Goal: Task Accomplishment & Management: Complete application form

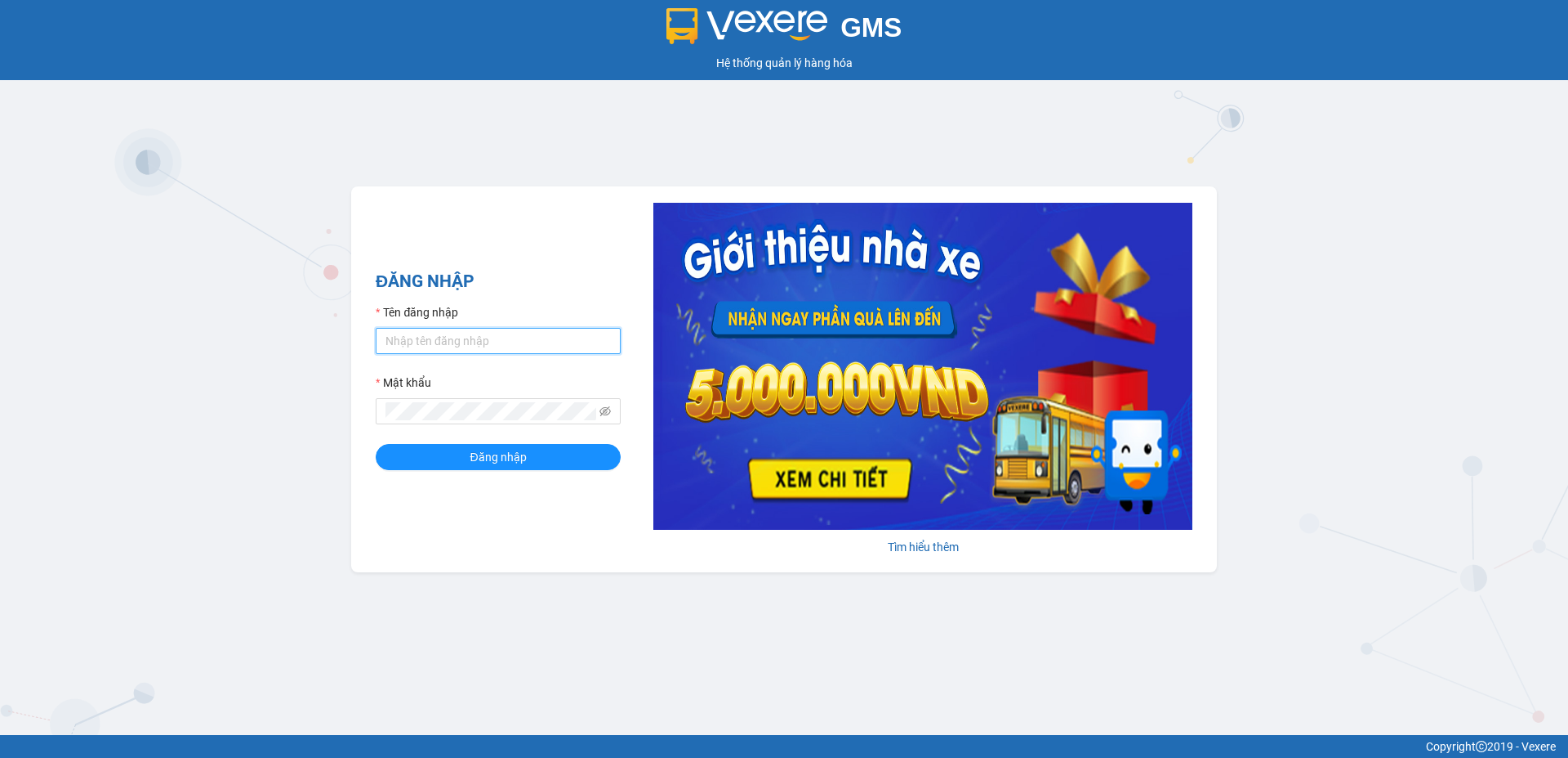
click at [546, 345] on input "Tên đăng nhập" at bounding box center [498, 341] width 245 height 26
type input "duongthuhuong.apq"
click at [376, 443] on button "Đăng nhập" at bounding box center [498, 456] width 245 height 26
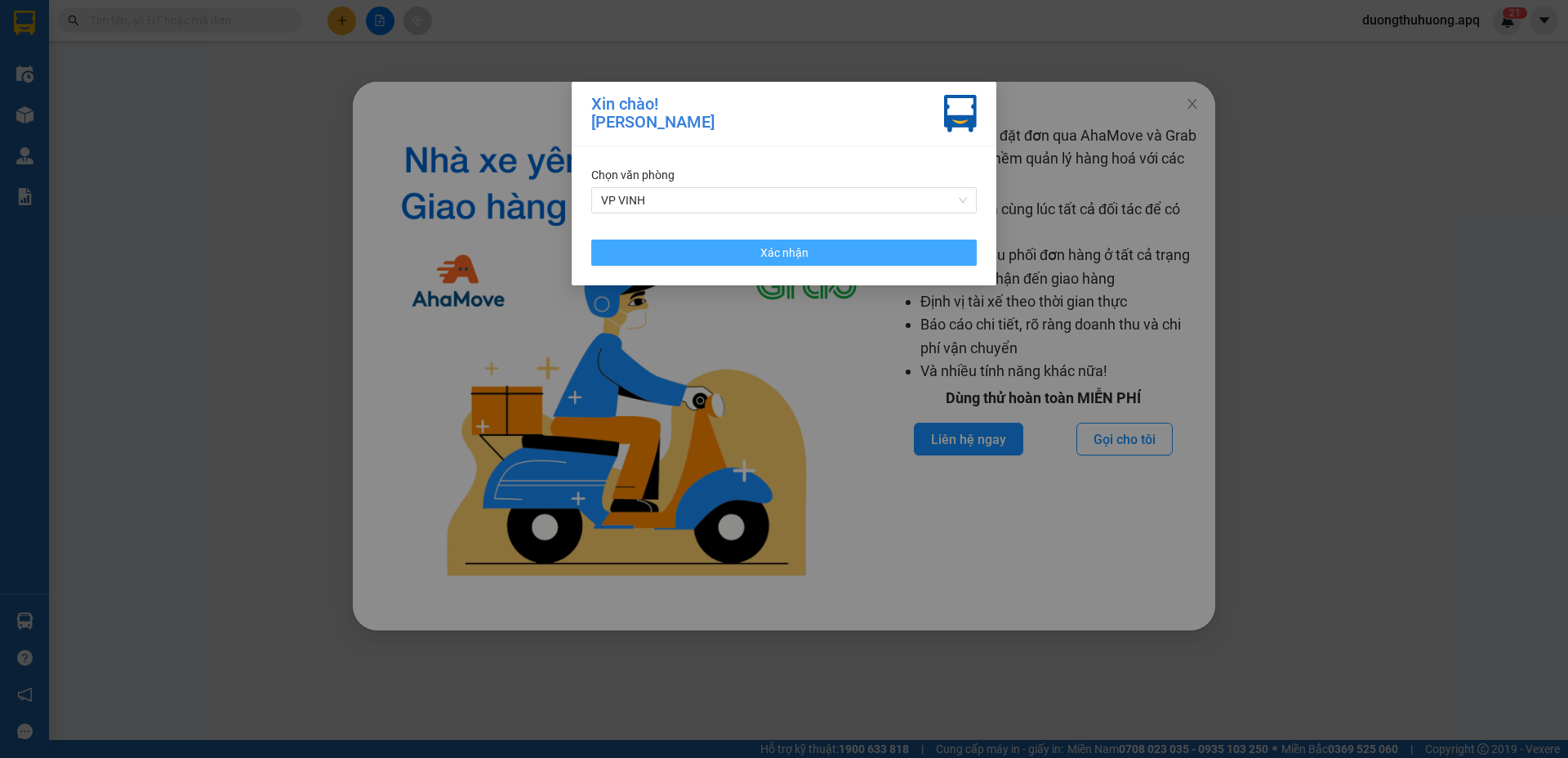
click at [837, 258] on button "Xác nhận" at bounding box center [784, 252] width 386 height 26
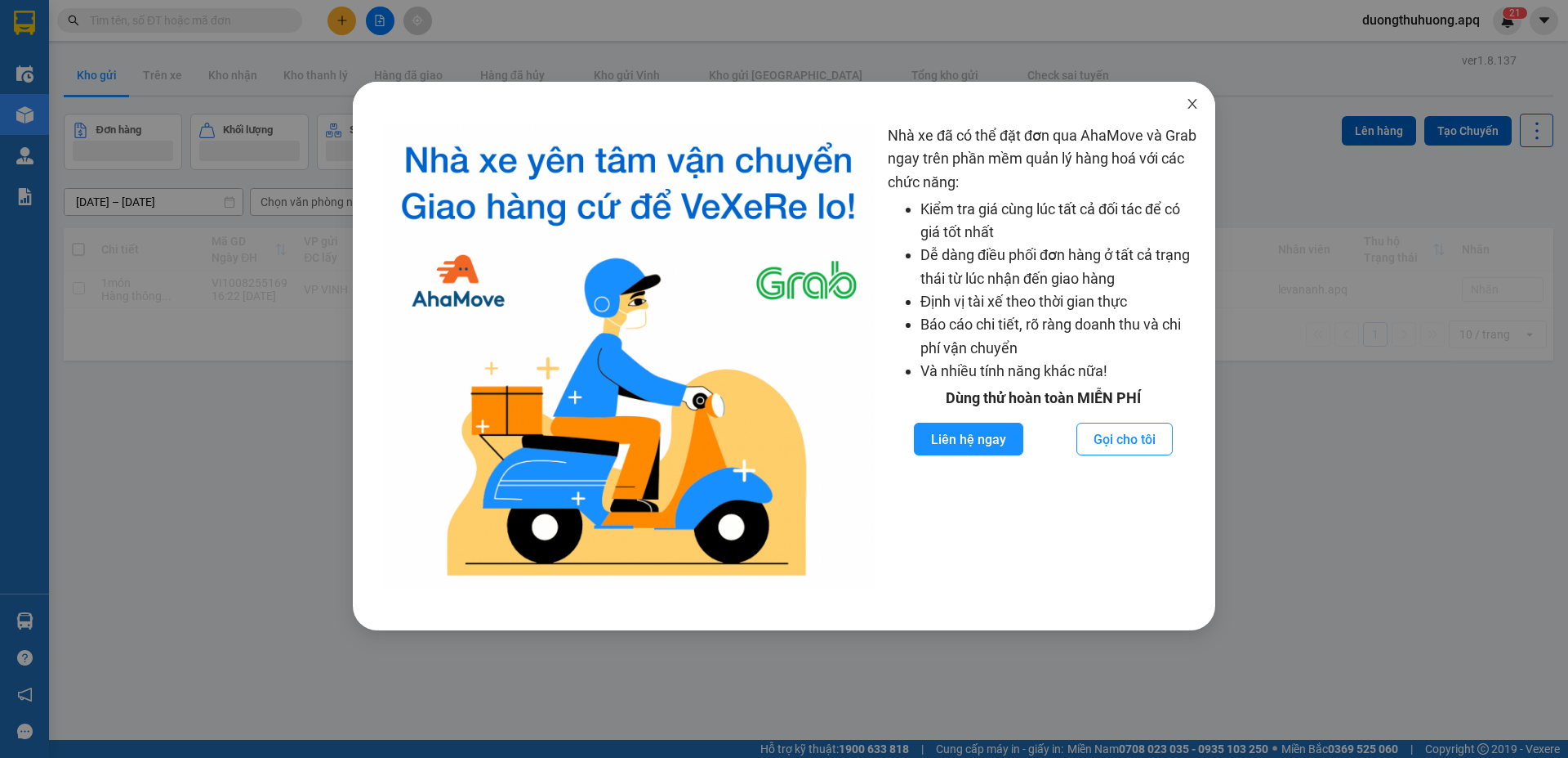
click at [1197, 99] on icon "close" at bounding box center [1193, 104] width 13 height 13
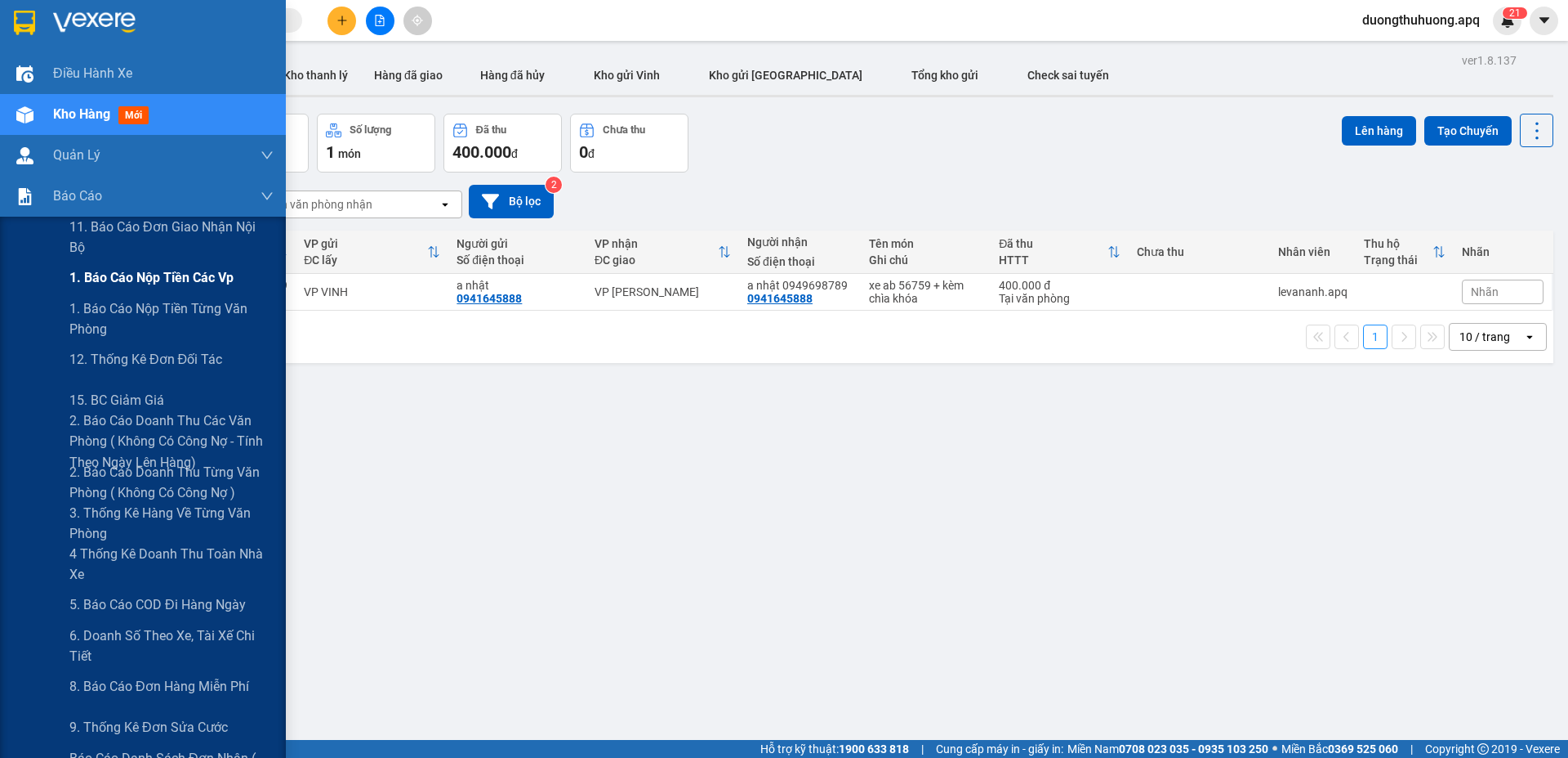
click at [117, 278] on span "1. Báo cáo nộp tiền các vp" at bounding box center [151, 277] width 164 height 20
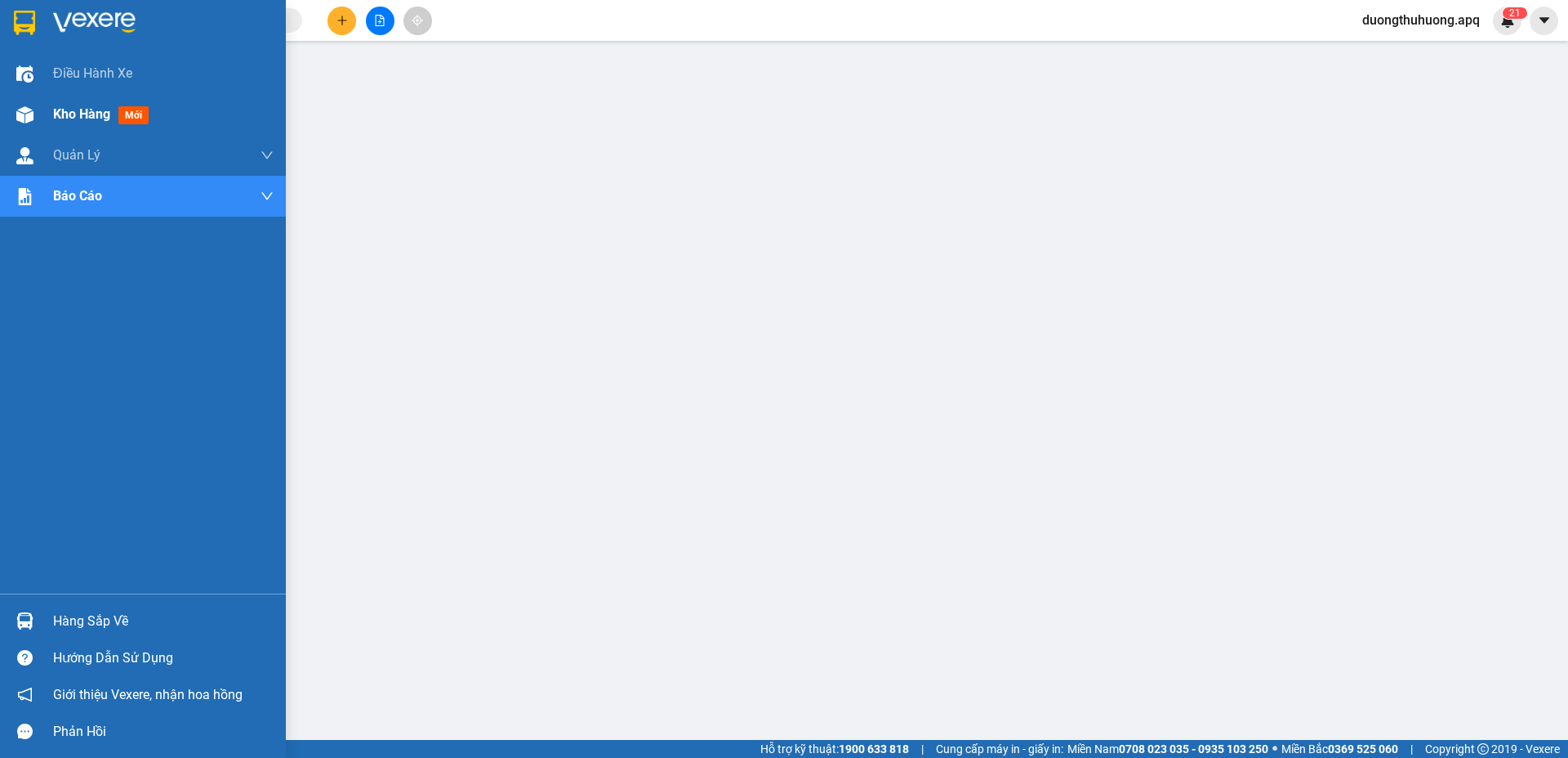
click at [72, 115] on span "Kho hàng" at bounding box center [81, 114] width 57 height 15
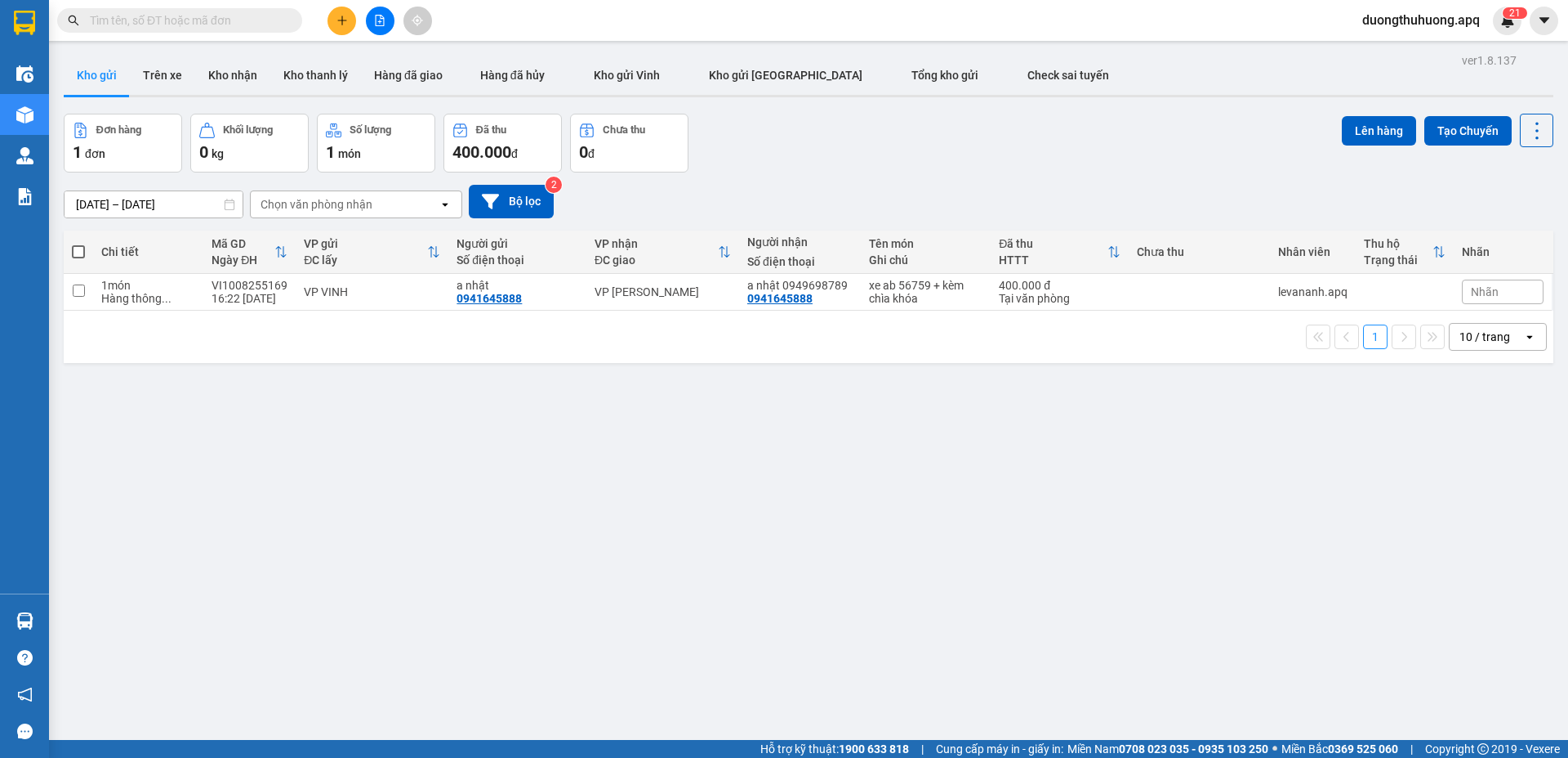
click at [71, 207] on input "[DATE] – [DATE]" at bounding box center [153, 204] width 178 height 26
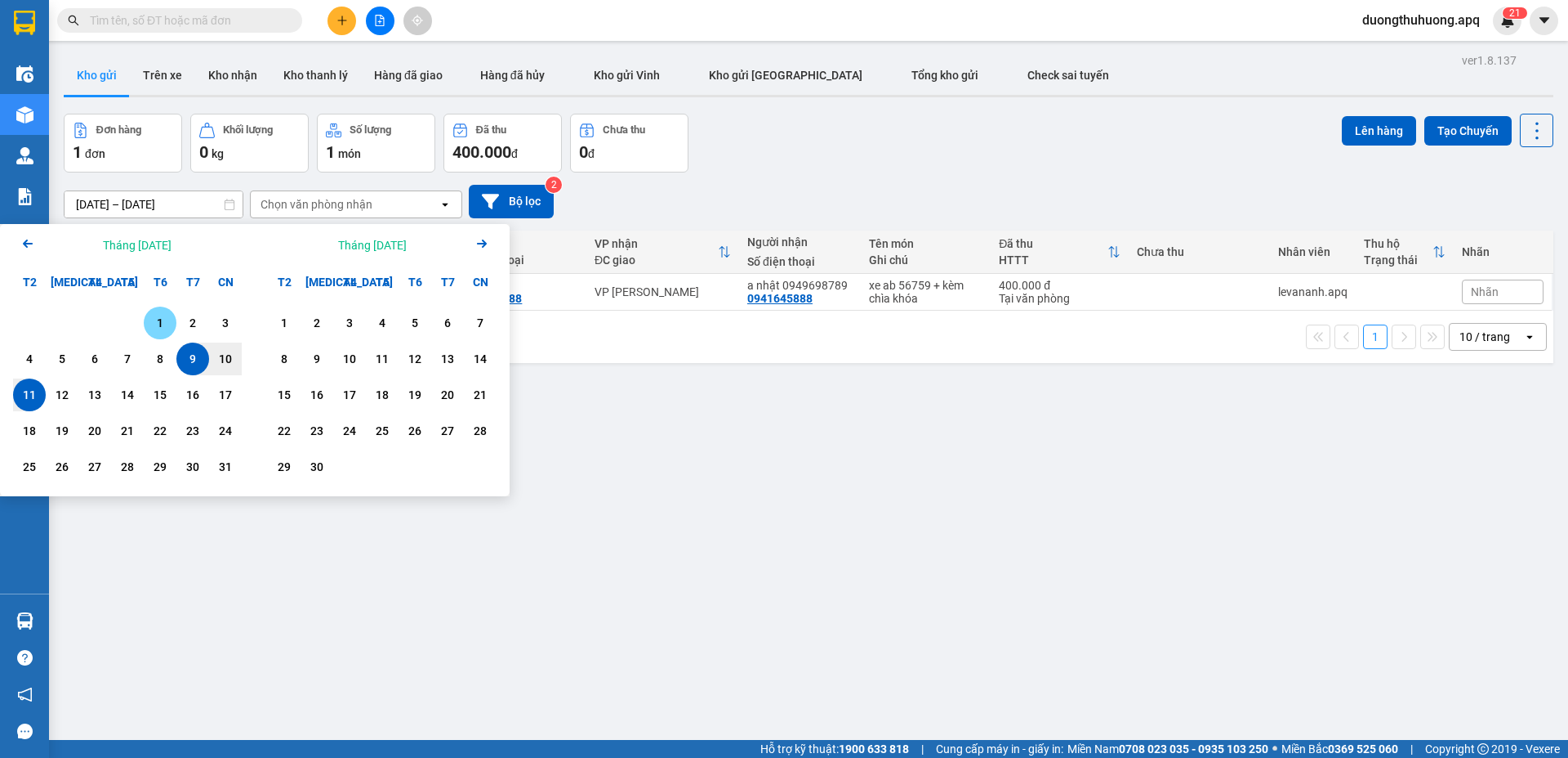
click at [158, 326] on div "1" at bounding box center [161, 322] width 23 height 19
drag, startPoint x: 25, startPoint y: 396, endPoint x: 147, endPoint y: 190, distance: 239.4
click at [28, 392] on div "11" at bounding box center [30, 394] width 23 height 19
type input "01/08/2025 – 11/08/2025"
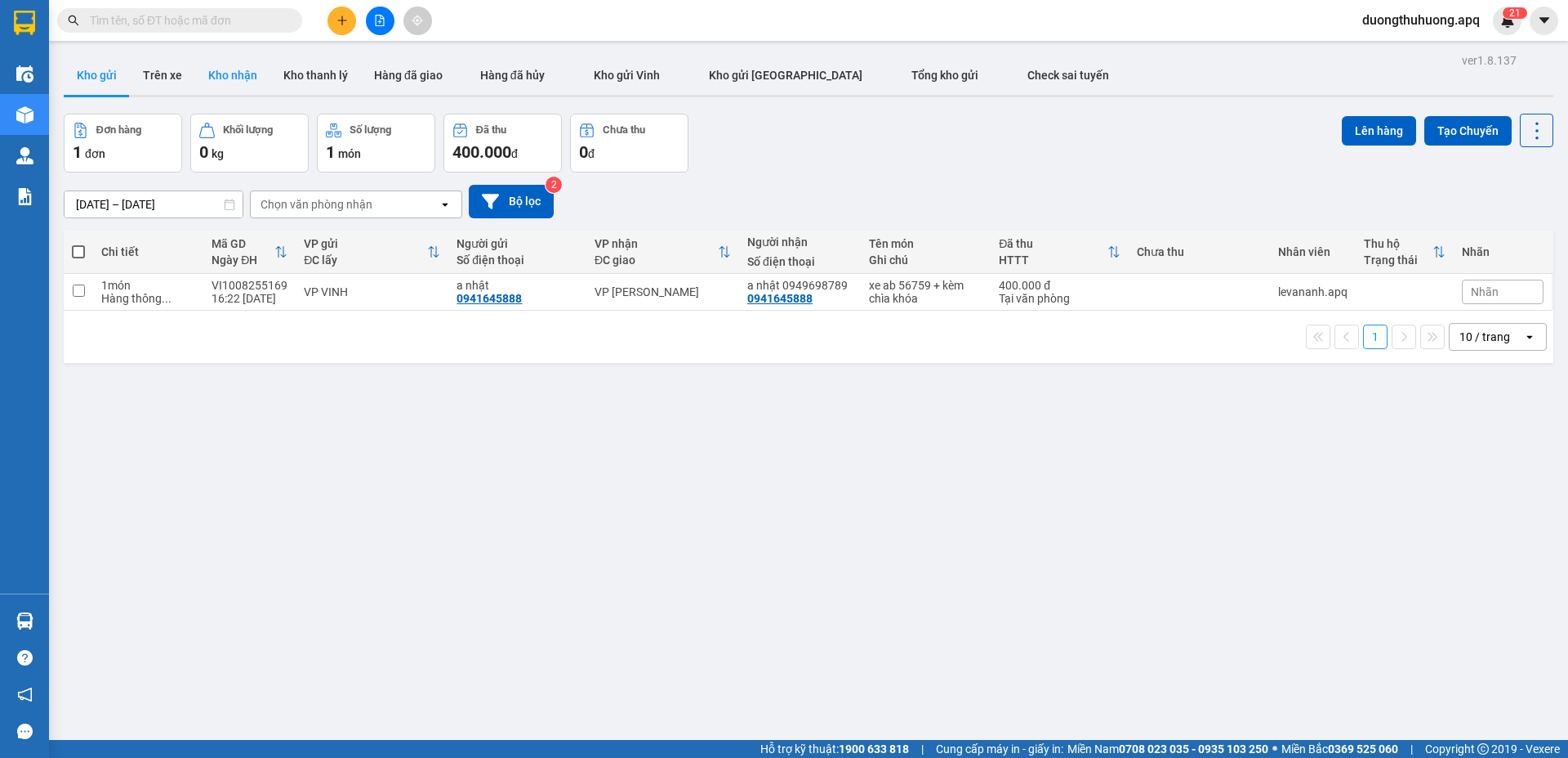
click at [235, 76] on button "Kho nhận" at bounding box center [233, 75] width 75 height 39
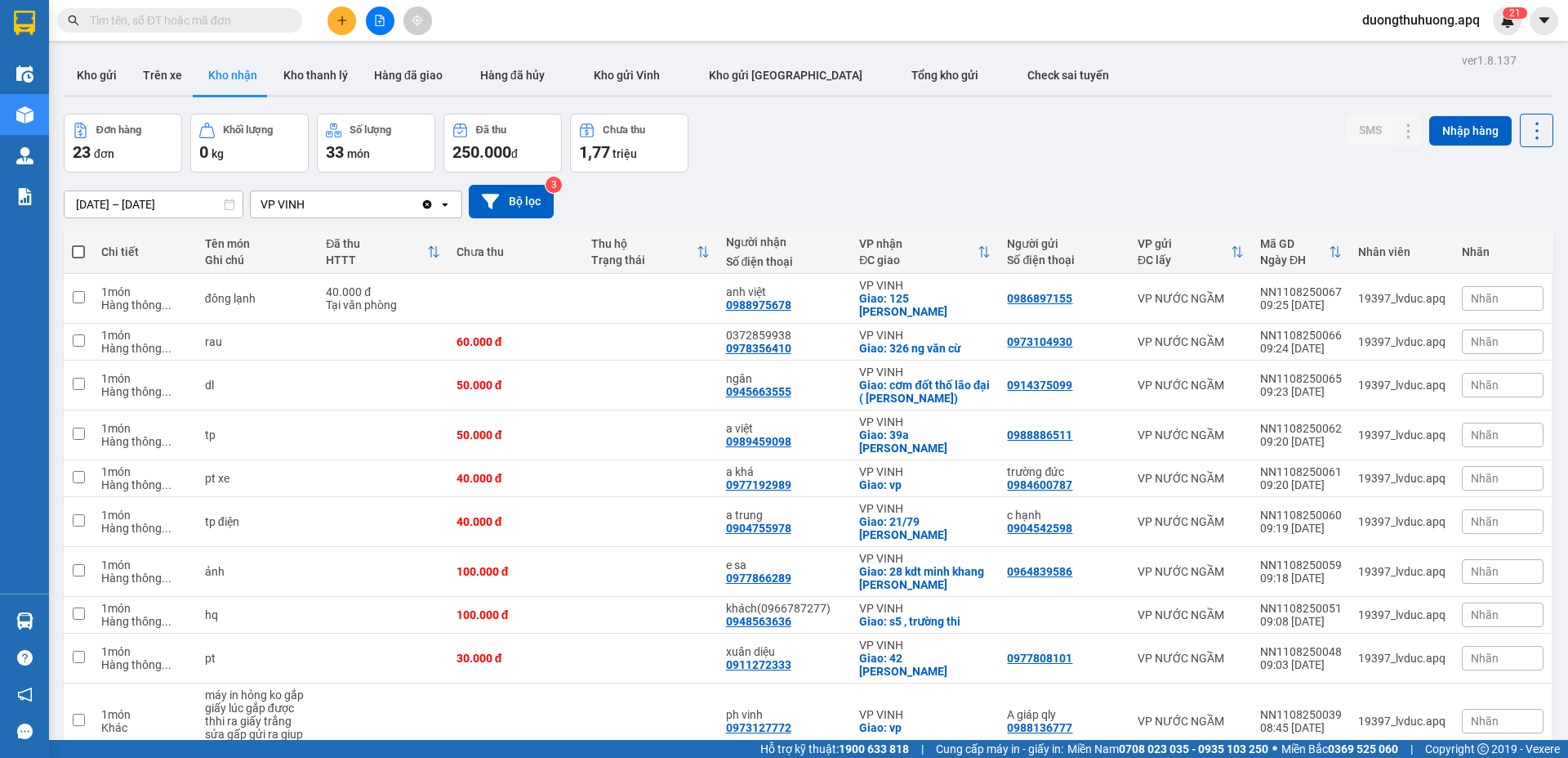
scroll to position [75, 0]
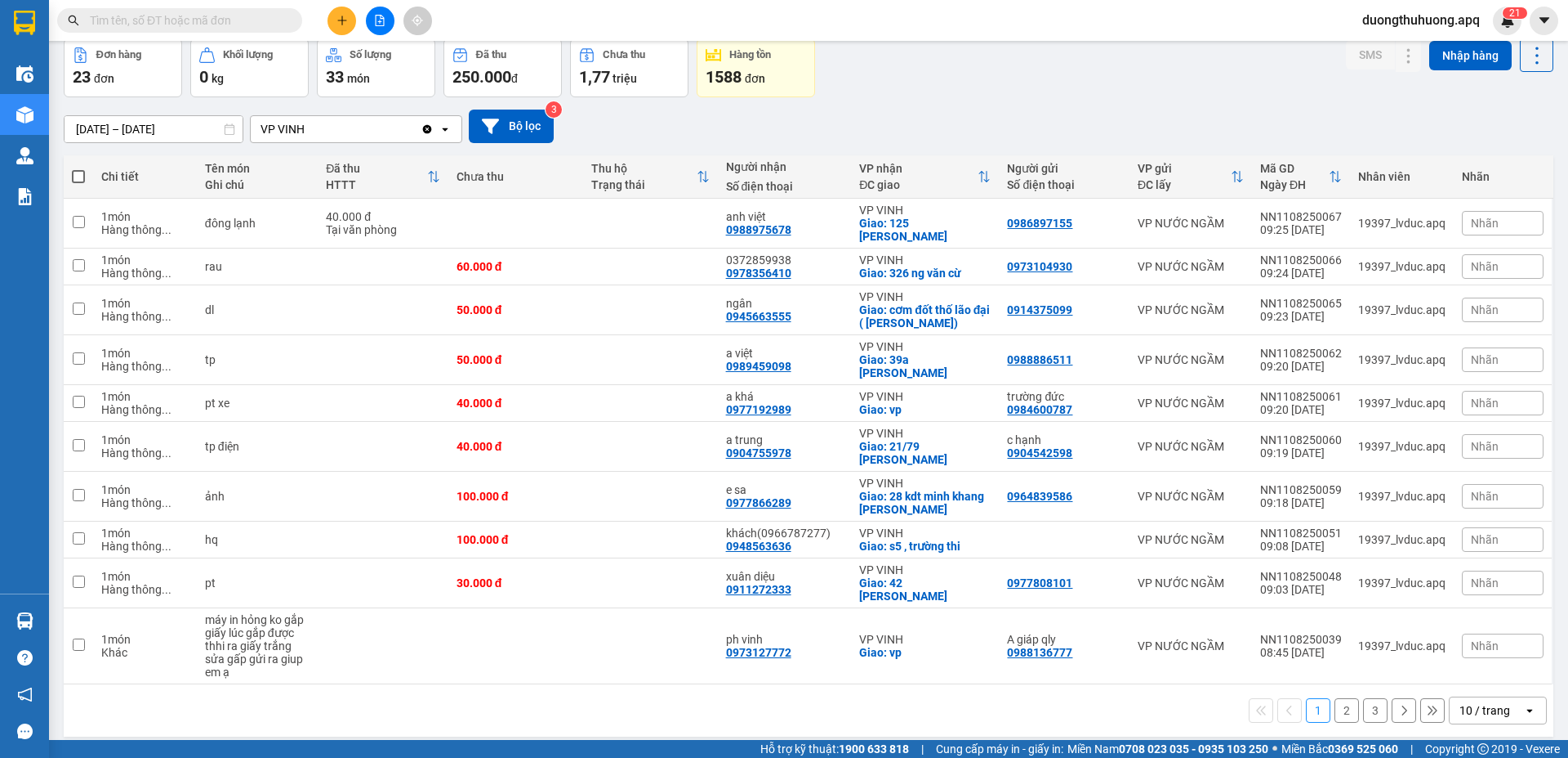
click at [1524, 704] on icon "open" at bounding box center [1531, 711] width 13 height 13
click at [1459, 652] on span "100 / trang" at bounding box center [1478, 647] width 59 height 16
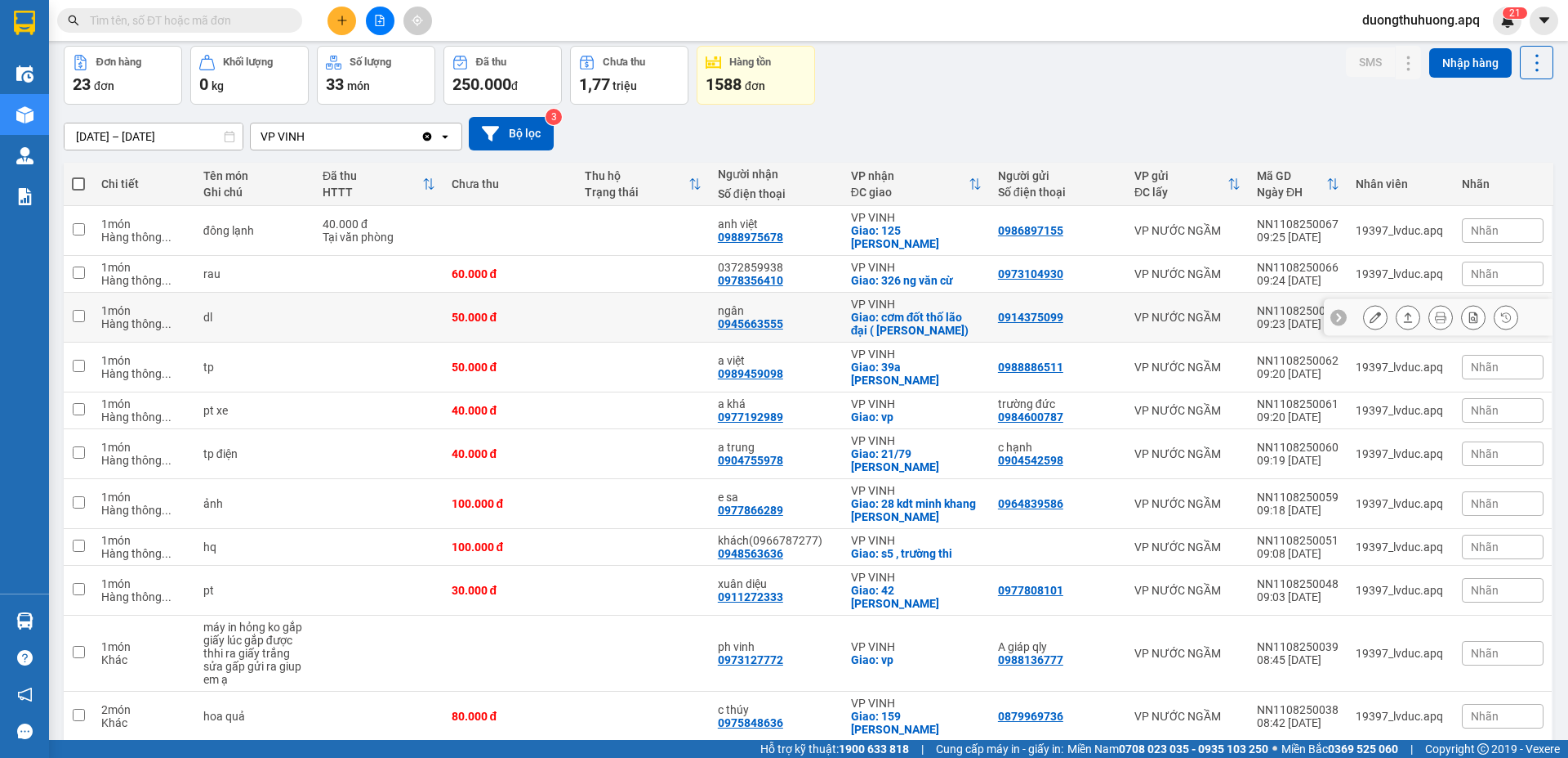
scroll to position [0, 0]
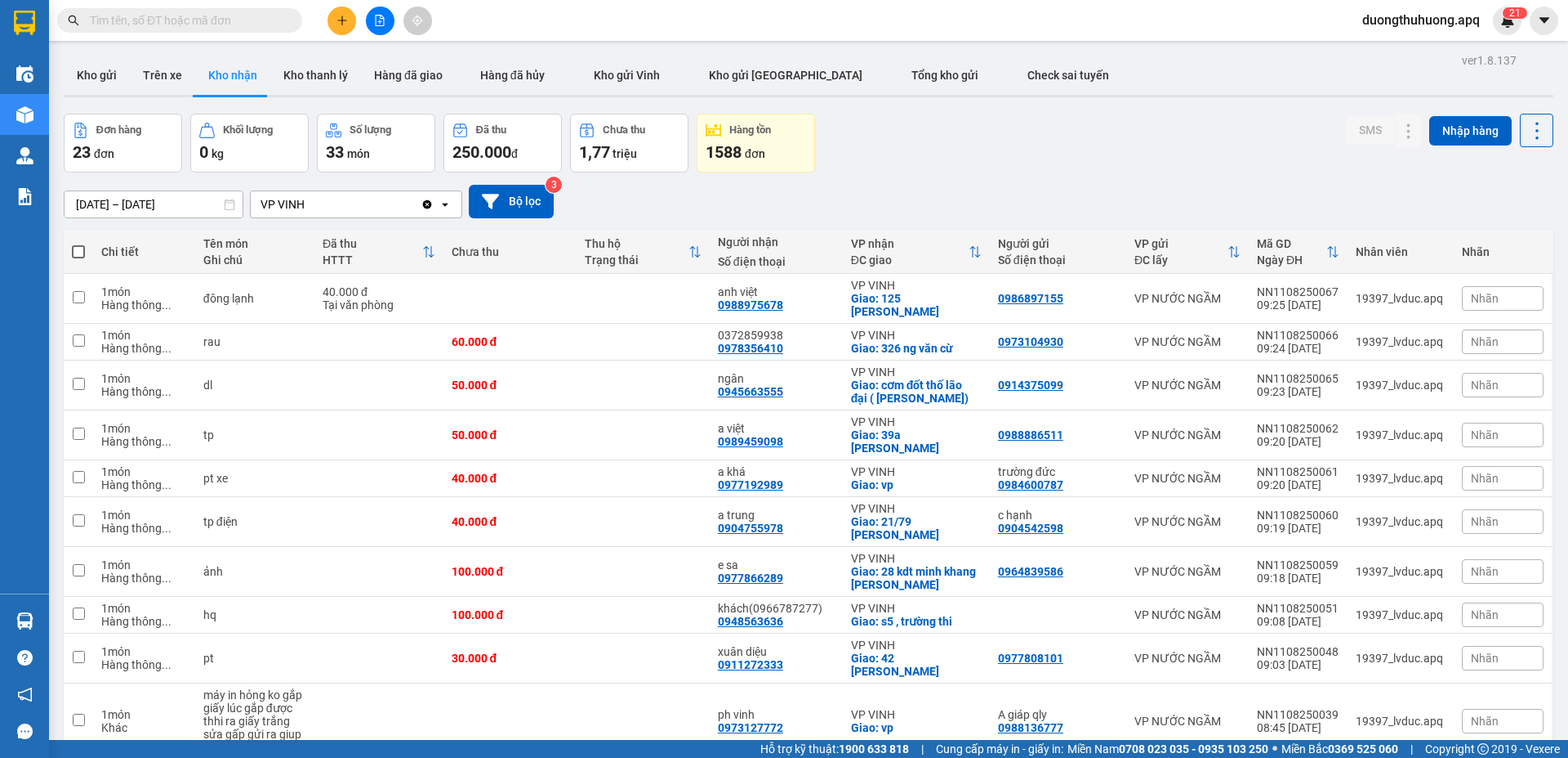
click at [73, 198] on input "11/08/2025 – 11/08/2025" at bounding box center [153, 204] width 178 height 26
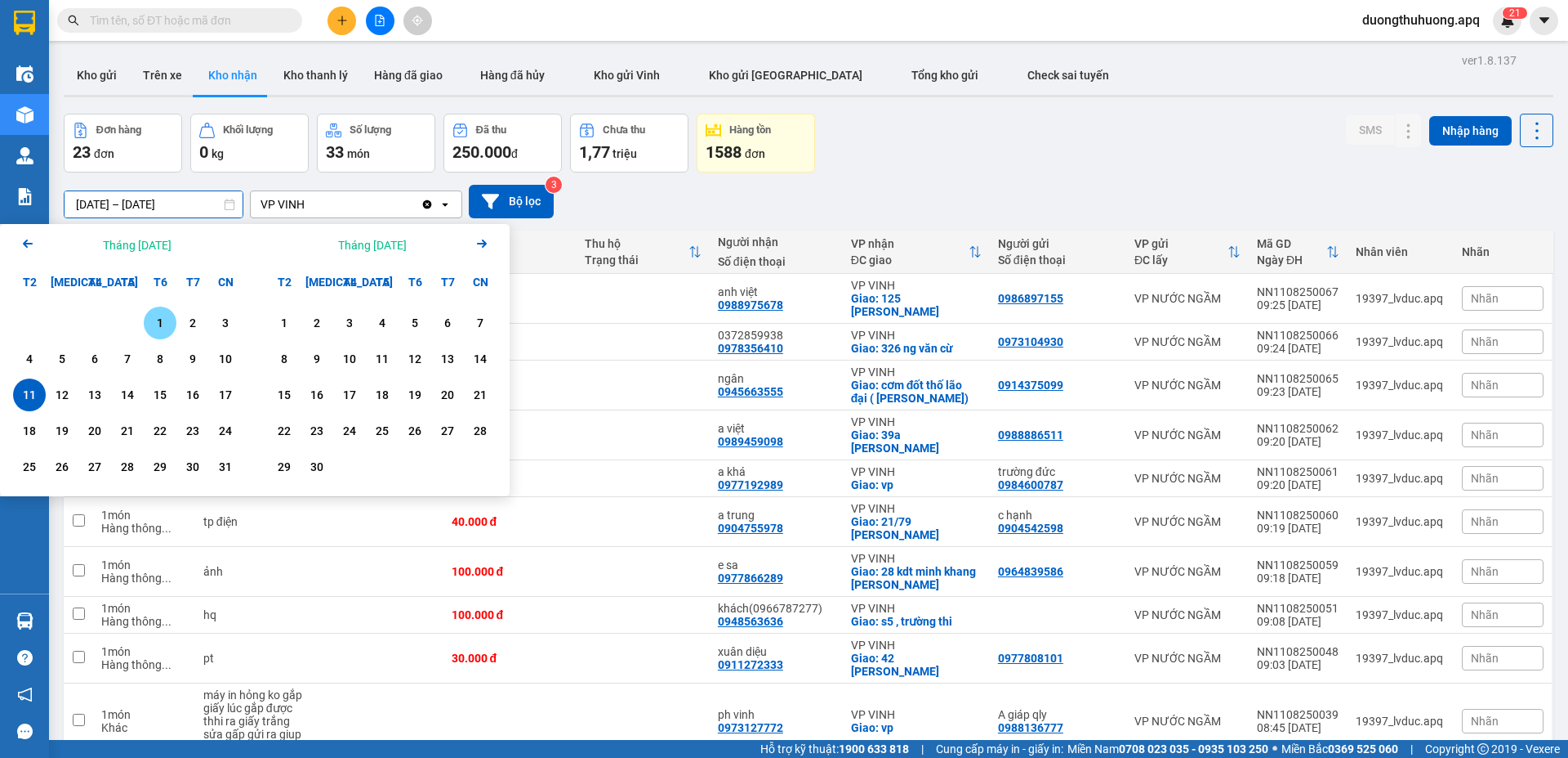
click at [161, 321] on div "1" at bounding box center [161, 322] width 23 height 19
click at [29, 401] on div "11" at bounding box center [30, 394] width 23 height 19
type input "01/08/2025 – 11/08/2025"
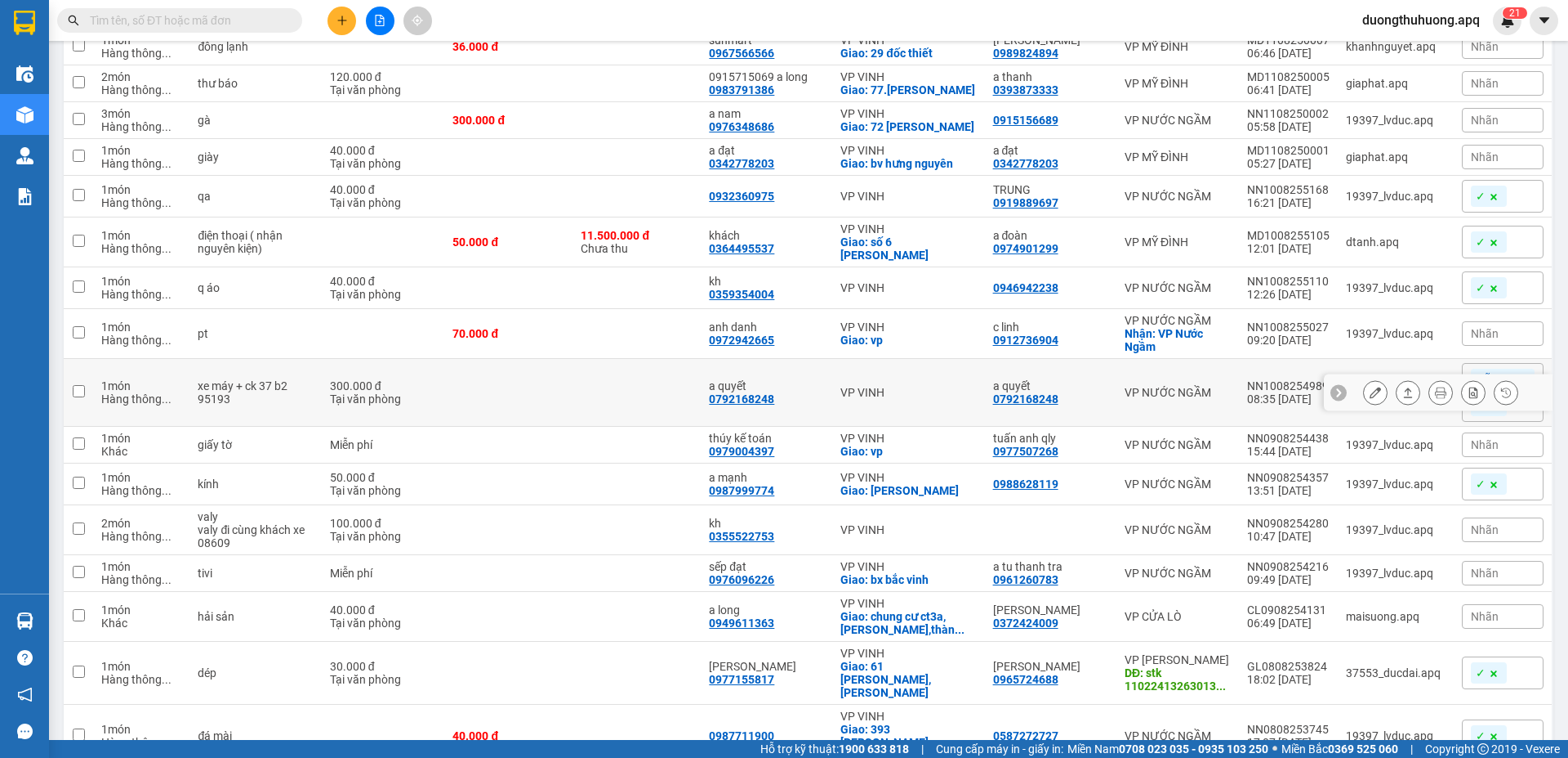
scroll to position [1066, 0]
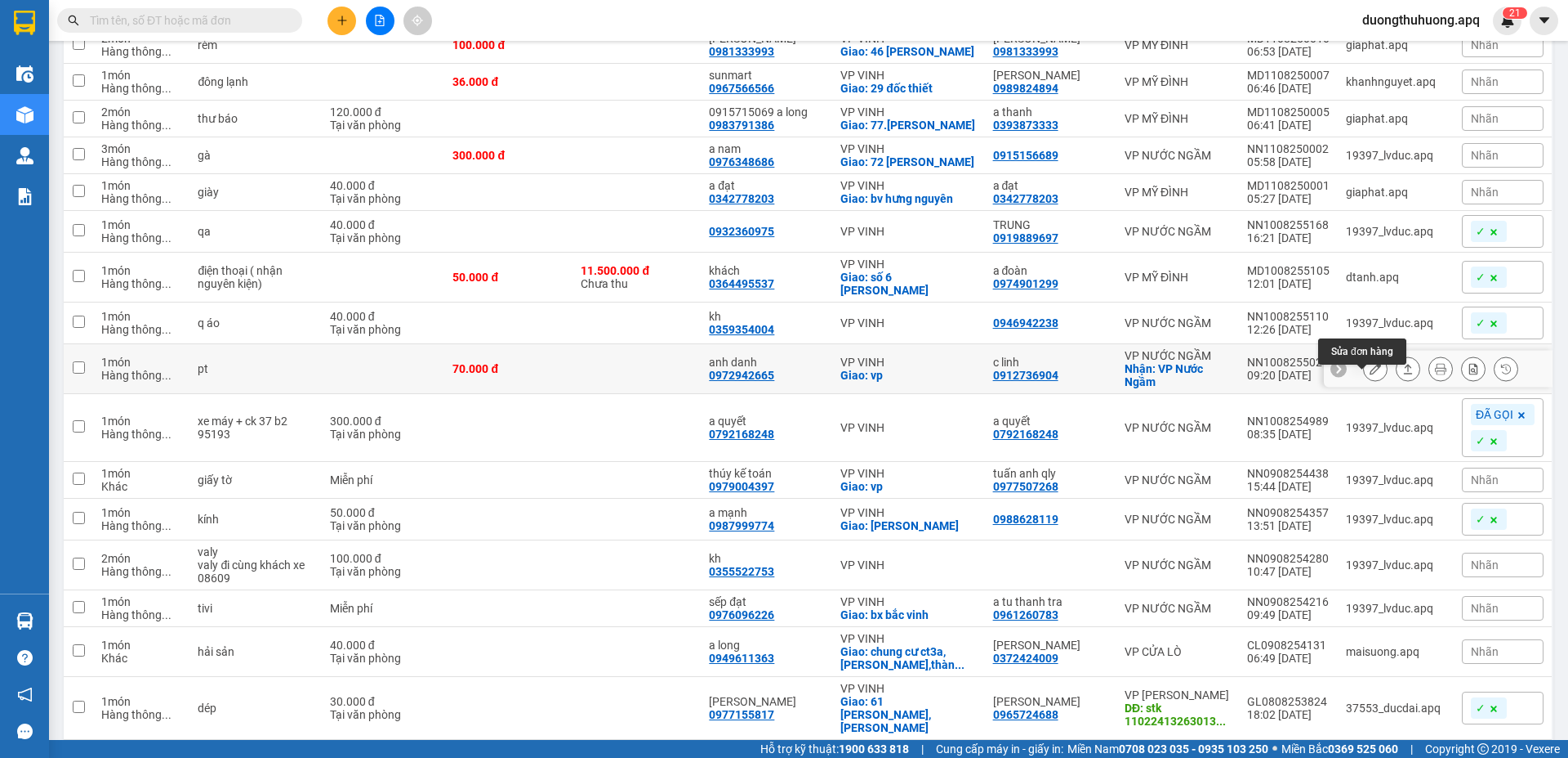
click at [1370, 374] on icon at bounding box center [1376, 368] width 12 height 12
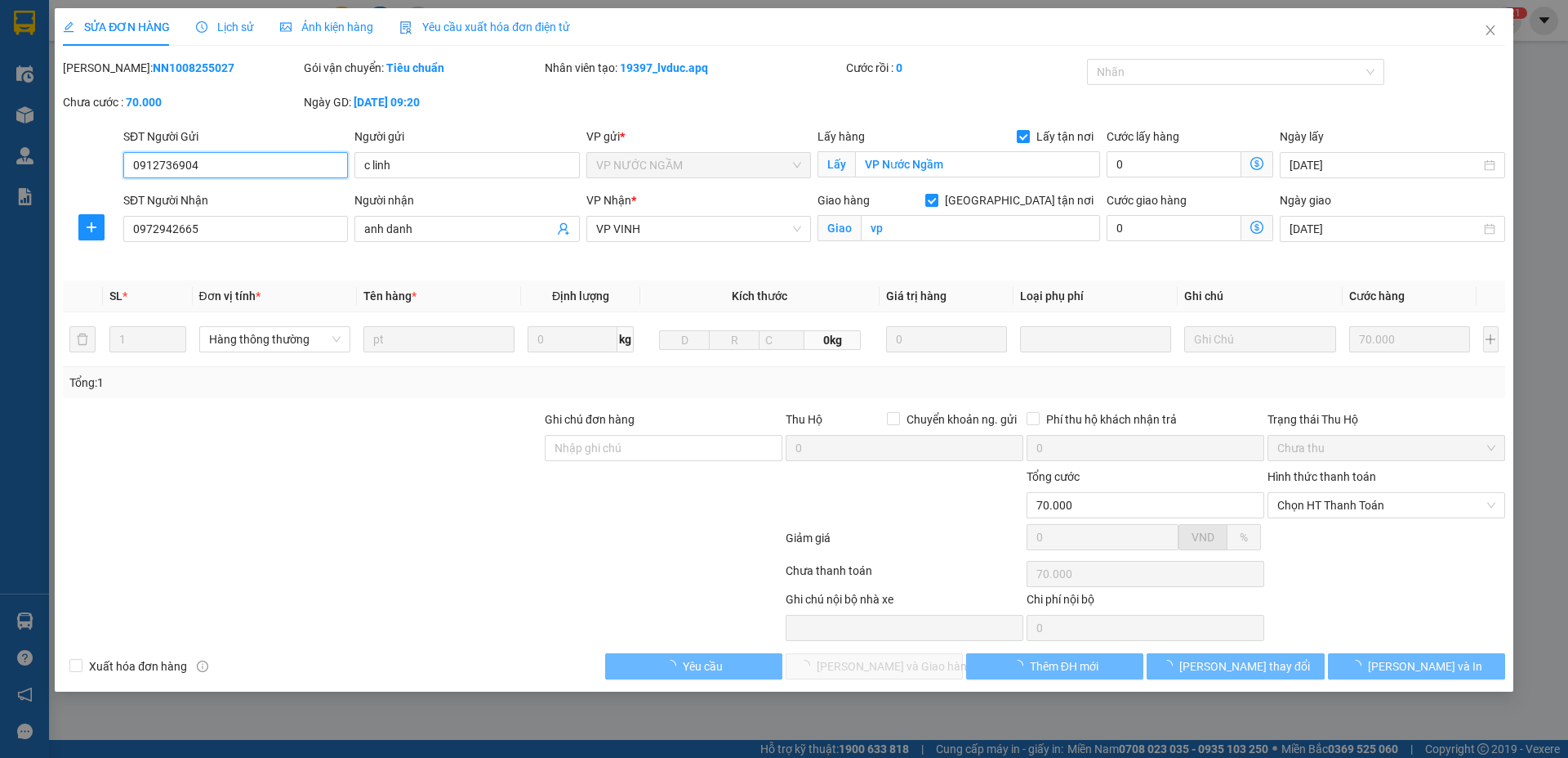
type input "0912736904"
type input "c linh"
checkbox input "true"
type input "VP Nước Ngầm"
type input "0972942665"
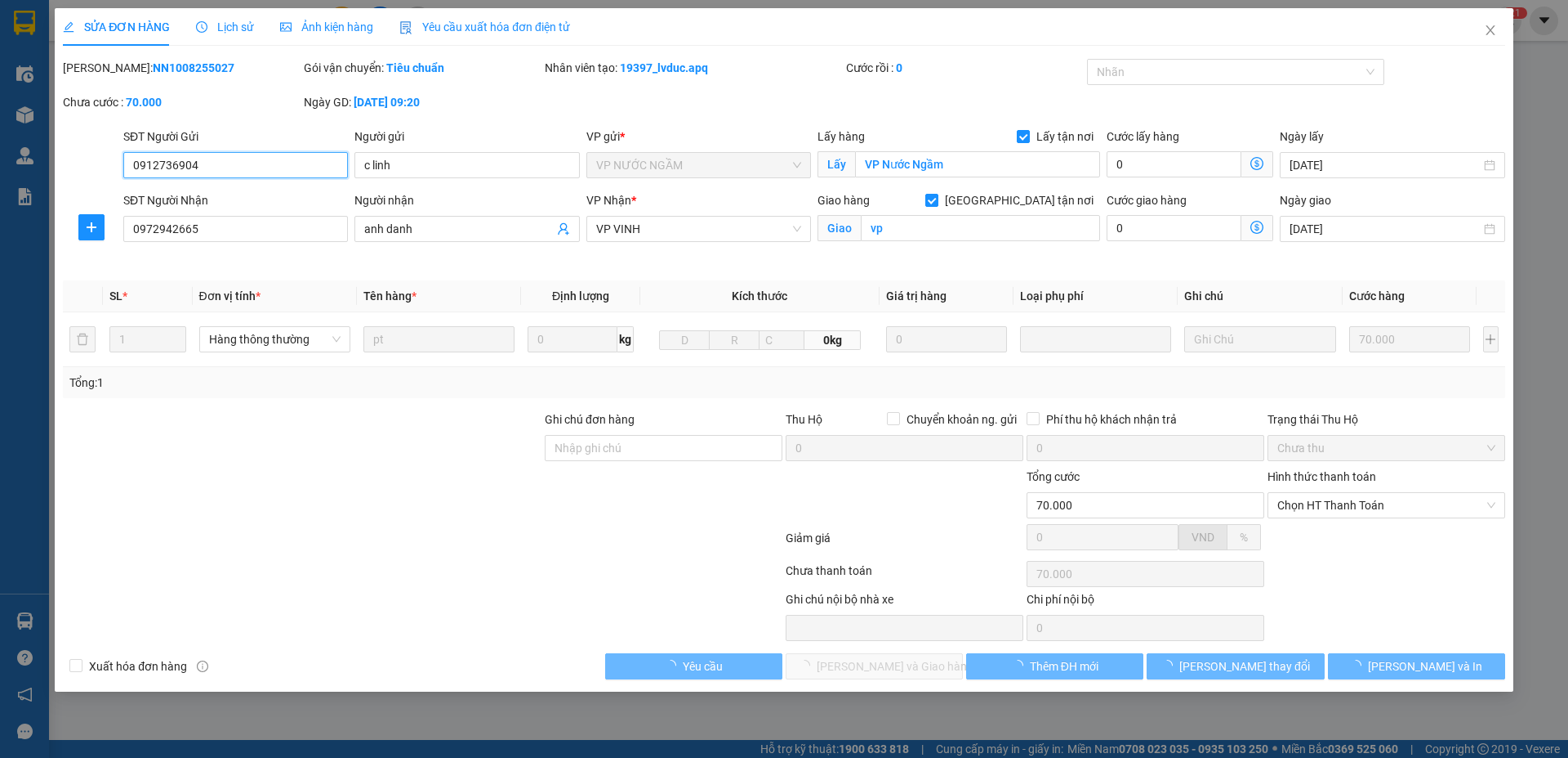
type input "anh danh"
checkbox input "true"
type input "vp"
type input "70.000"
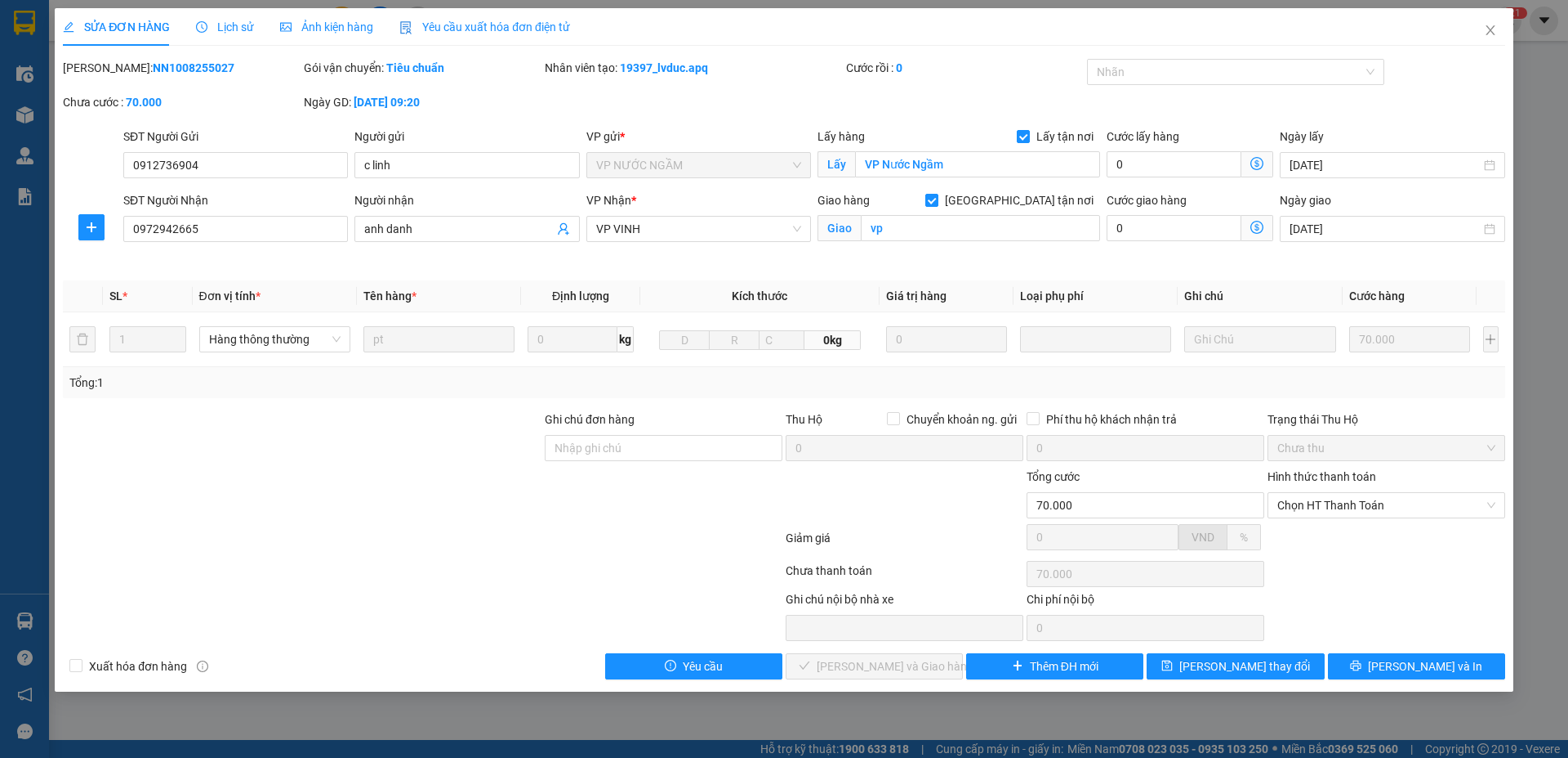
click at [236, 26] on span "Lịch sử" at bounding box center [225, 27] width 58 height 13
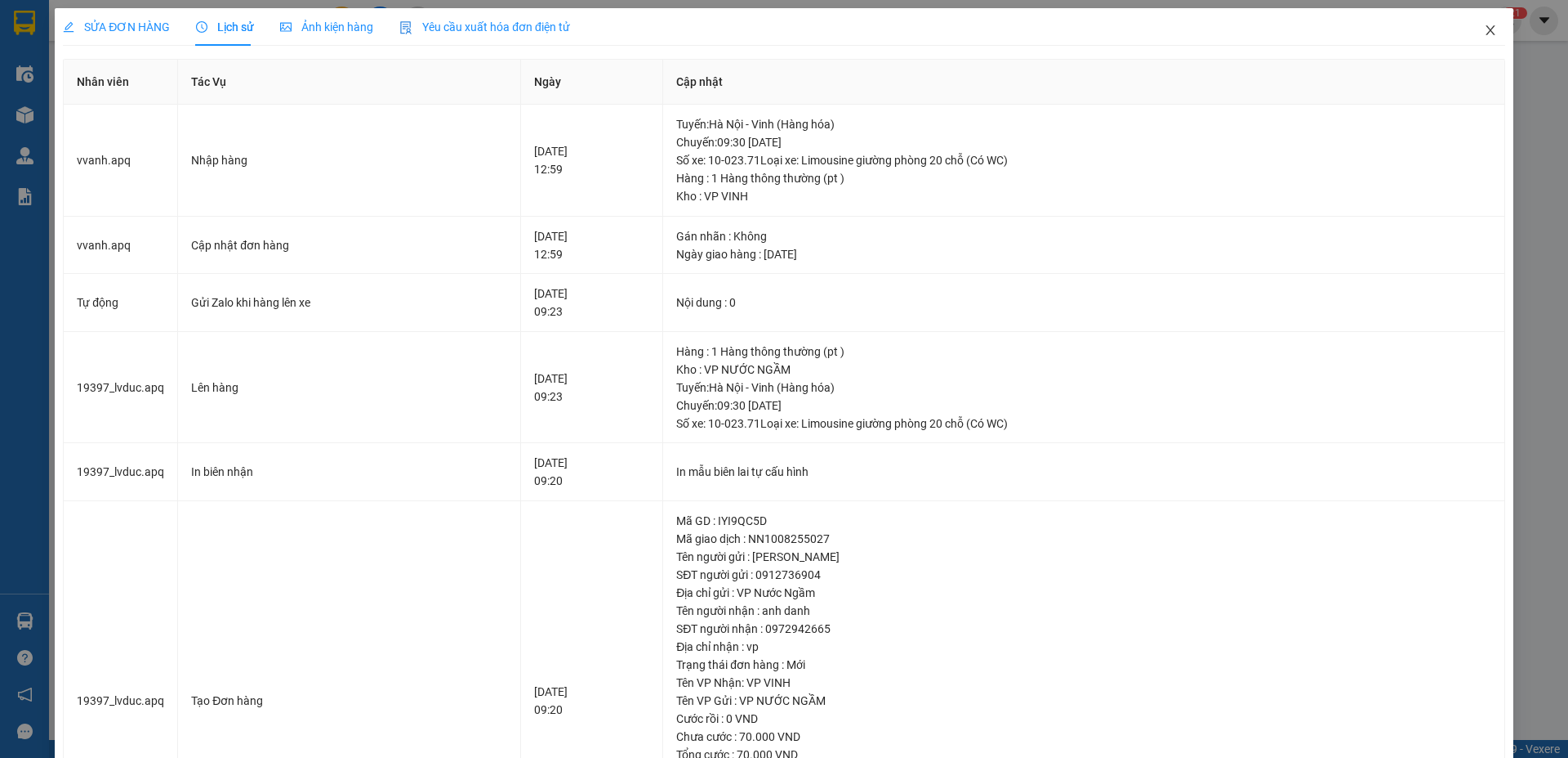
click at [1484, 30] on icon "close" at bounding box center [1491, 31] width 13 height 13
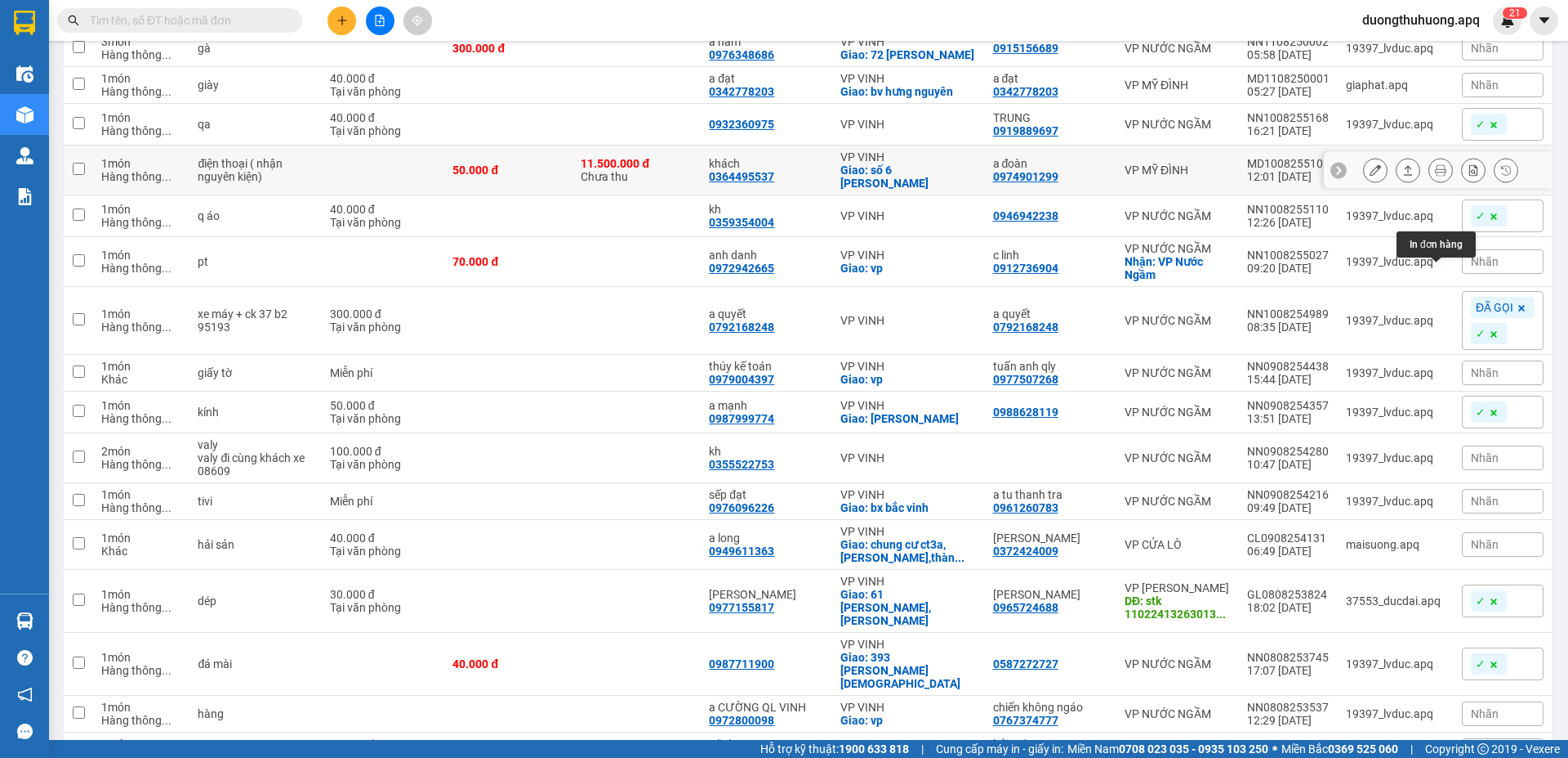
scroll to position [1145, 0]
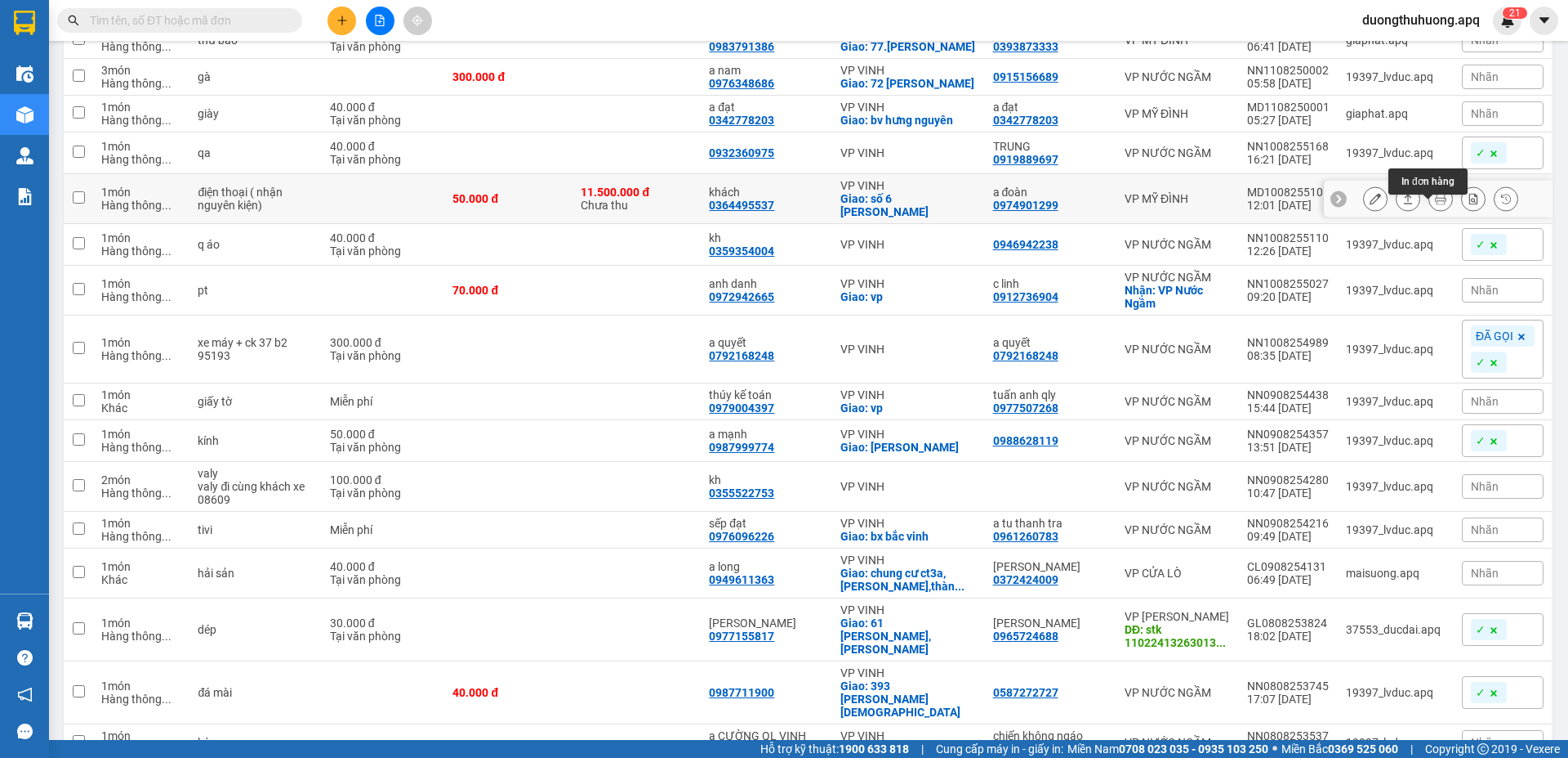
click at [1435, 204] on icon at bounding box center [1441, 199] width 12 height 12
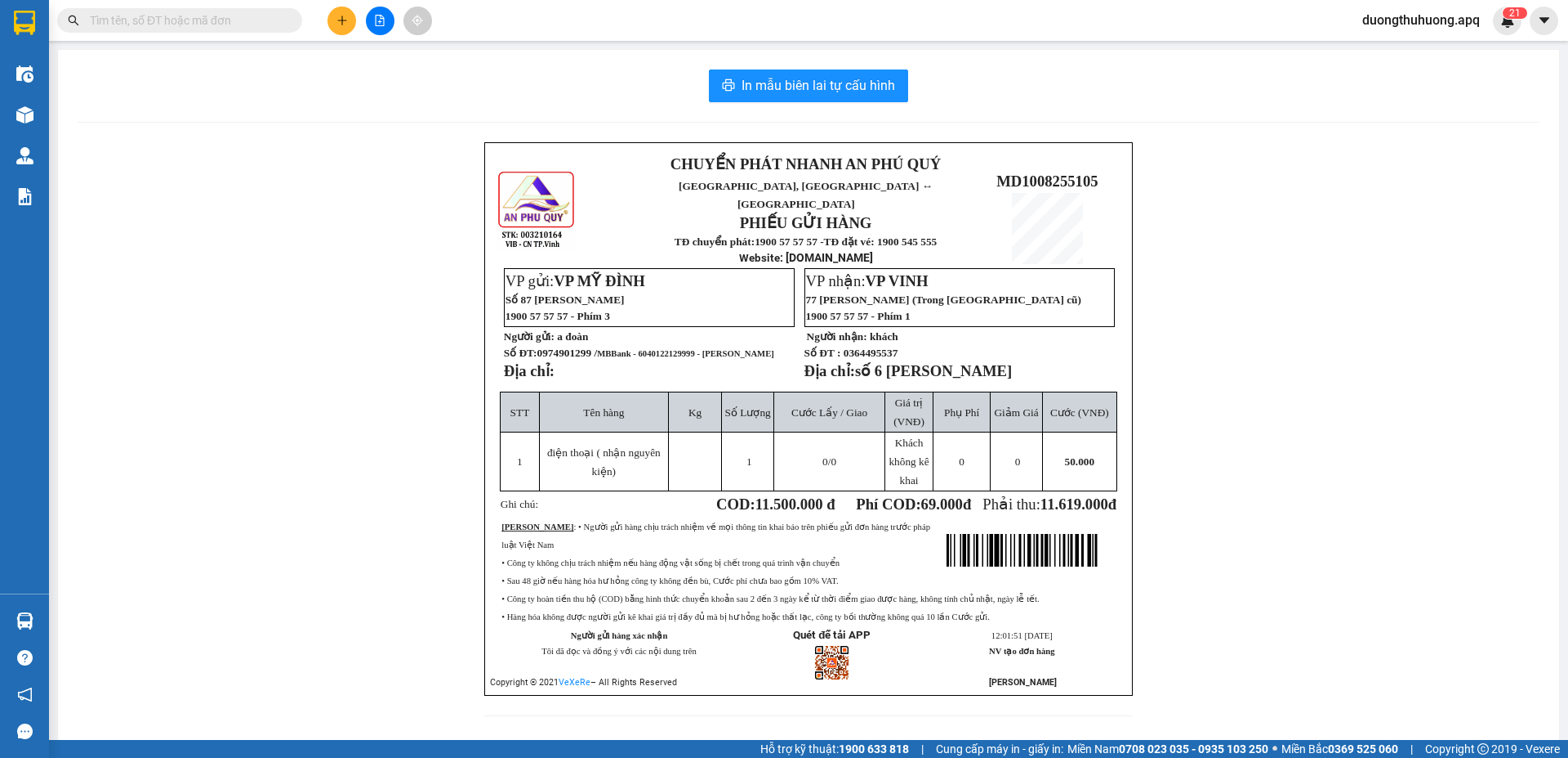
click at [172, 24] on input "text" at bounding box center [186, 20] width 193 height 18
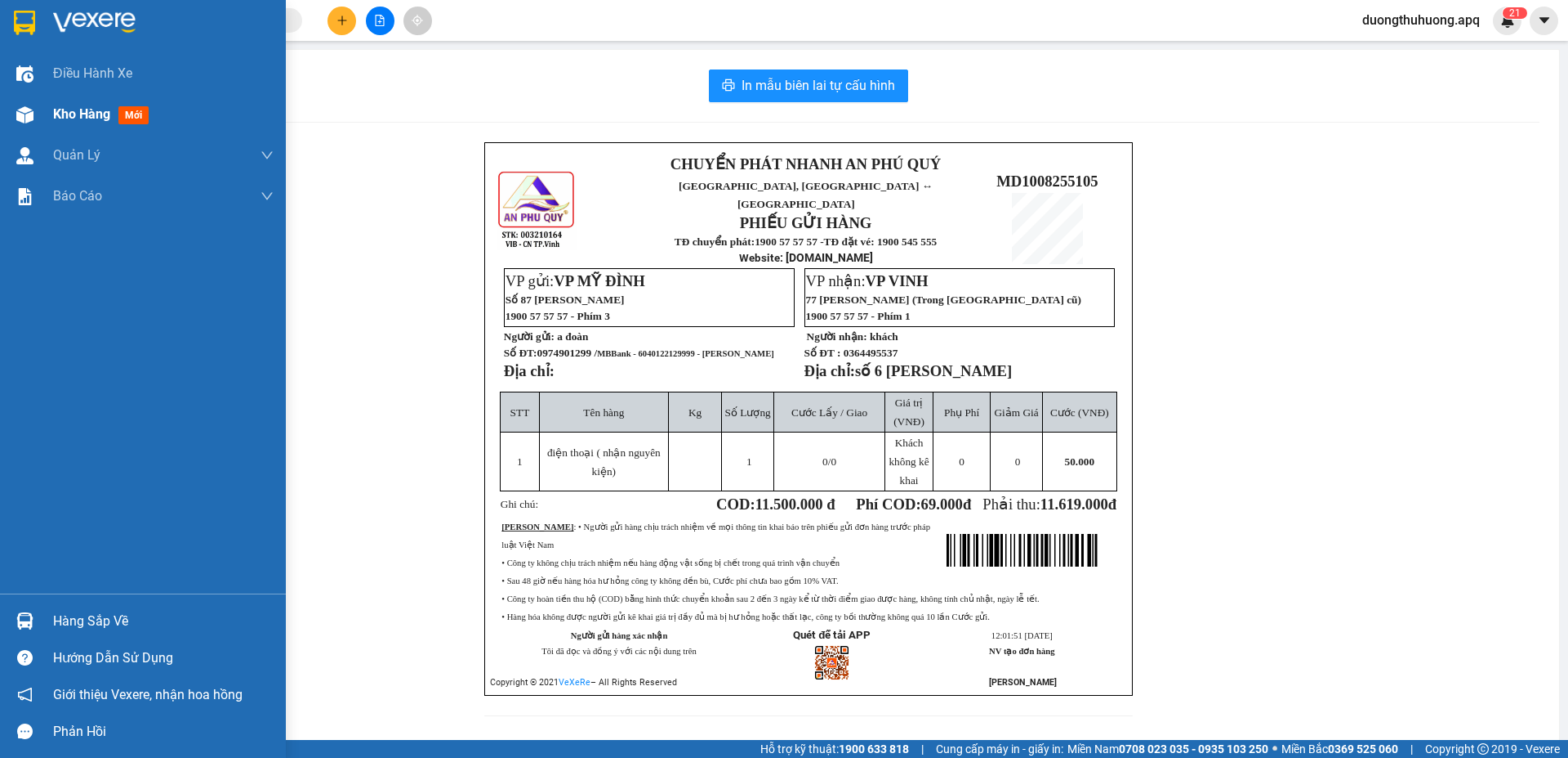
click at [79, 114] on span "Kho hàng" at bounding box center [81, 114] width 57 height 15
click at [71, 112] on span "Kho hàng" at bounding box center [81, 114] width 57 height 15
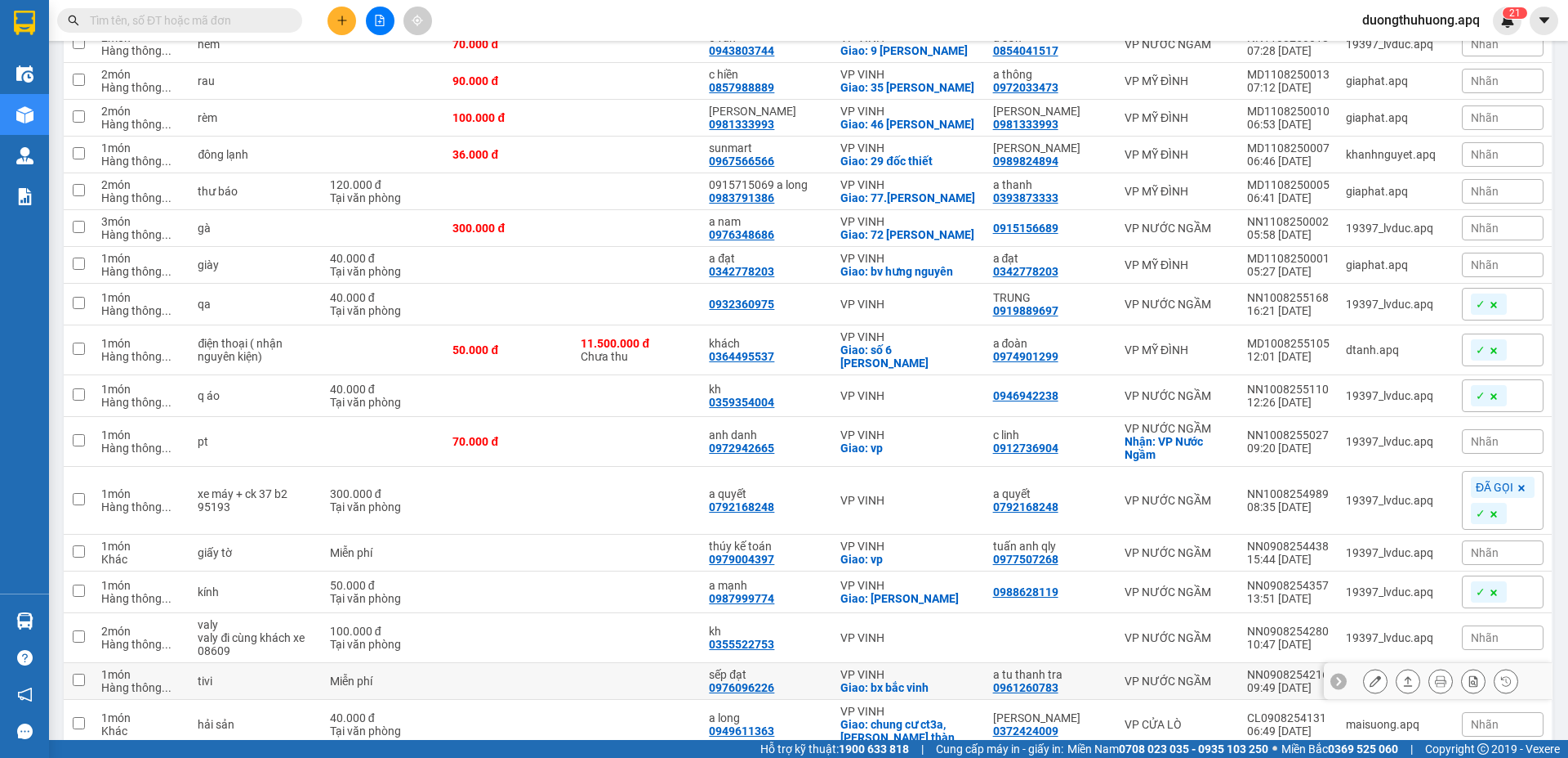
scroll to position [1145, 0]
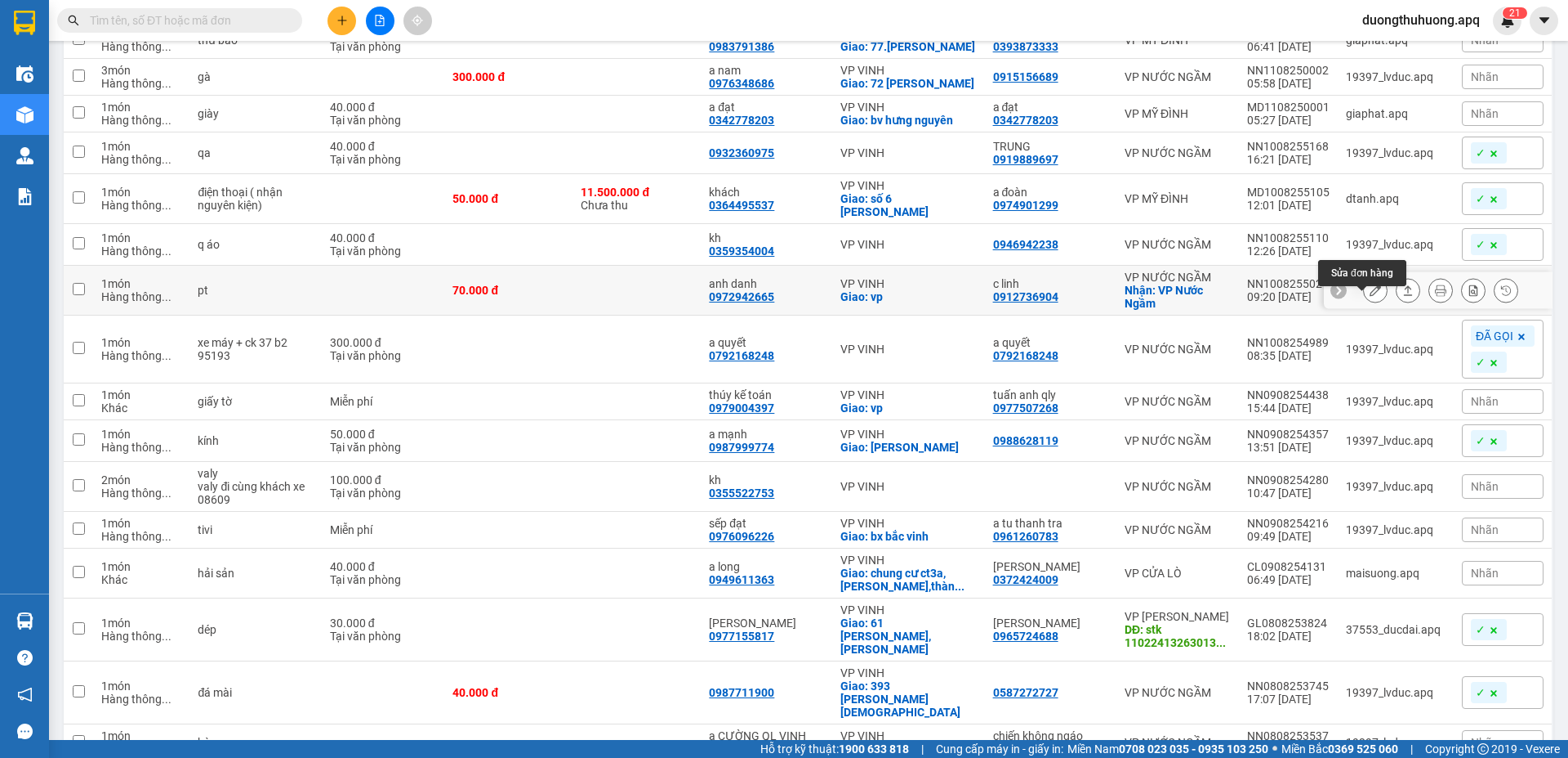
click at [1370, 296] on icon at bounding box center [1376, 291] width 12 height 12
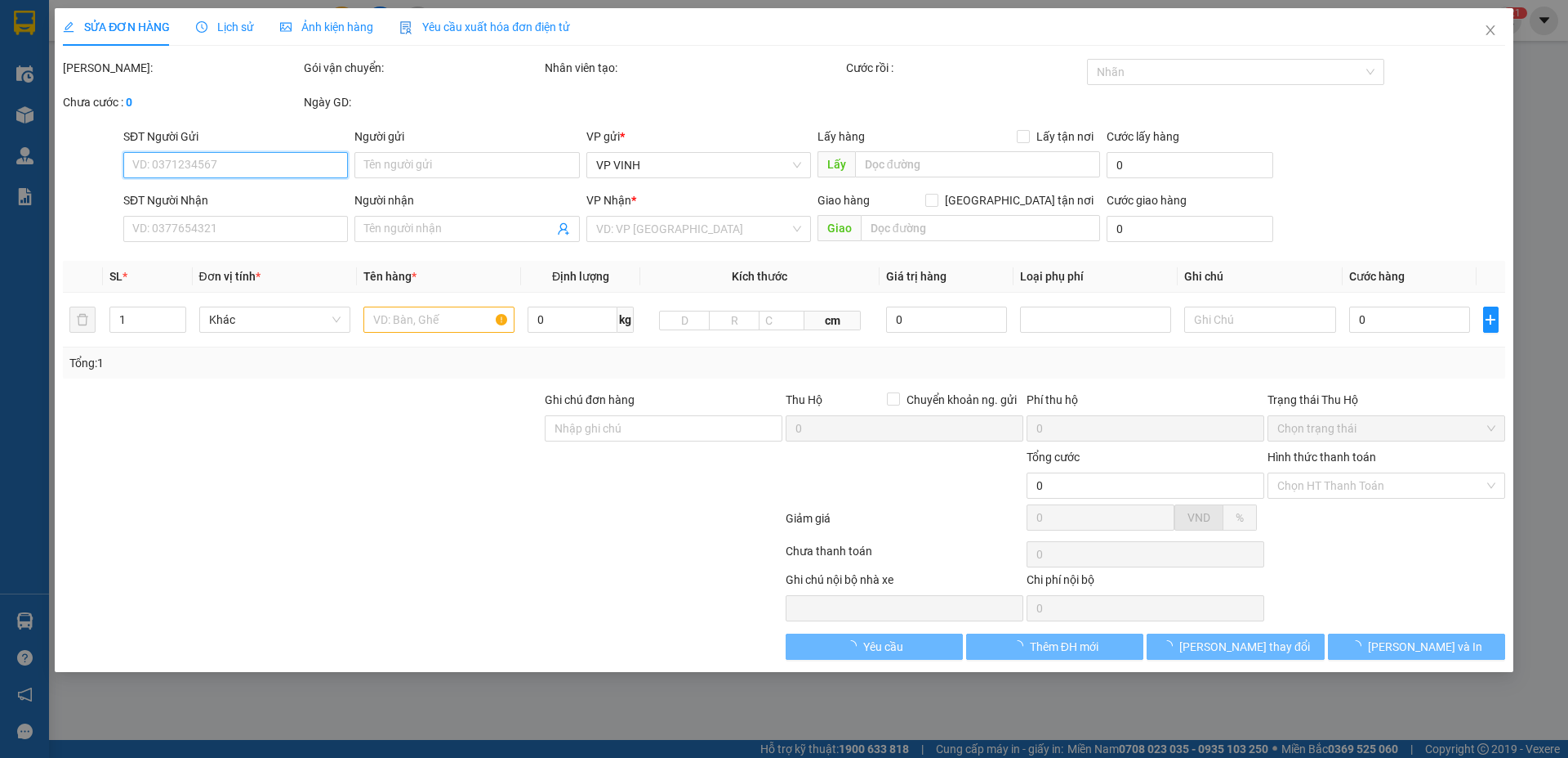
type input "0912736904"
type input "c linh"
checkbox input "true"
type input "VP Nước Ngầm"
type input "0972942665"
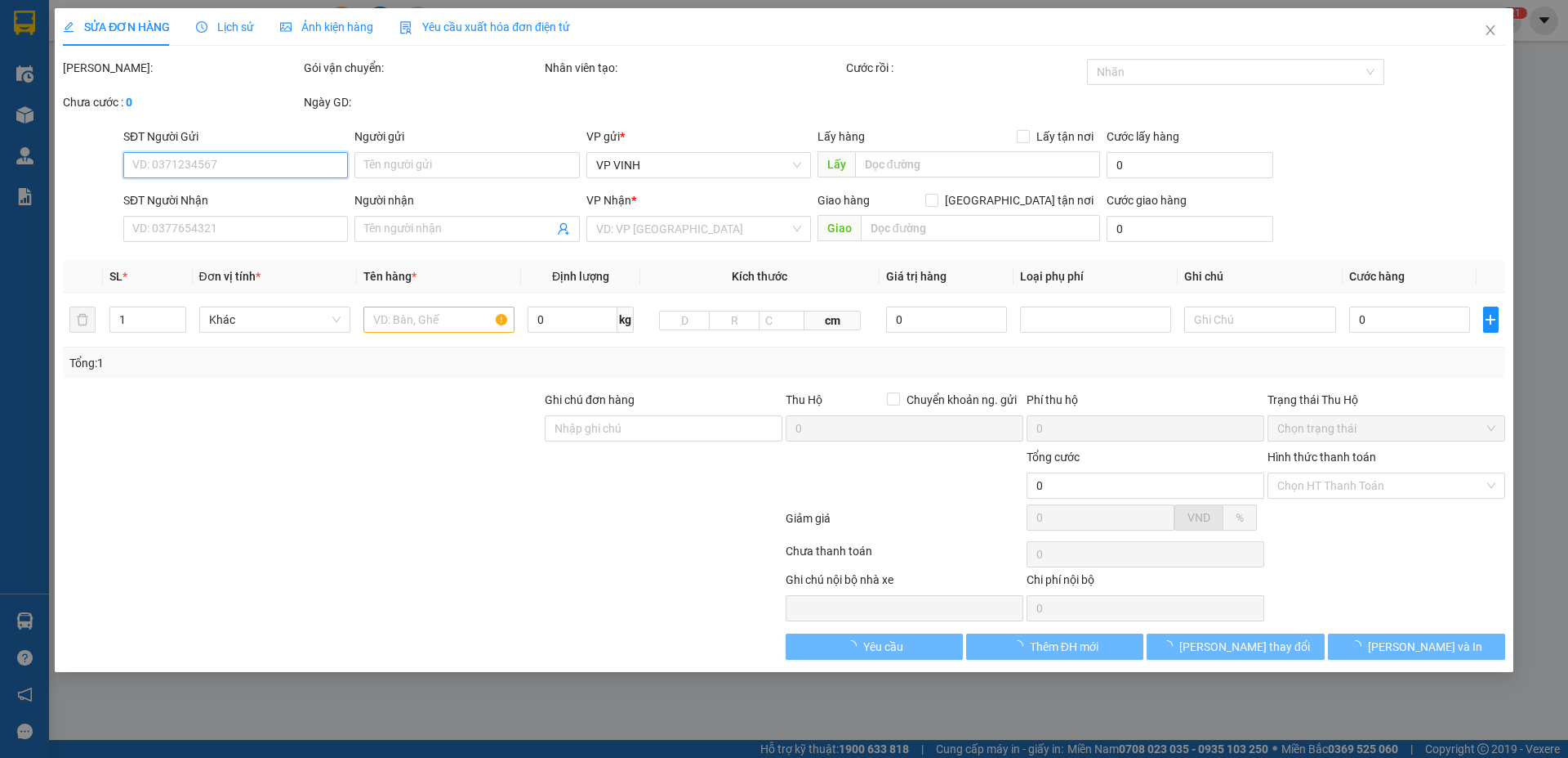
type input "anh danh"
checkbox input "true"
type input "vp"
type input "70.000"
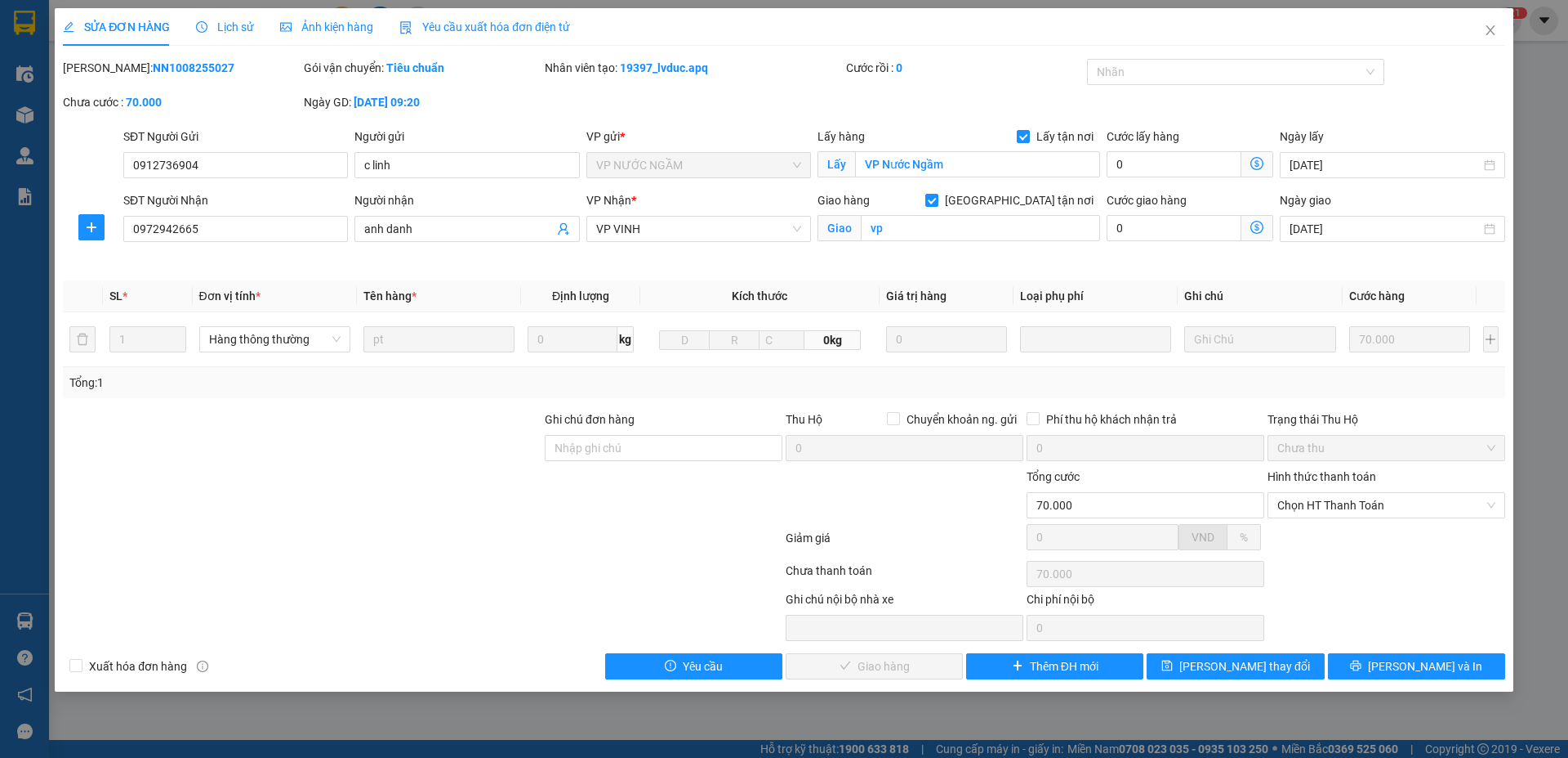
click at [237, 26] on span "Lịch sử" at bounding box center [225, 27] width 58 height 13
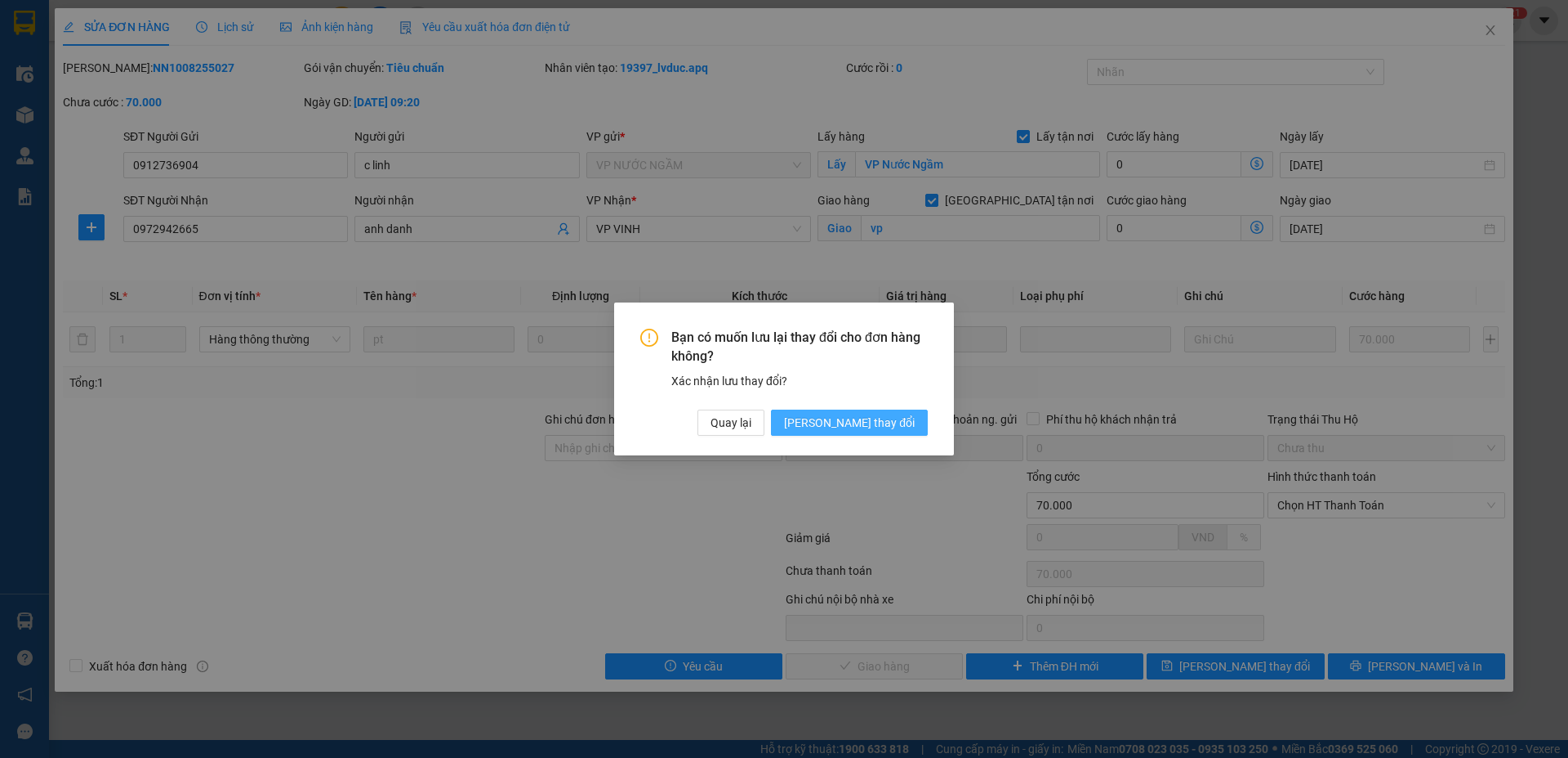
click at [884, 421] on span "Lưu thay đổi" at bounding box center [850, 422] width 131 height 18
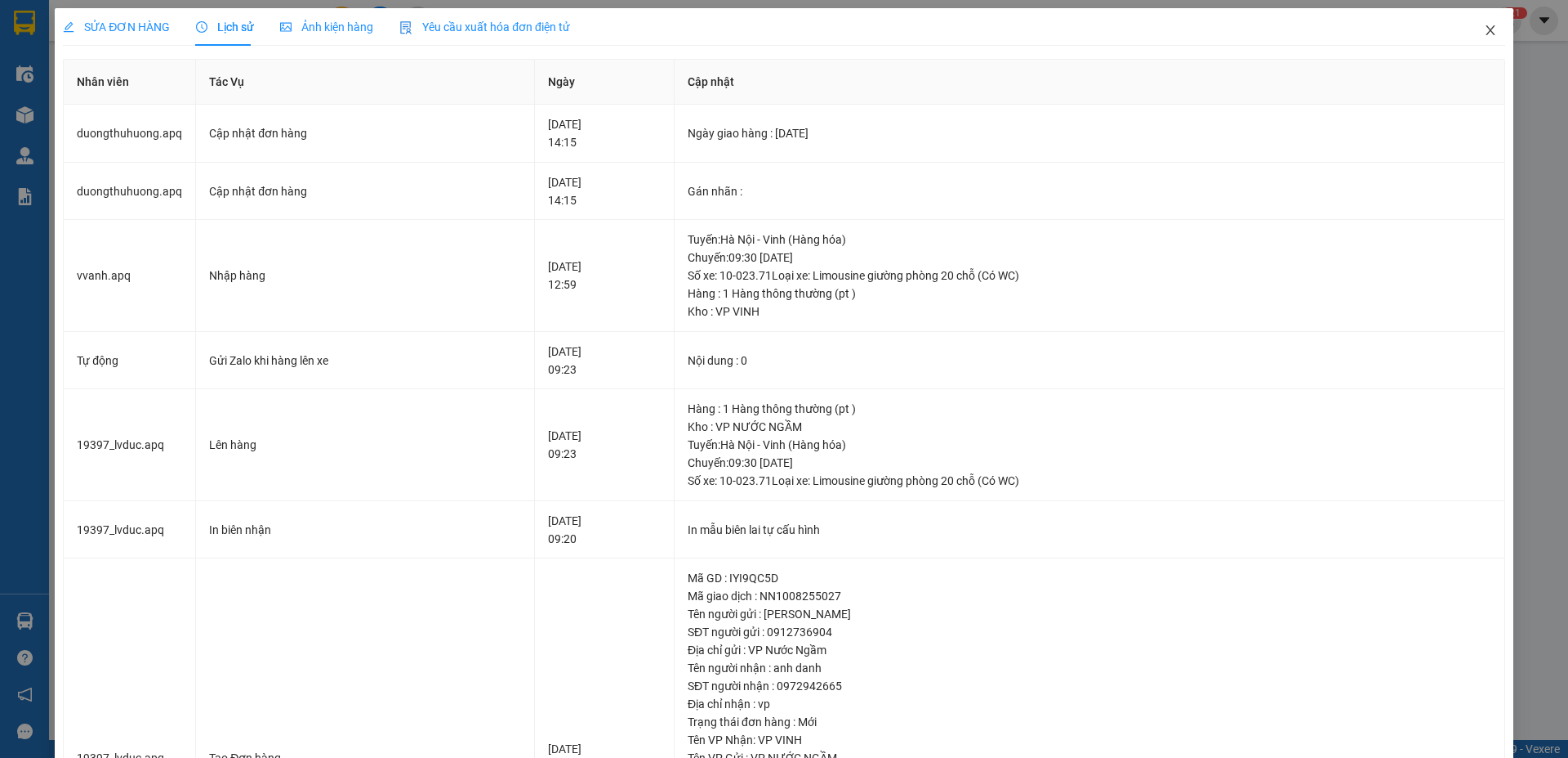
click at [1484, 30] on icon "close" at bounding box center [1491, 31] width 13 height 13
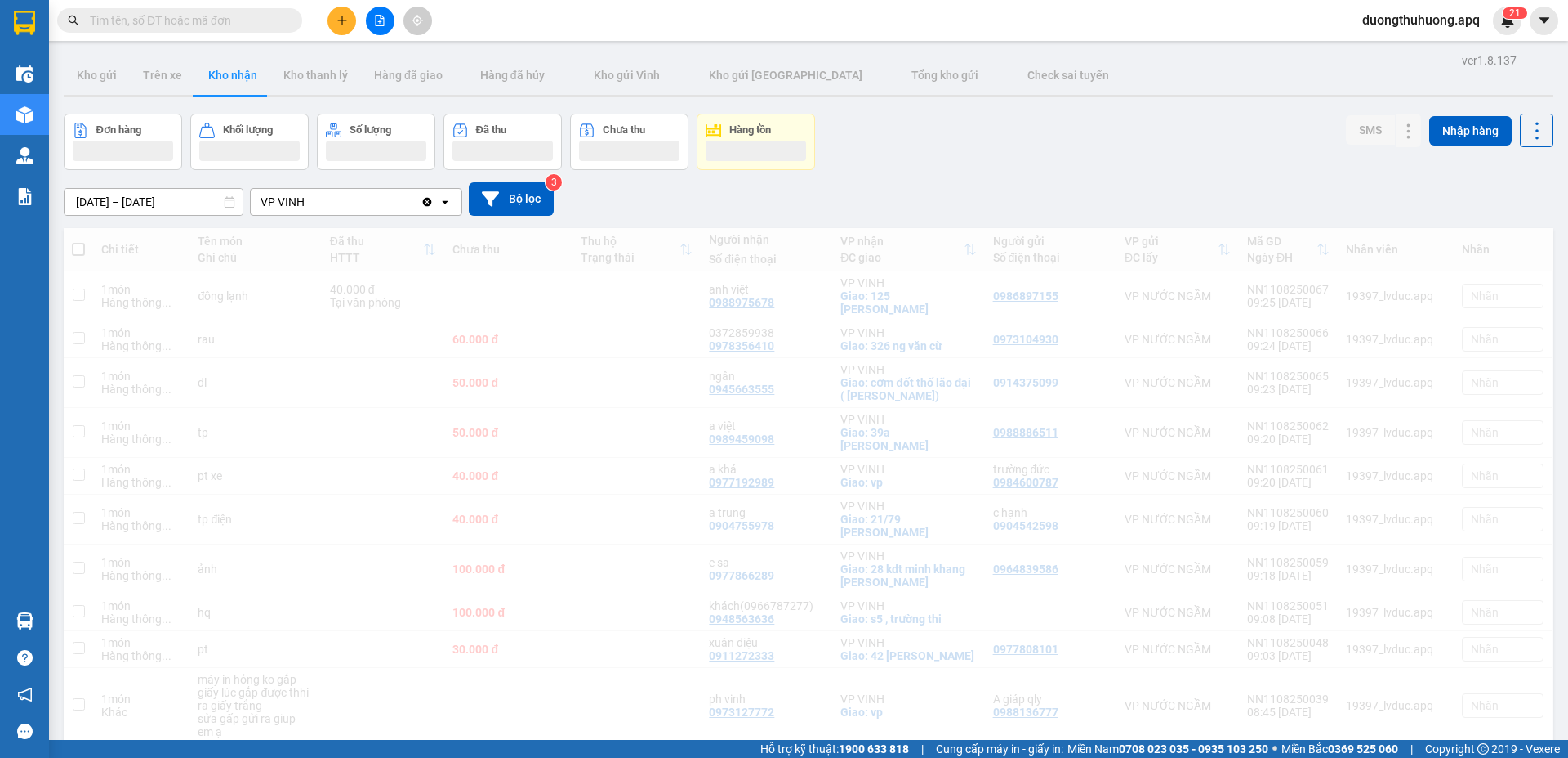
click at [265, 19] on input "text" at bounding box center [186, 20] width 193 height 18
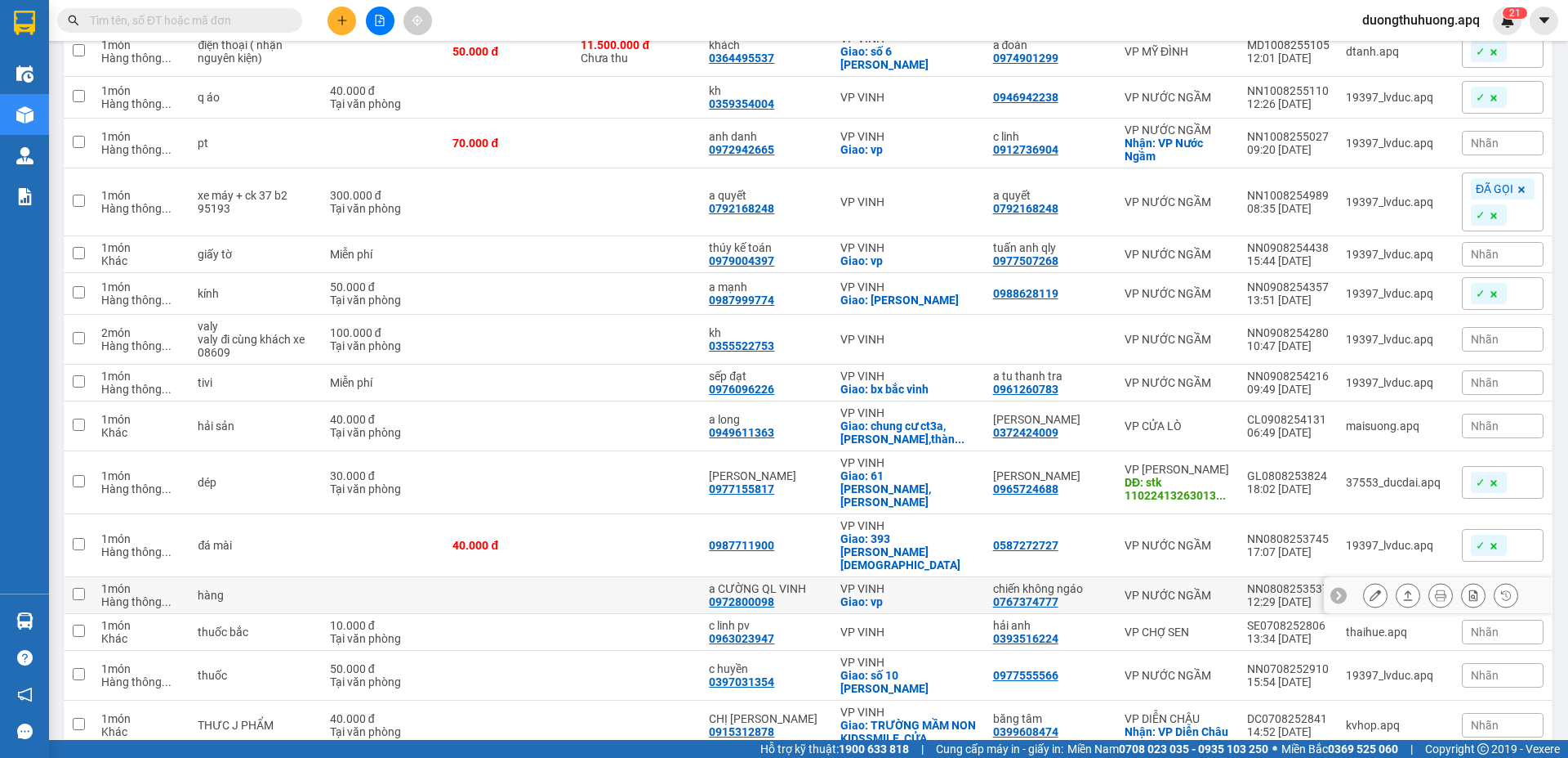
scroll to position [1226, 0]
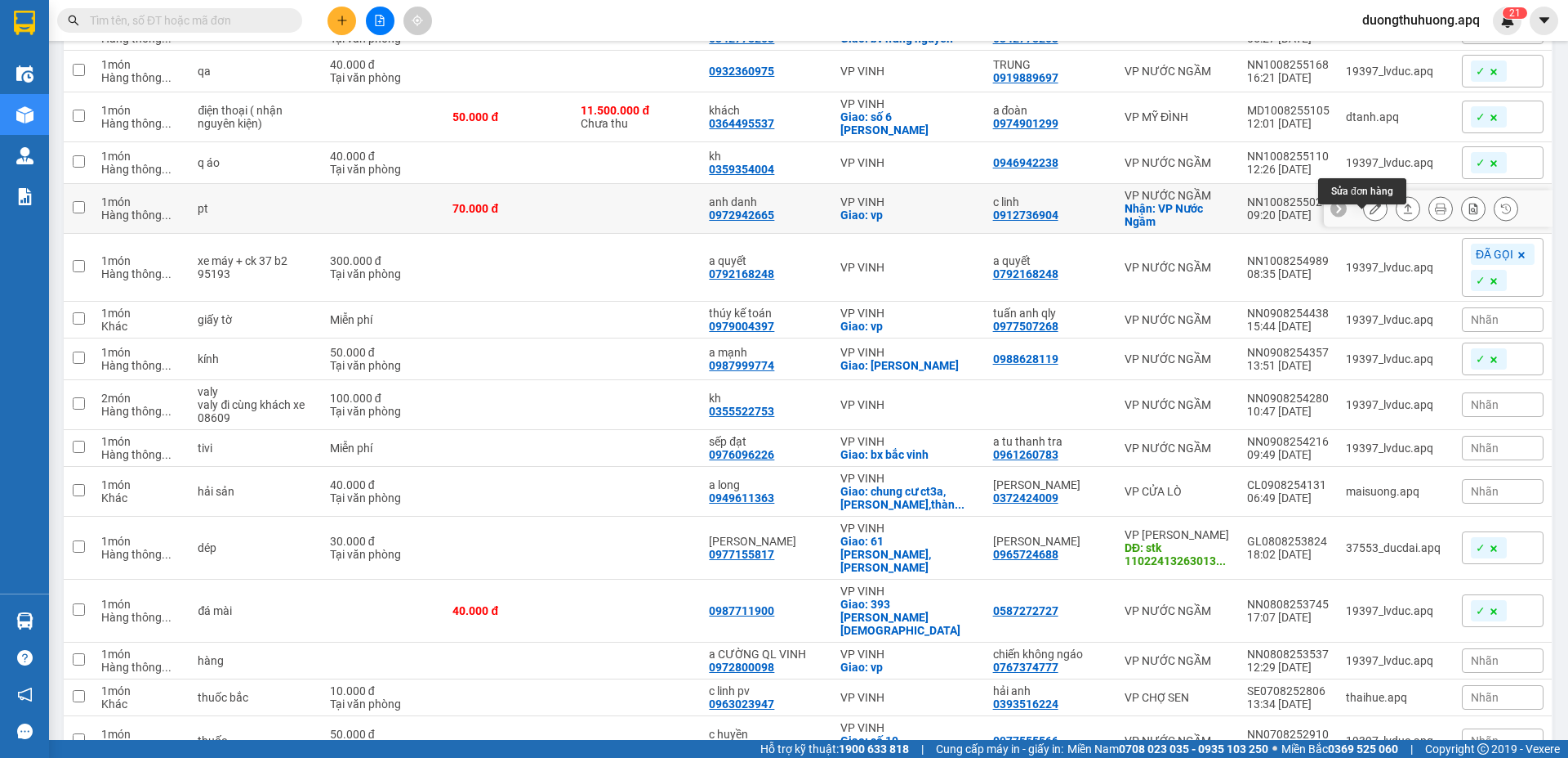
click at [1370, 215] on icon at bounding box center [1376, 209] width 12 height 12
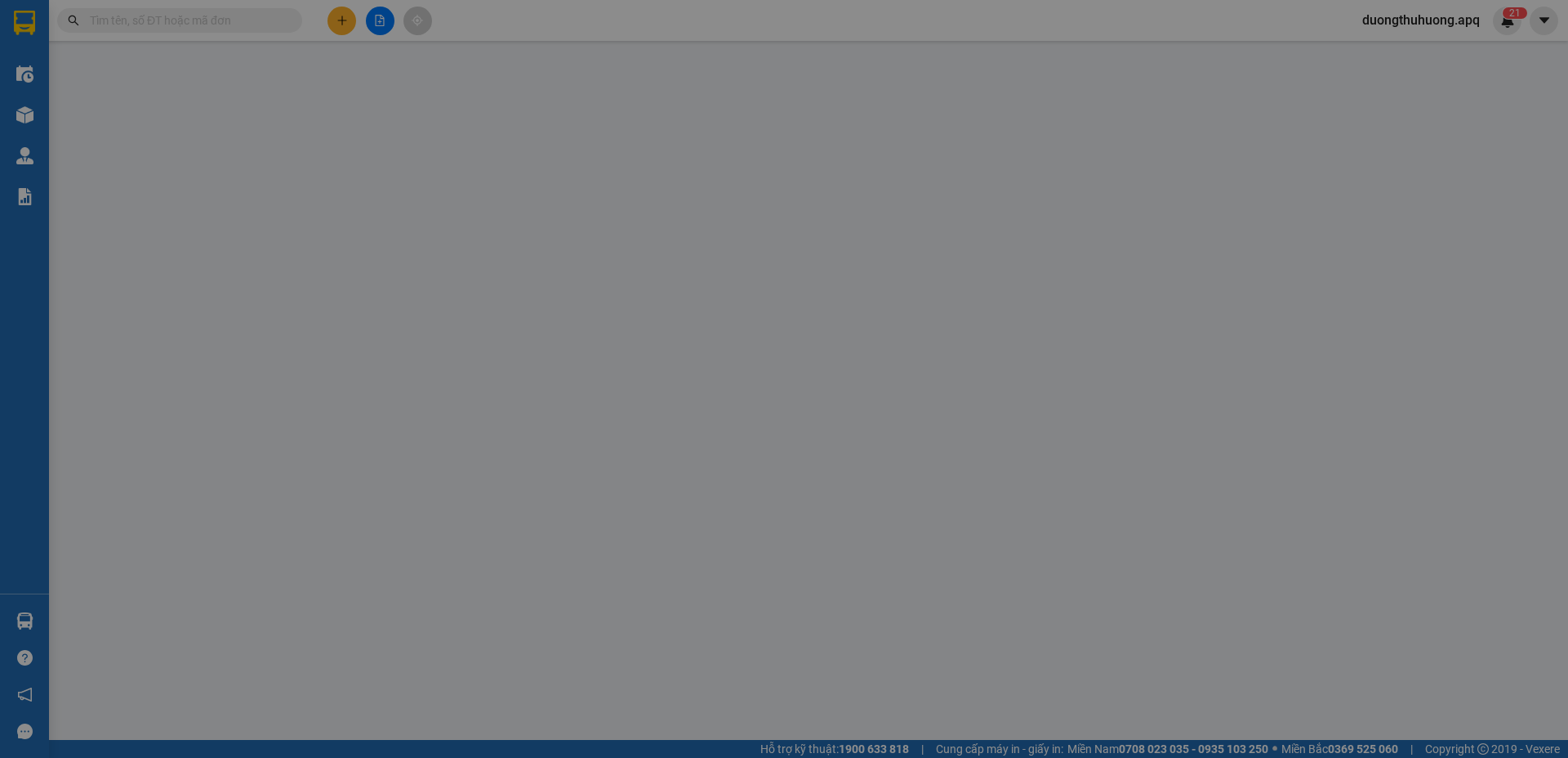
type input "0912736904"
type input "c linh"
checkbox input "true"
type input "VP Nước Ngầm"
type input "0972942665"
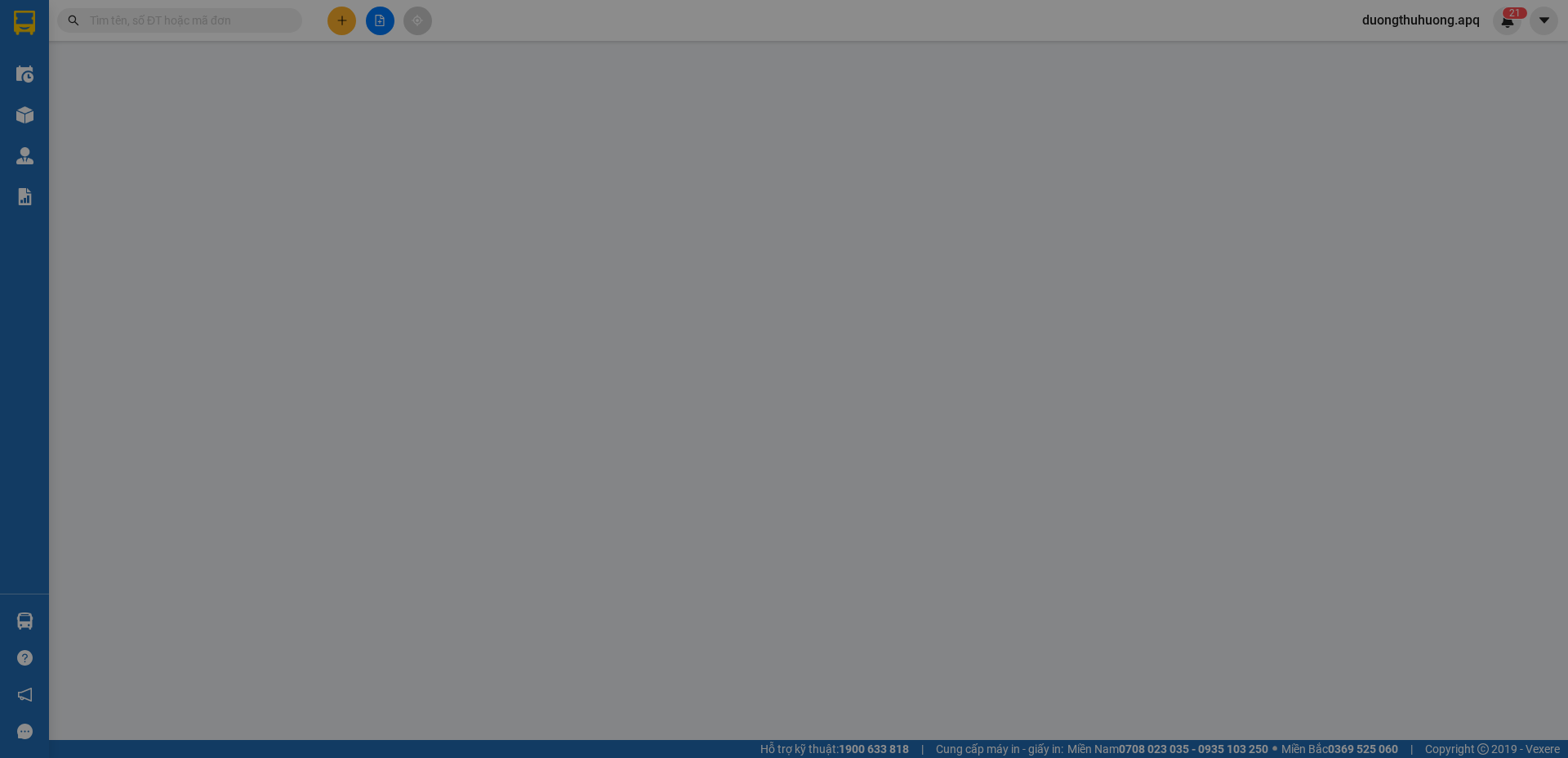
type input "anh danh"
checkbox input "true"
type input "vp"
type input "70.000"
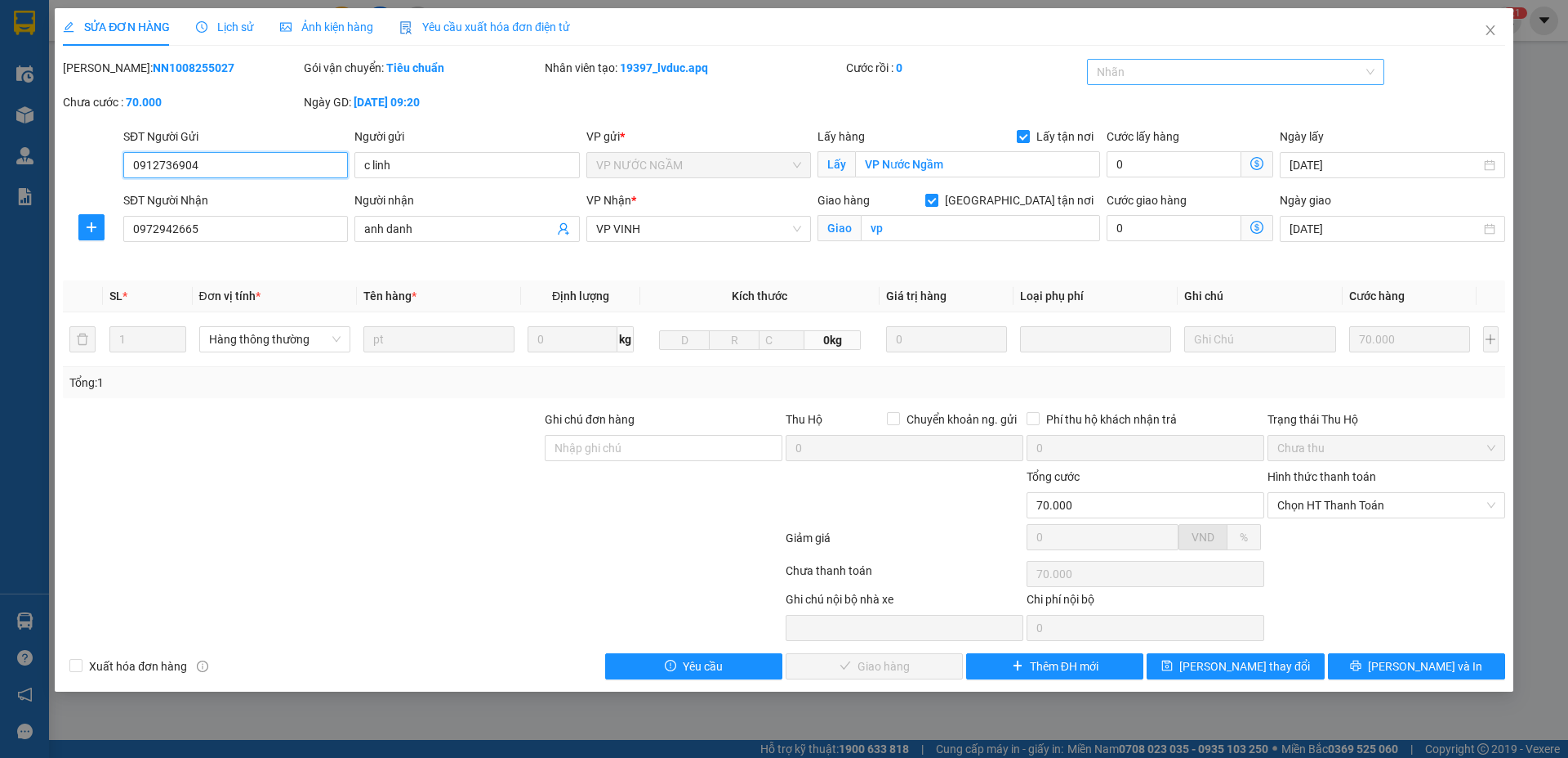
click at [1275, 70] on div at bounding box center [1228, 72] width 274 height 19
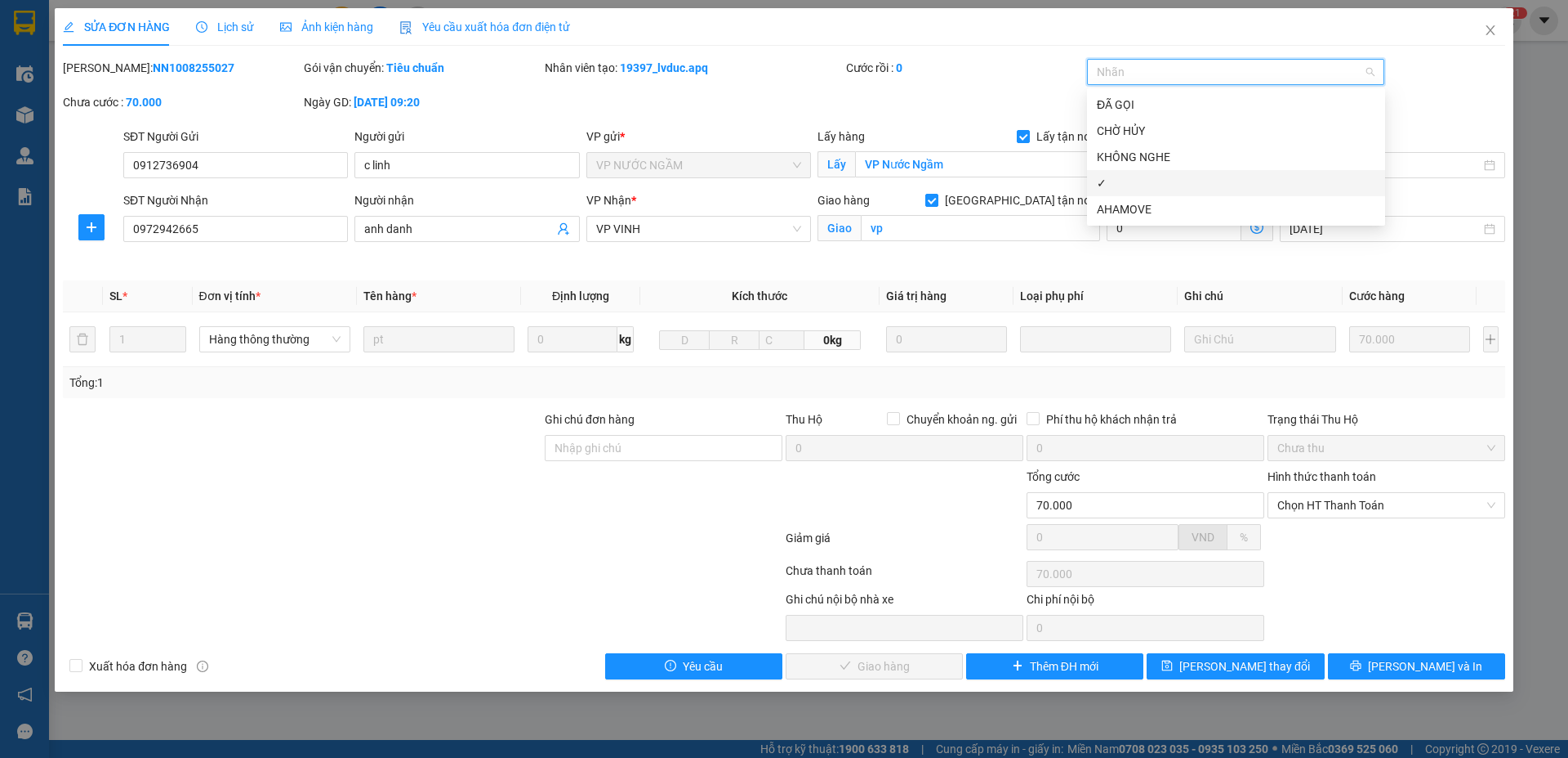
drag, startPoint x: 1110, startPoint y: 188, endPoint x: 1175, endPoint y: 428, distance: 248.6
click at [1111, 188] on div "✓" at bounding box center [1236, 183] width 279 height 18
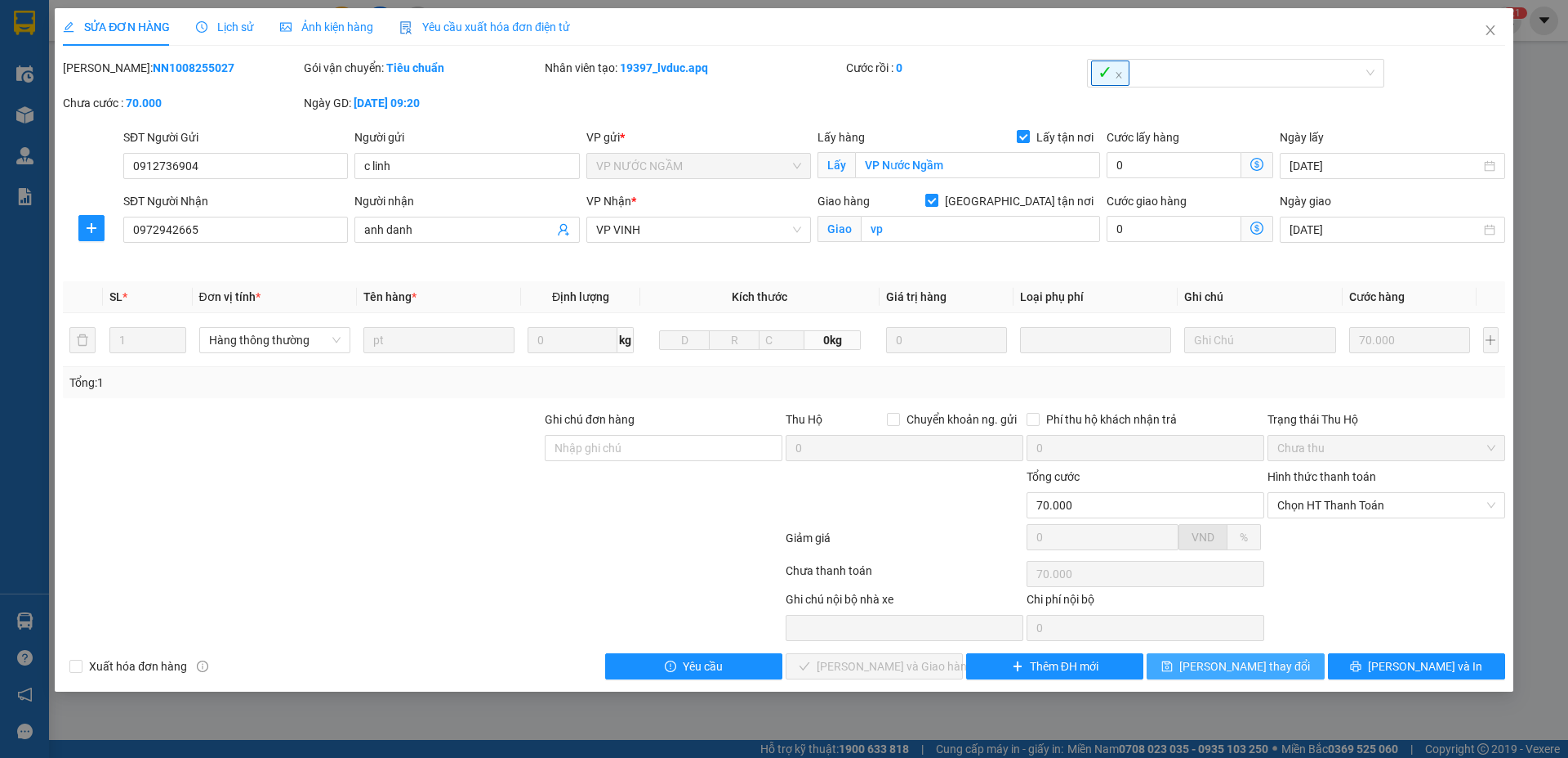
click at [1254, 668] on span "Lưu thay đổi" at bounding box center [1245, 666] width 131 height 18
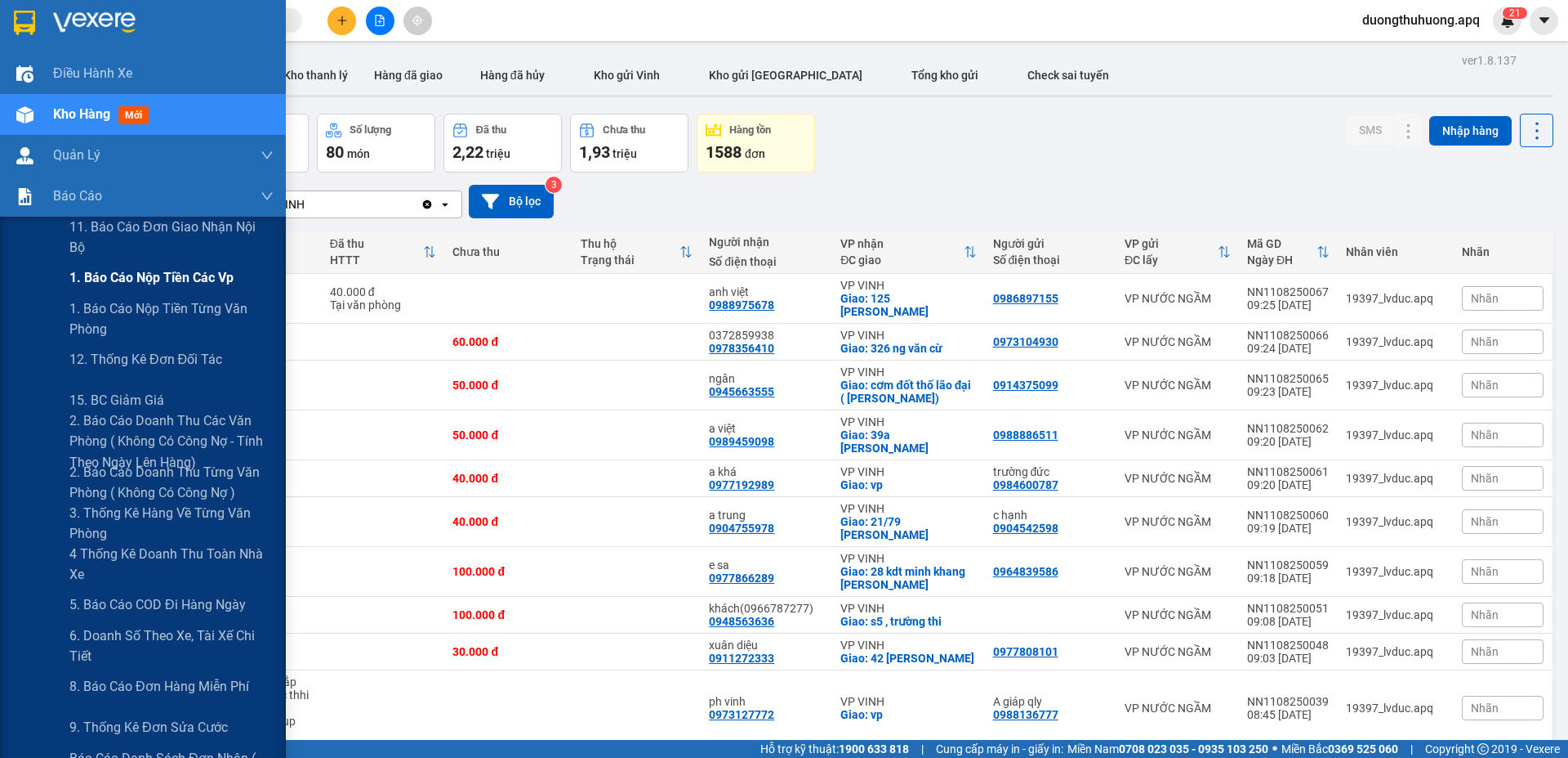
click at [132, 280] on span "1. Báo cáo nộp tiền các vp" at bounding box center [151, 277] width 164 height 20
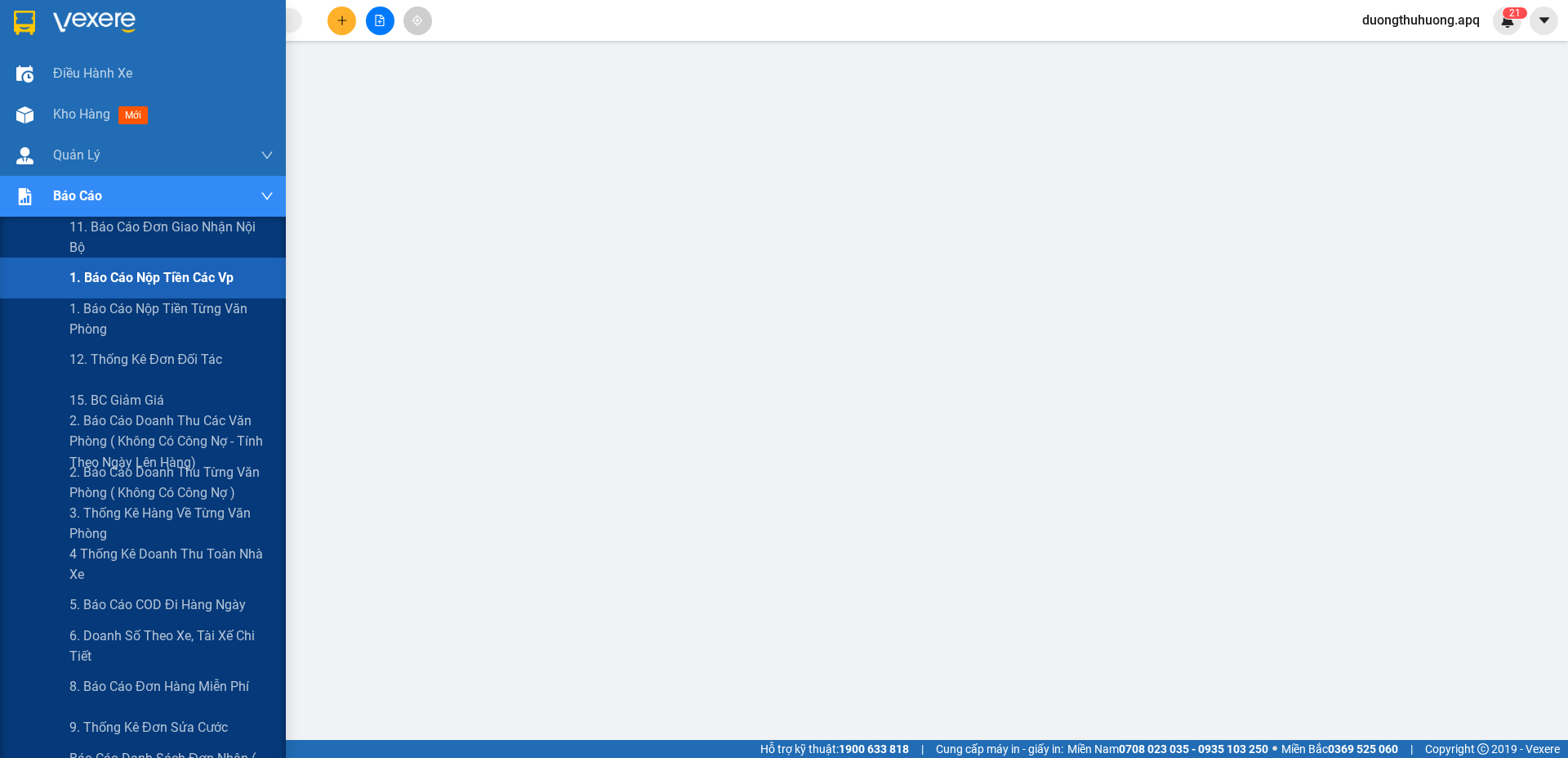
click at [112, 278] on span "1. Báo cáo nộp tiền các vp" at bounding box center [151, 277] width 164 height 20
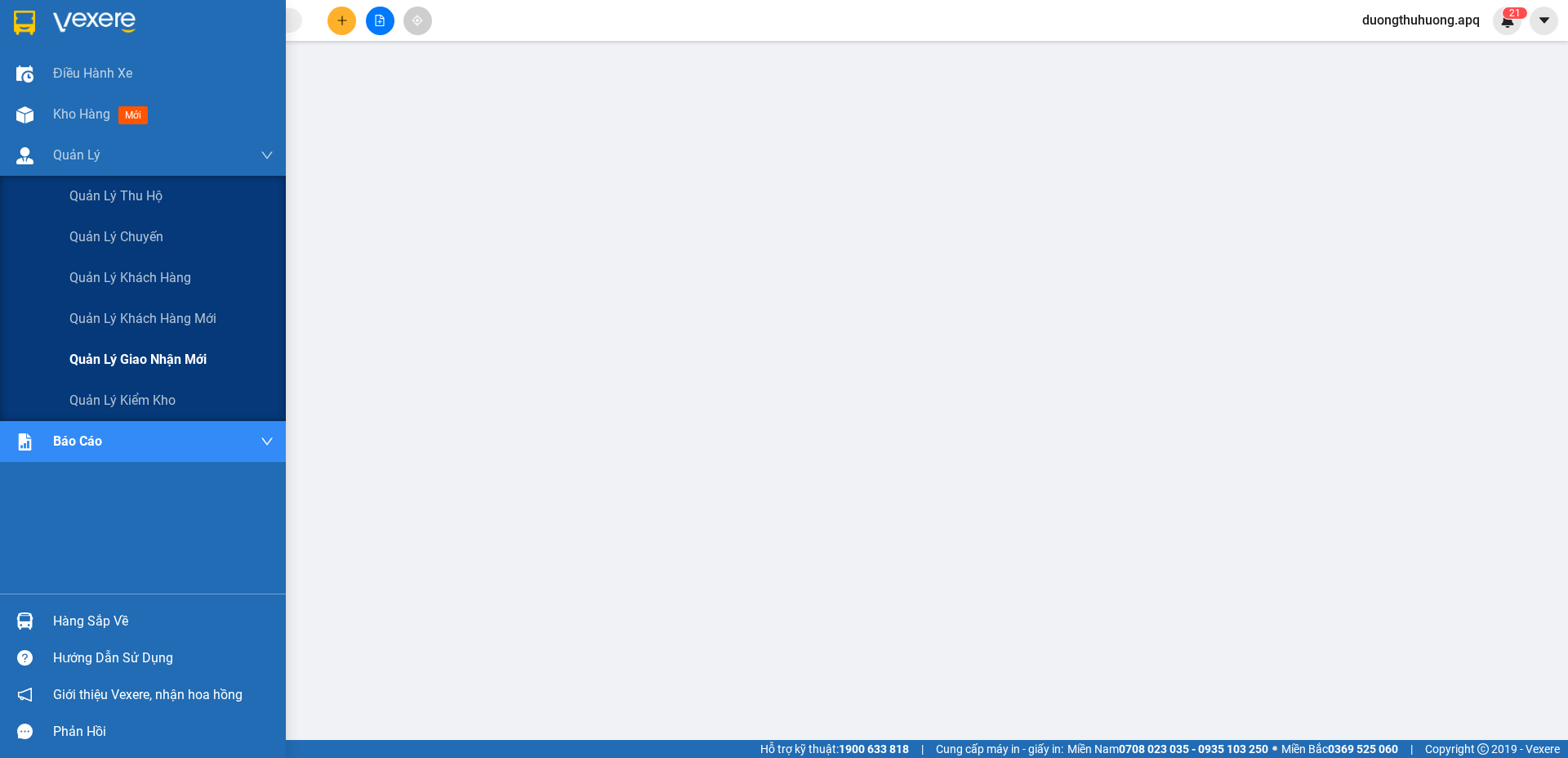
click at [155, 362] on span "Quản lý giao nhận mới" at bounding box center [137, 359] width 137 height 20
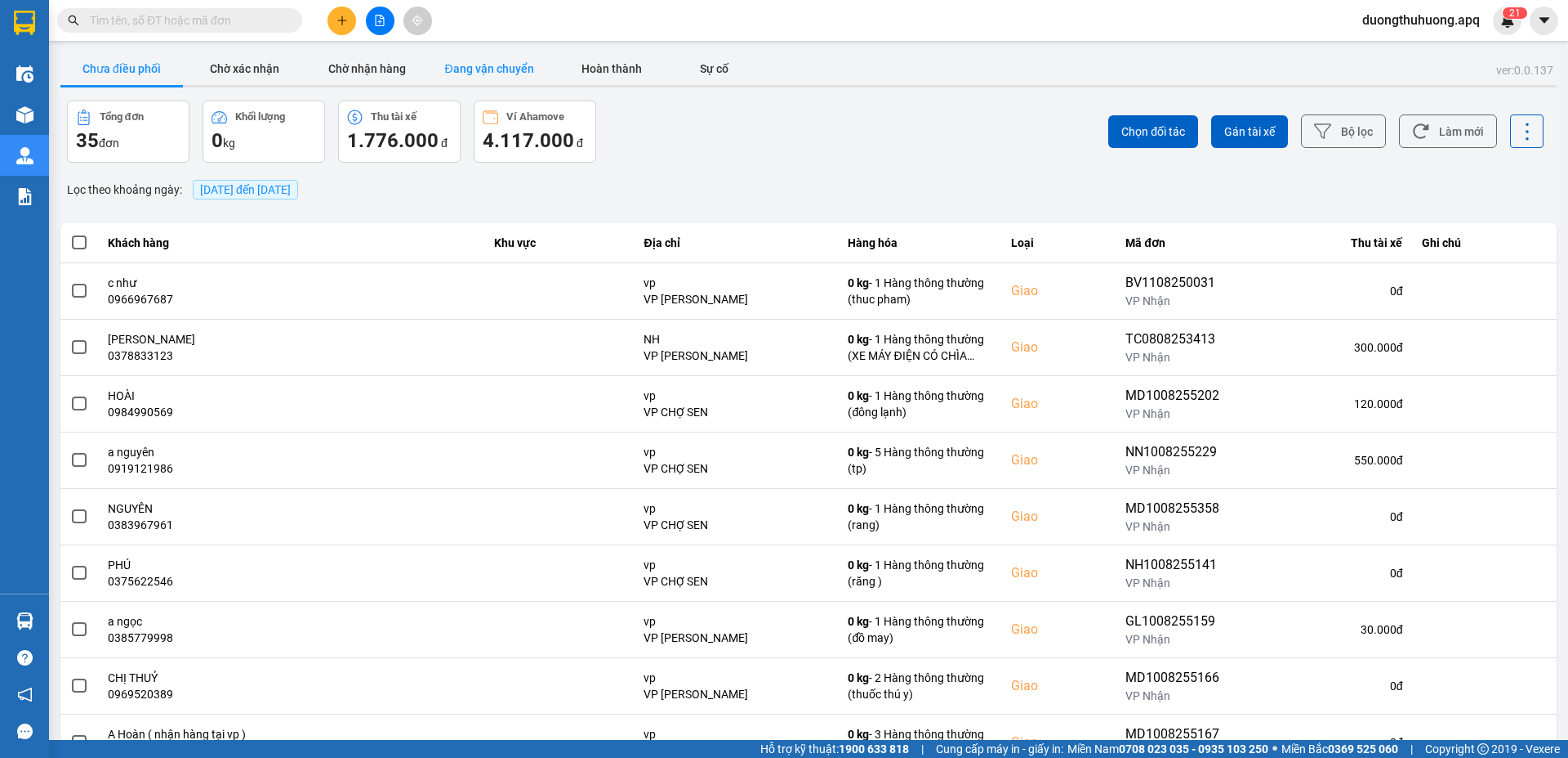
click at [510, 64] on button "Đang vận chuyển" at bounding box center [488, 68] width 122 height 33
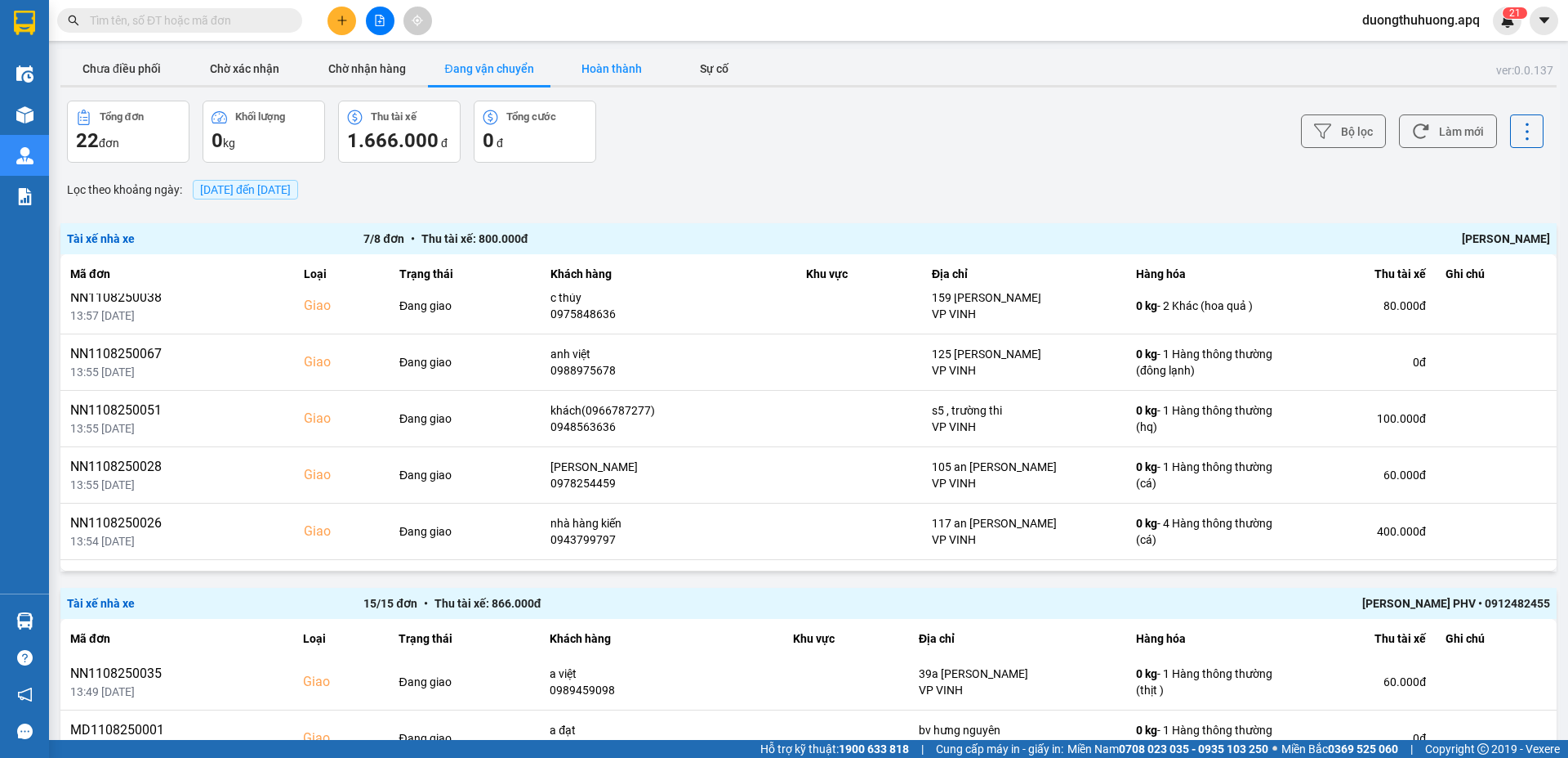
click at [610, 63] on button "Hoàn thành" at bounding box center [611, 68] width 122 height 33
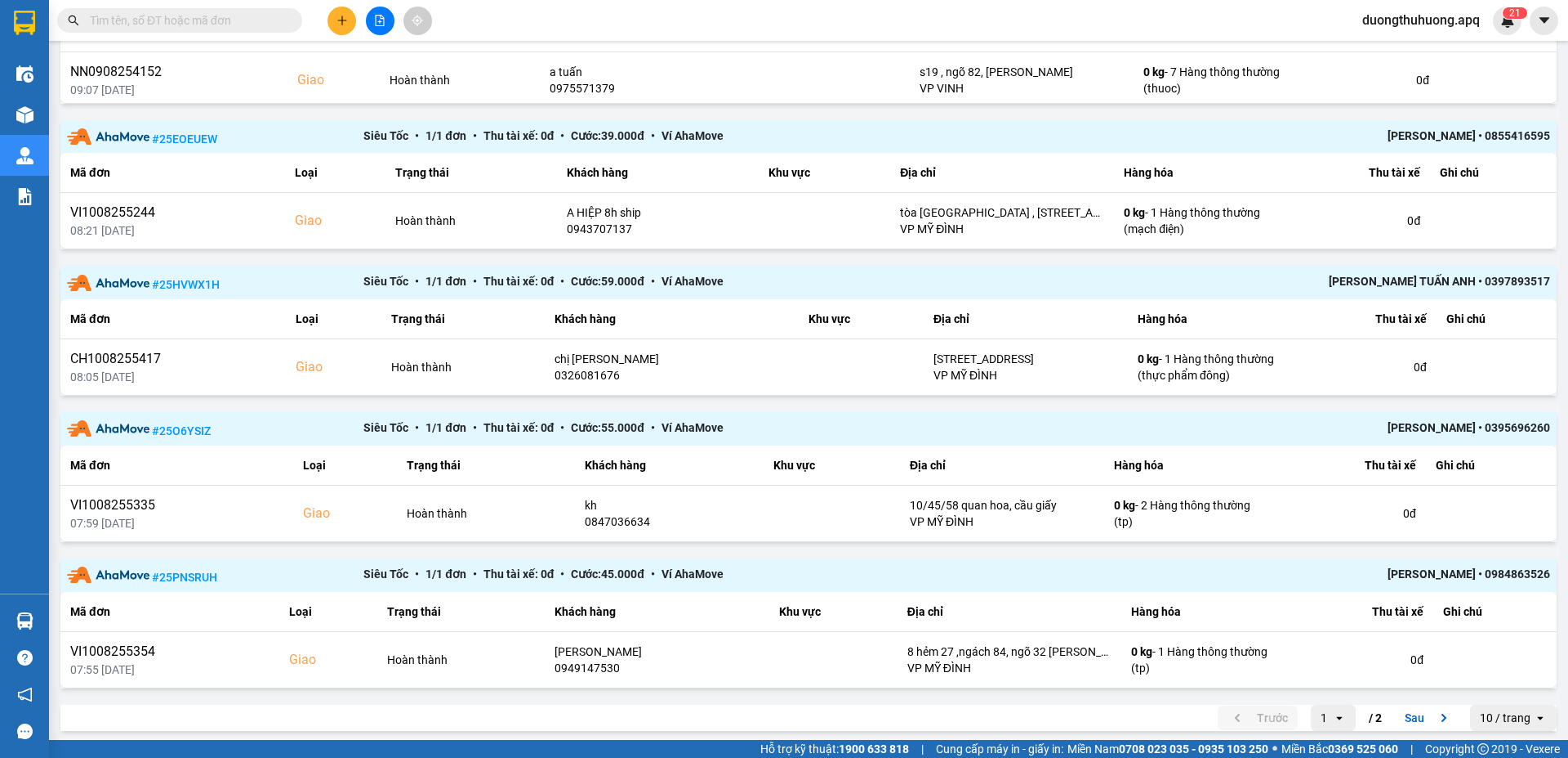
scroll to position [1207, 0]
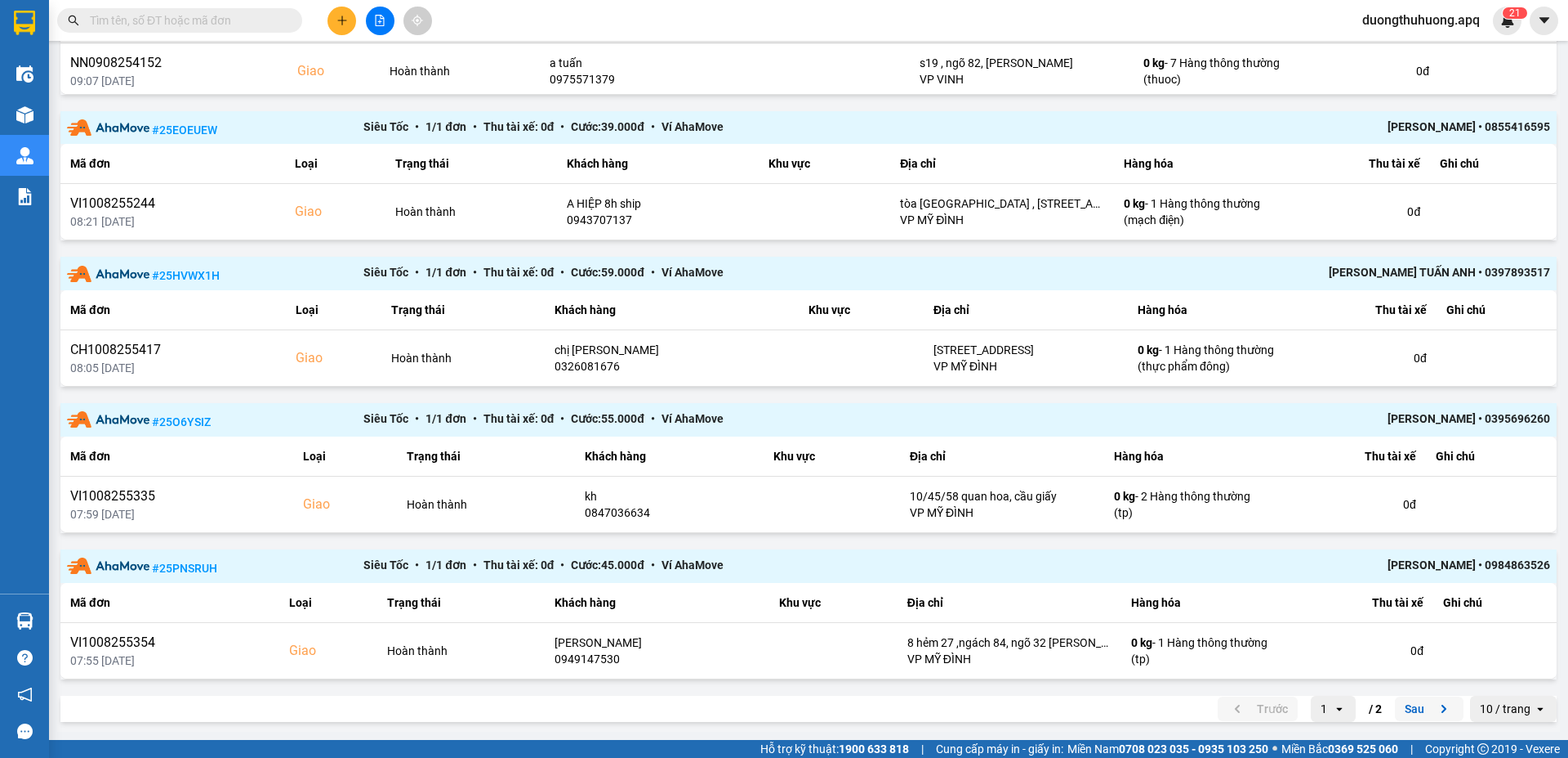
click at [1395, 709] on button "Sau" at bounding box center [1429, 708] width 68 height 24
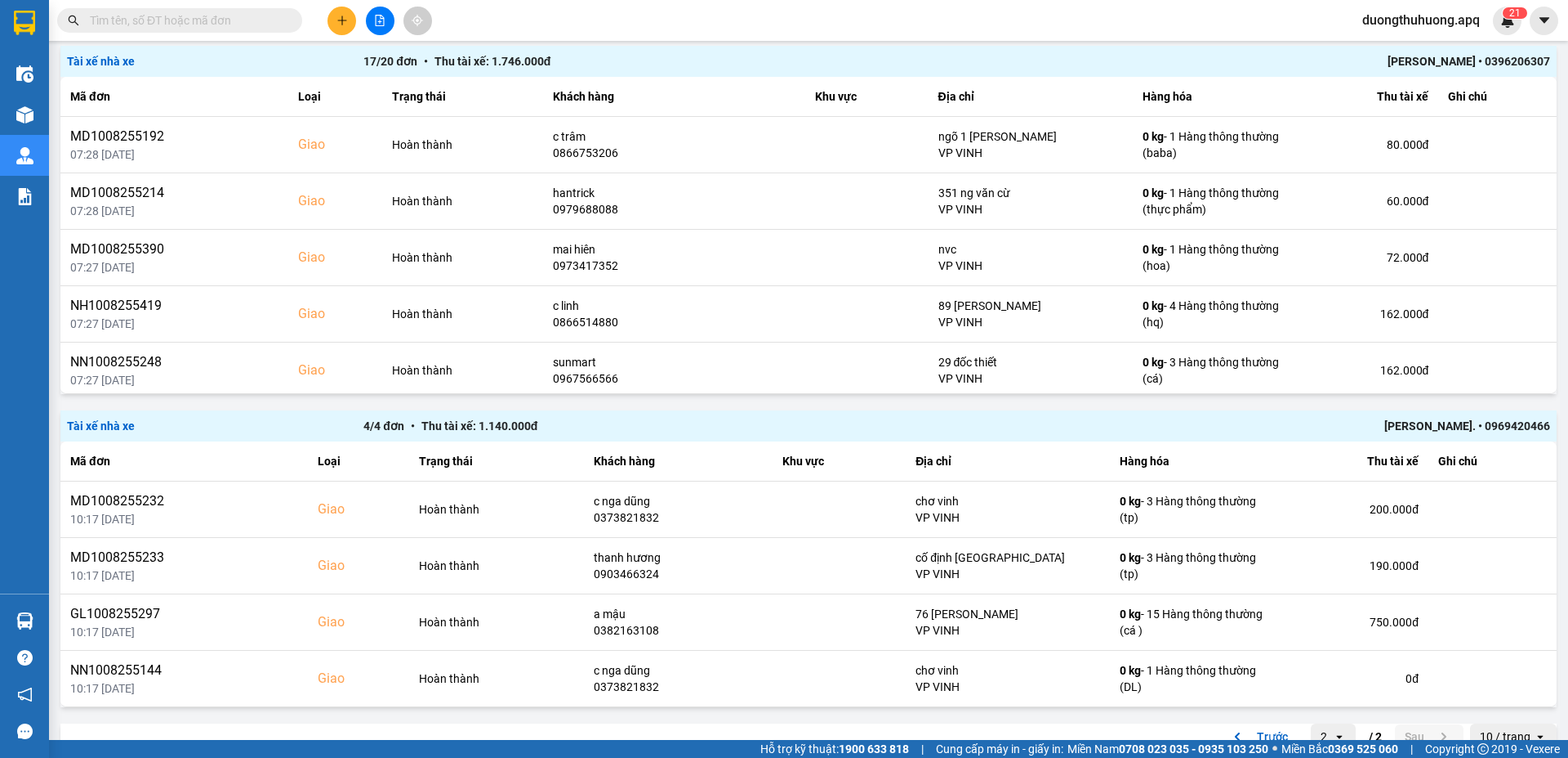
scroll to position [2174, 0]
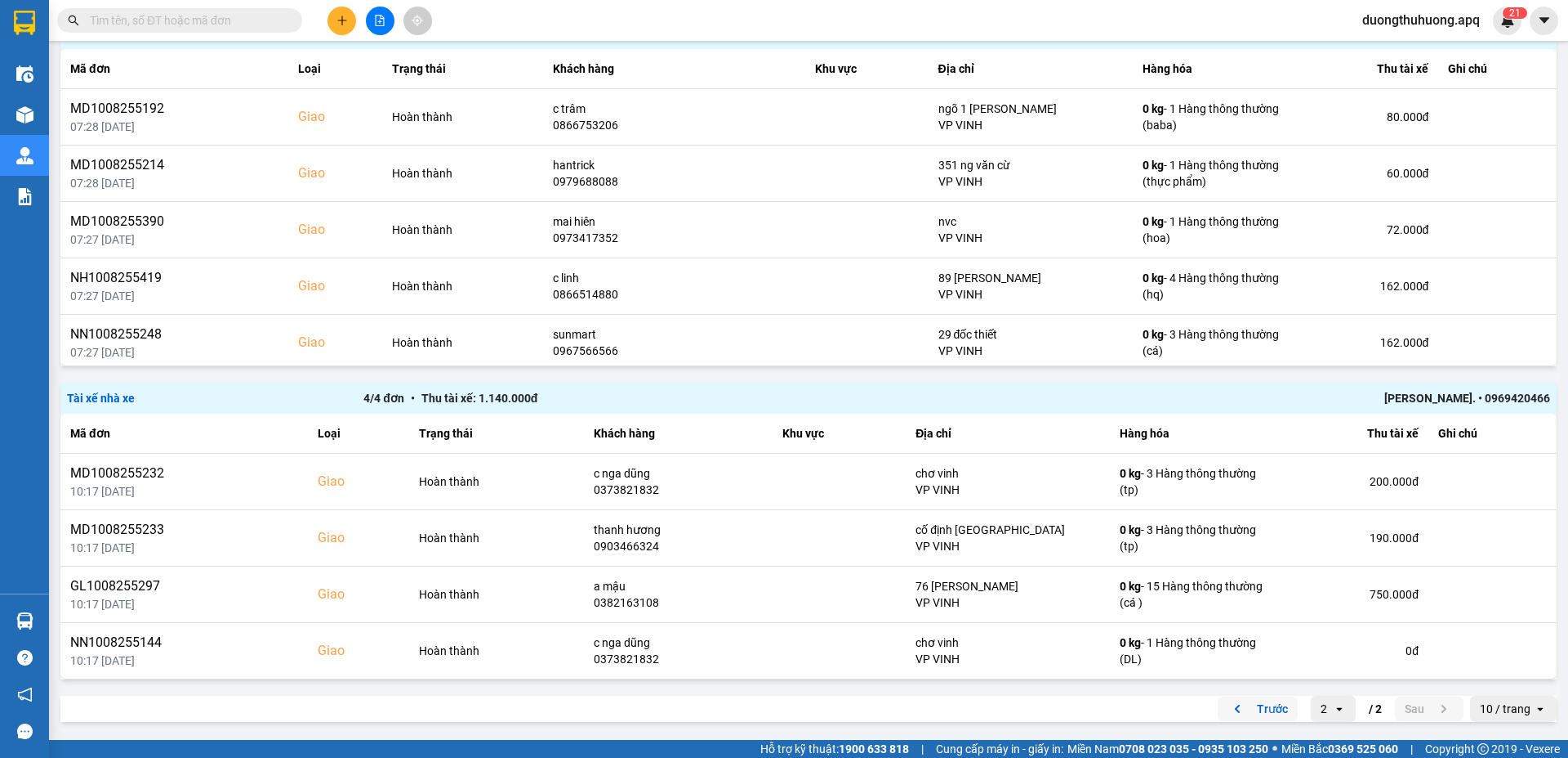
click at [1255, 709] on button "Trước" at bounding box center [1257, 708] width 80 height 24
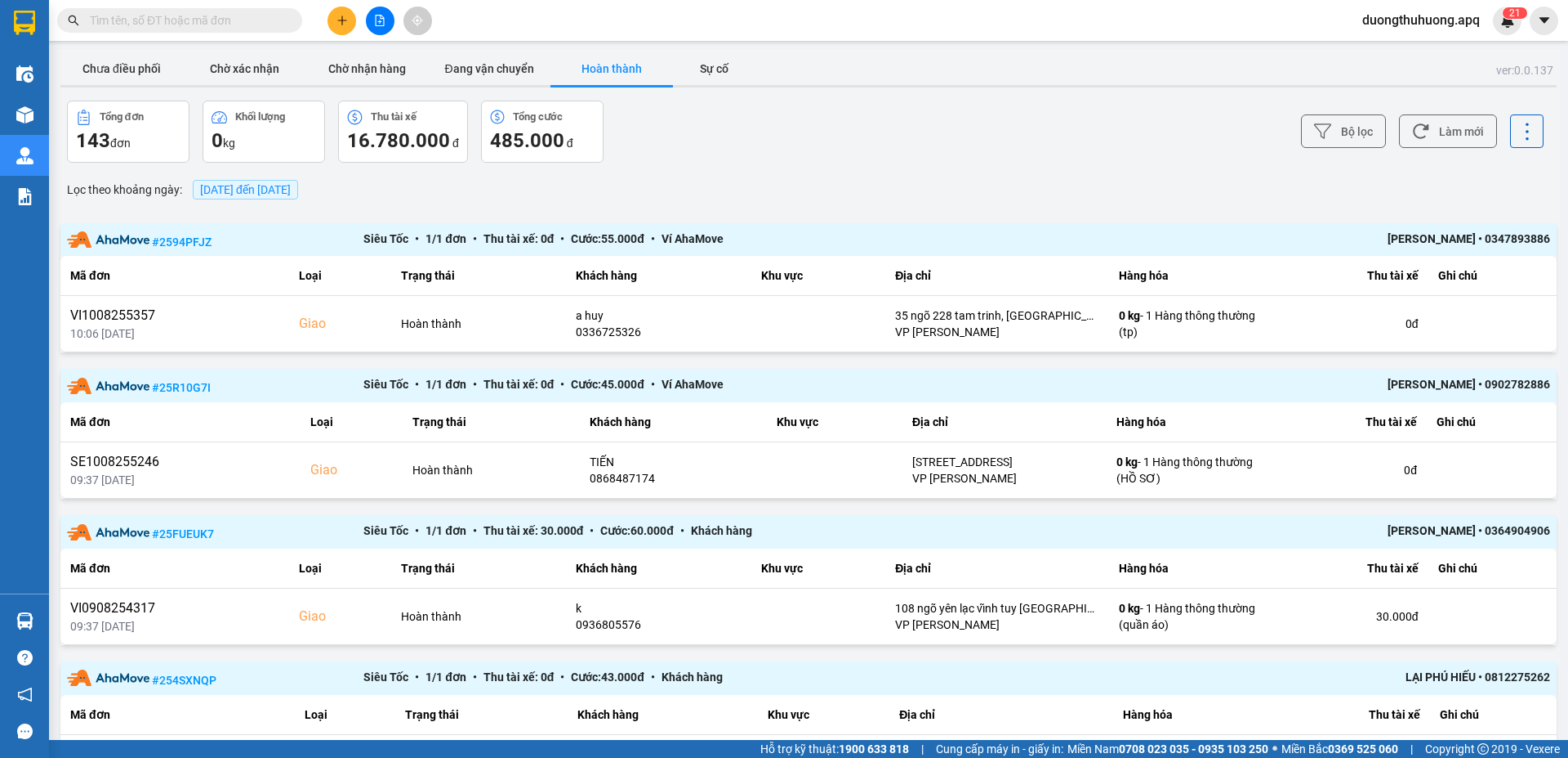
click at [255, 19] on input "text" at bounding box center [186, 20] width 193 height 18
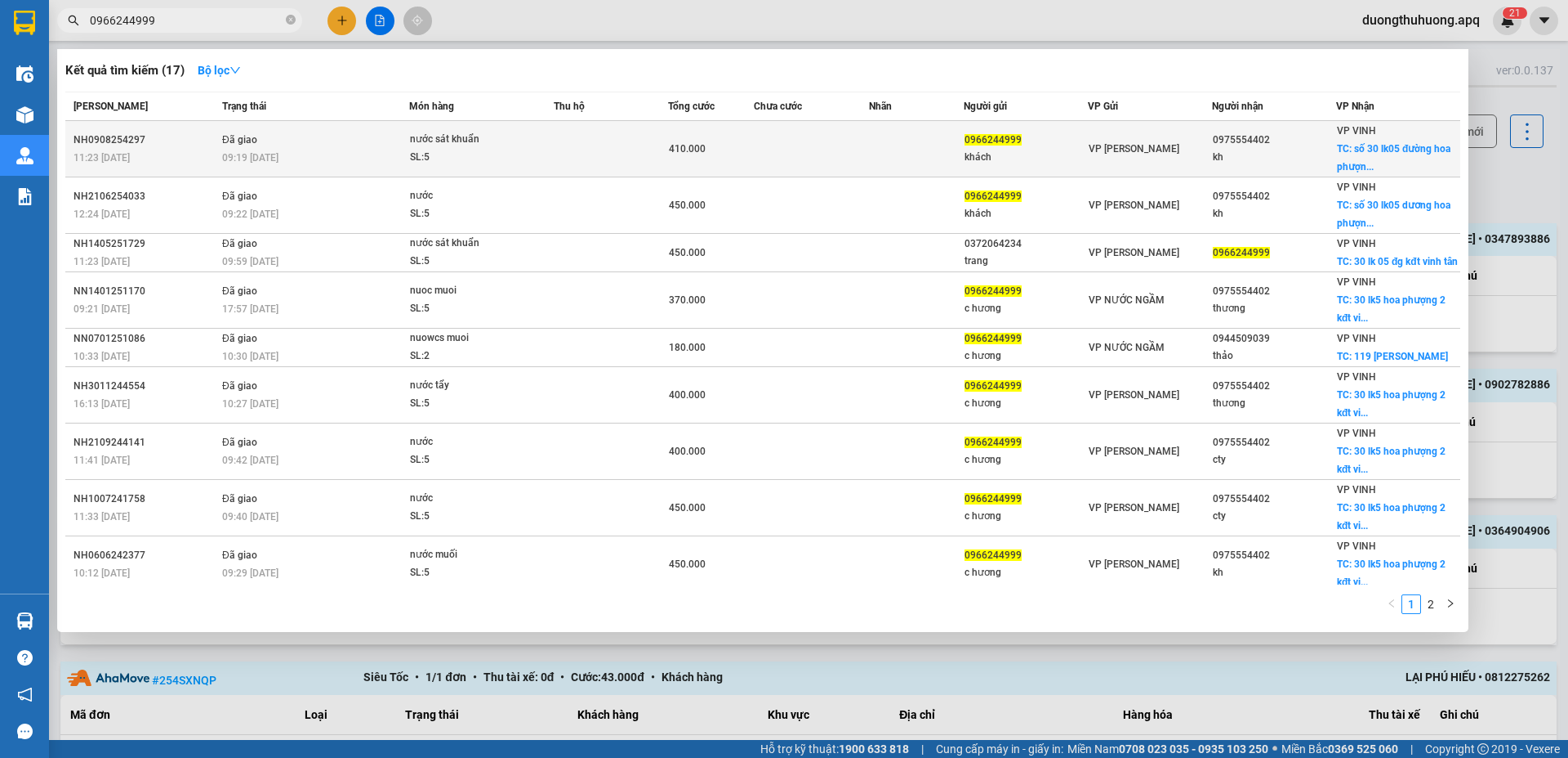
type input "0966244999"
click at [308, 158] on div "09:19 - 10/08" at bounding box center [315, 158] width 187 height 18
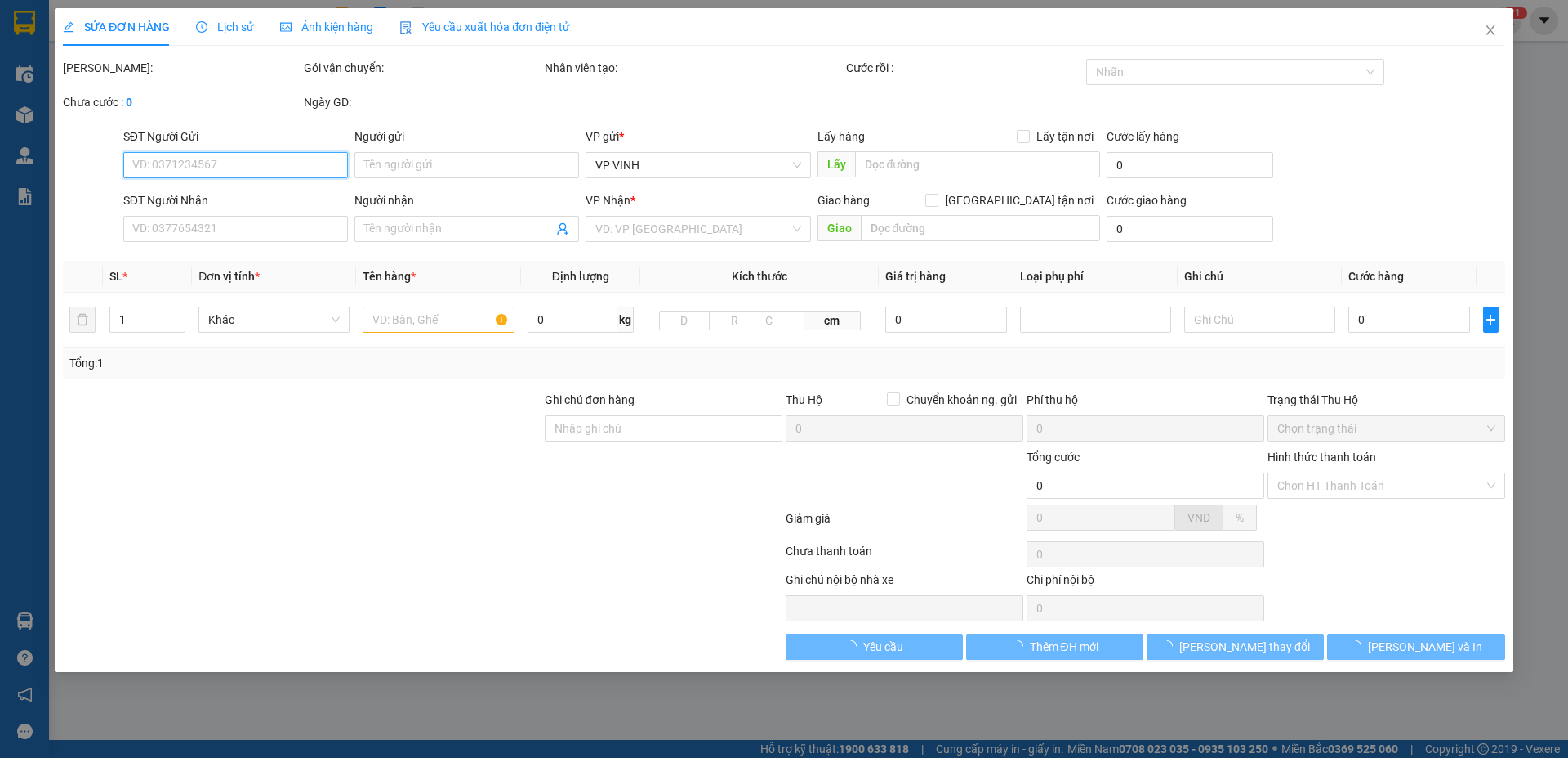
type input "0966244999"
type input "khách"
type input "0975554402"
type input "kh"
checkbox input "true"
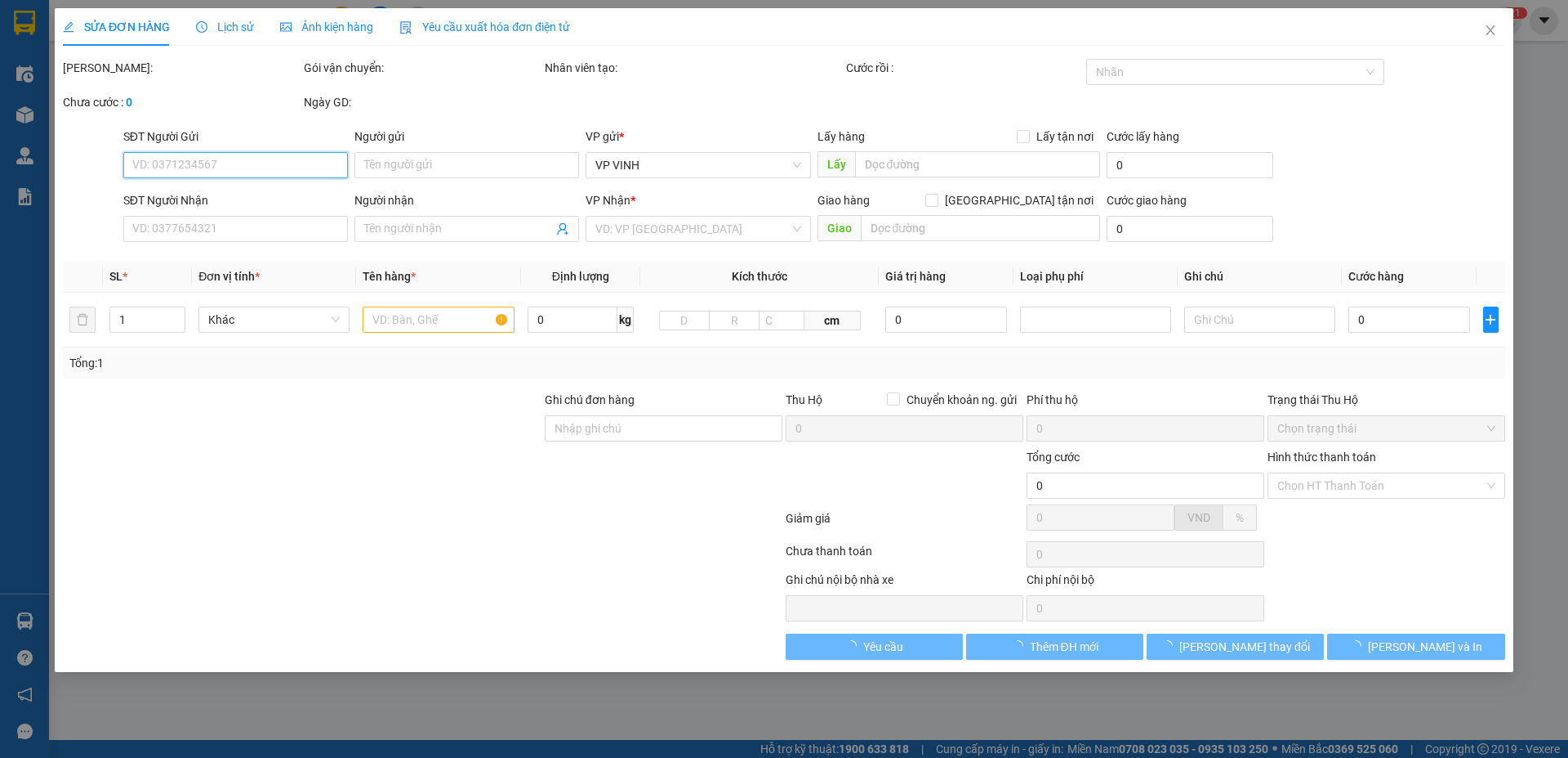
type input "số 30 lk05 đường hoa phượng 2 khu đô v tân"
type input "410.000"
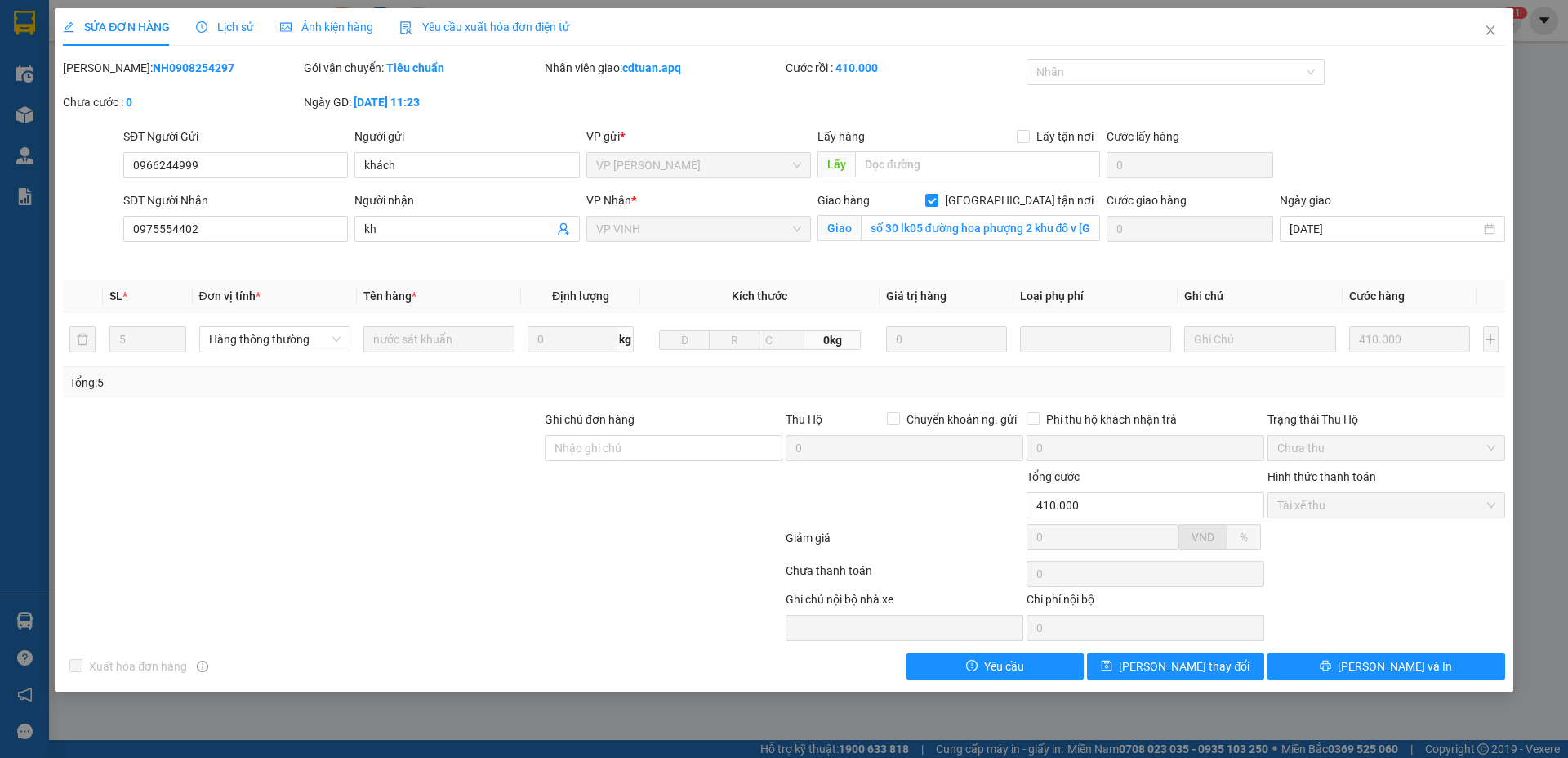
click at [943, 59] on div "Cước rồi : 410.000" at bounding box center [904, 67] width 237 height 18
click at [1313, 666] on button "Lưu và In" at bounding box center [1386, 666] width 237 height 26
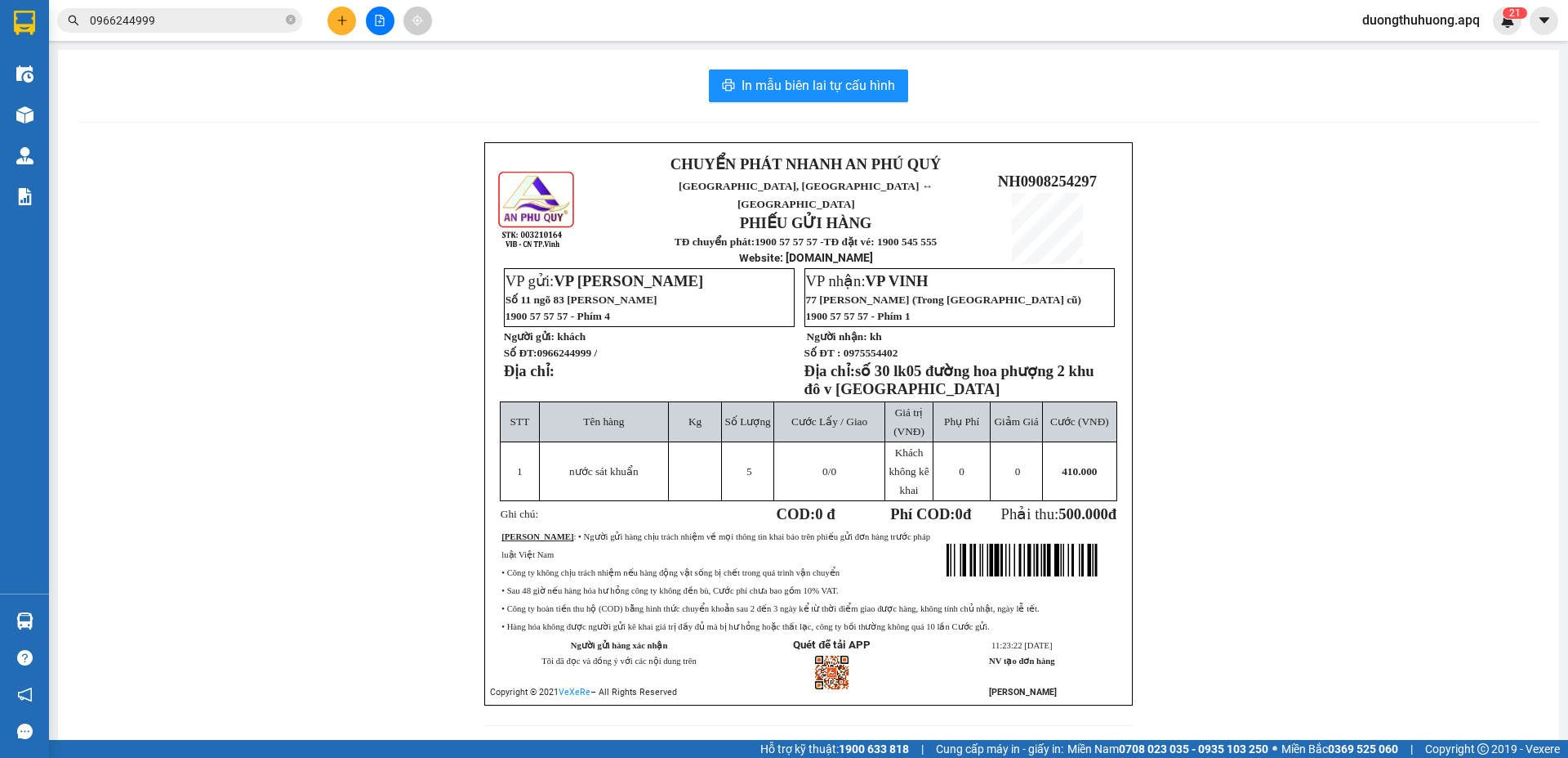
click at [418, 352] on div "CHUYỂN PHÁT NHANH AN PHÚ QUÝ NGHỆ AN, HÀ TĨNH ↔ HÀ NỘI PHIẾU GỬI HÀNG TĐ chuyển…" at bounding box center [809, 443] width 1462 height 603
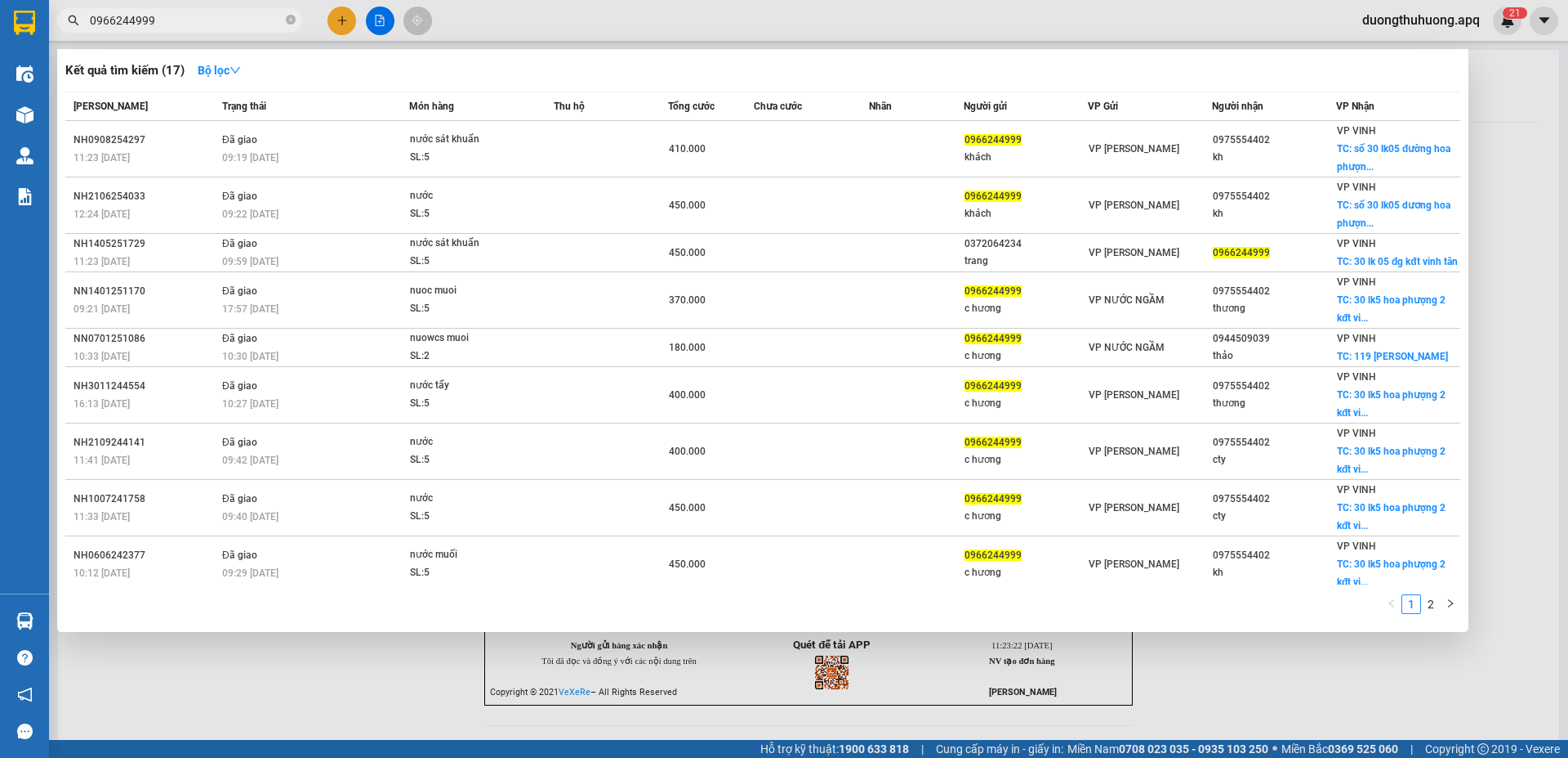
click at [242, 19] on input "0966244999" at bounding box center [186, 20] width 193 height 18
drag, startPoint x: 290, startPoint y: 21, endPoint x: 268, endPoint y: 25, distance: 22.4
click at [287, 20] on icon "close-circle" at bounding box center [290, 19] width 10 height 10
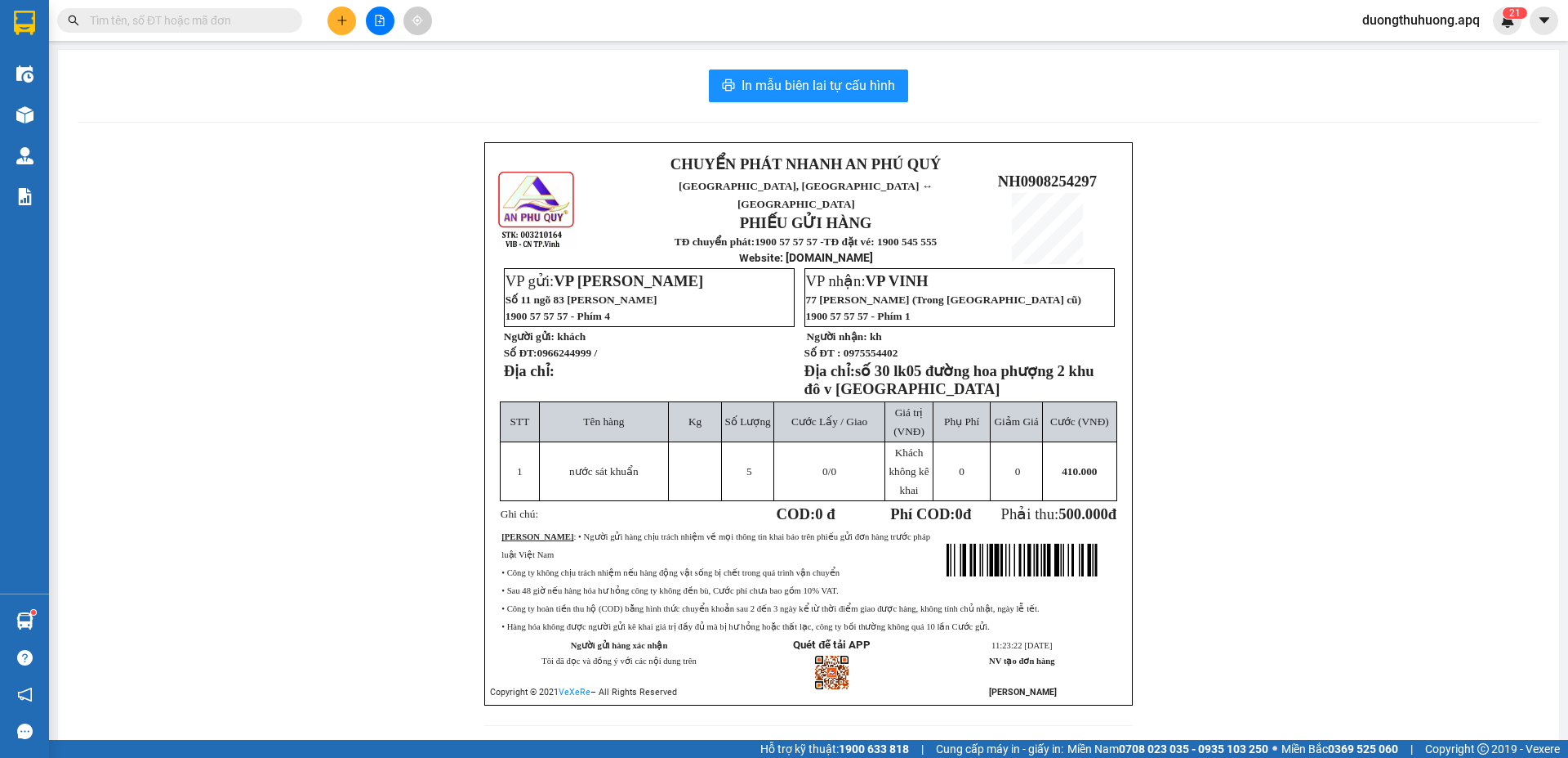
click at [236, 25] on input "text" at bounding box center [186, 20] width 193 height 18
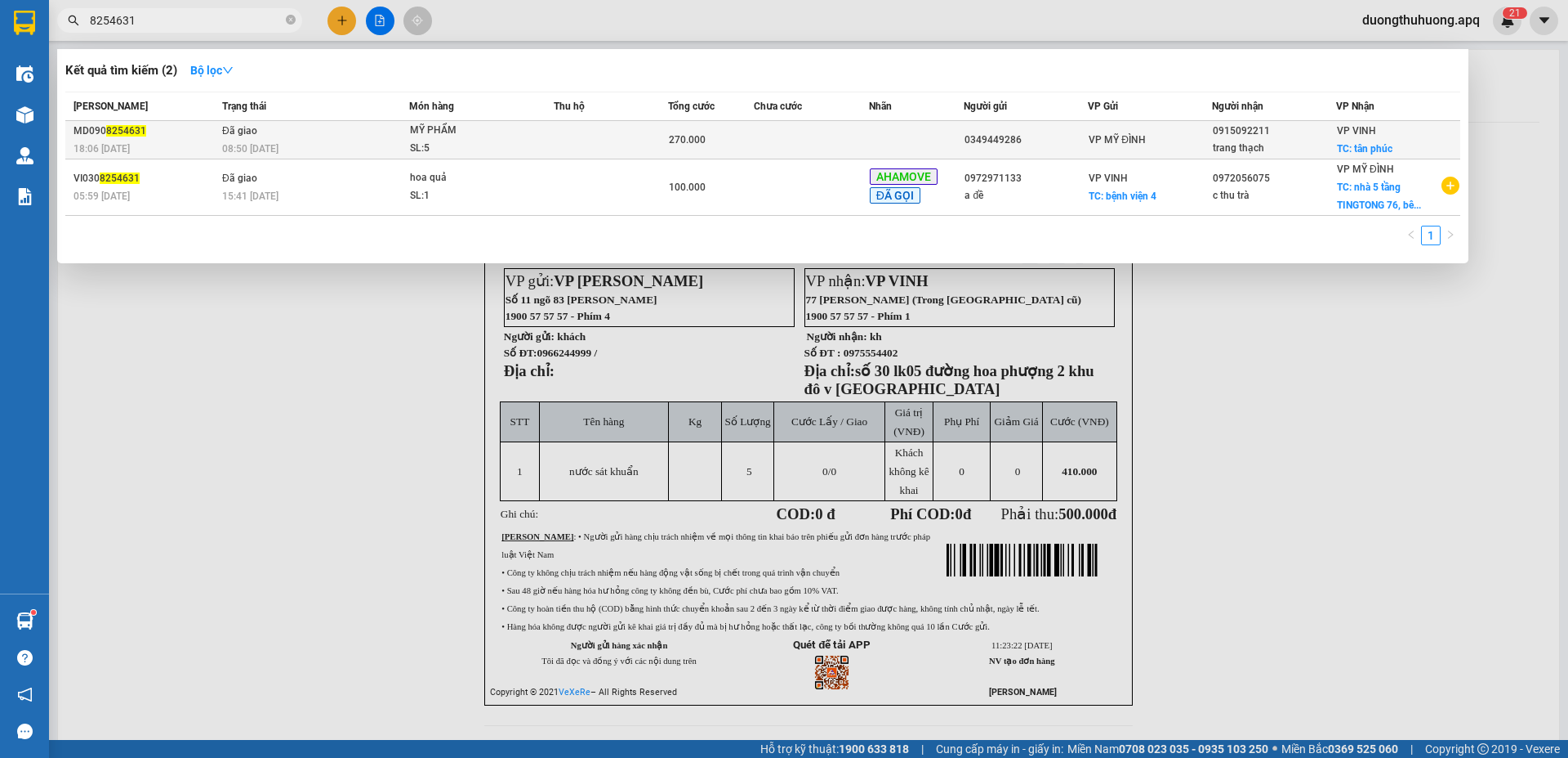
type input "8254631"
click at [486, 141] on div "SL: 5" at bounding box center [471, 148] width 122 height 18
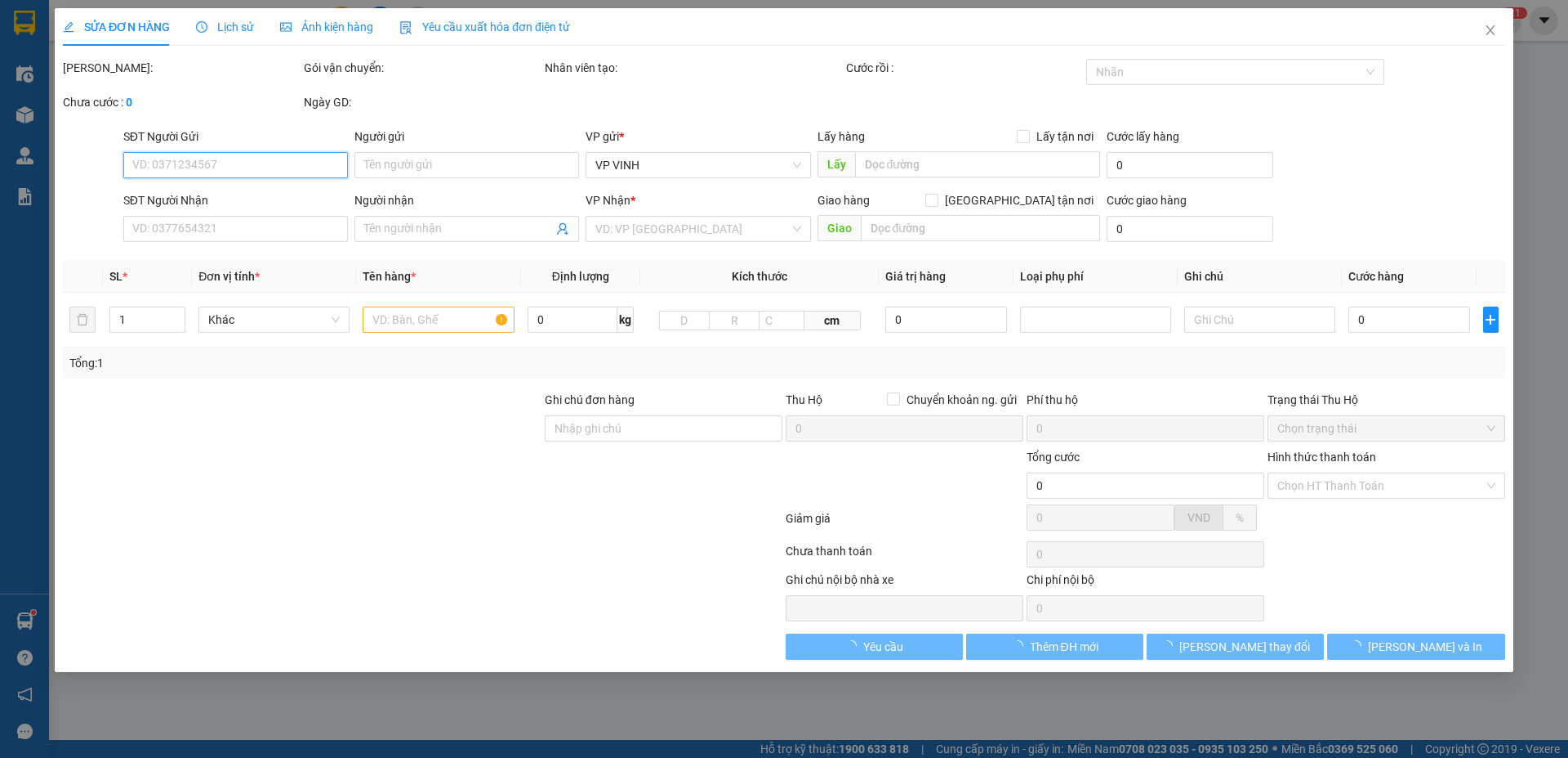
type input "0349449286"
type input "0915092211"
type input "trang thạch"
checkbox input "true"
type input "tân phúc"
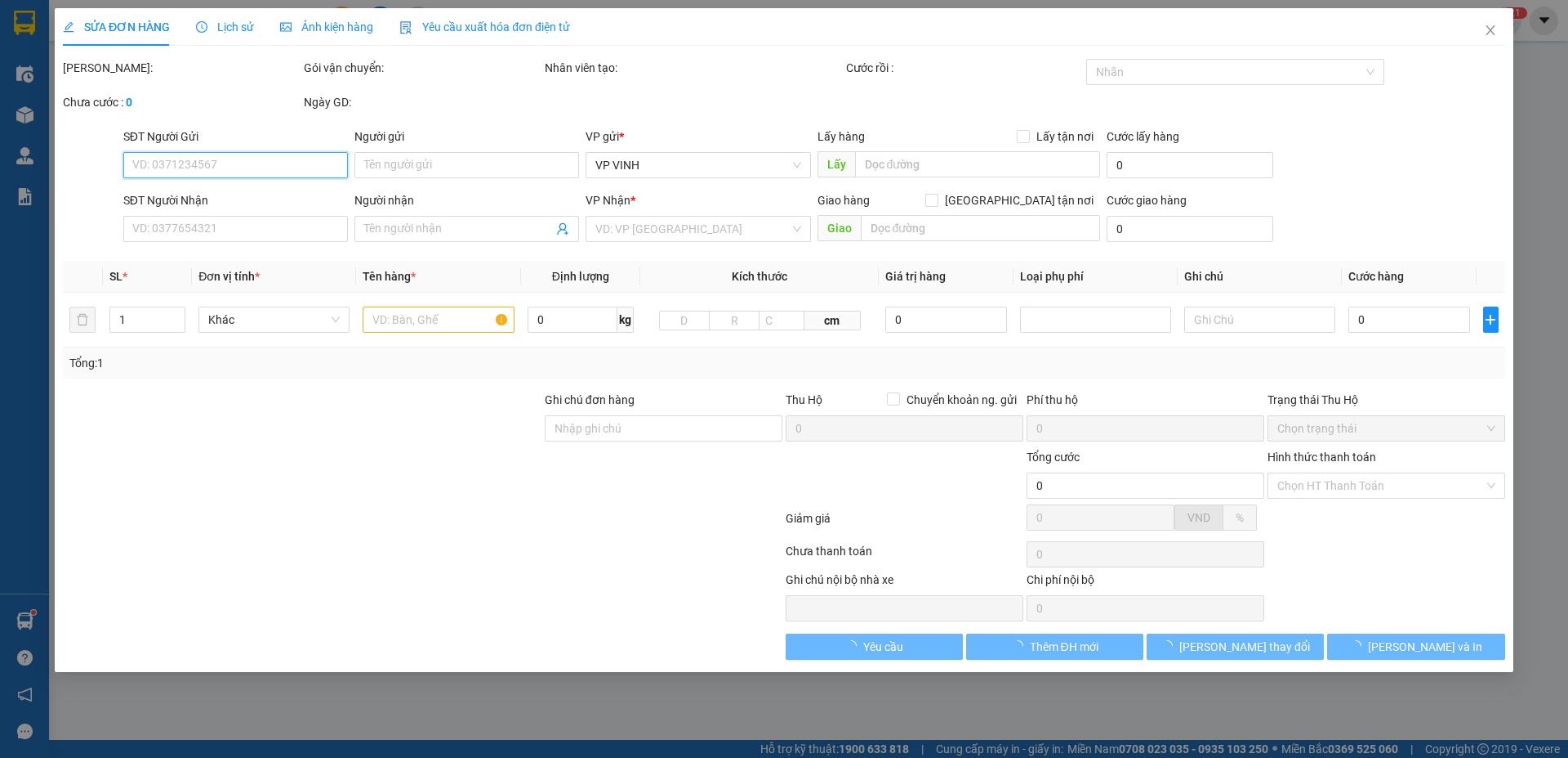
type input "270.000"
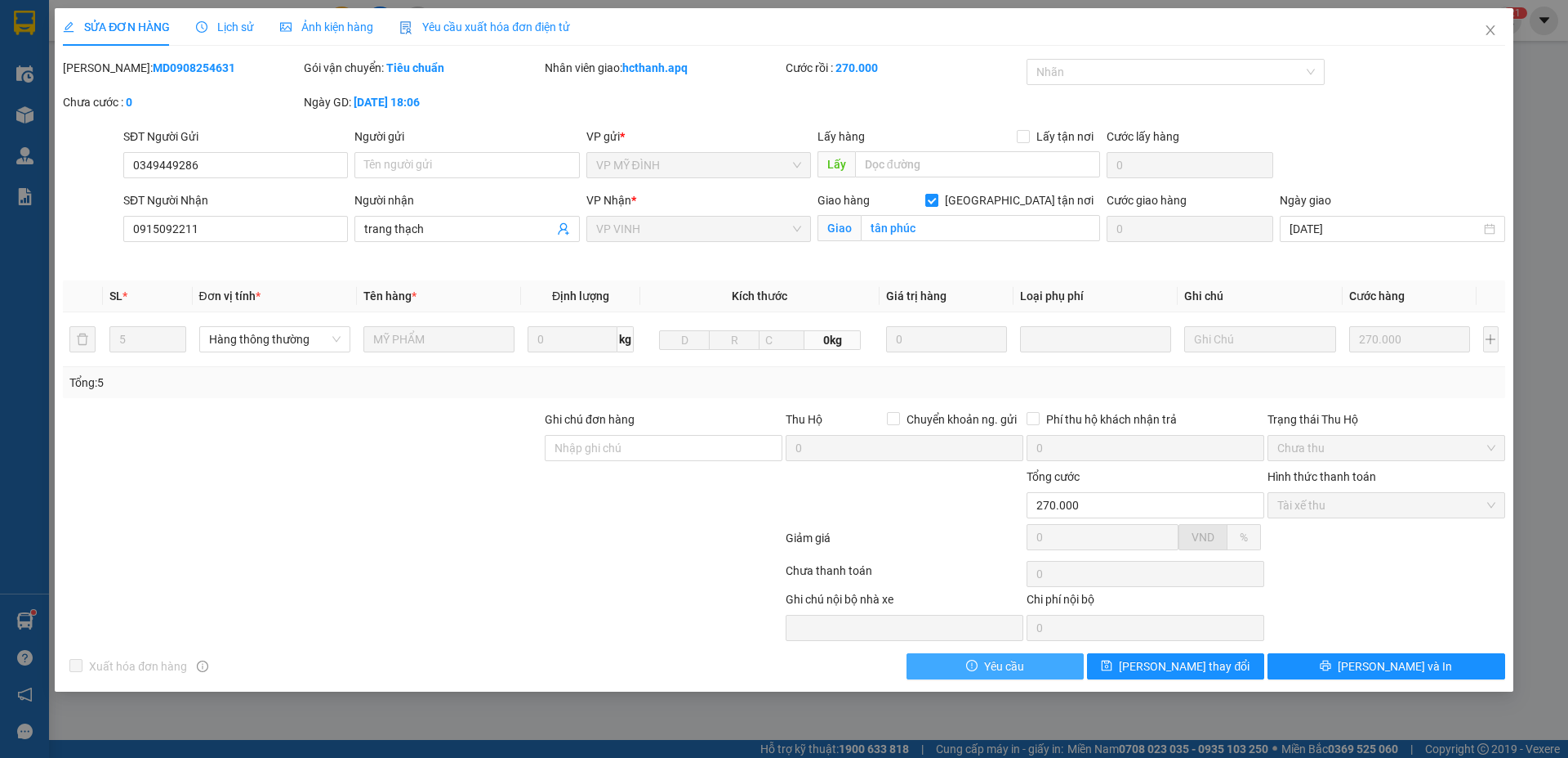
click at [1043, 671] on button "Yêu cầu" at bounding box center [995, 666] width 177 height 26
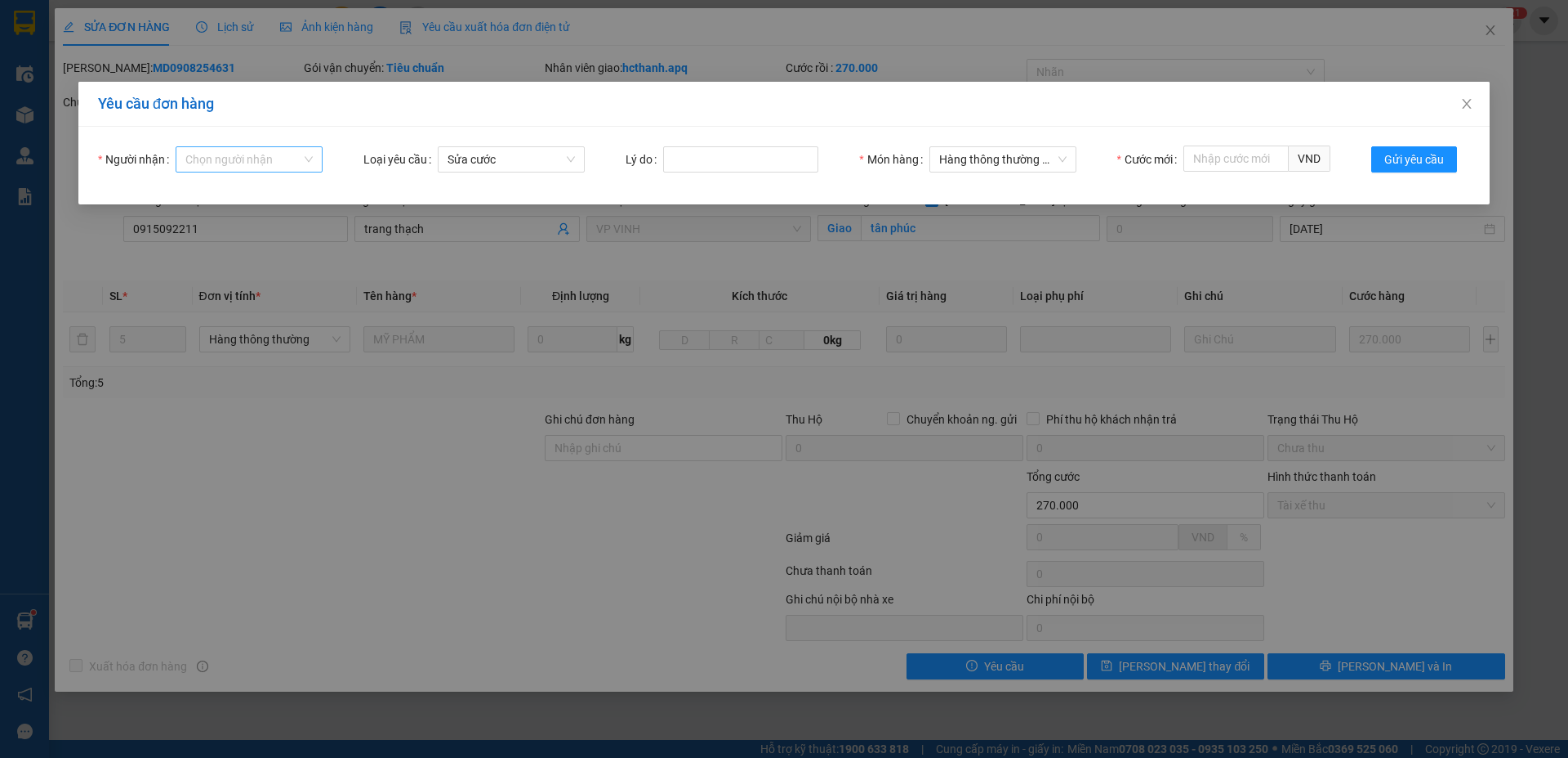
click at [247, 158] on input "Người nhận" at bounding box center [243, 159] width 116 height 24
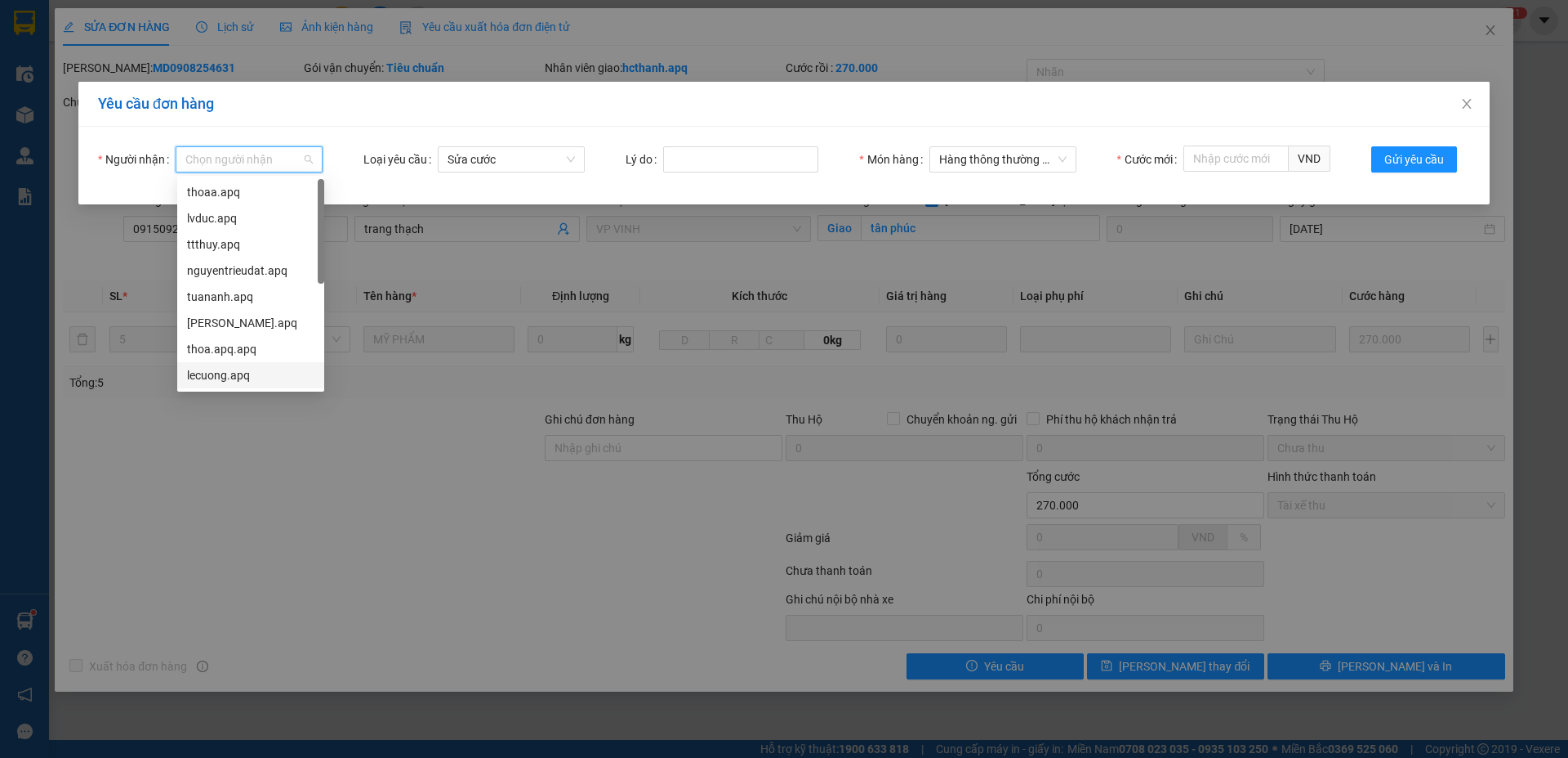
drag, startPoint x: 213, startPoint y: 375, endPoint x: 232, endPoint y: 370, distance: 19.6
click at [215, 375] on div "lecuong.apq" at bounding box center [251, 375] width 128 height 18
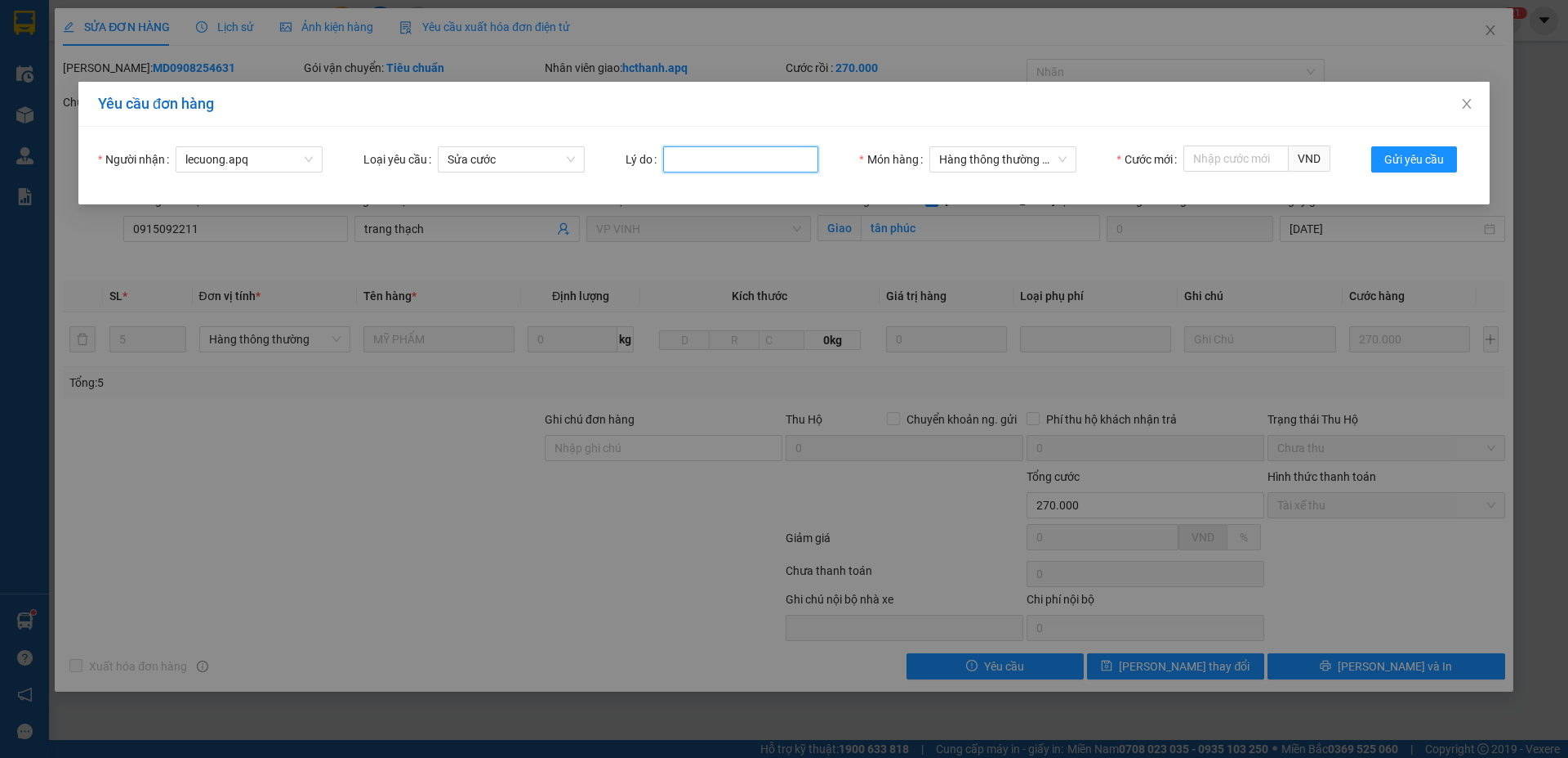
click at [748, 149] on input "Lý do" at bounding box center [740, 159] width 155 height 26
type input "Khách HĐ"
click at [1234, 162] on input "Cước mới" at bounding box center [1236, 158] width 106 height 26
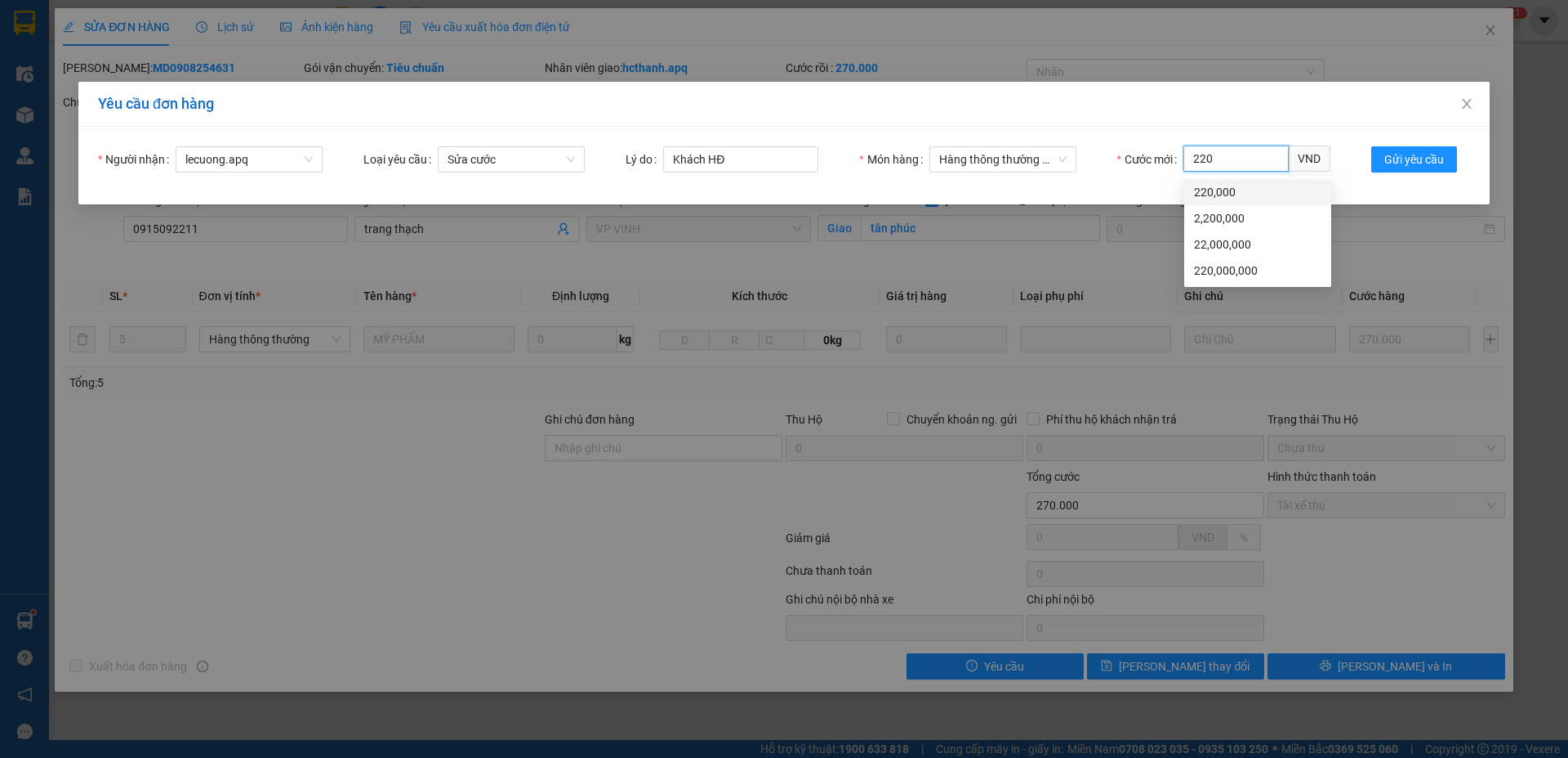
click at [1217, 191] on div "220,000" at bounding box center [1257, 191] width 128 height 18
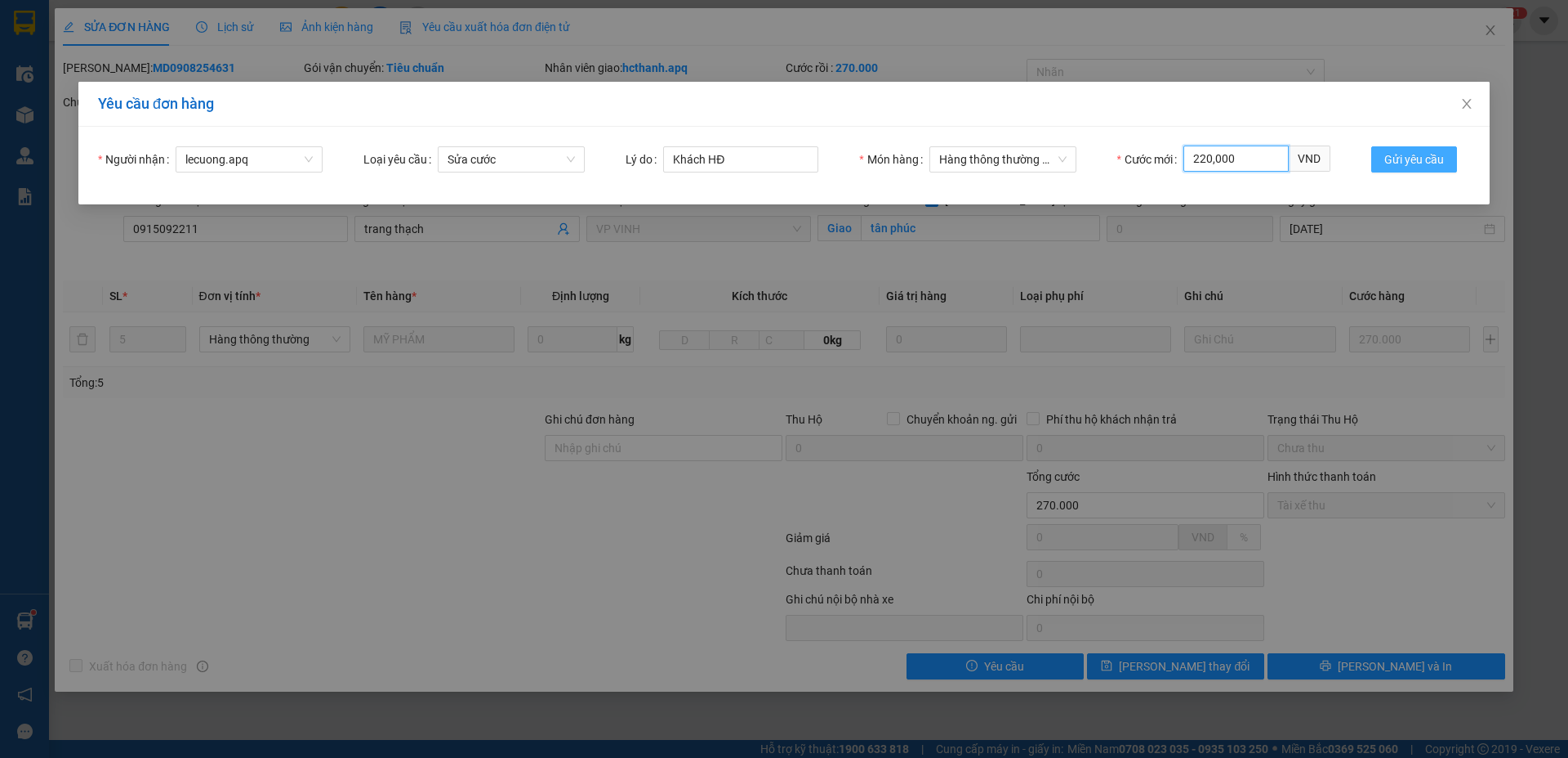
type input "220,000"
click at [1421, 157] on span "Gửi yêu cầu" at bounding box center [1414, 159] width 60 height 18
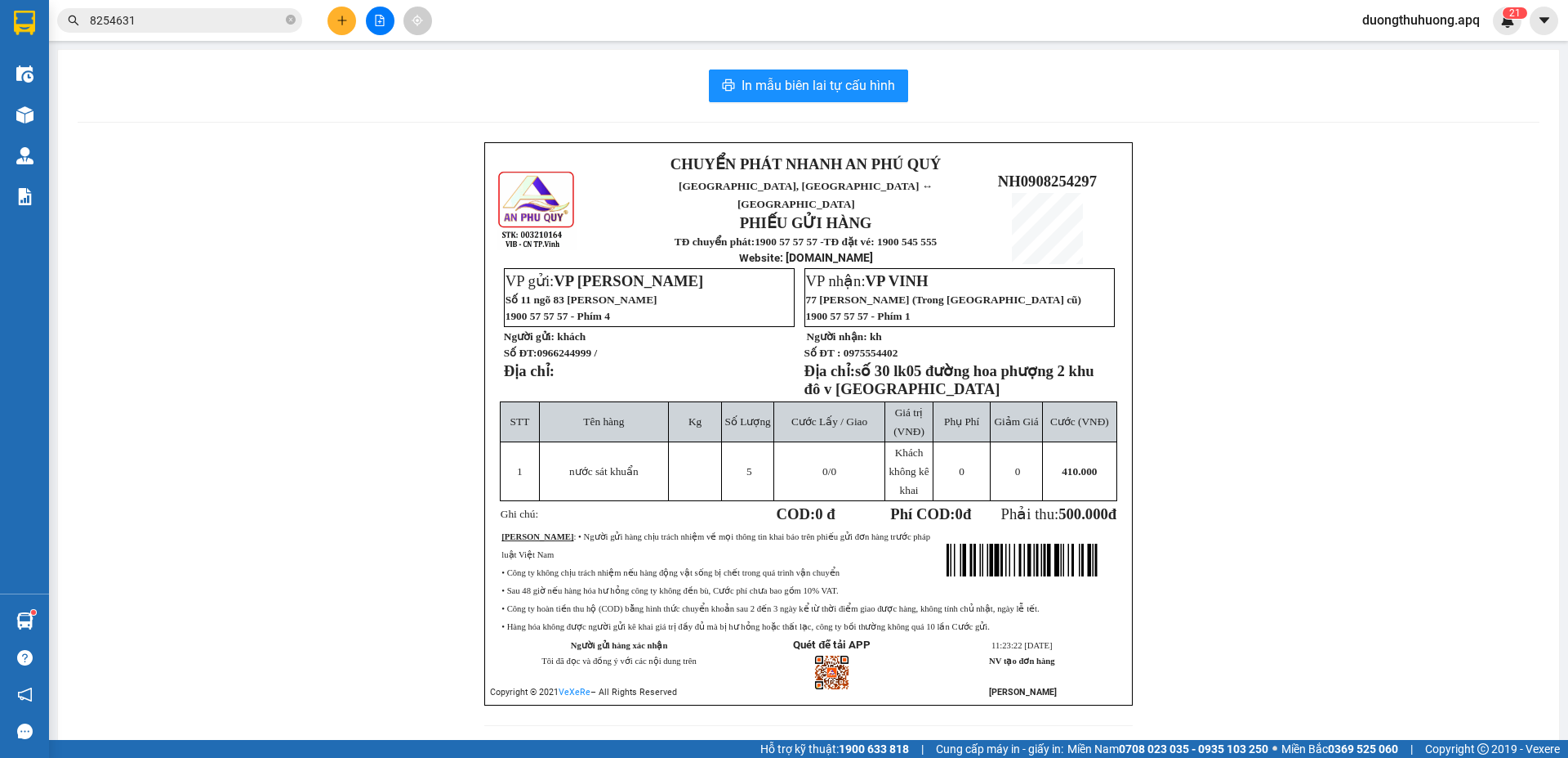
click at [1426, 19] on span "duongthuhuong.apq" at bounding box center [1422, 19] width 144 height 20
click at [1410, 56] on span "Đăng xuất" at bounding box center [1427, 50] width 113 height 18
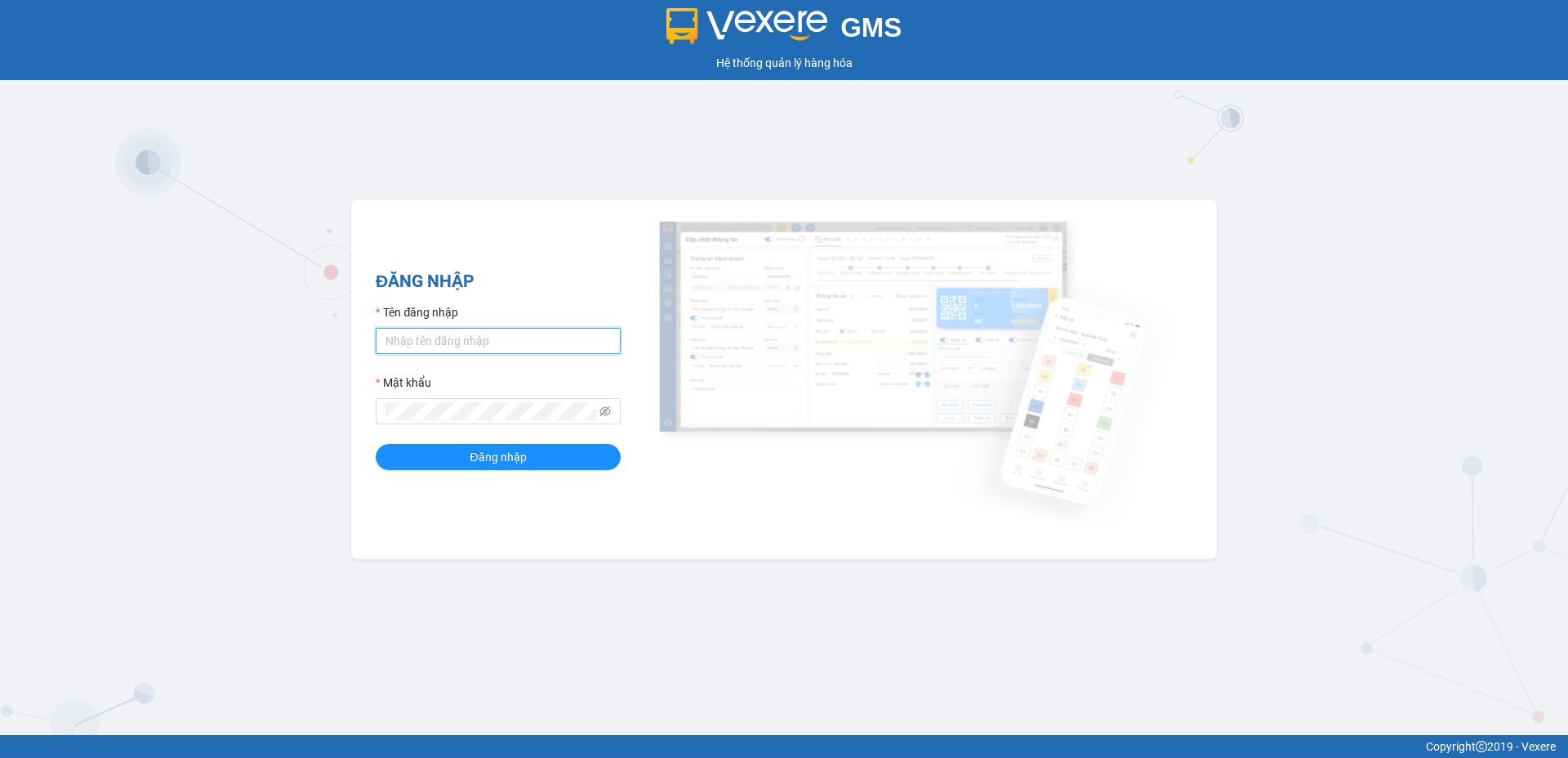
click at [550, 336] on input "Tên đăng nhập" at bounding box center [498, 341] width 245 height 26
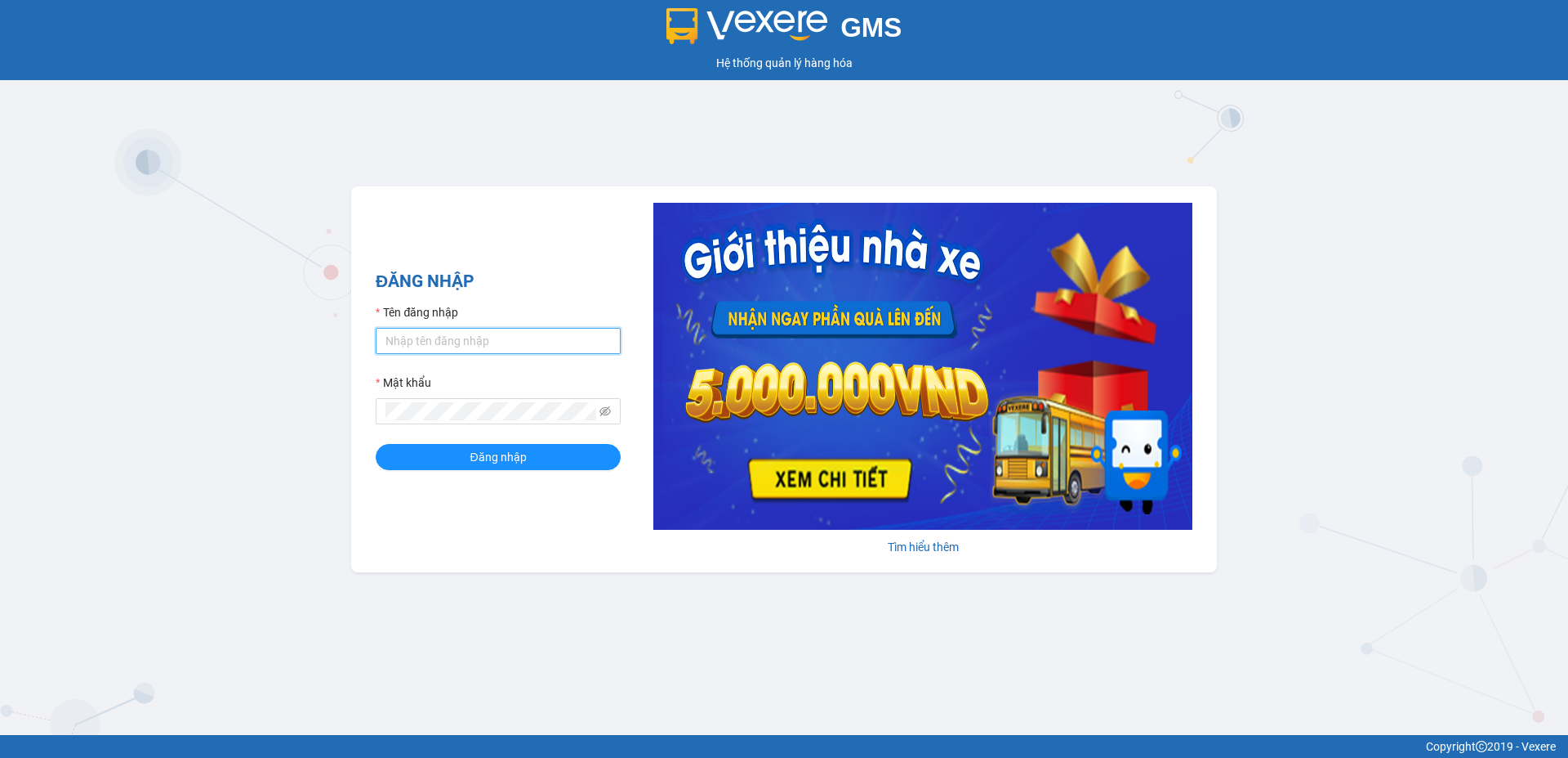
type input "lecuong.apq"
click at [376, 443] on button "Đăng nhập" at bounding box center [498, 456] width 245 height 26
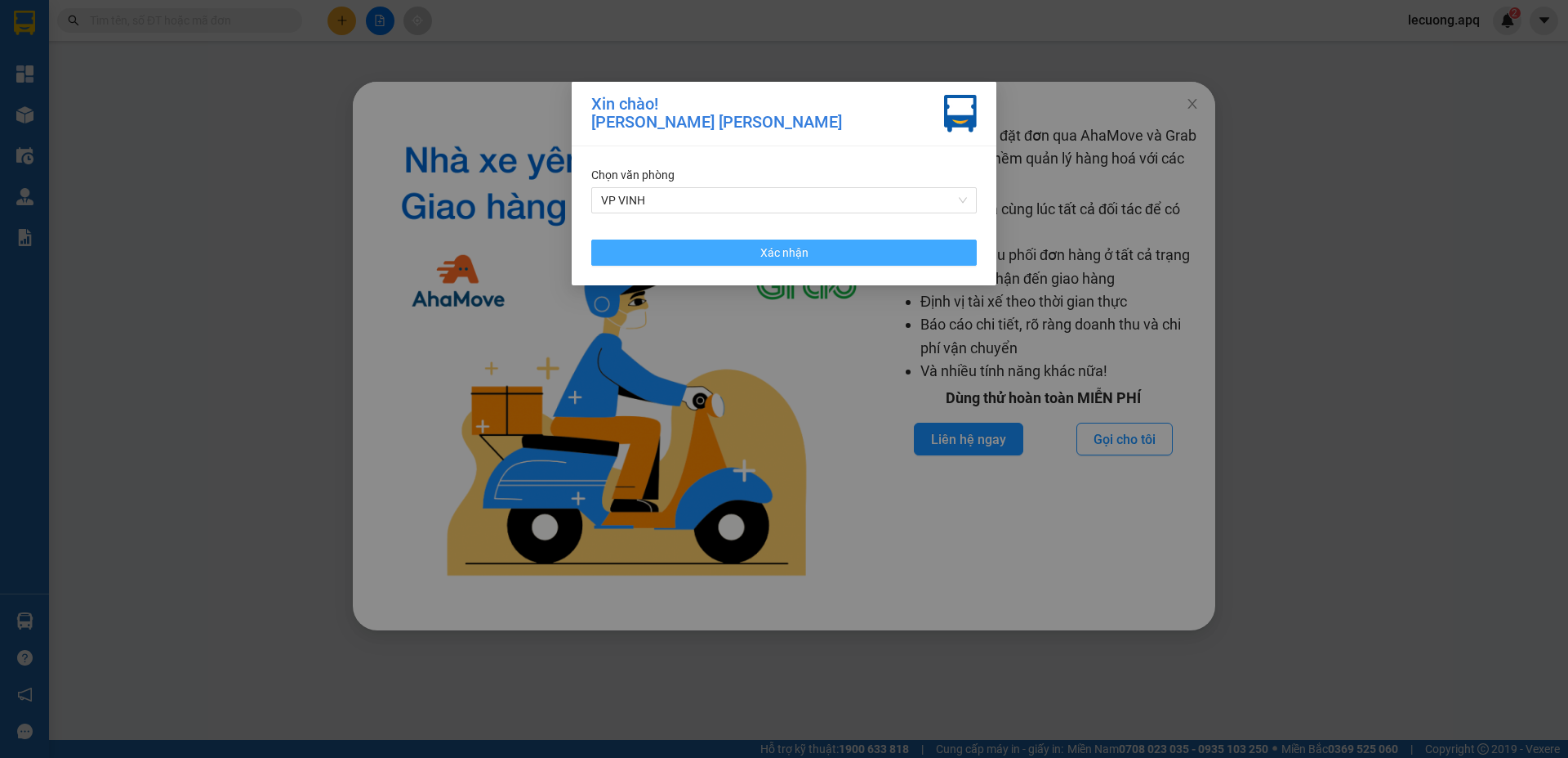
click at [765, 253] on span "Xác nhận" at bounding box center [784, 252] width 48 height 18
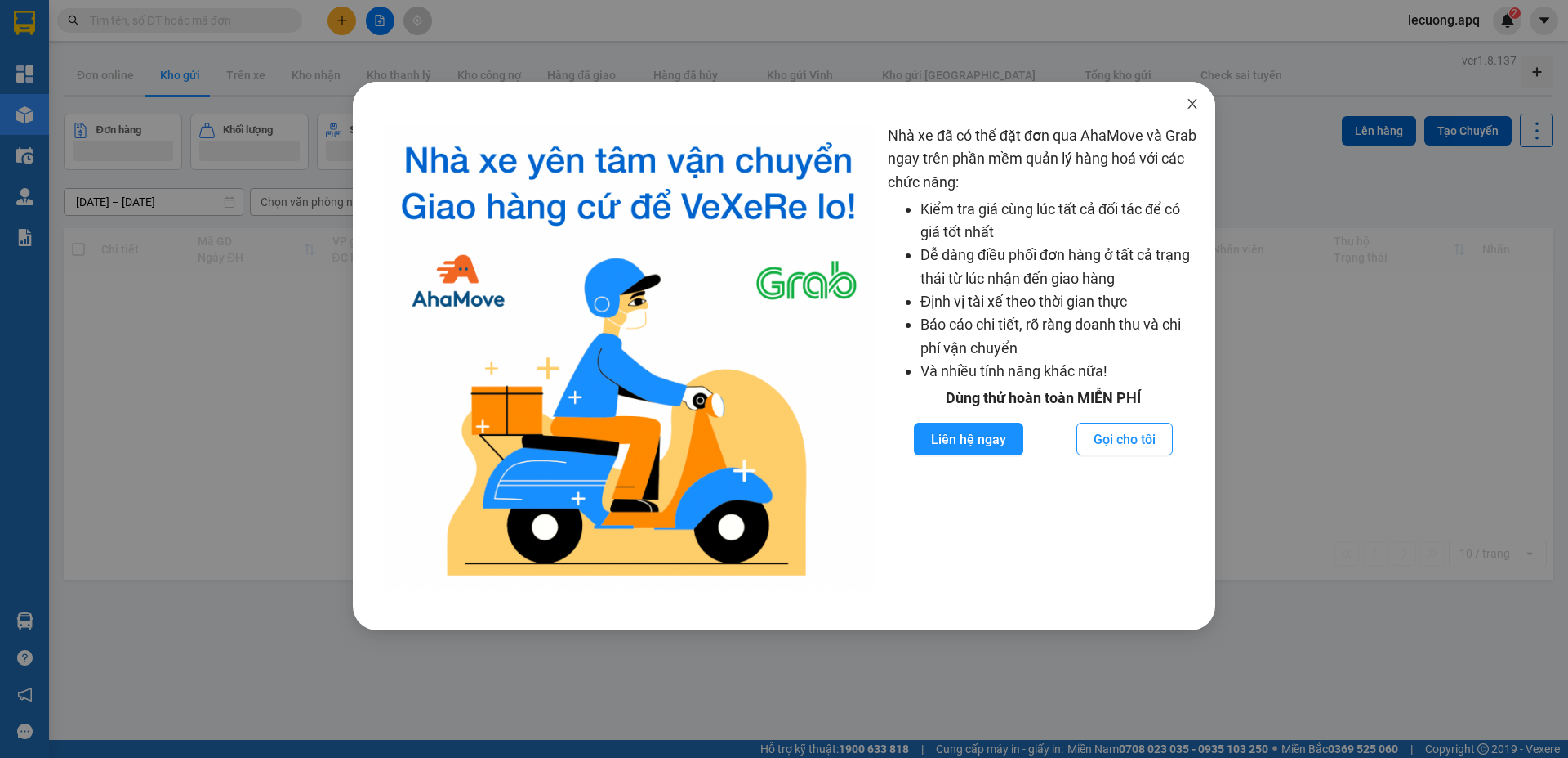
click at [1191, 104] on icon "close" at bounding box center [1193, 104] width 13 height 13
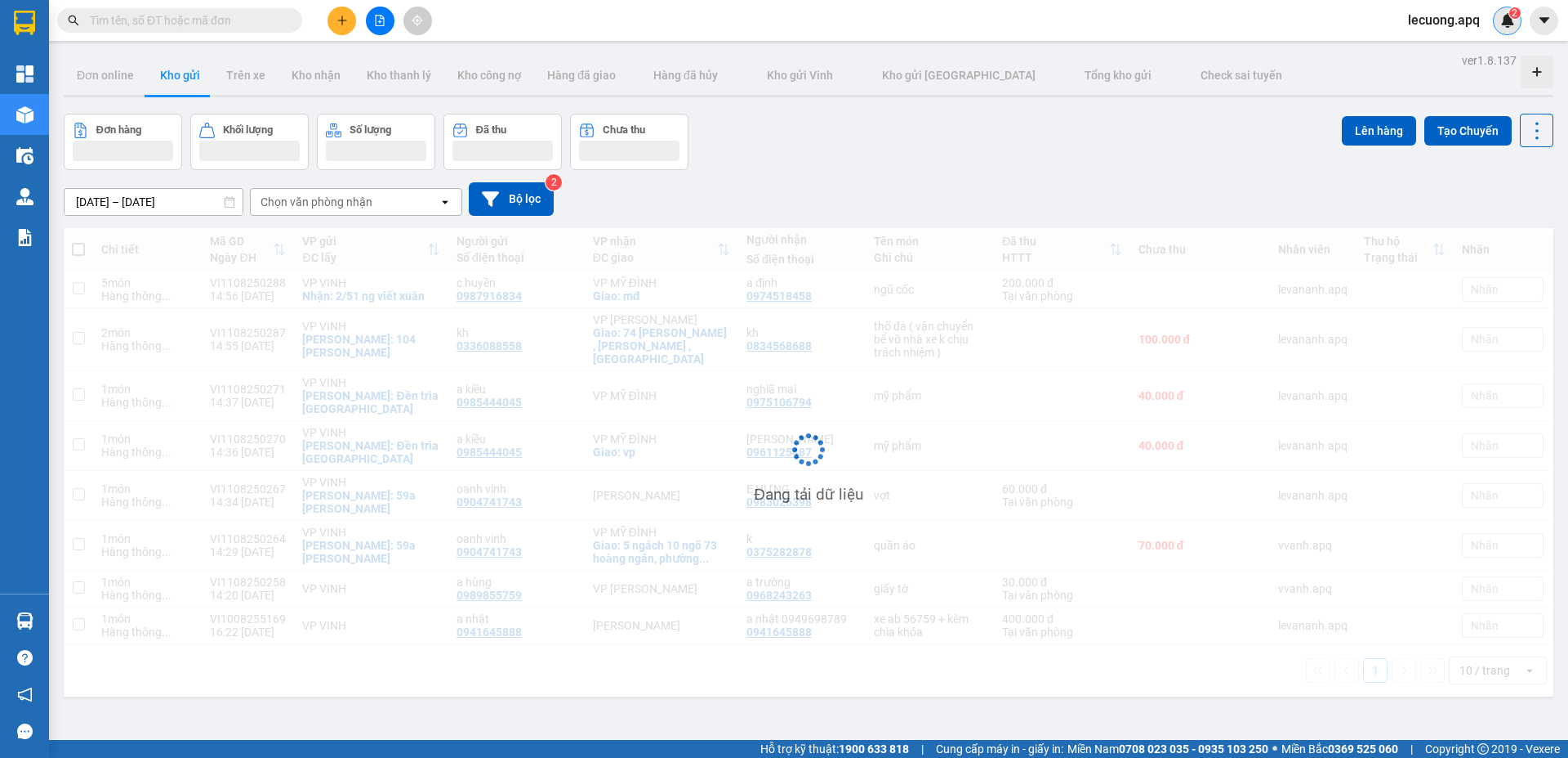
click at [1508, 19] on img at bounding box center [1507, 20] width 14 height 14
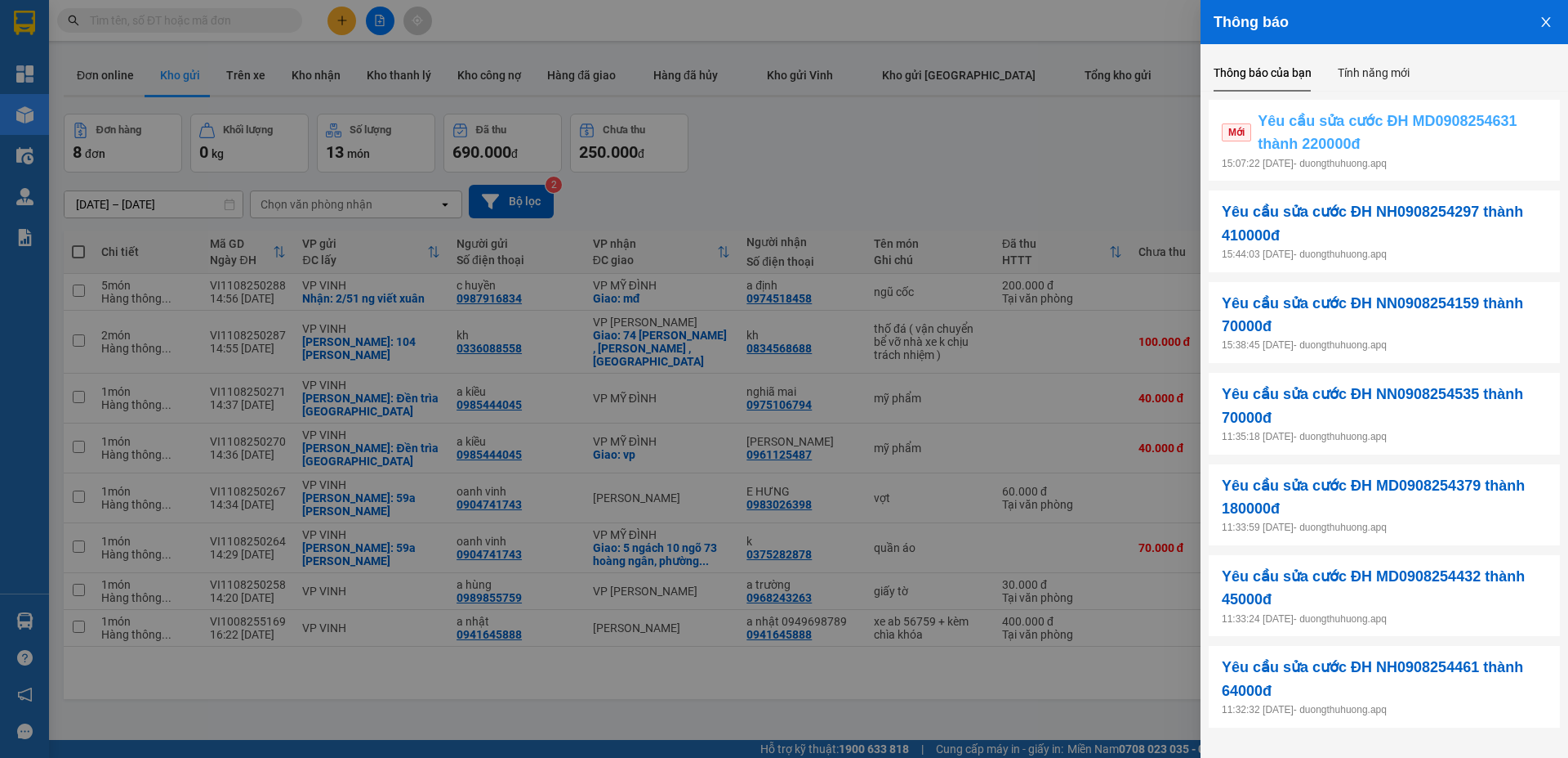
click at [1240, 133] on span "Mới" at bounding box center [1236, 132] width 30 height 18
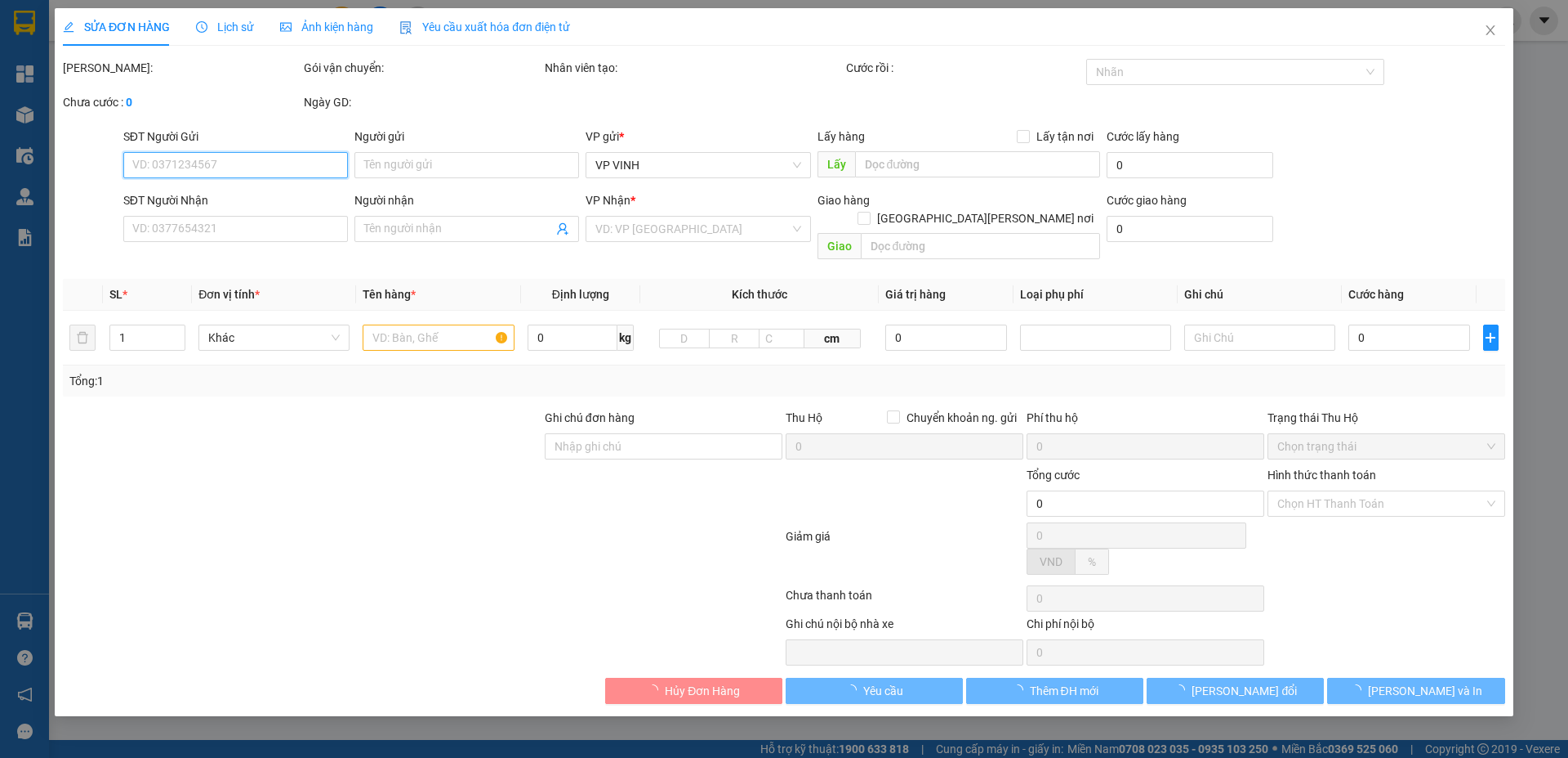
type input "0349449286"
type input "0915092211"
type input "trang thạch"
checkbox input "true"
type input "tân phúc"
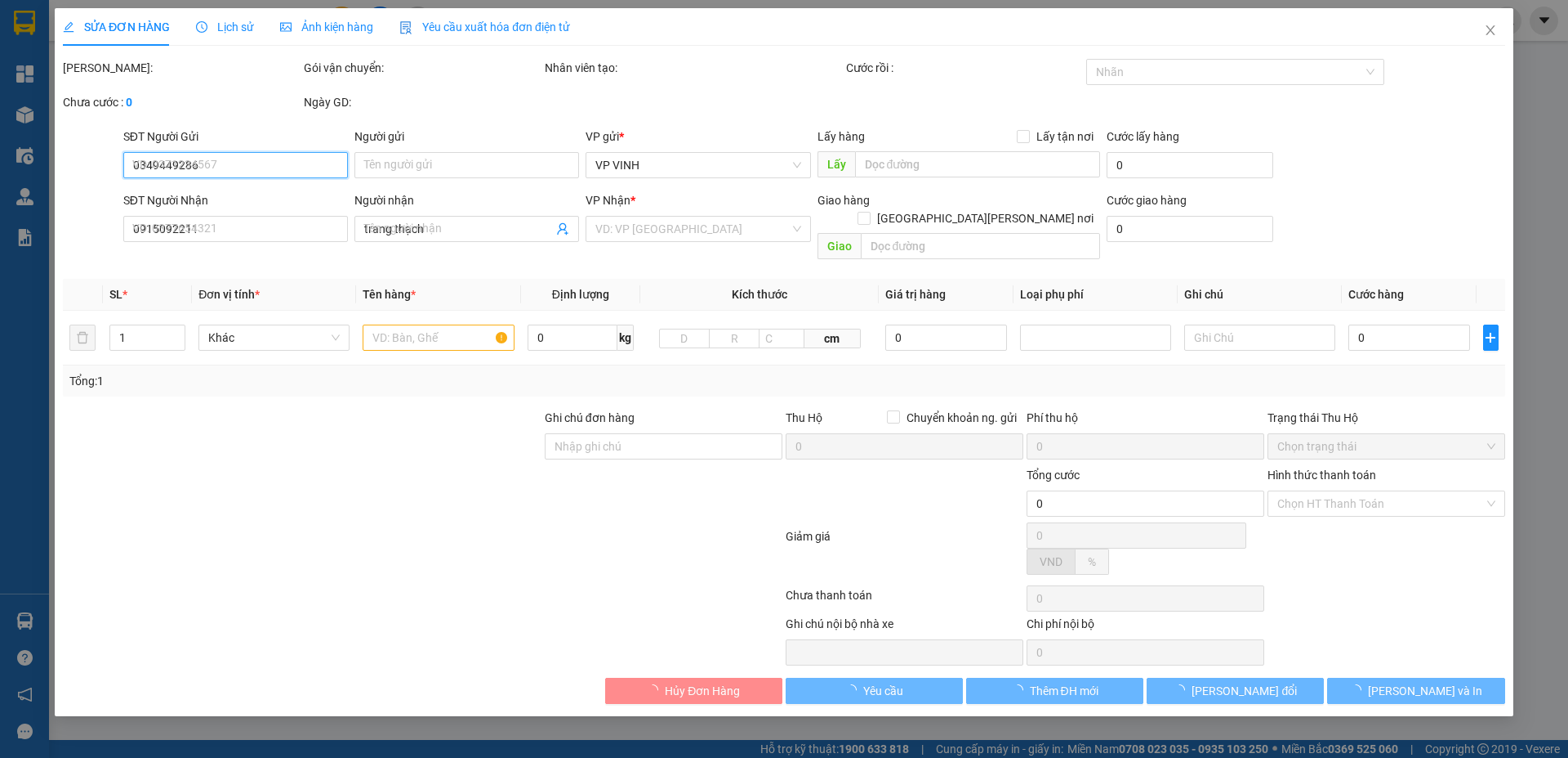
type input "270.000"
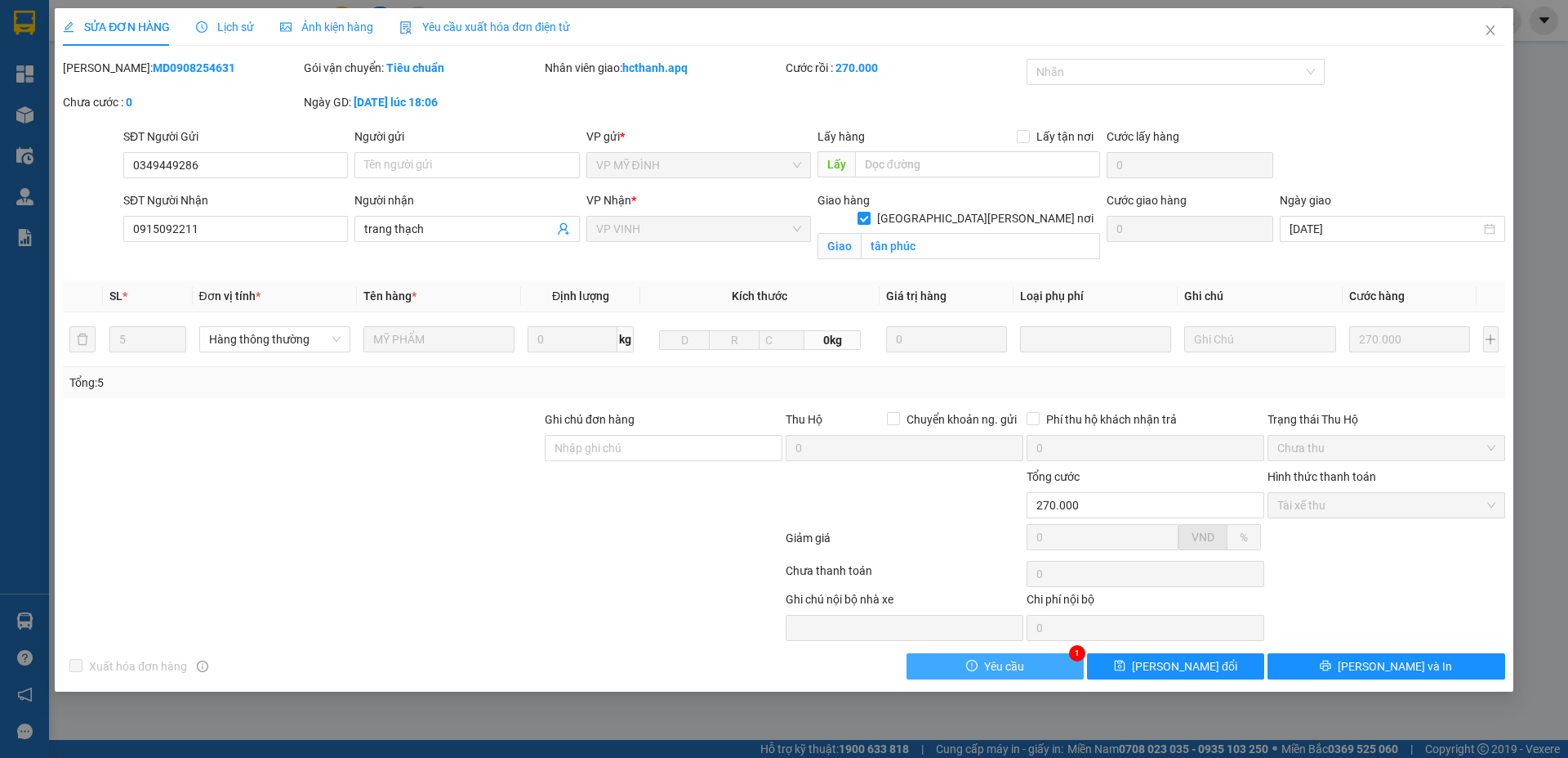
click at [1052, 671] on button "Yêu cầu" at bounding box center [995, 666] width 177 height 26
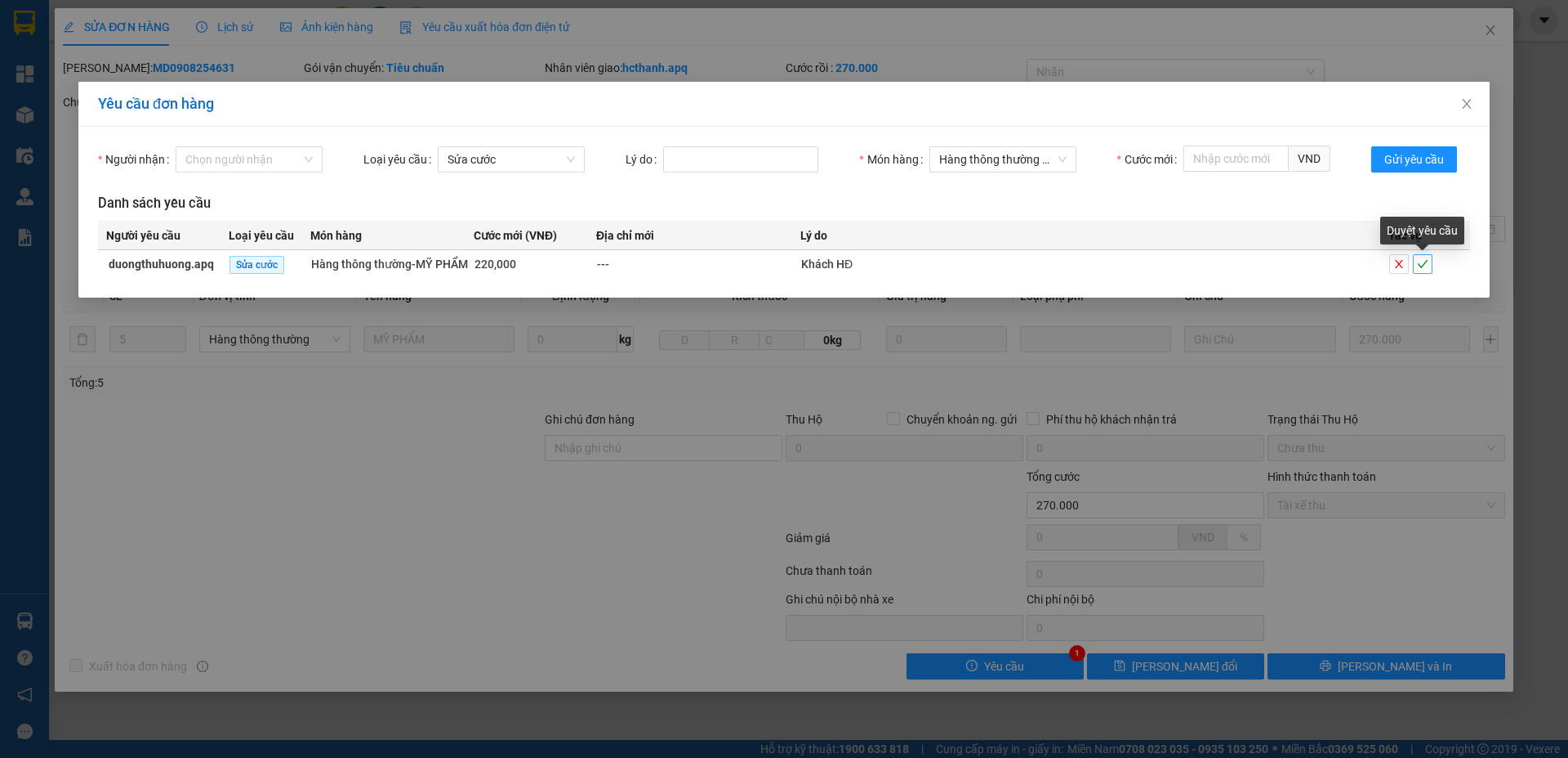
click at [1424, 269] on icon "check" at bounding box center [1423, 264] width 12 height 12
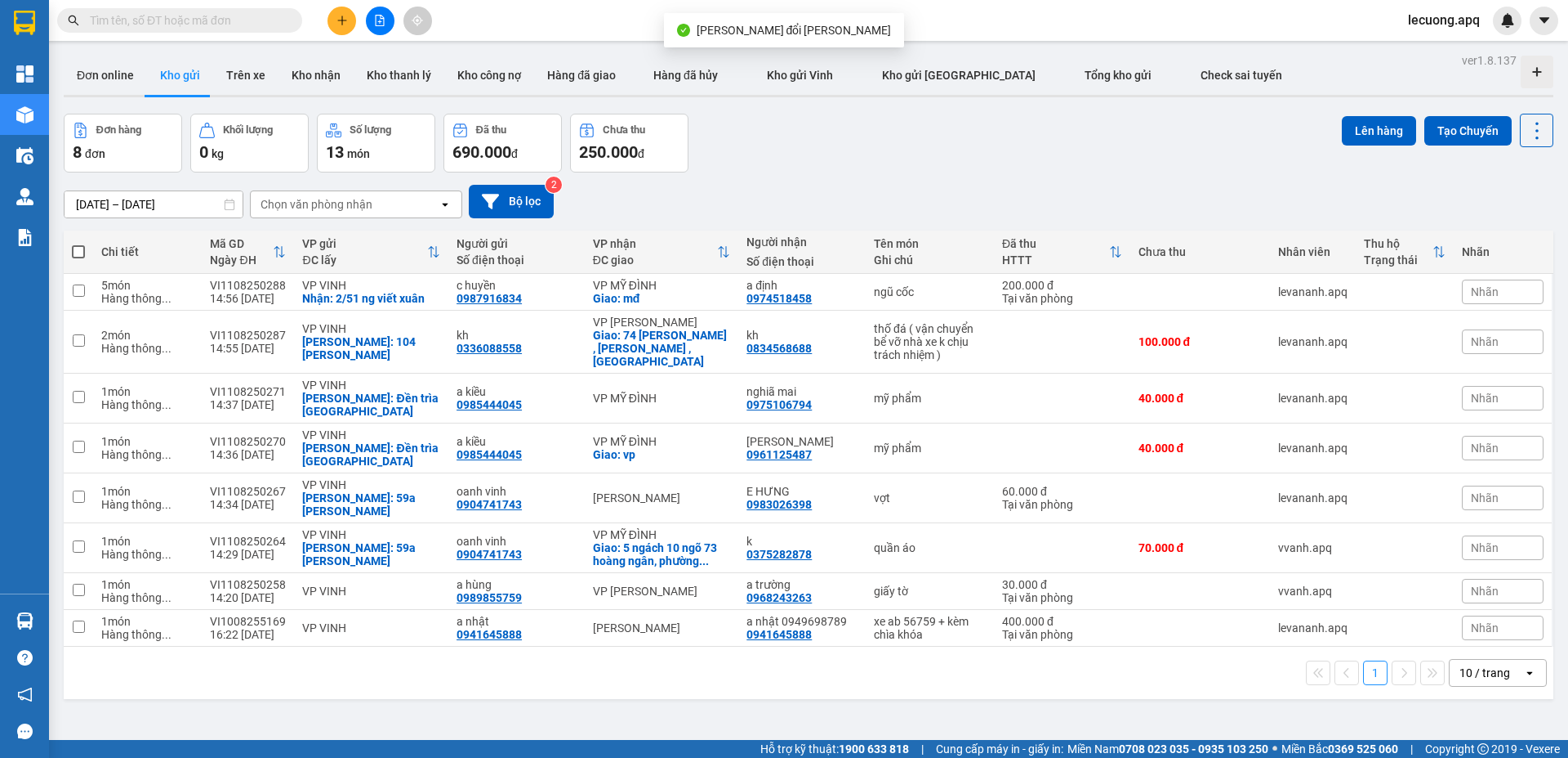
click at [1427, 15] on span "lecuong.apq" at bounding box center [1444, 19] width 98 height 20
click at [1447, 54] on span "Đăng xuất" at bounding box center [1454, 50] width 68 height 18
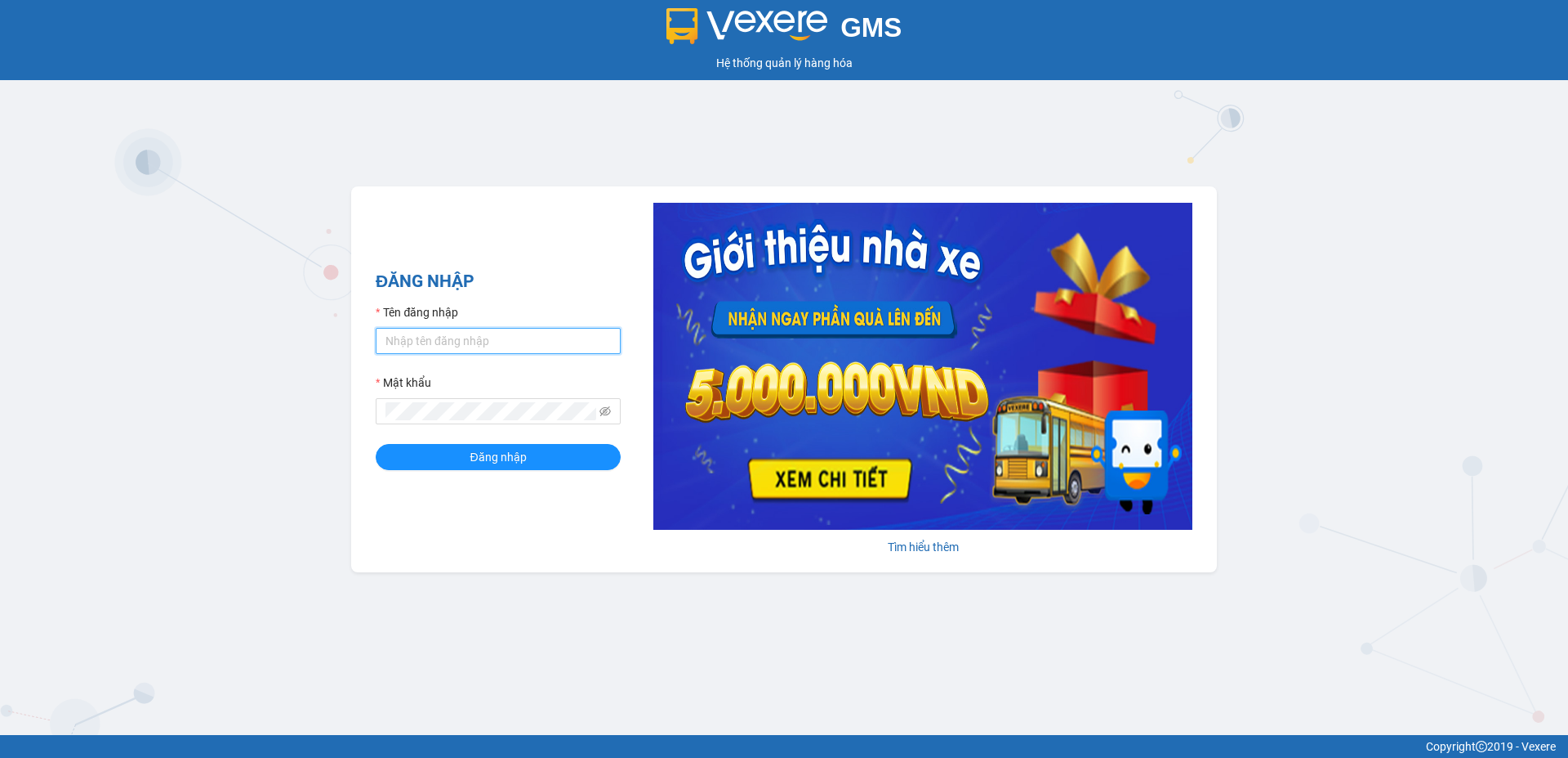
click at [516, 343] on input "Tên đăng nhập" at bounding box center [498, 341] width 245 height 26
type input "duongthuhuong.apq"
click at [376, 443] on button "Đăng nhập" at bounding box center [498, 456] width 245 height 26
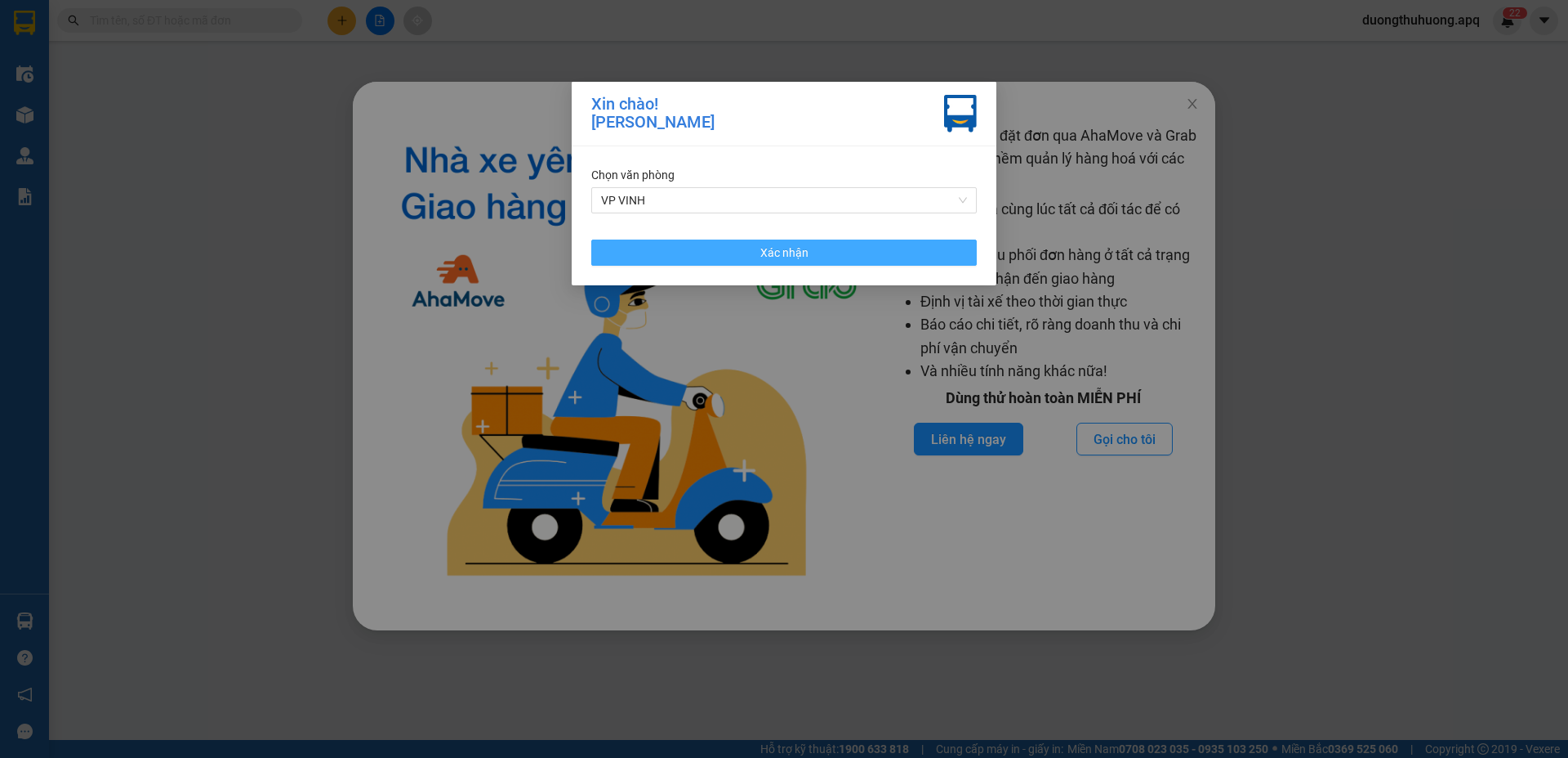
drag, startPoint x: 925, startPoint y: 253, endPoint x: 1070, endPoint y: 200, distance: 154.4
click at [925, 253] on button "Xác nhận" at bounding box center [784, 252] width 386 height 26
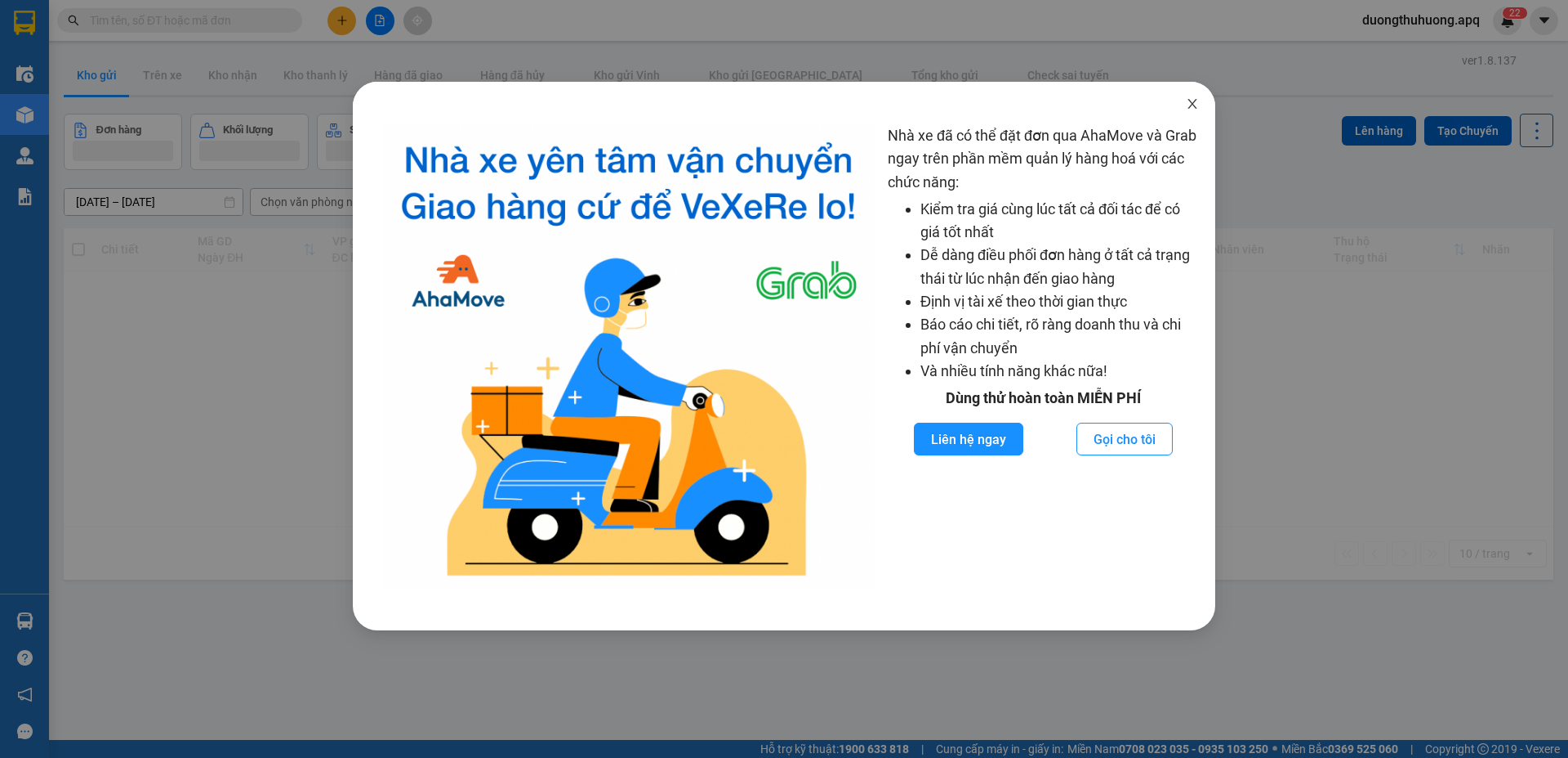
click at [1193, 107] on icon "close" at bounding box center [1193, 104] width 13 height 13
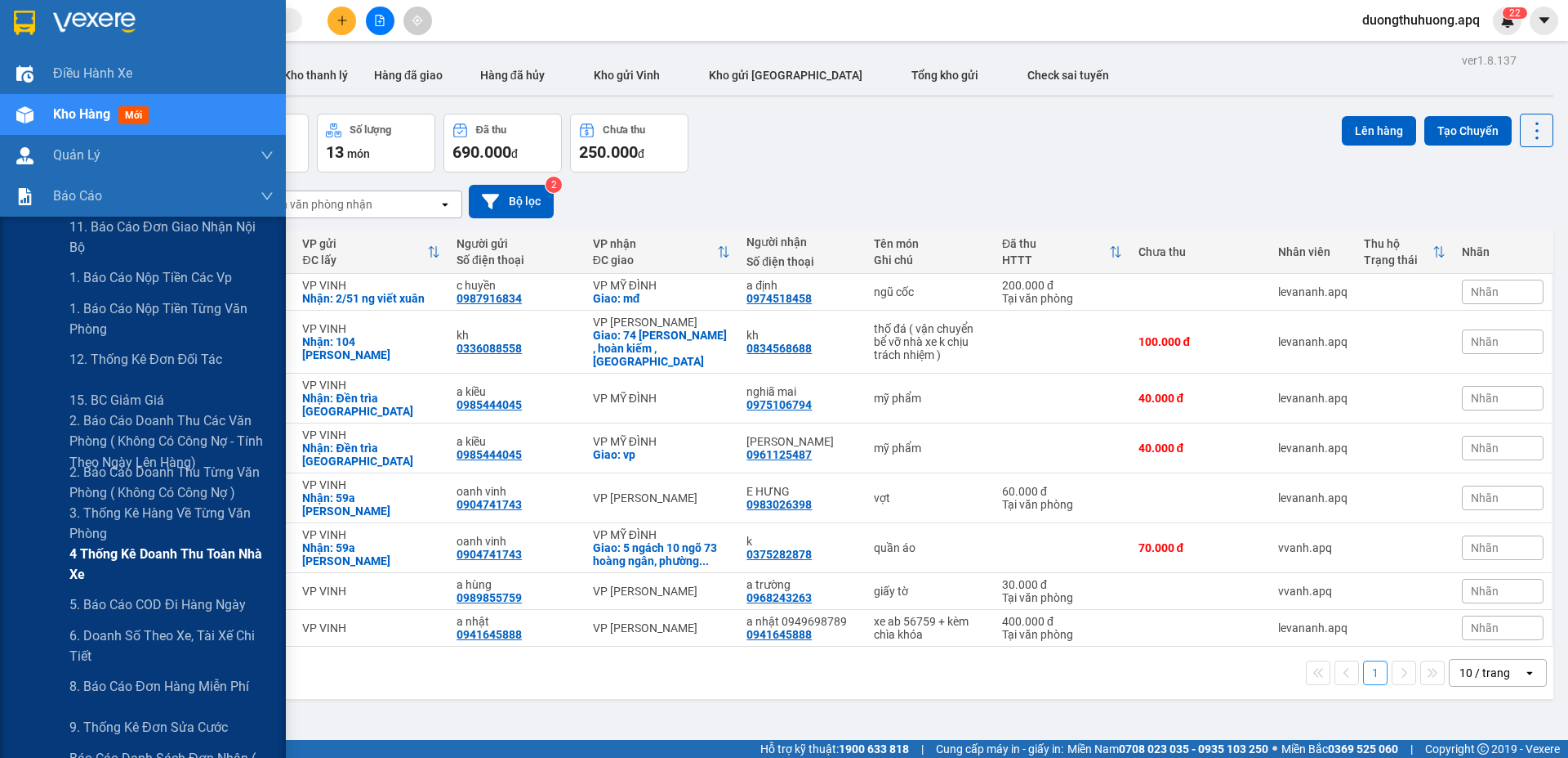
click at [150, 555] on span "4 Thống kê doanh thu toàn nhà xe" at bounding box center [171, 564] width 204 height 40
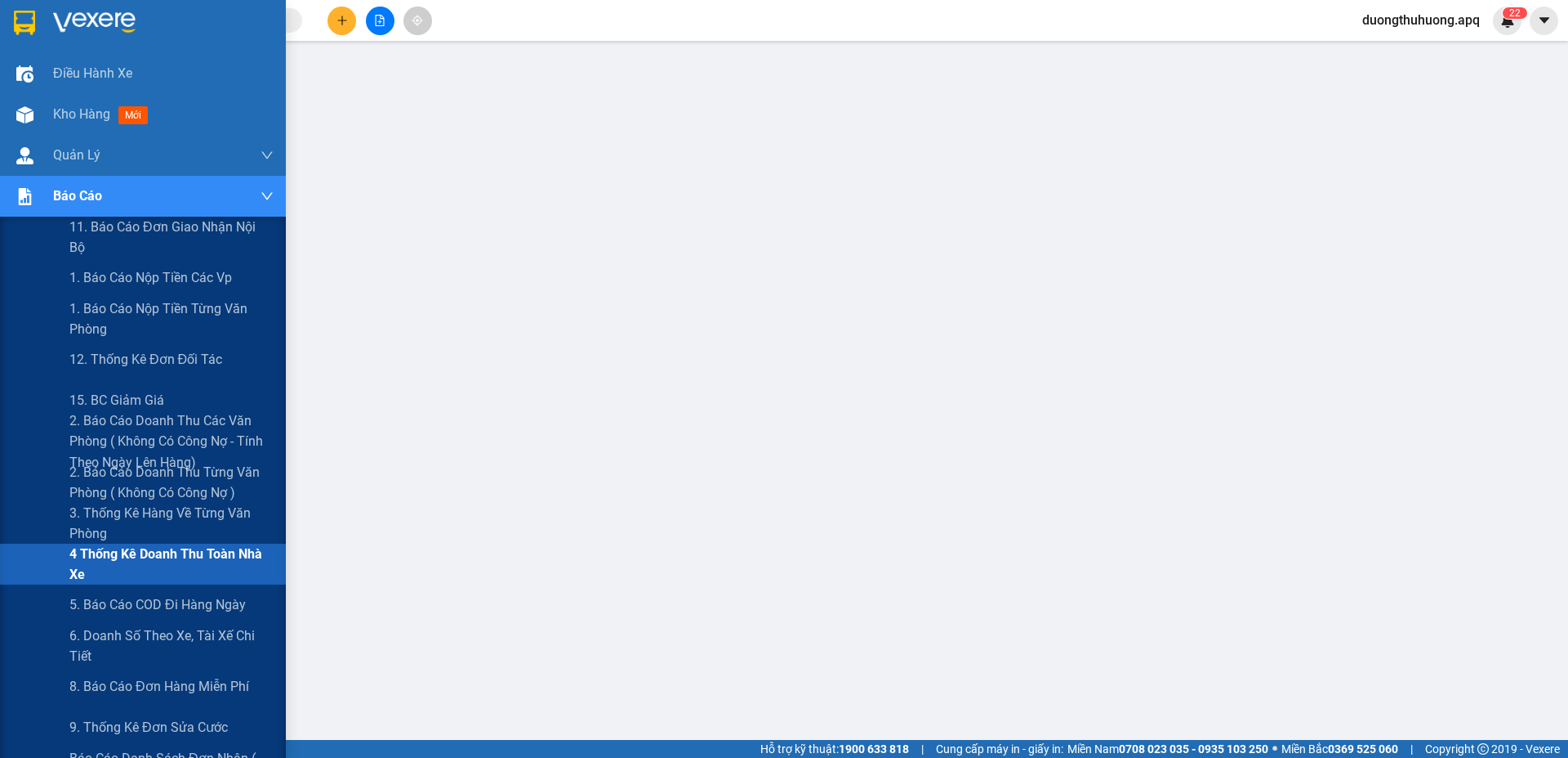
click at [135, 556] on span "4 Thống kê doanh thu toàn nhà xe" at bounding box center [171, 564] width 204 height 40
click at [121, 280] on span "1. Báo cáo nộp tiền các vp" at bounding box center [151, 277] width 164 height 20
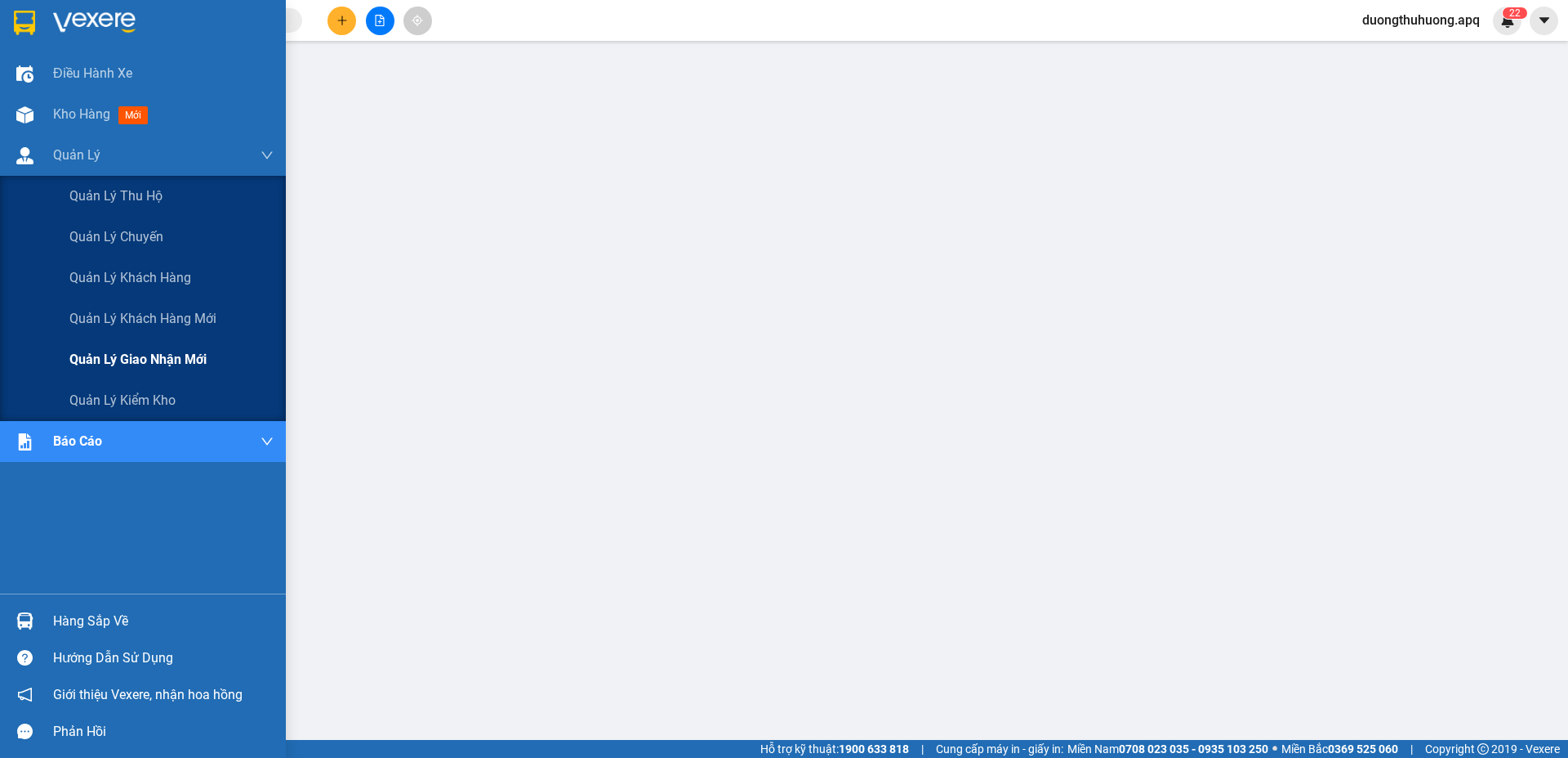
click at [138, 358] on span "Quản lý giao nhận mới" at bounding box center [137, 359] width 137 height 20
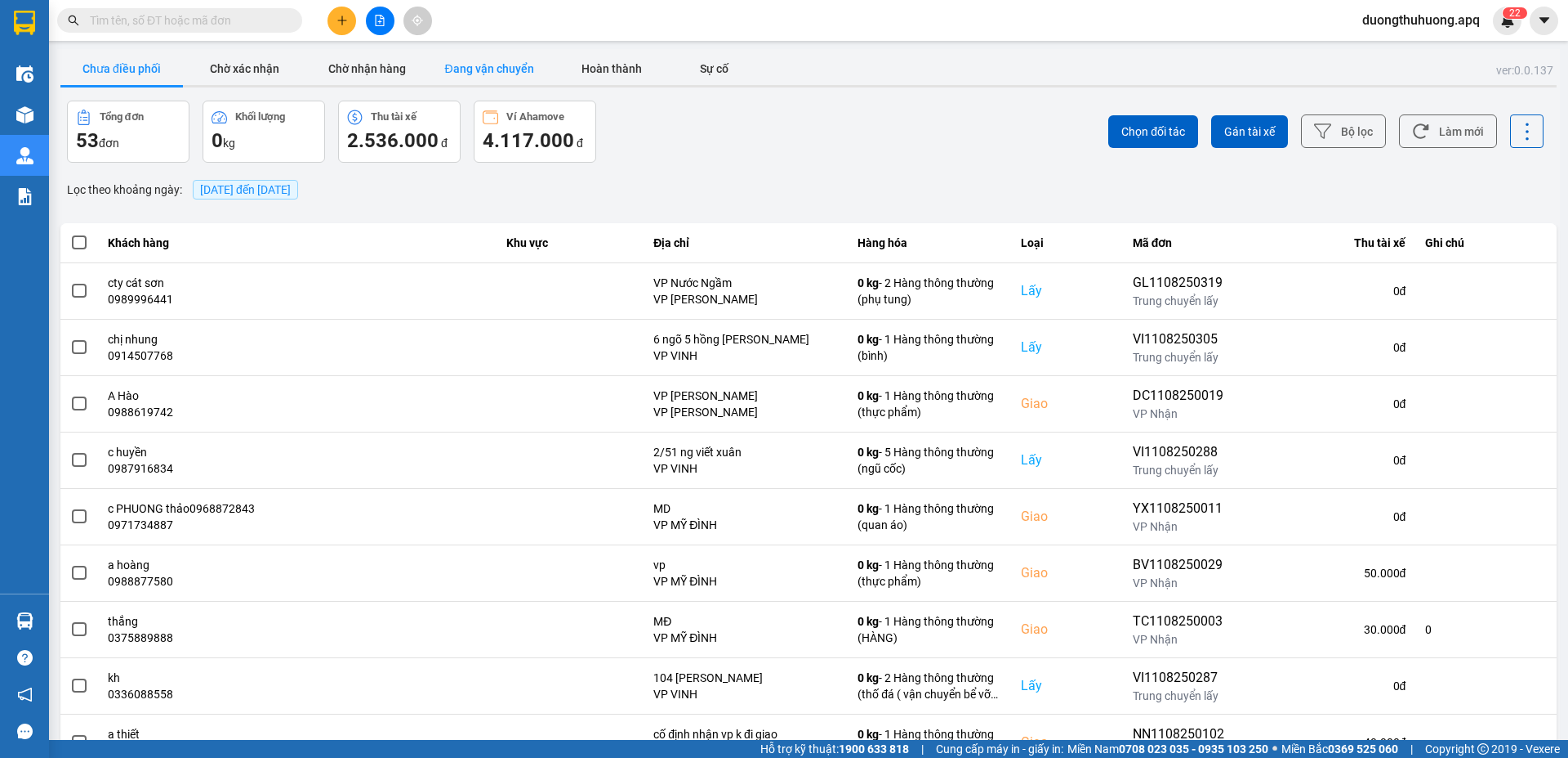
click at [481, 69] on button "Đang vận chuyển" at bounding box center [488, 68] width 122 height 33
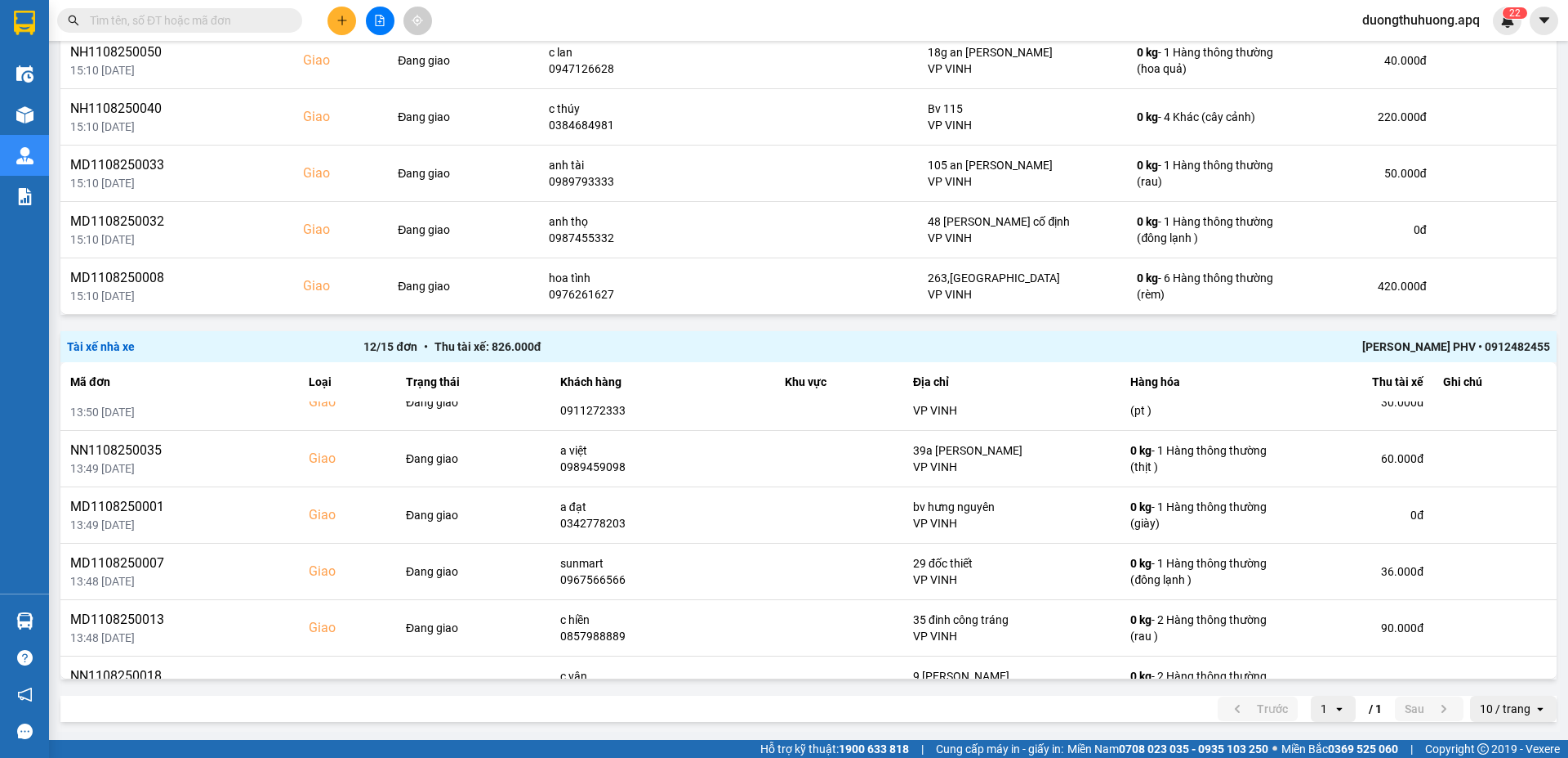
scroll to position [399, 0]
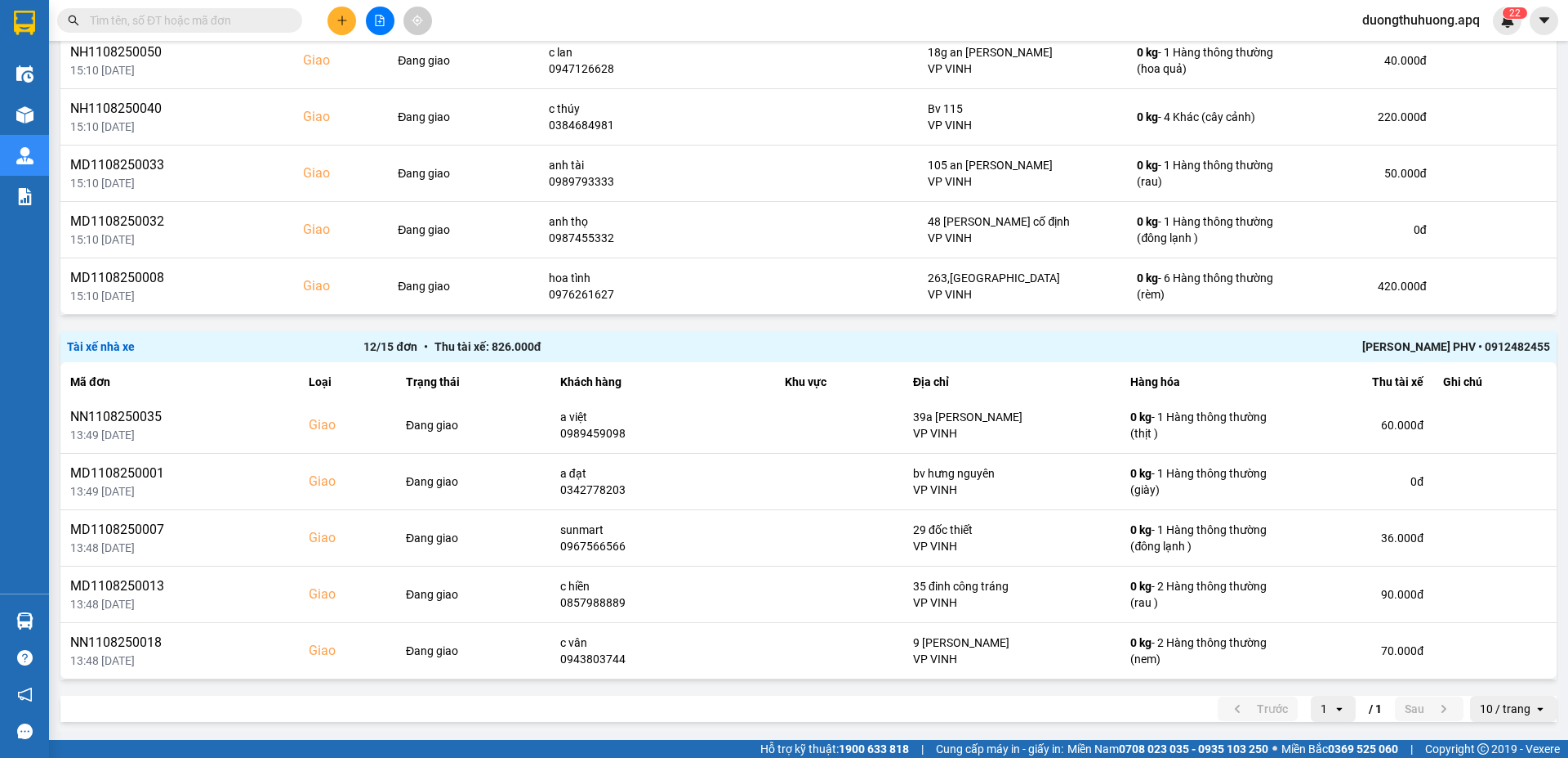
click at [1534, 711] on icon "open" at bounding box center [1541, 709] width 13 height 13
click at [1492, 677] on div "100 / trang" at bounding box center [1501, 673] width 60 height 16
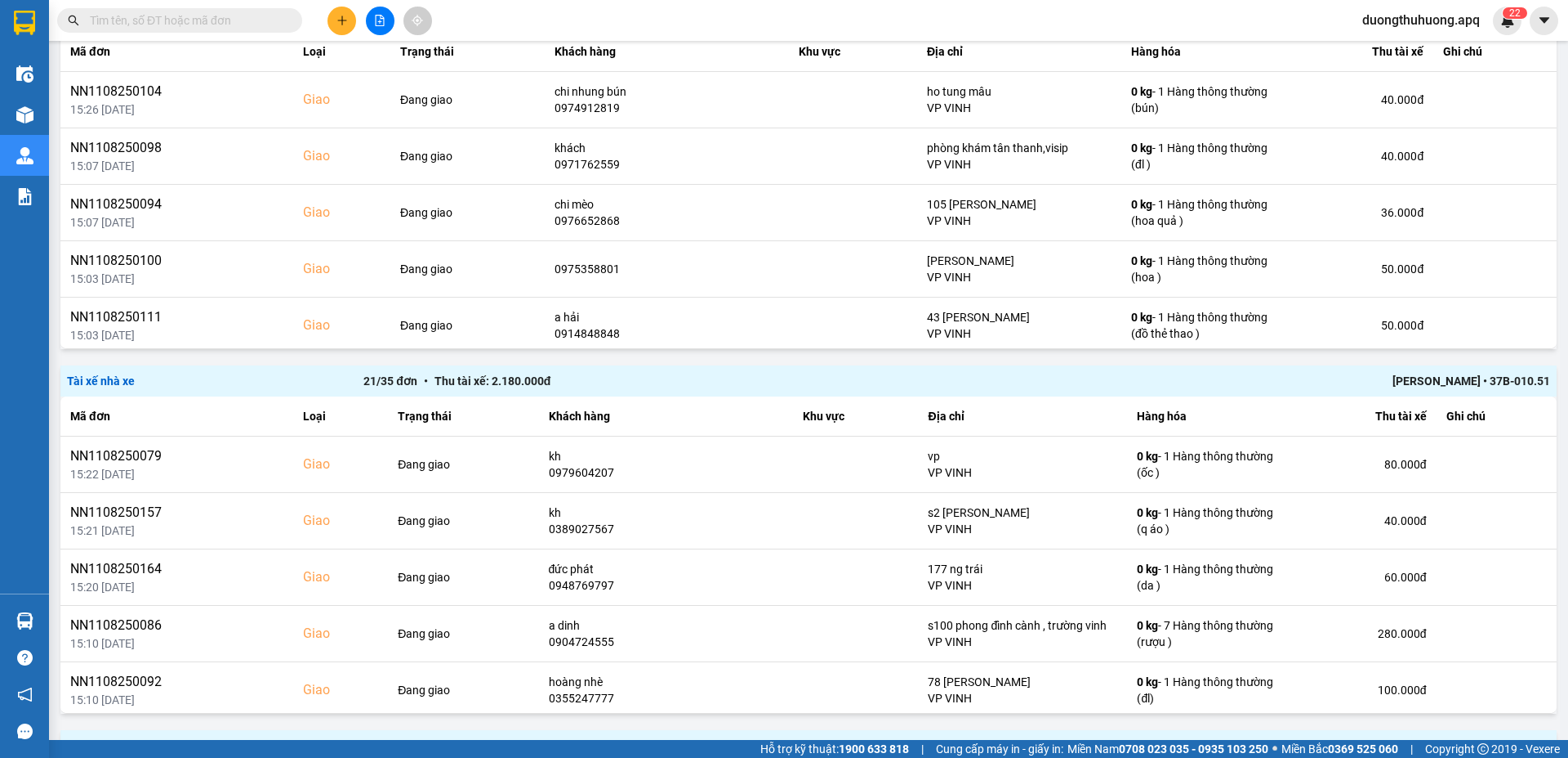
scroll to position [0, 0]
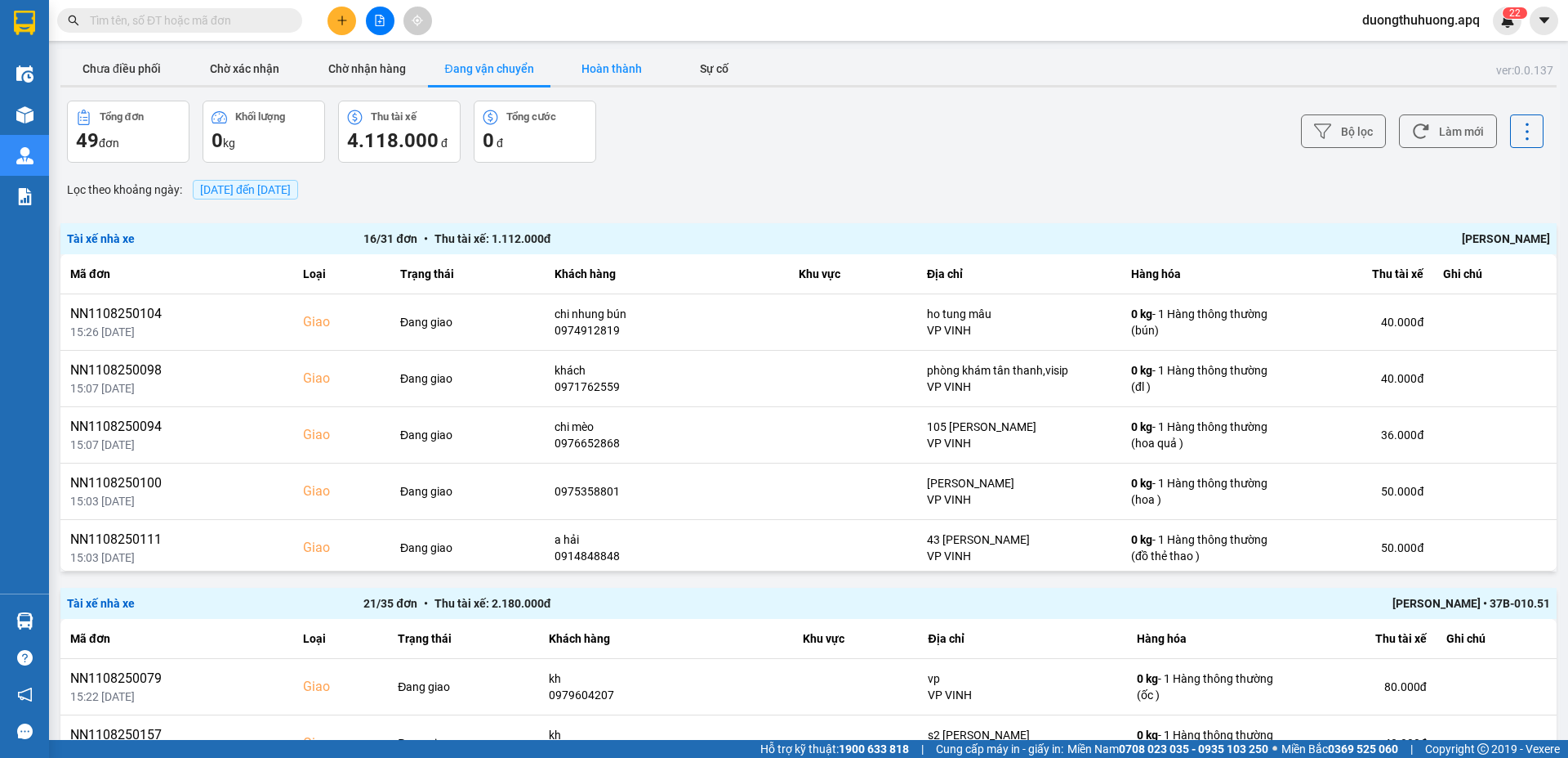
click at [622, 66] on button "Hoàn thành" at bounding box center [611, 68] width 122 height 33
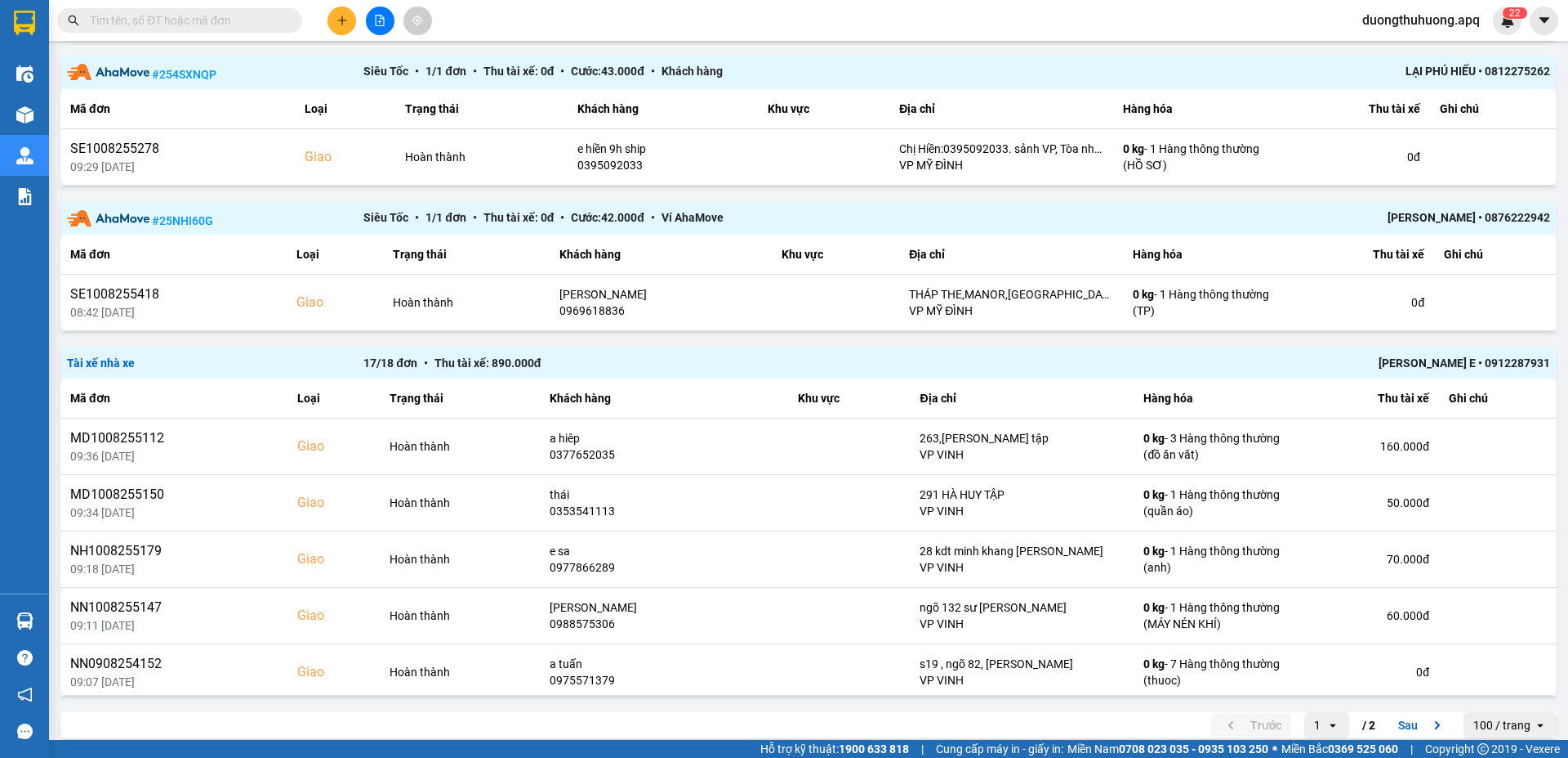
scroll to position [1811, 0]
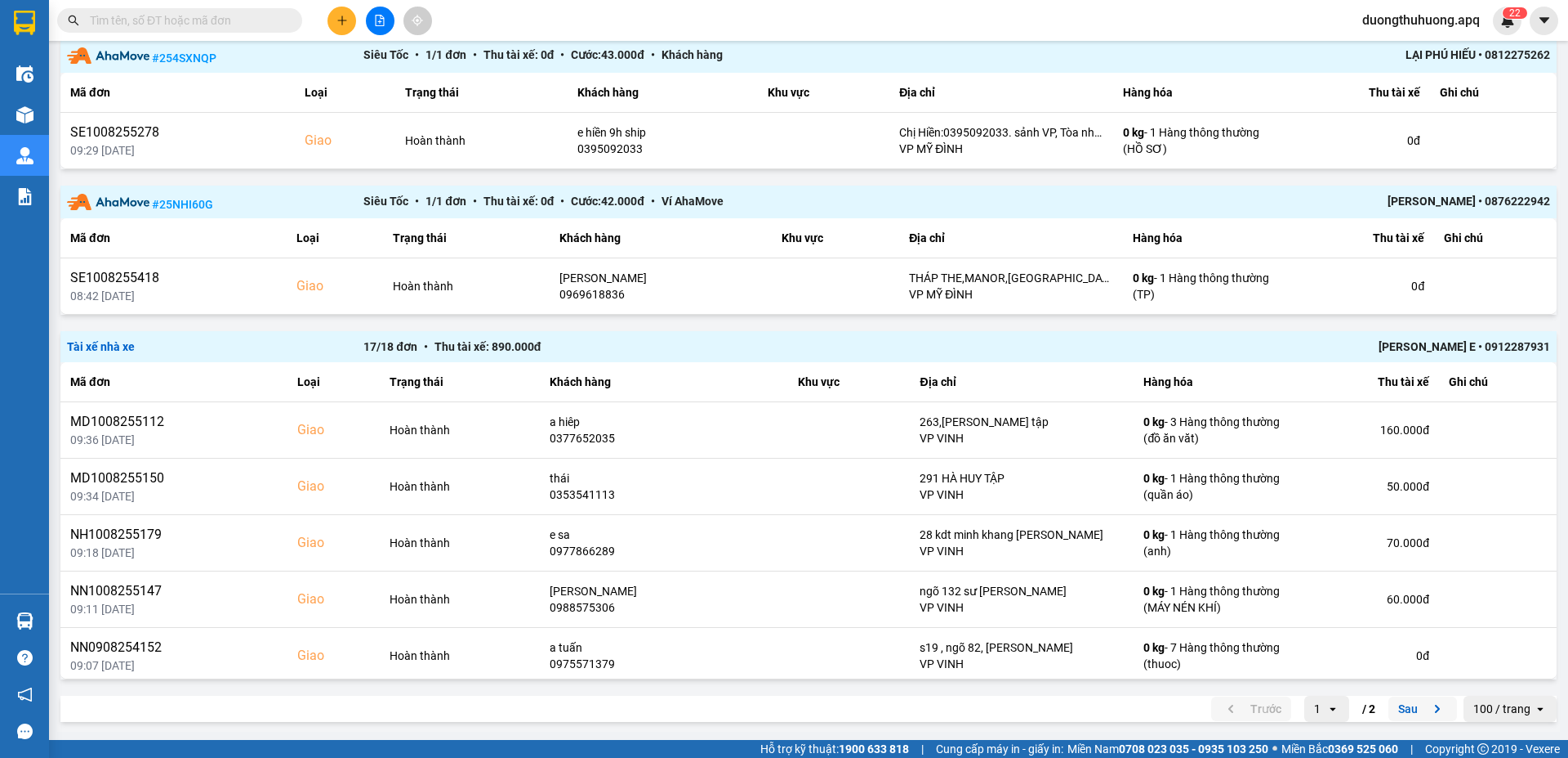
click at [1394, 710] on button "Sau" at bounding box center [1422, 708] width 68 height 24
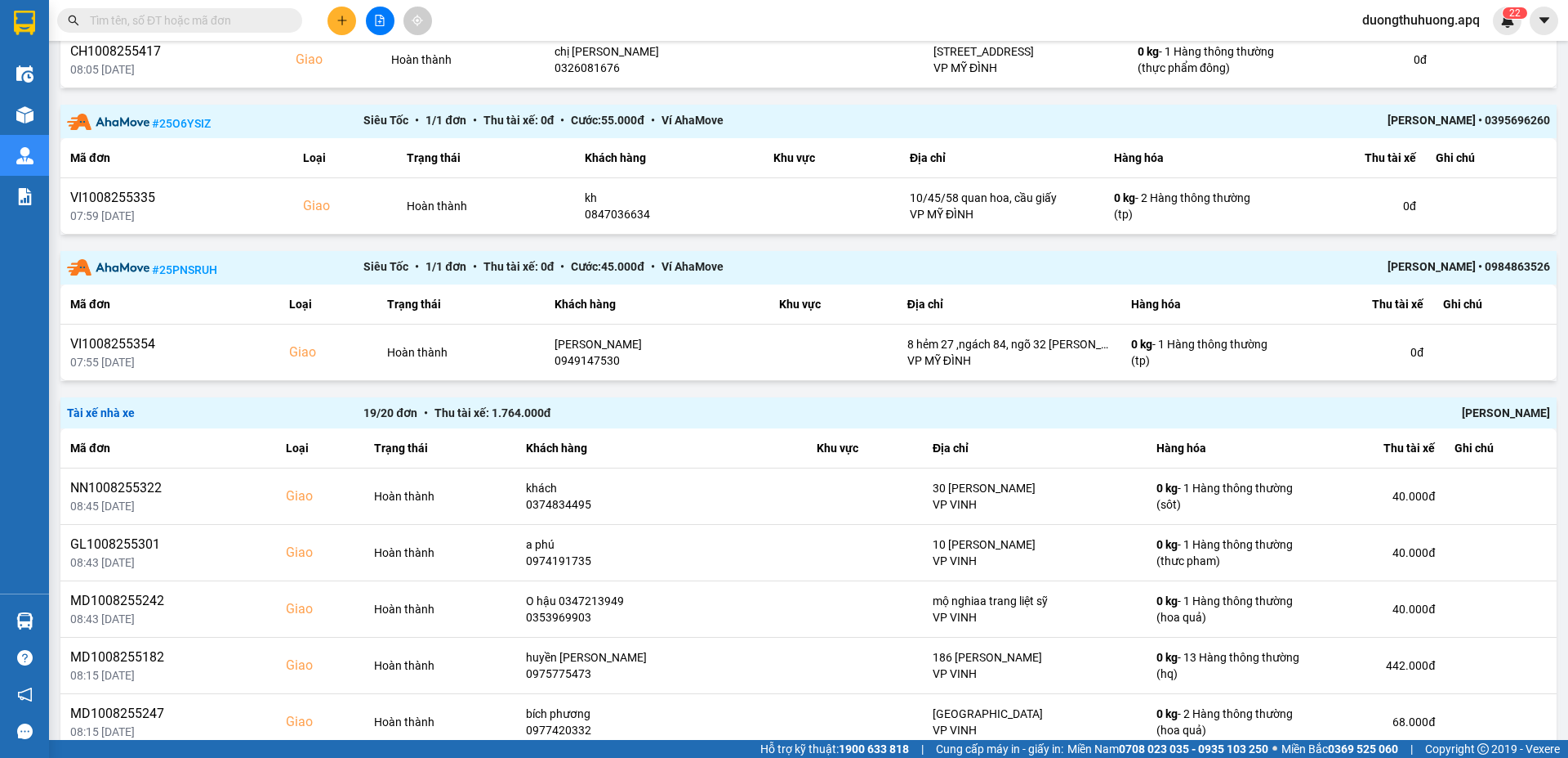
scroll to position [0, 0]
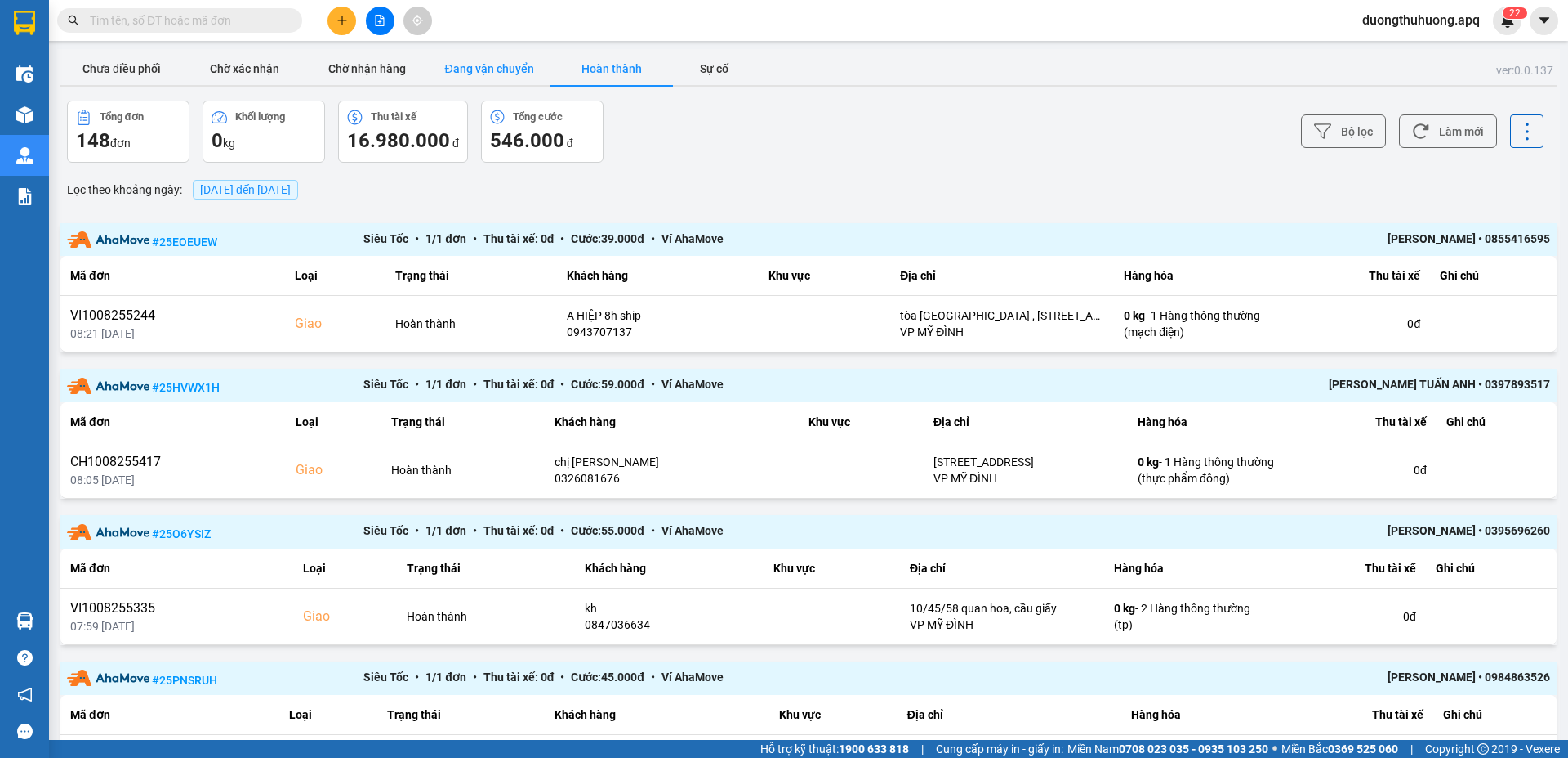
click at [499, 66] on button "Đang vận chuyển" at bounding box center [488, 68] width 122 height 33
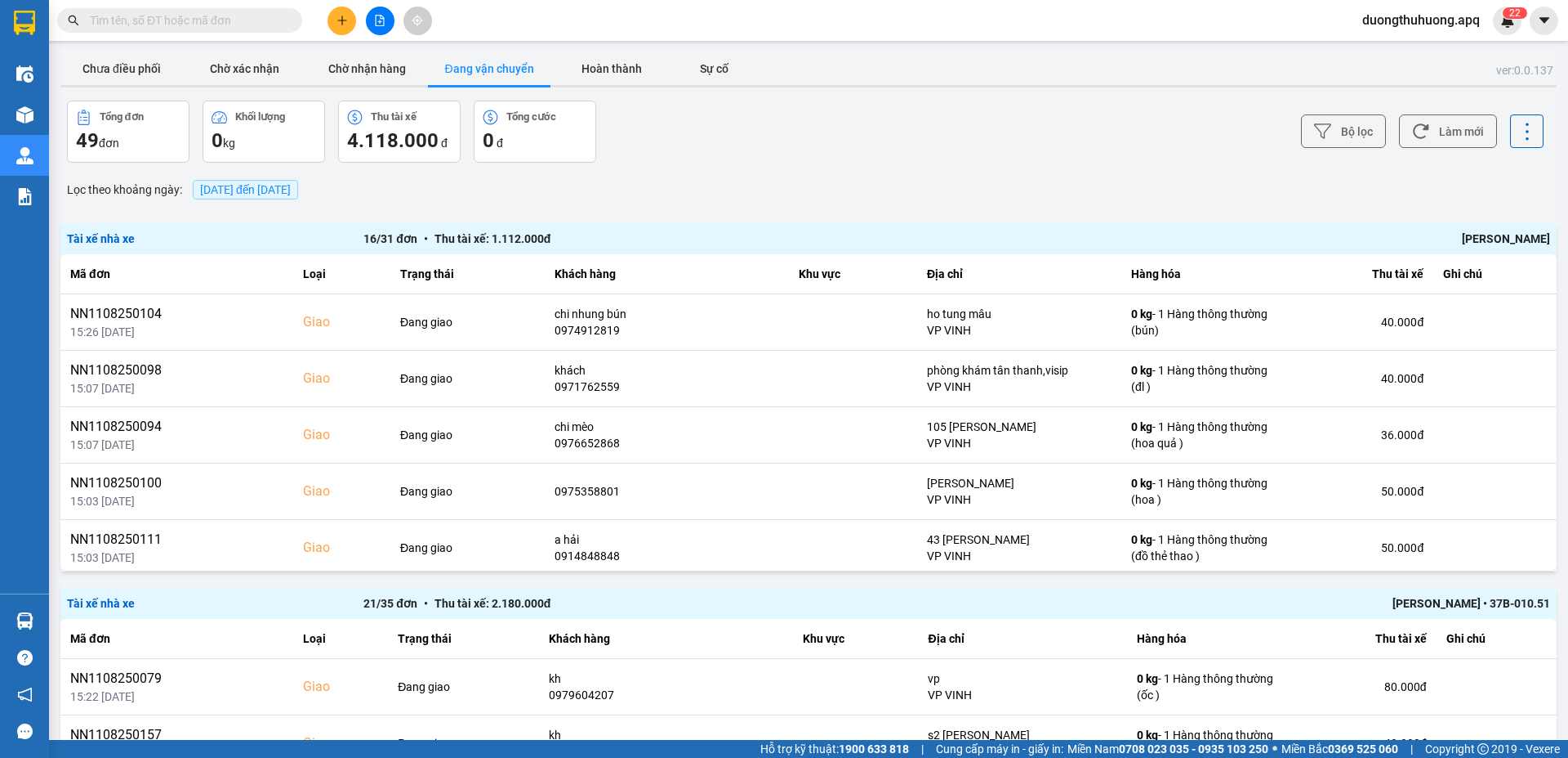
click at [172, 13] on input "text" at bounding box center [186, 20] width 193 height 18
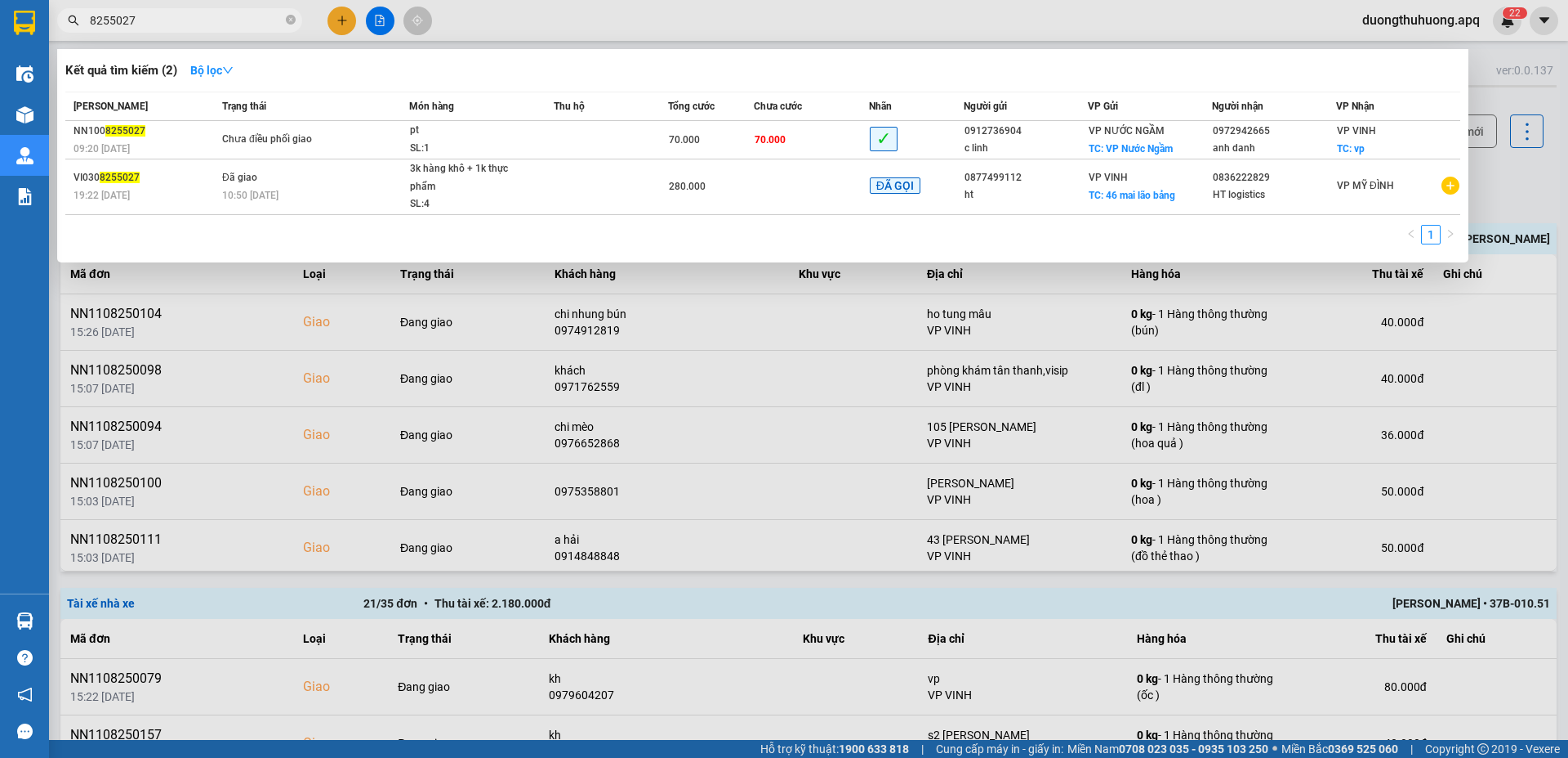
type input "8255027"
click at [810, 355] on div at bounding box center [784, 379] width 1568 height 758
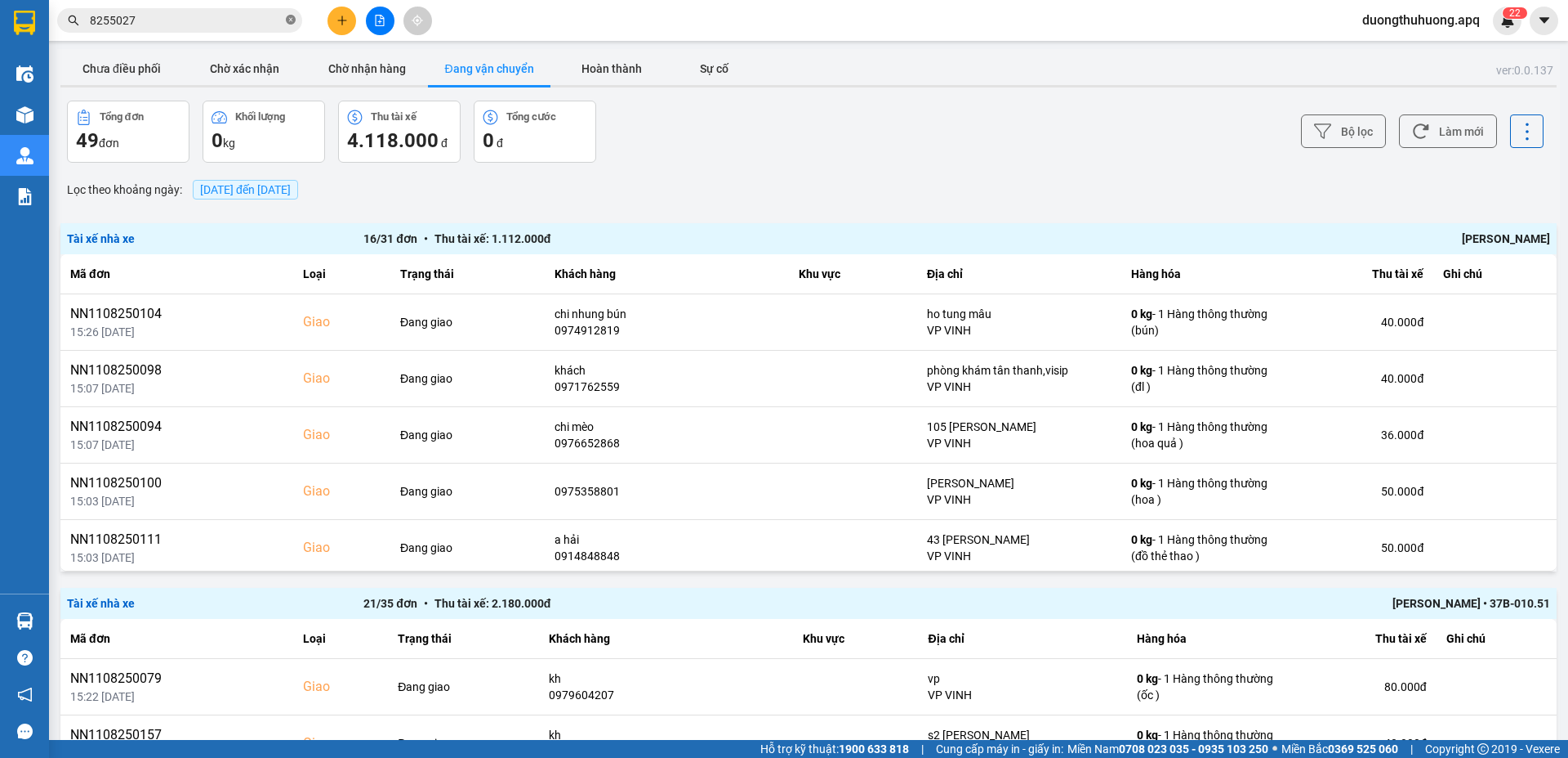
click at [290, 21] on icon "close-circle" at bounding box center [290, 19] width 10 height 10
paste input "0961009595"
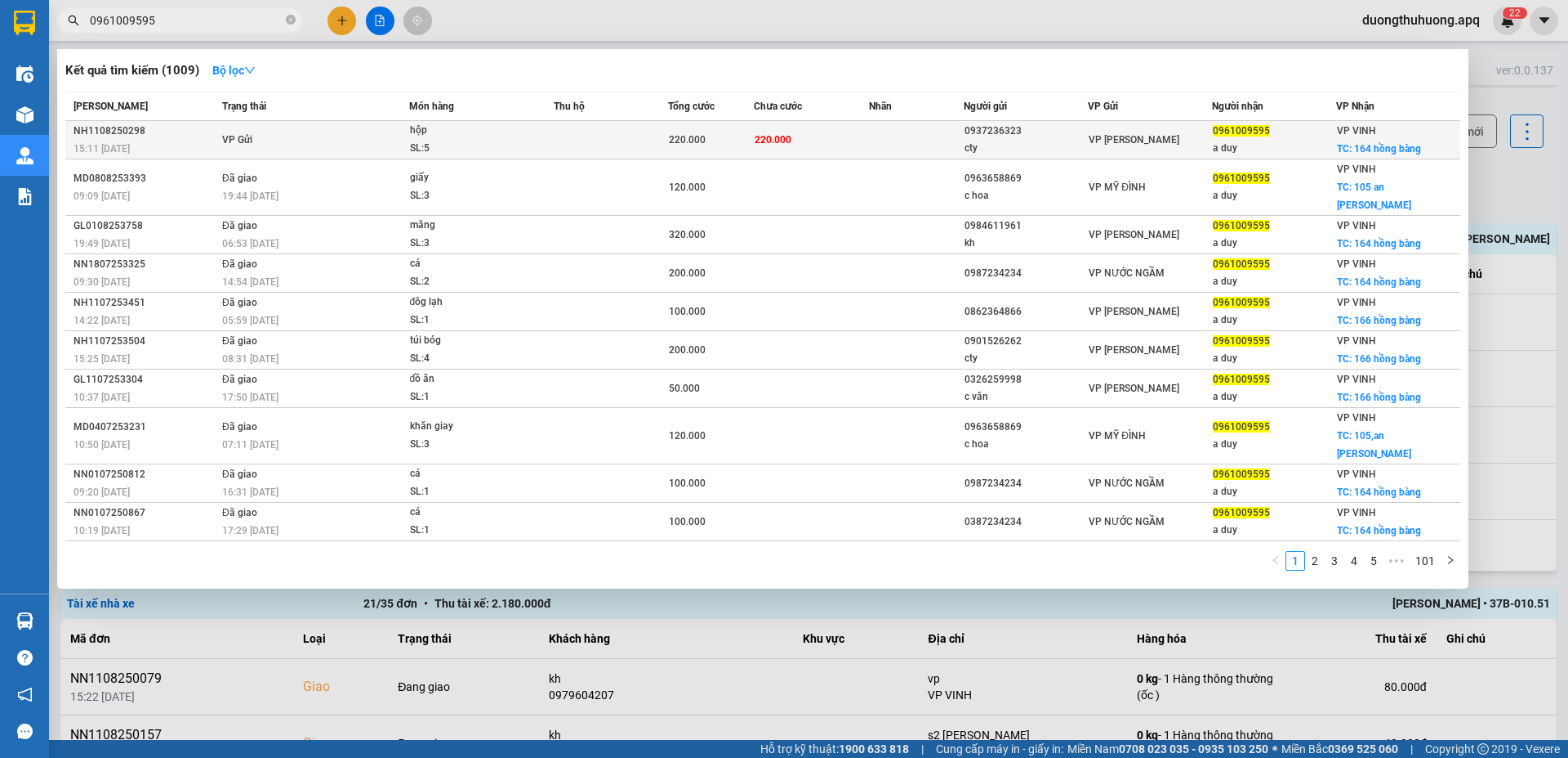
type input "0961009595"
click at [114, 131] on div "NH1108250298" at bounding box center [145, 131] width 144 height 17
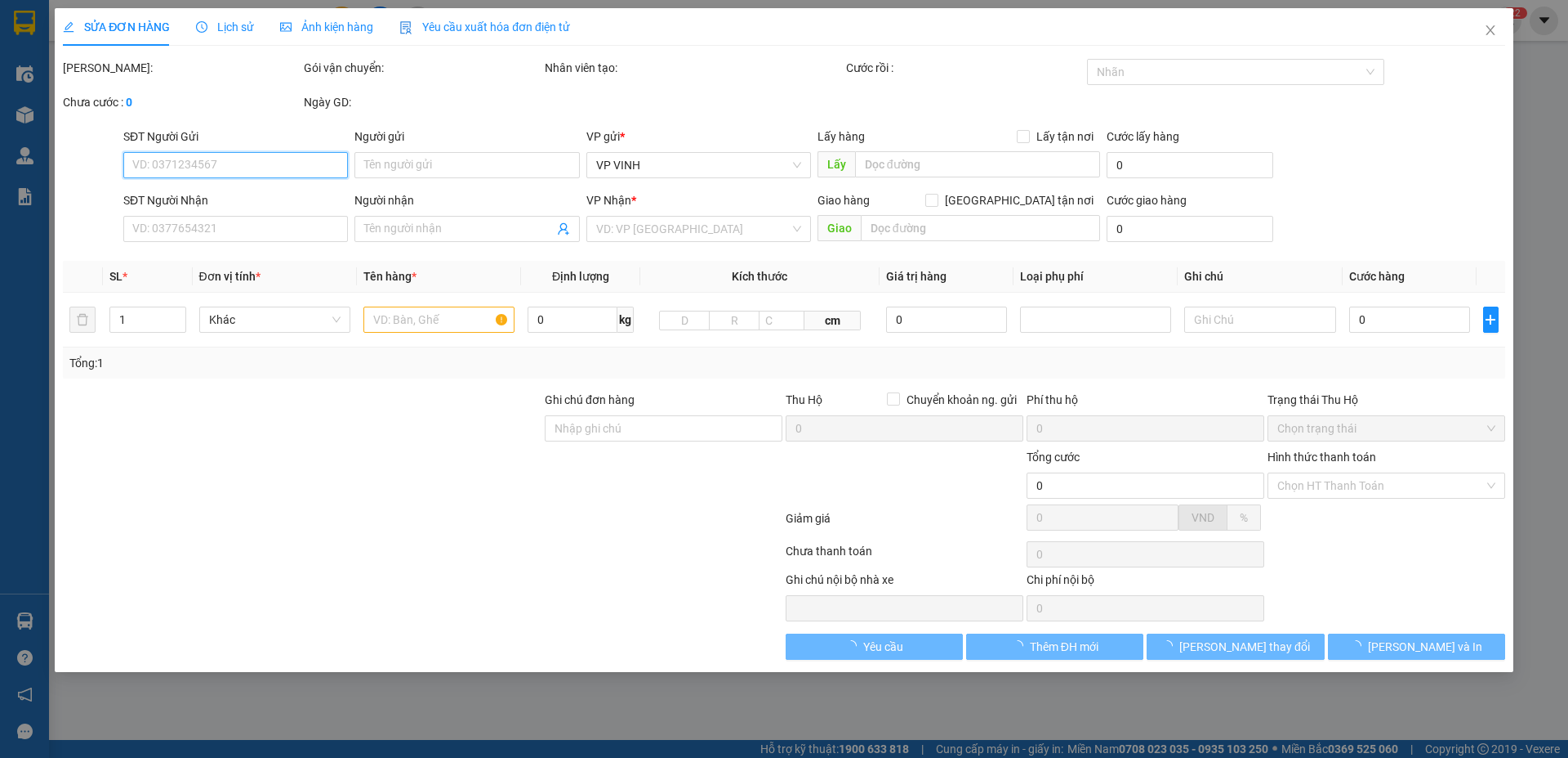
type input "0937236323"
type input "cty"
type input "0961009595"
type input "a duy"
checkbox input "true"
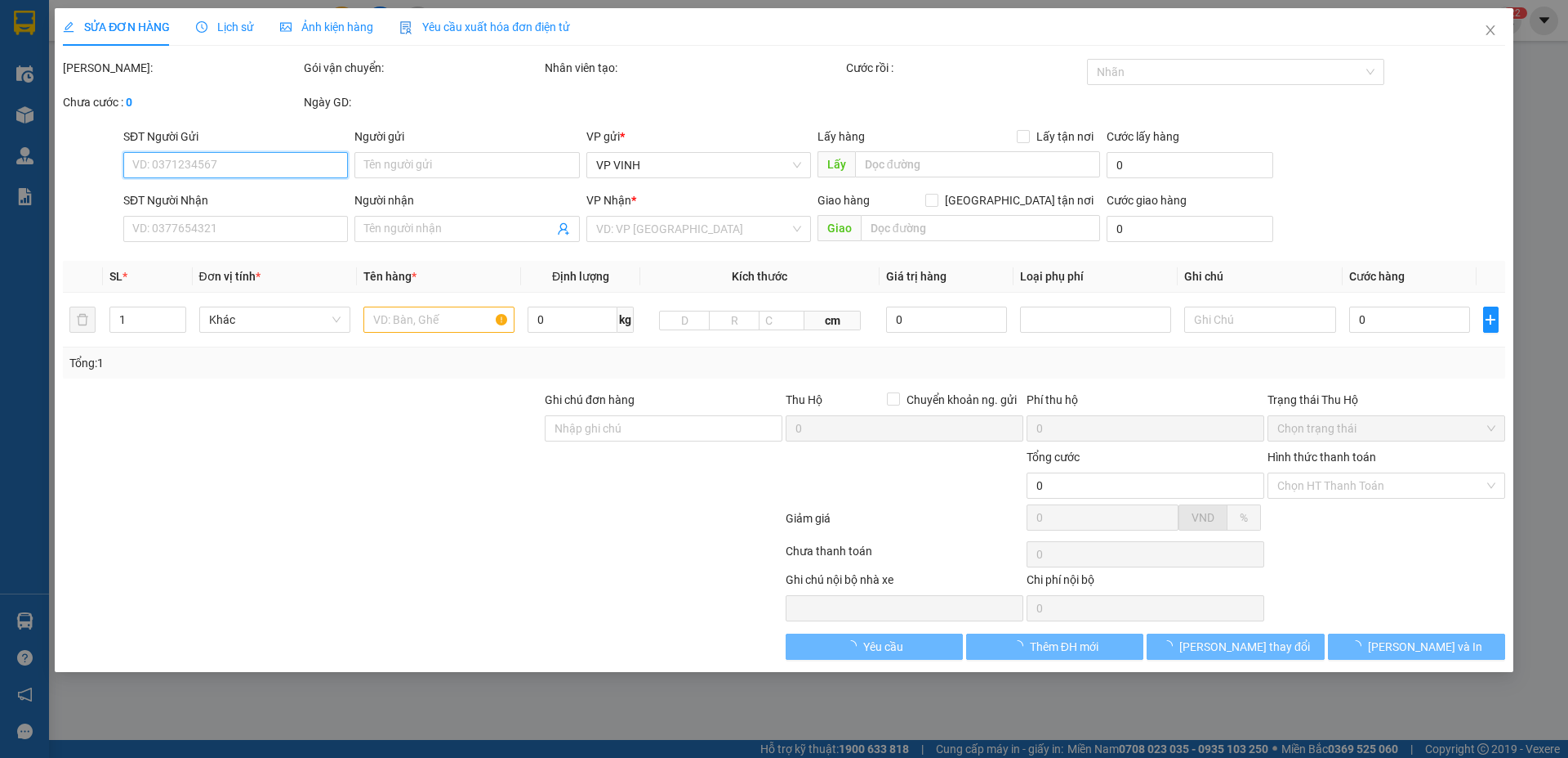
type input "164 hồng bàng"
type input "220.000"
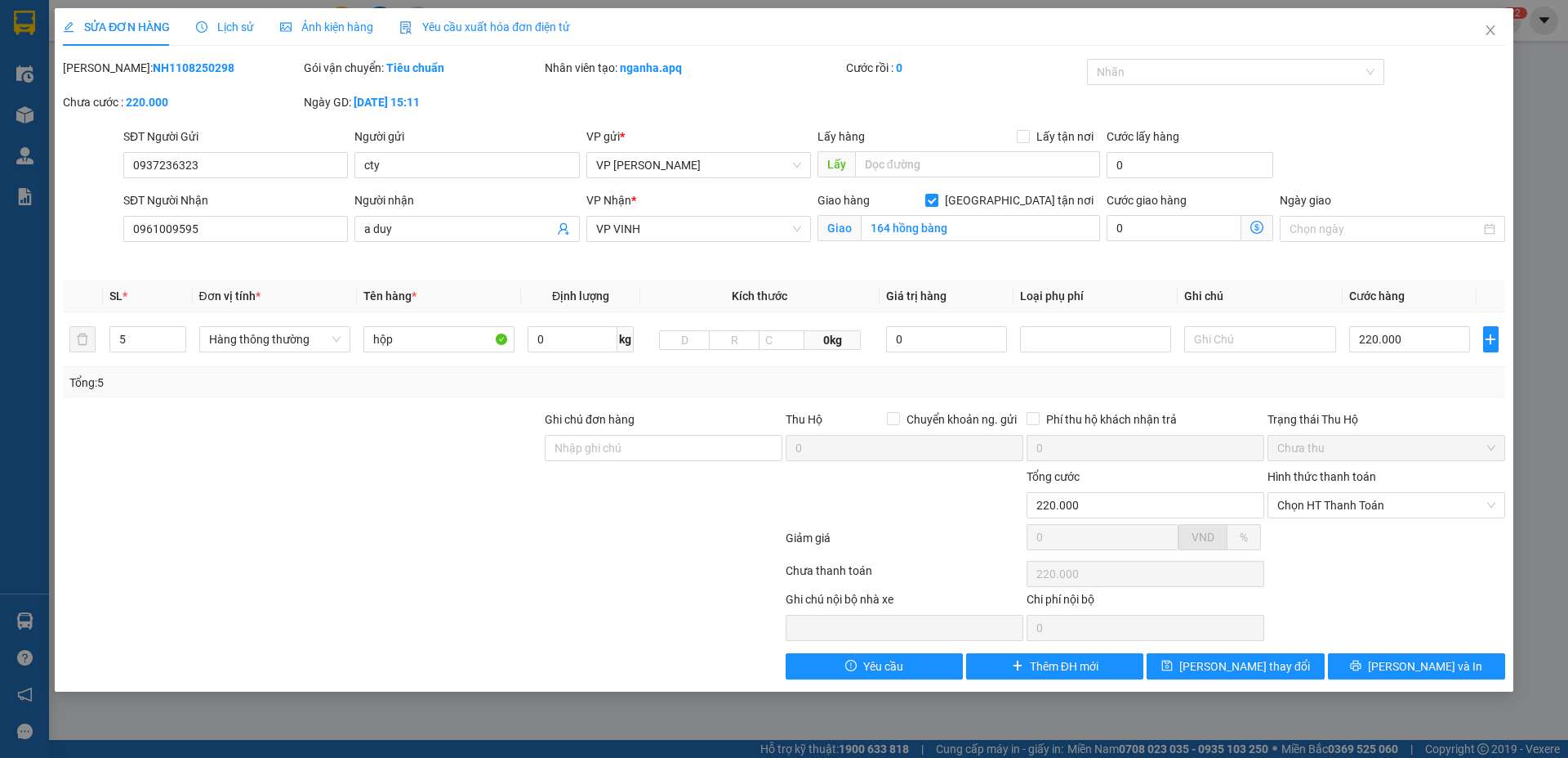
drag, startPoint x: 106, startPoint y: 68, endPoint x: 199, endPoint y: 63, distance: 93.1
click at [199, 63] on div "Mã ĐH: NH1108250298" at bounding box center [181, 67] width 237 height 18
copy b "NH1108250298"
click at [1490, 30] on icon "close" at bounding box center [1490, 30] width 9 height 10
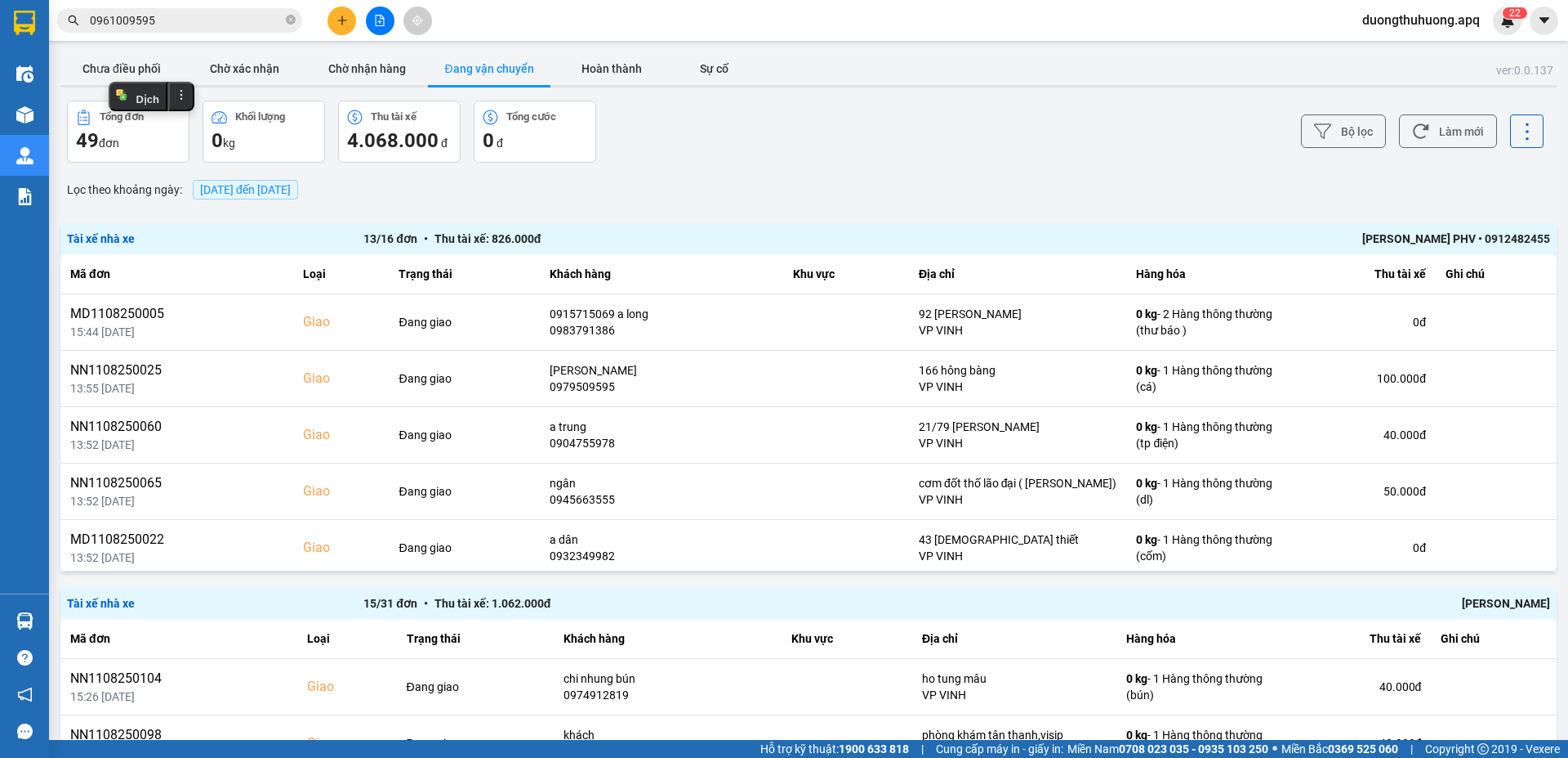
click at [198, 19] on input "0961009595" at bounding box center [186, 20] width 193 height 18
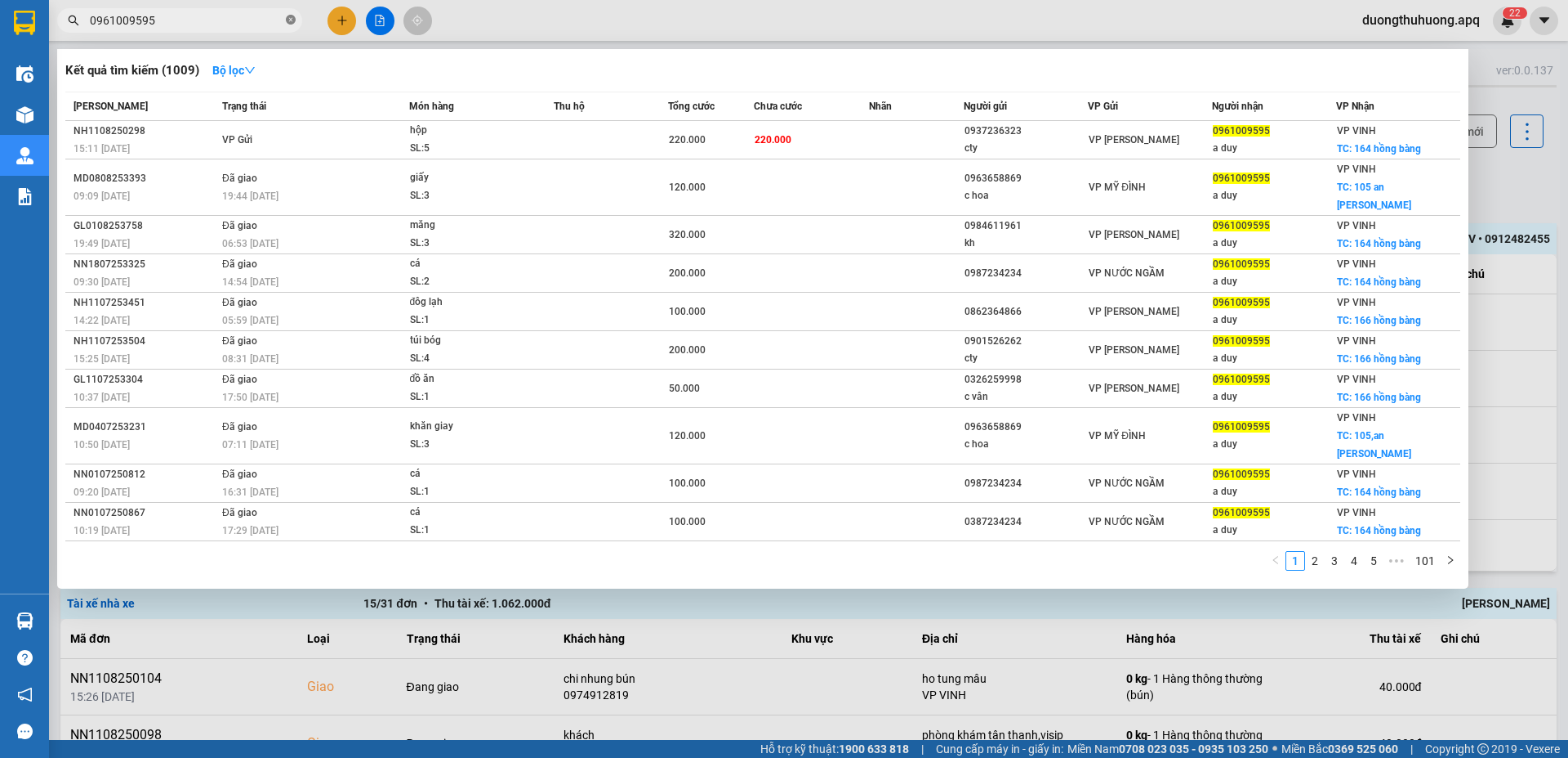
drag, startPoint x: 291, startPoint y: 20, endPoint x: 237, endPoint y: 21, distance: 54.0
click at [290, 20] on icon "close-circle" at bounding box center [290, 19] width 10 height 10
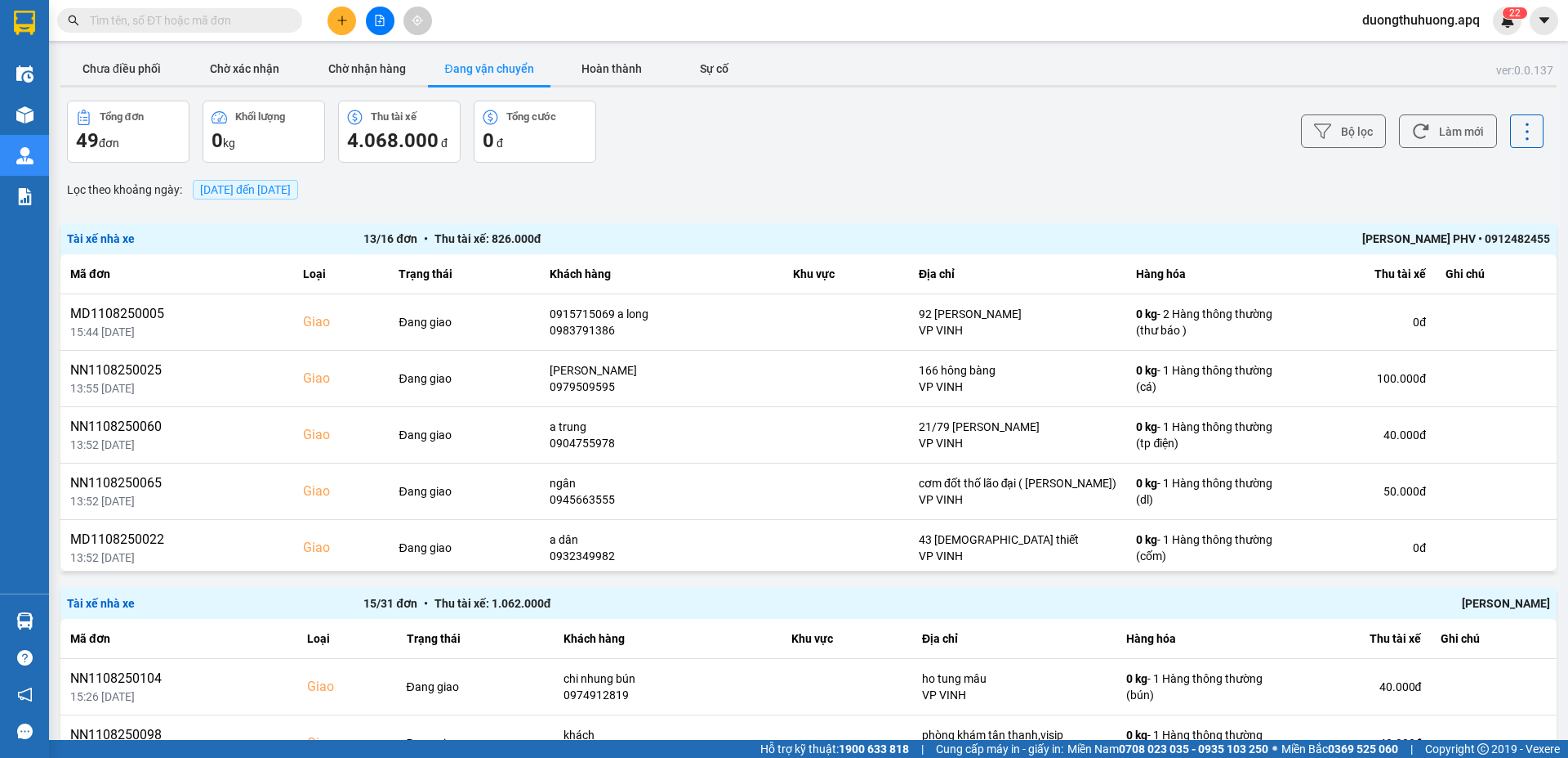
paste input "0985636629"
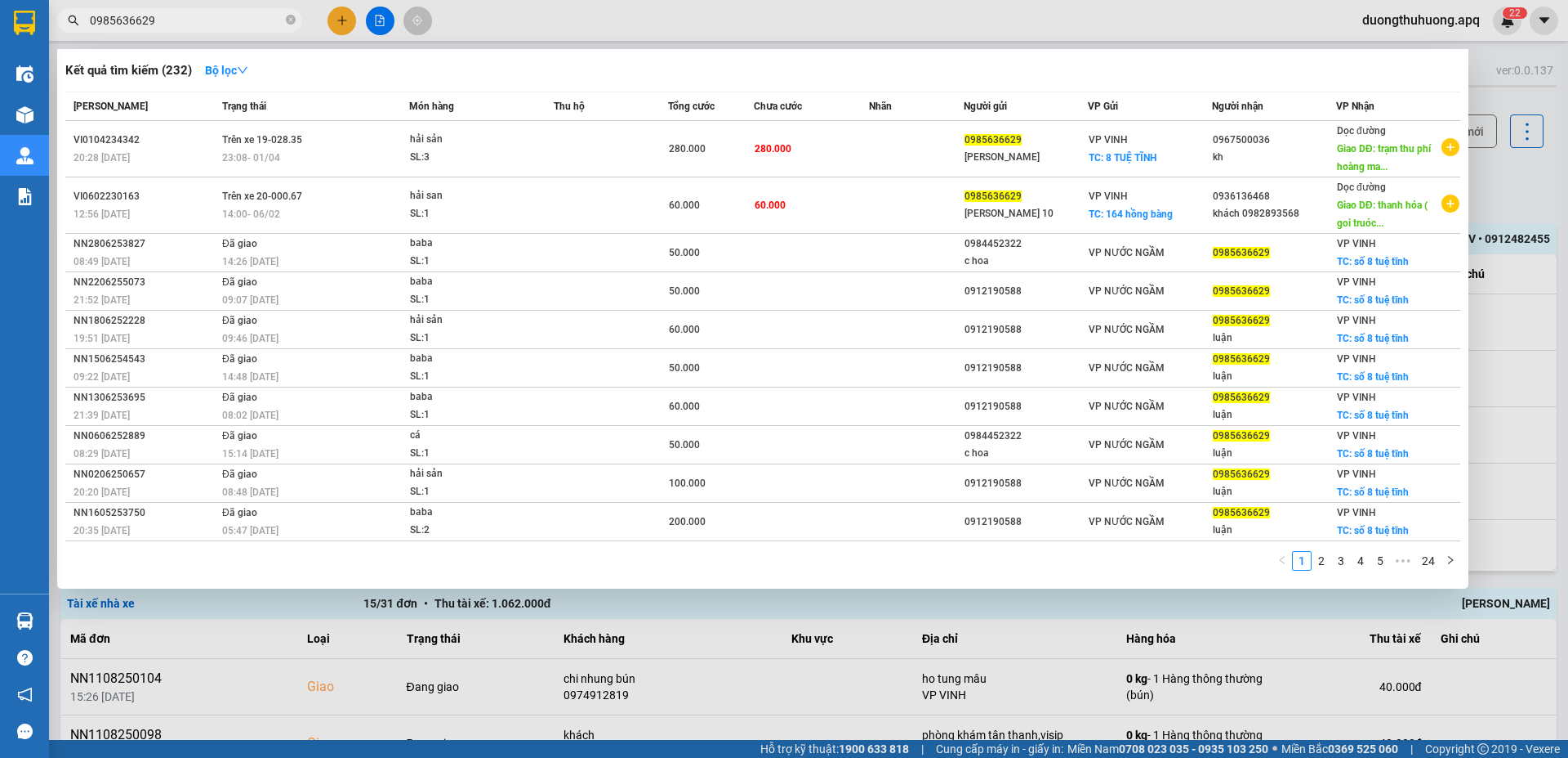
type input "0985636629"
click at [288, 21] on icon "close-circle" at bounding box center [290, 19] width 10 height 10
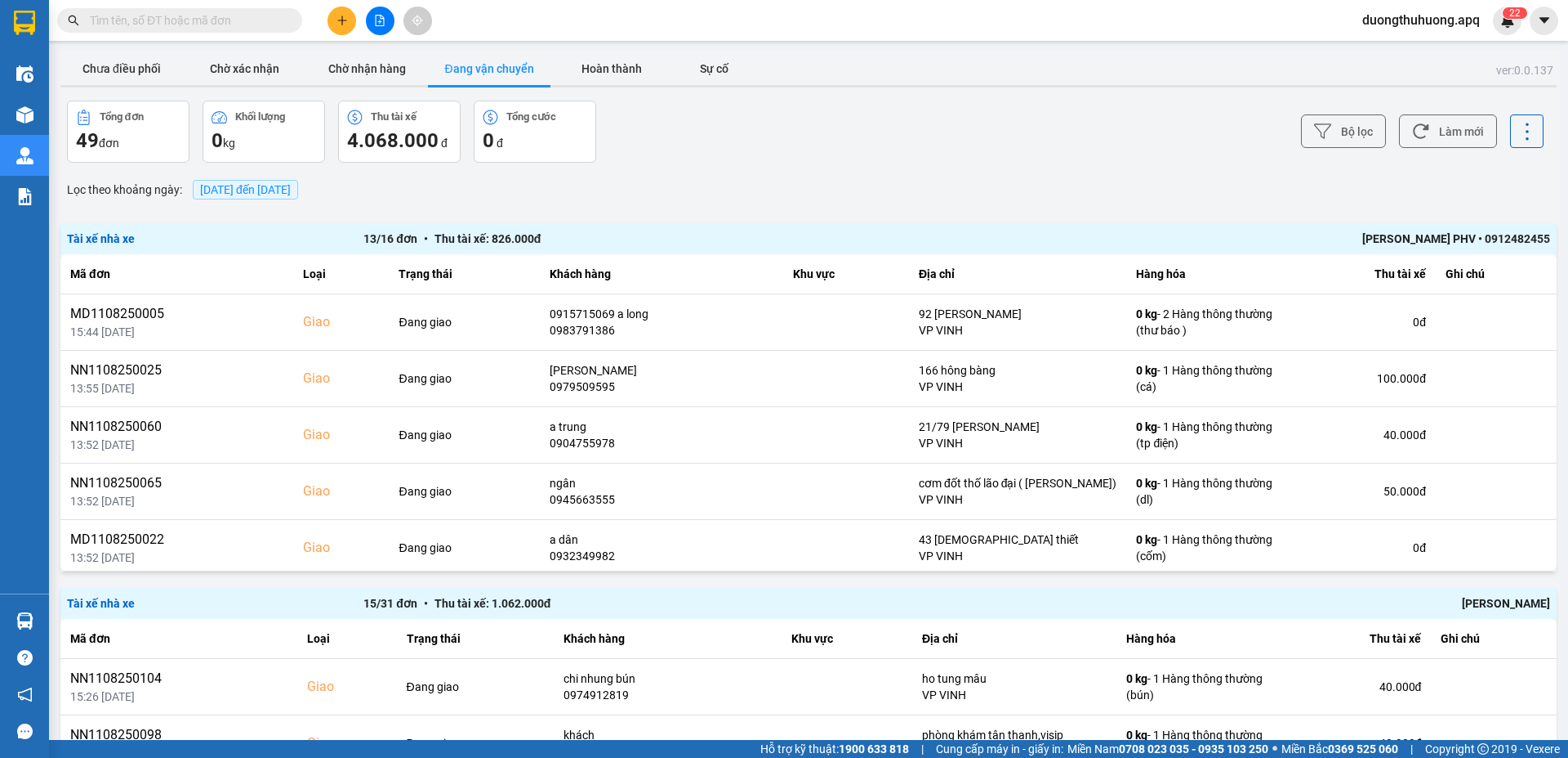
paste input "0989793333"
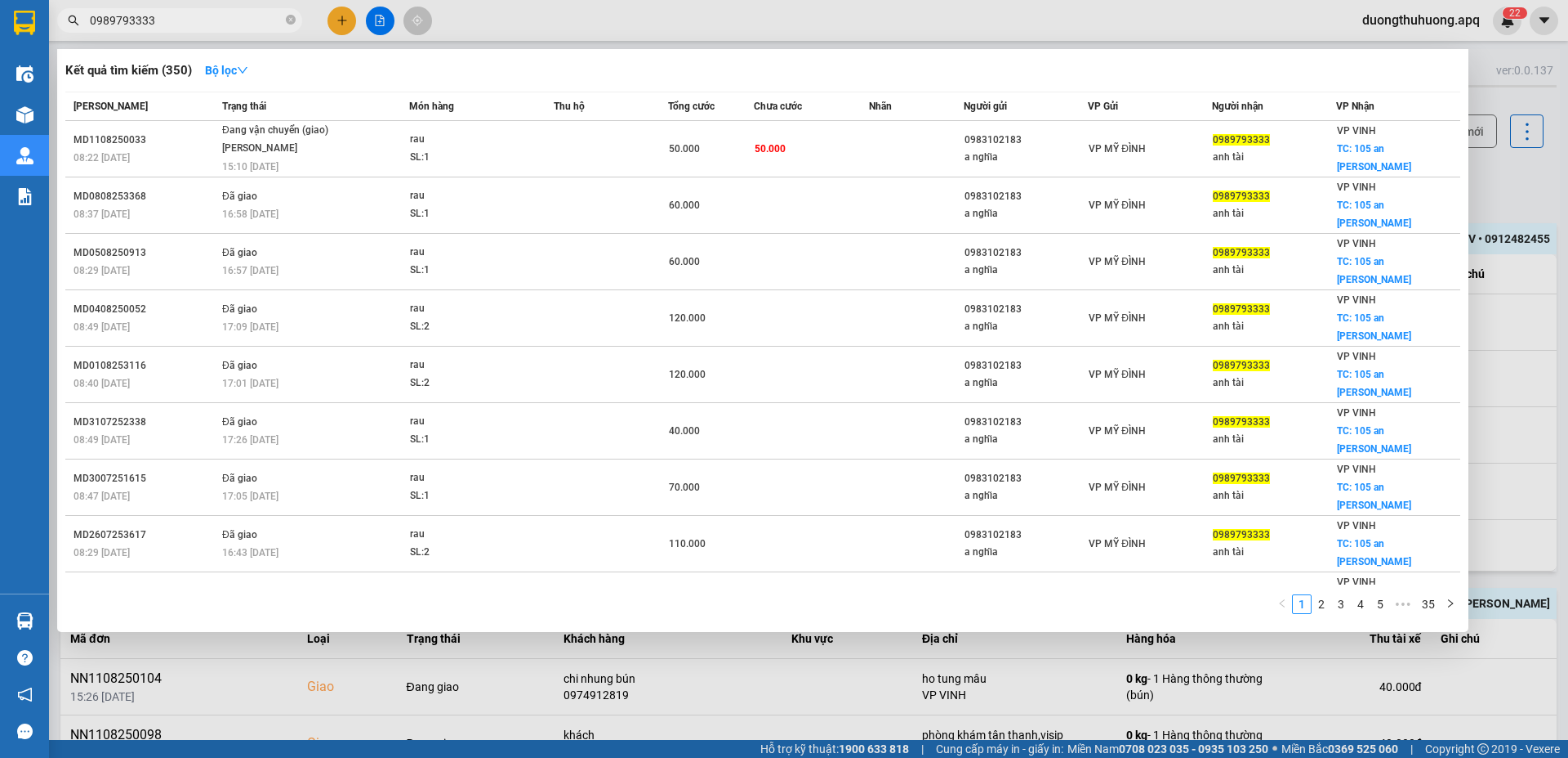
type input "0989793333"
click at [292, 19] on icon "close-circle" at bounding box center [290, 19] width 10 height 10
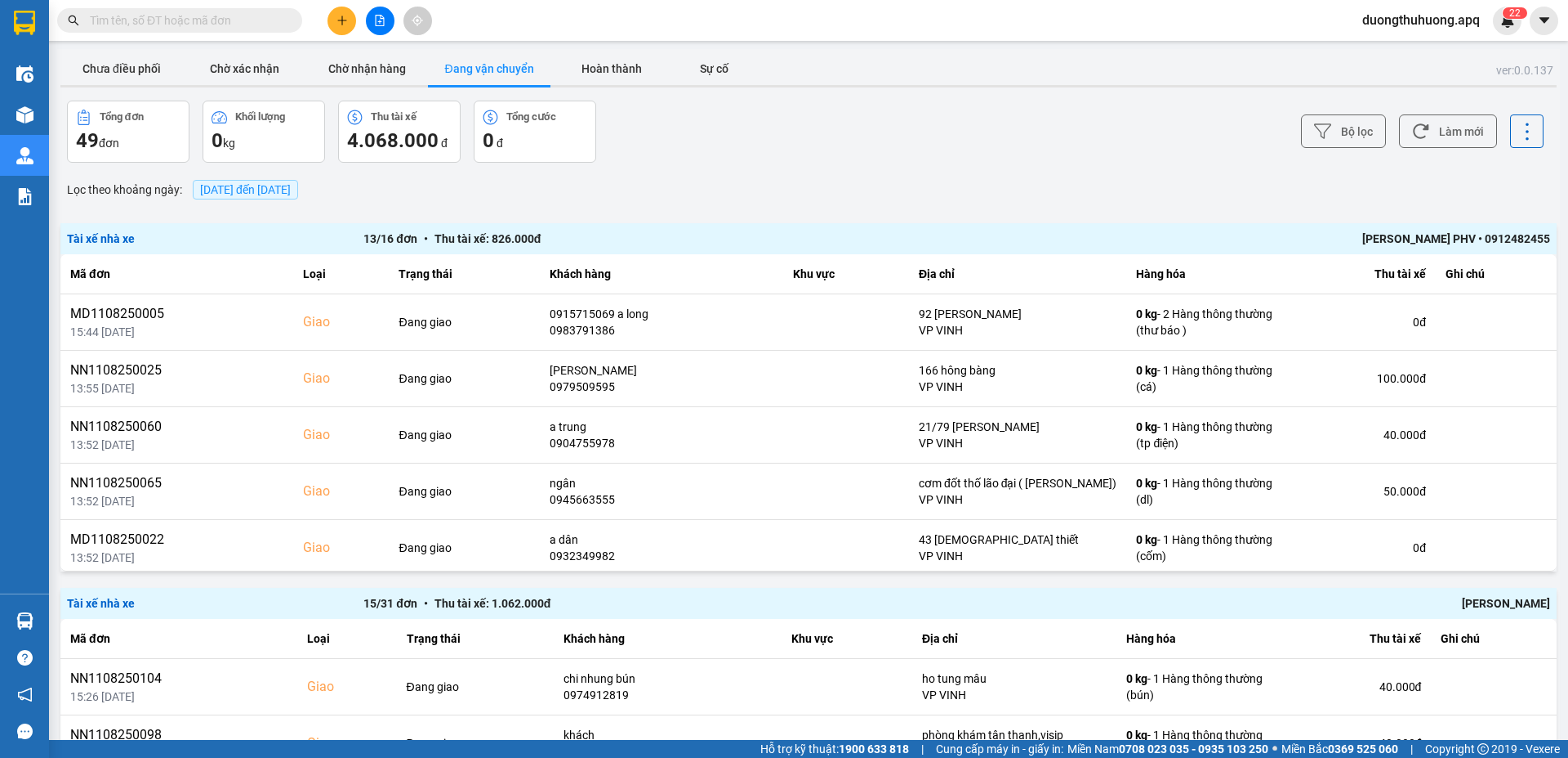
paste input "0983509595"
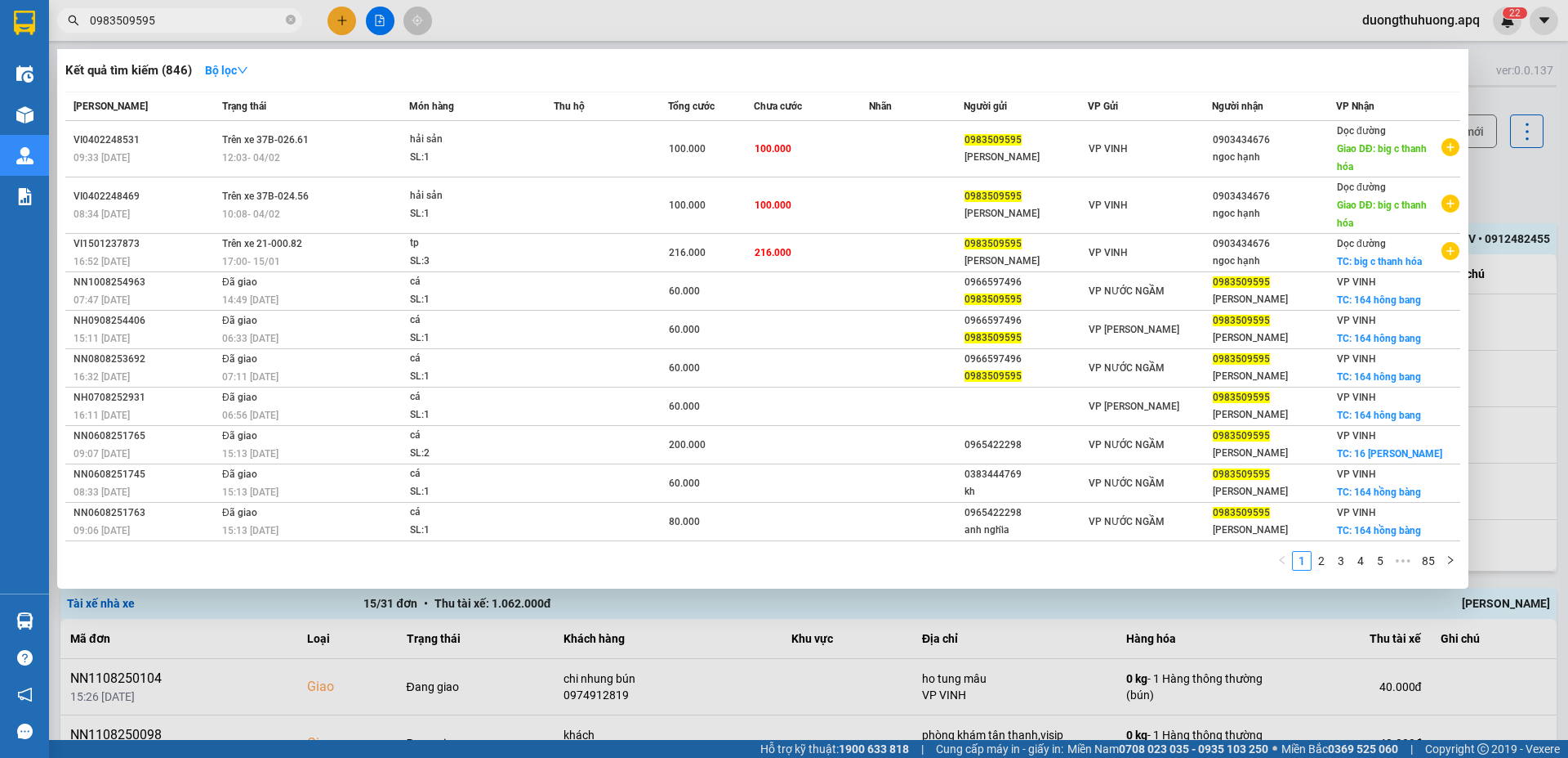
type input "0983509595"
drag, startPoint x: 291, startPoint y: 19, endPoint x: 237, endPoint y: 16, distance: 54.1
click at [287, 19] on icon "close-circle" at bounding box center [290, 19] width 10 height 10
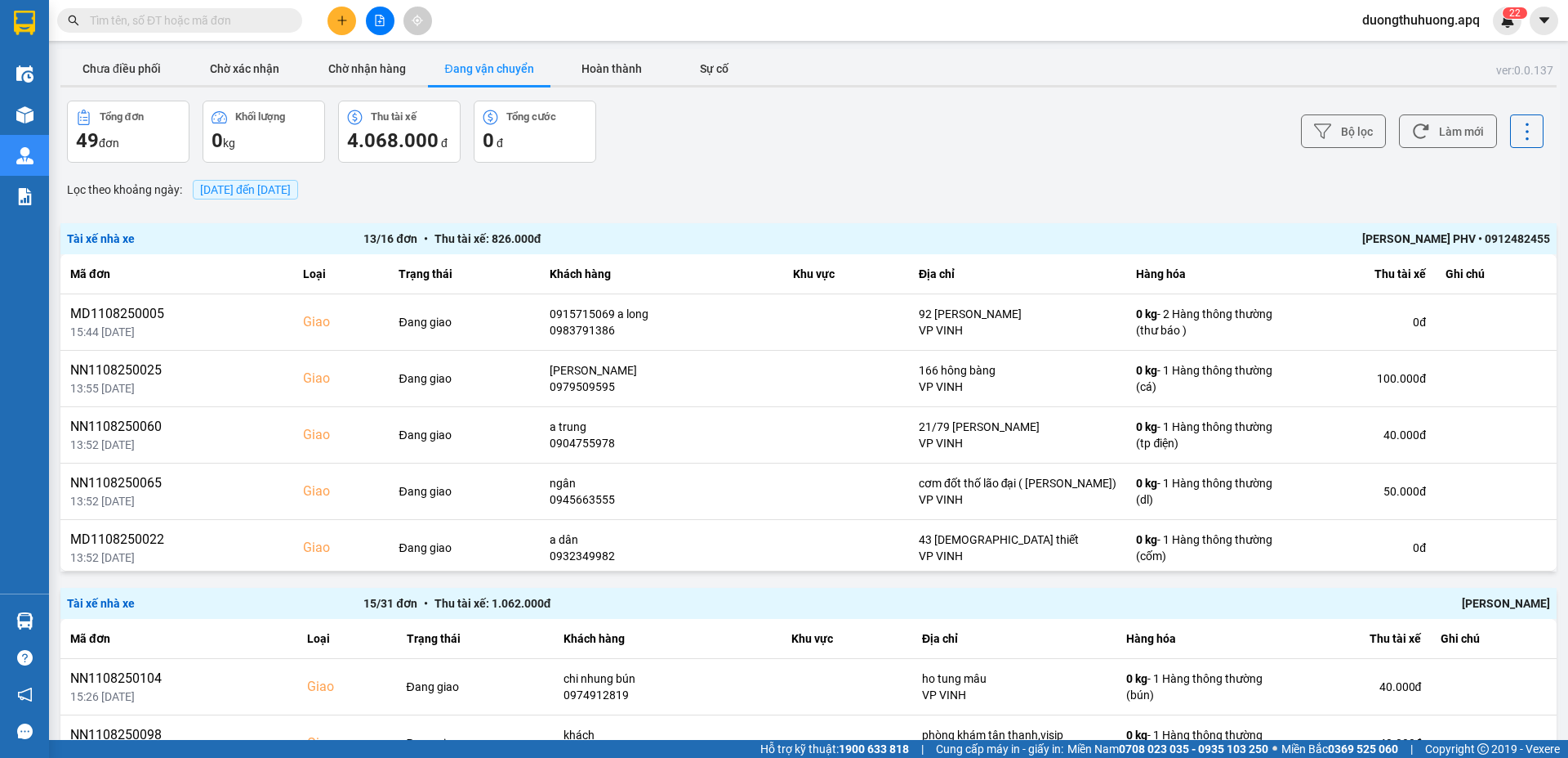
paste input "0979509595"
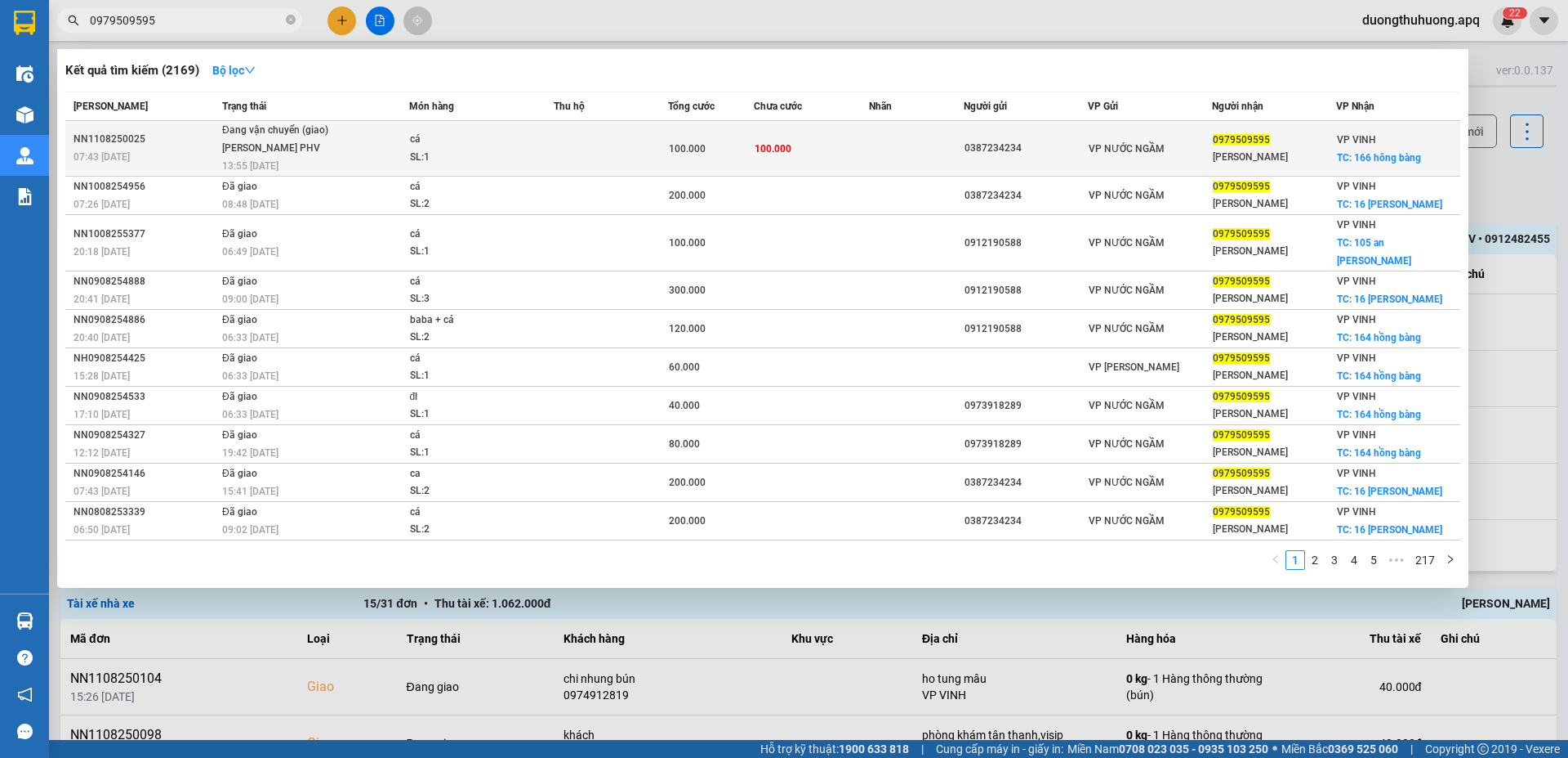
type input "0979509595"
click at [98, 143] on div "NN1108250025" at bounding box center [145, 139] width 144 height 17
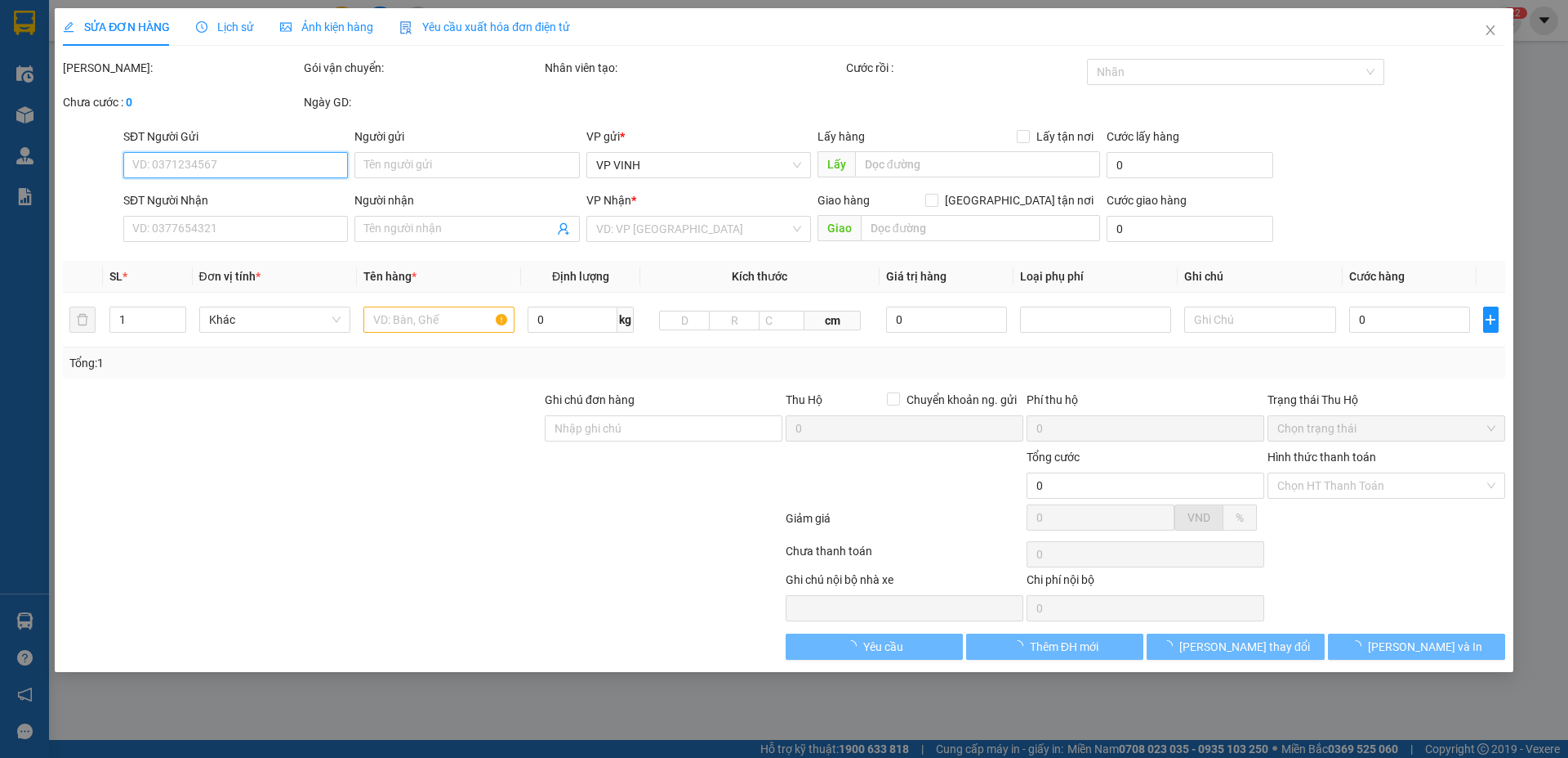
type input "0387234234"
type input "0979509595"
type input "hằng duy"
checkbox input "true"
type input "166 hông bàng"
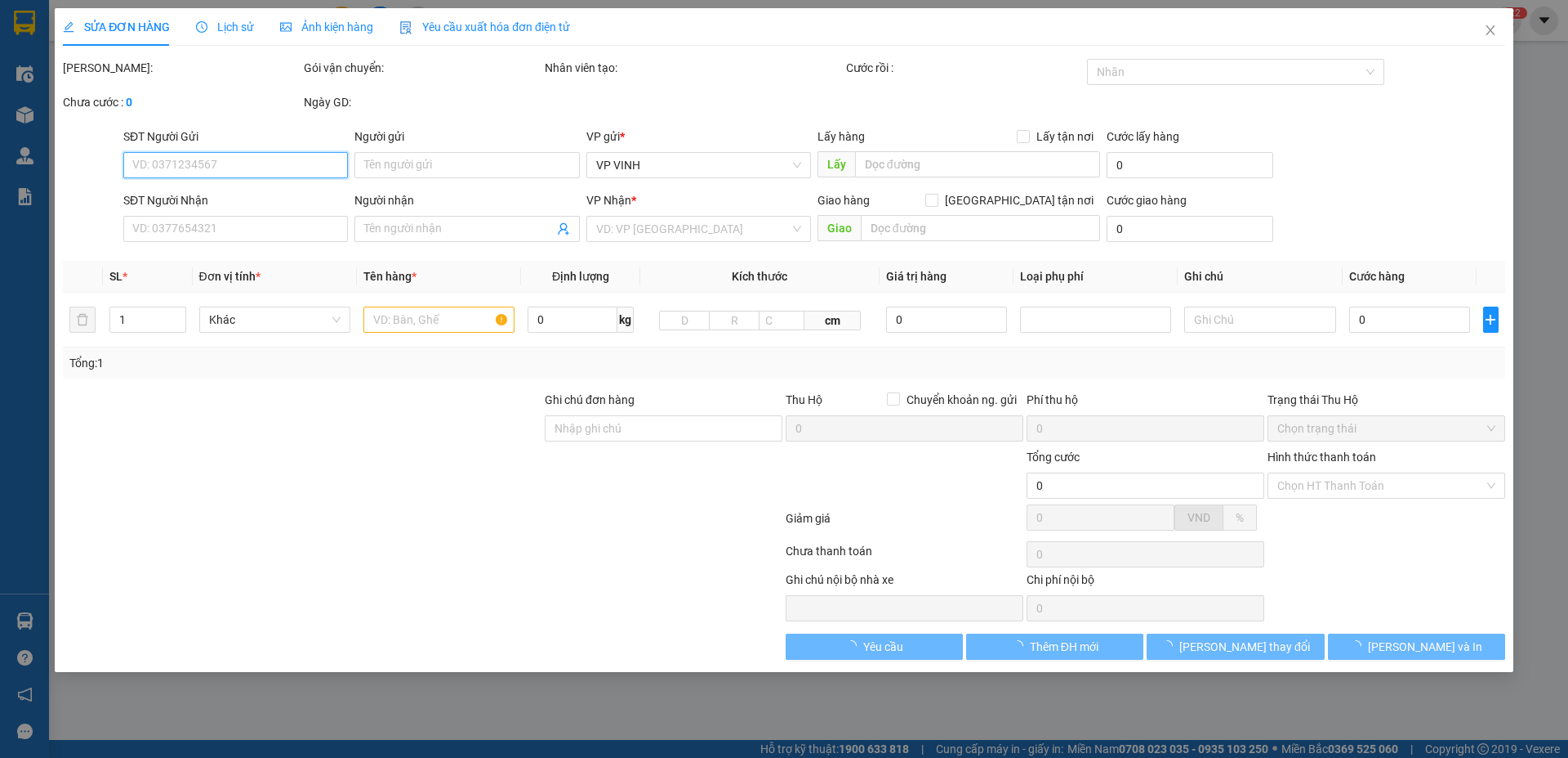
type input "100.000"
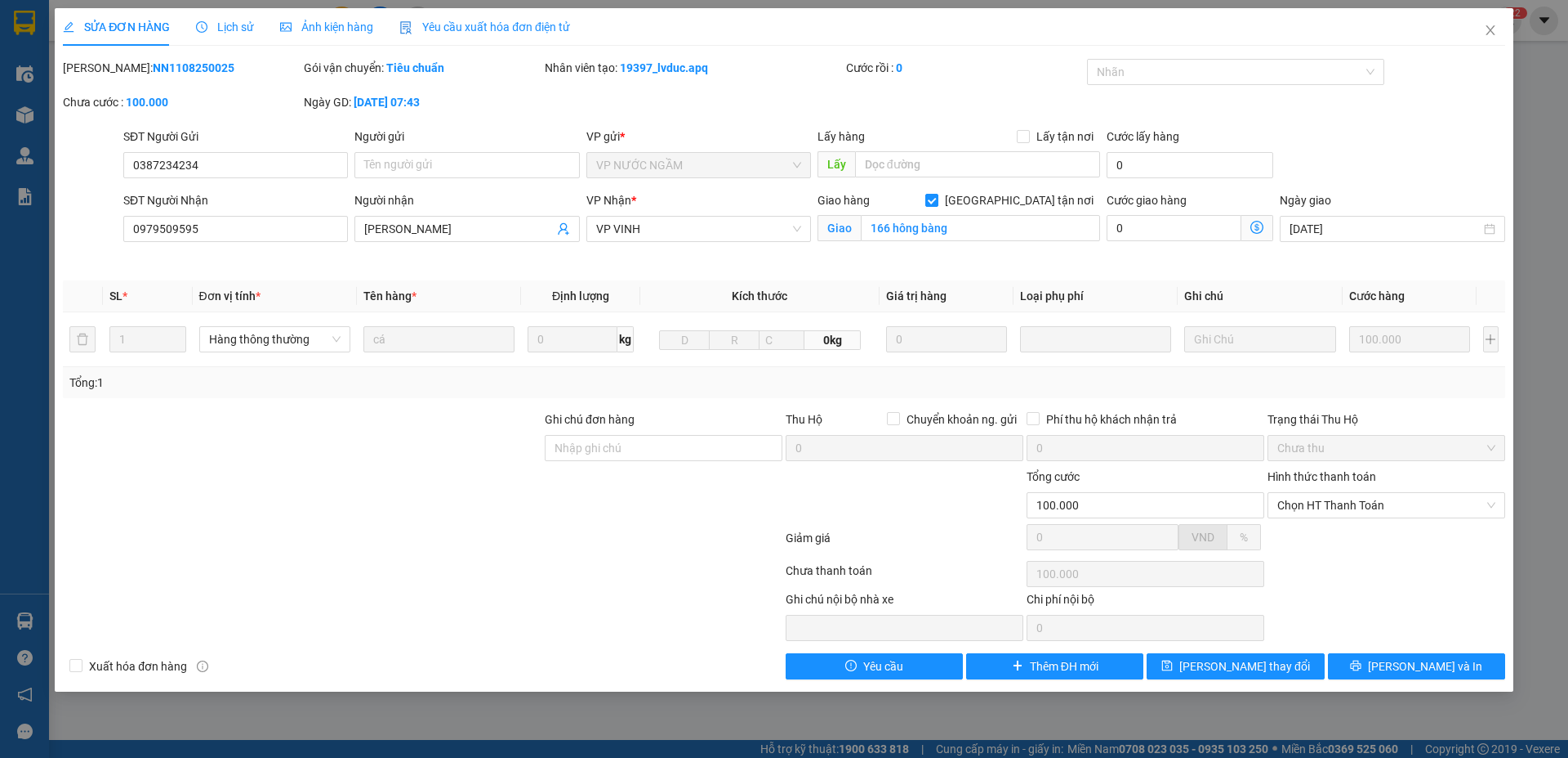
drag, startPoint x: 139, startPoint y: 71, endPoint x: 232, endPoint y: 71, distance: 93.0
click at [232, 71] on div "Mã ĐH: NN1108250025" at bounding box center [181, 67] width 237 height 18
copy b "NN1108250025"
drag, startPoint x: 1494, startPoint y: 26, endPoint x: 883, endPoint y: 26, distance: 611.0
click at [1493, 26] on icon "close" at bounding box center [1491, 31] width 13 height 13
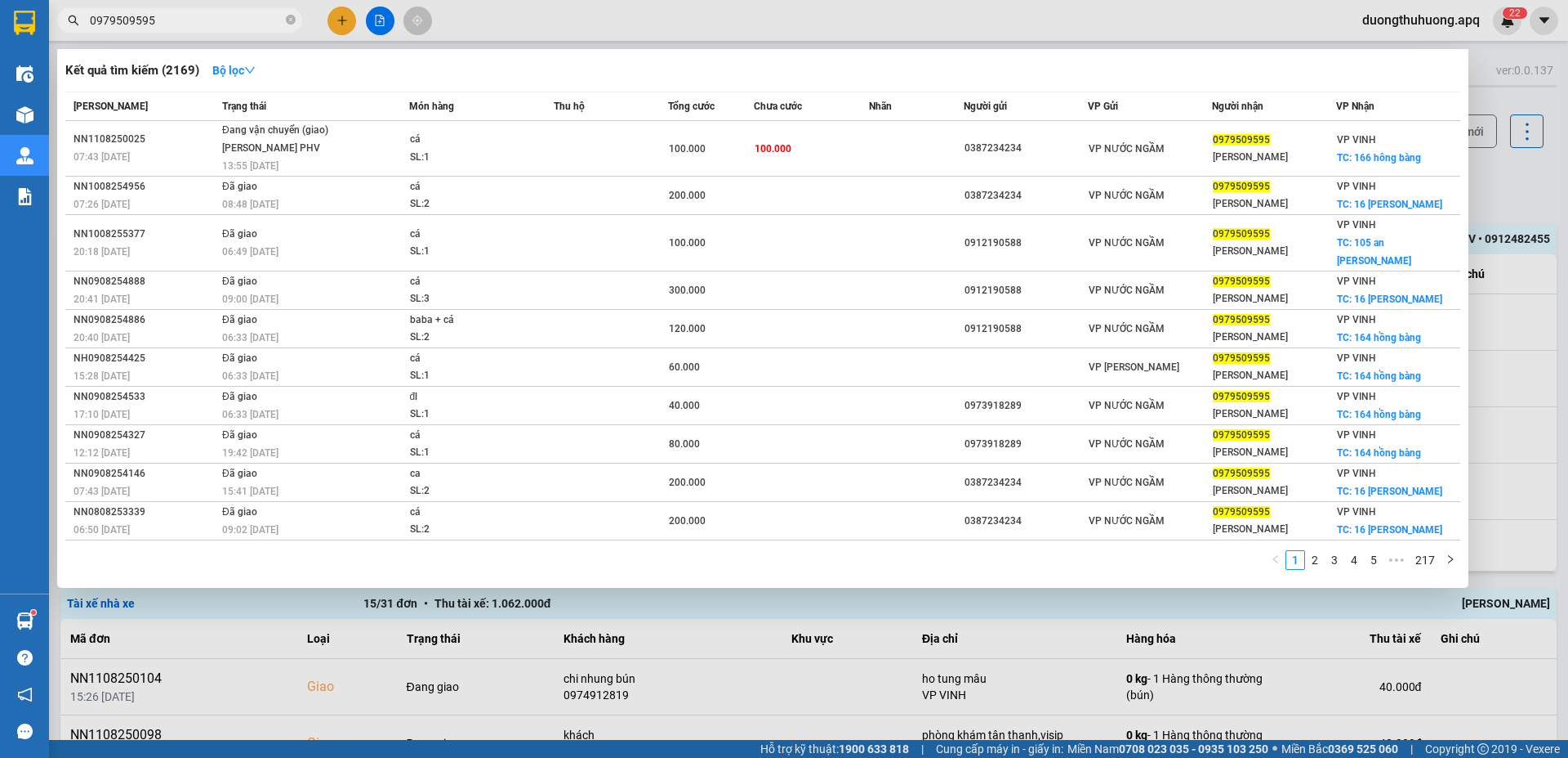
click at [205, 21] on input "0979509595" at bounding box center [186, 20] width 193 height 18
drag, startPoint x: 290, startPoint y: 19, endPoint x: 272, endPoint y: 18, distance: 18.0
click at [289, 19] on icon "close-circle" at bounding box center [290, 19] width 10 height 10
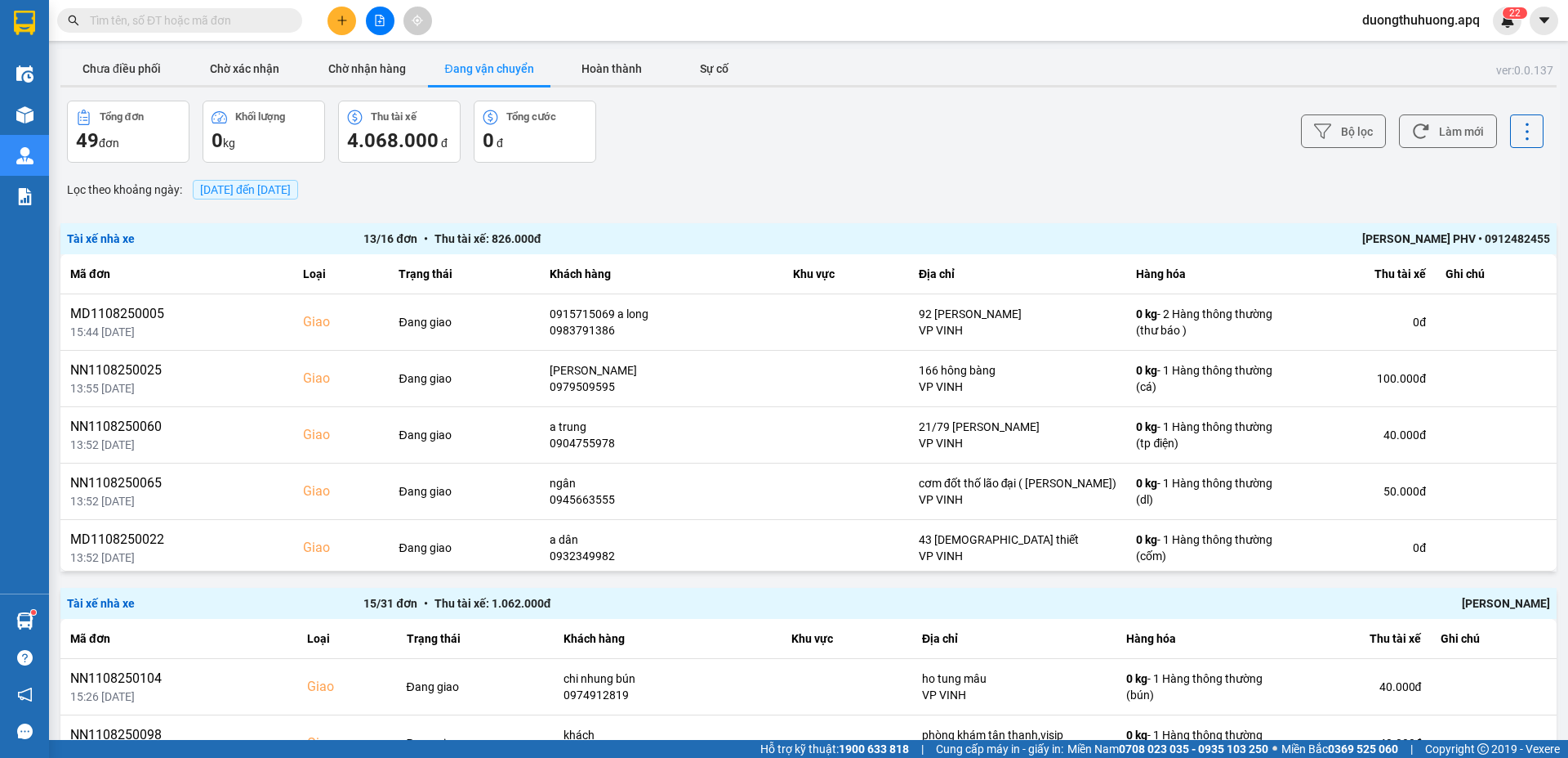
paste input "0971825555"
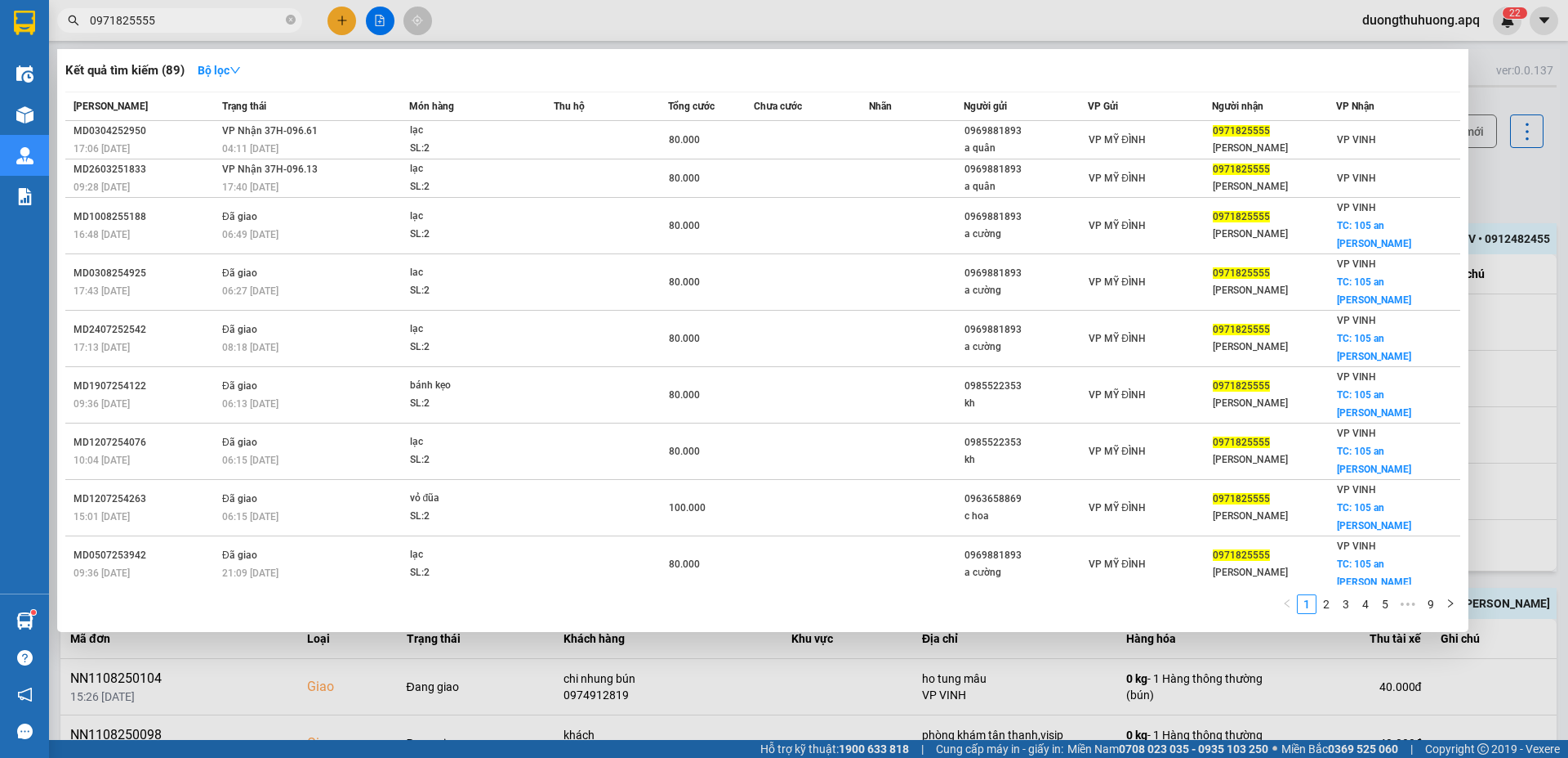
type input "0971825555"
click at [288, 20] on icon "close-circle" at bounding box center [290, 19] width 10 height 10
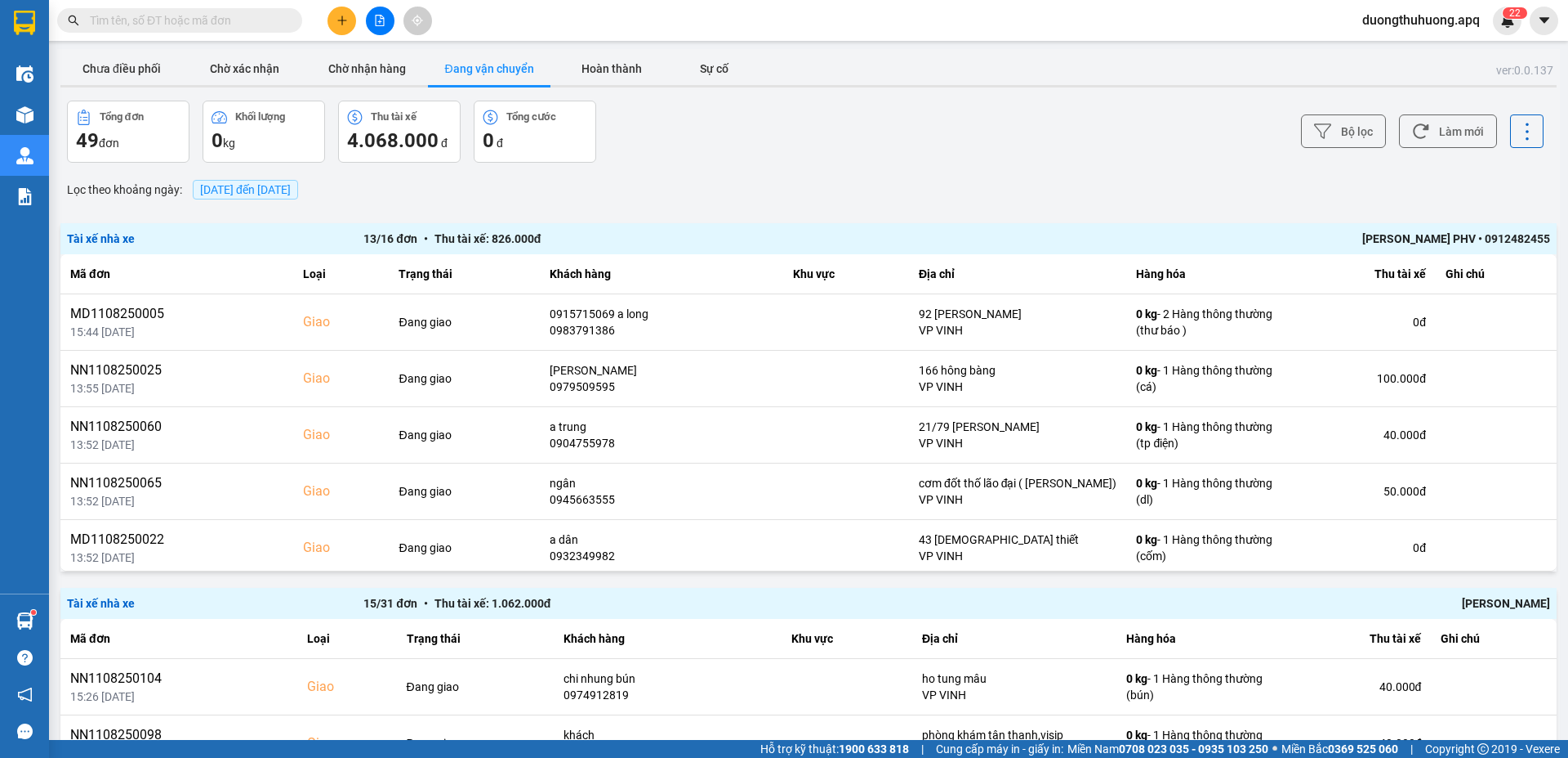
paste input "0978254459"
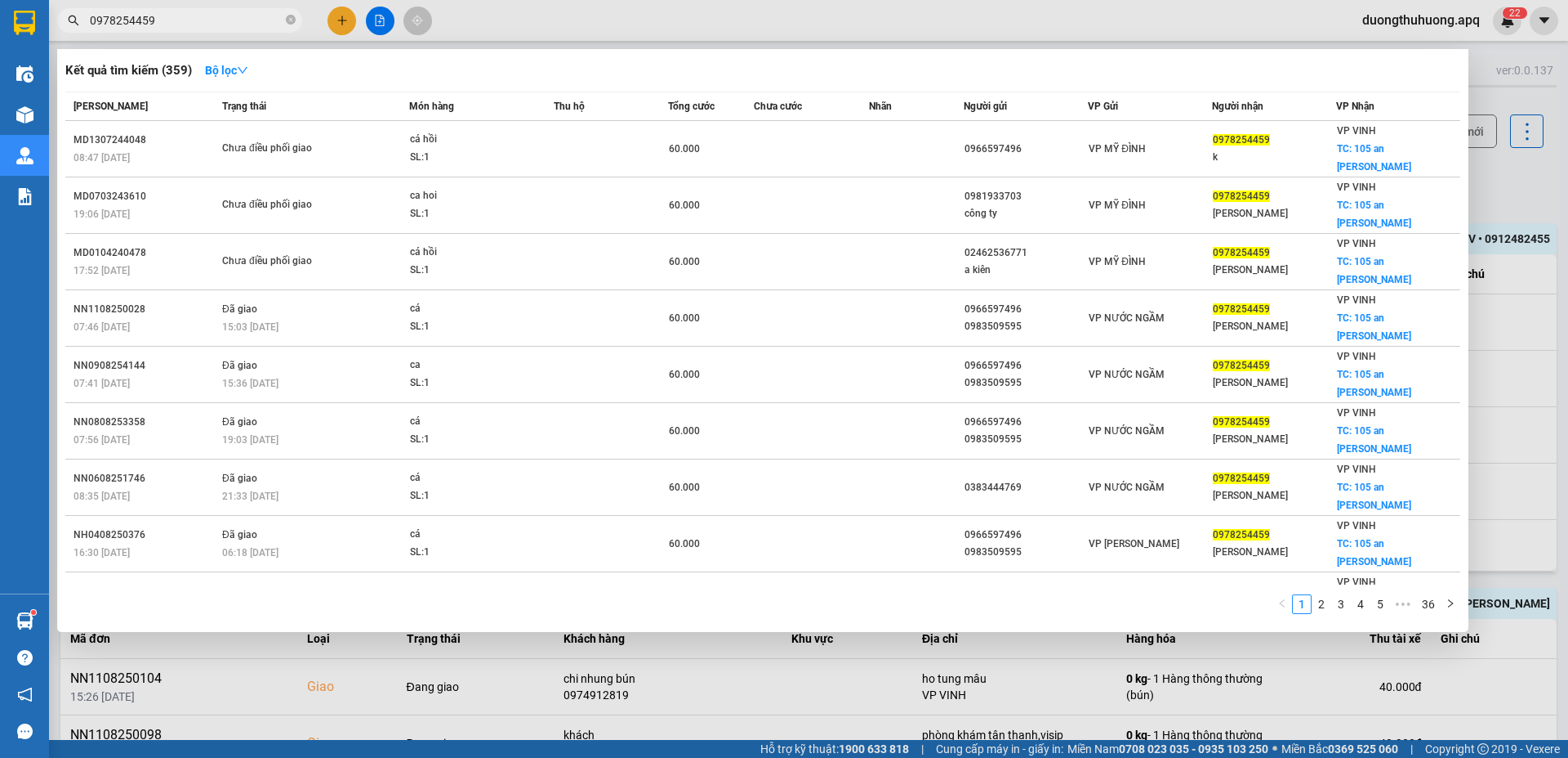
type input "0978254459"
click at [288, 19] on icon "close-circle" at bounding box center [290, 19] width 10 height 10
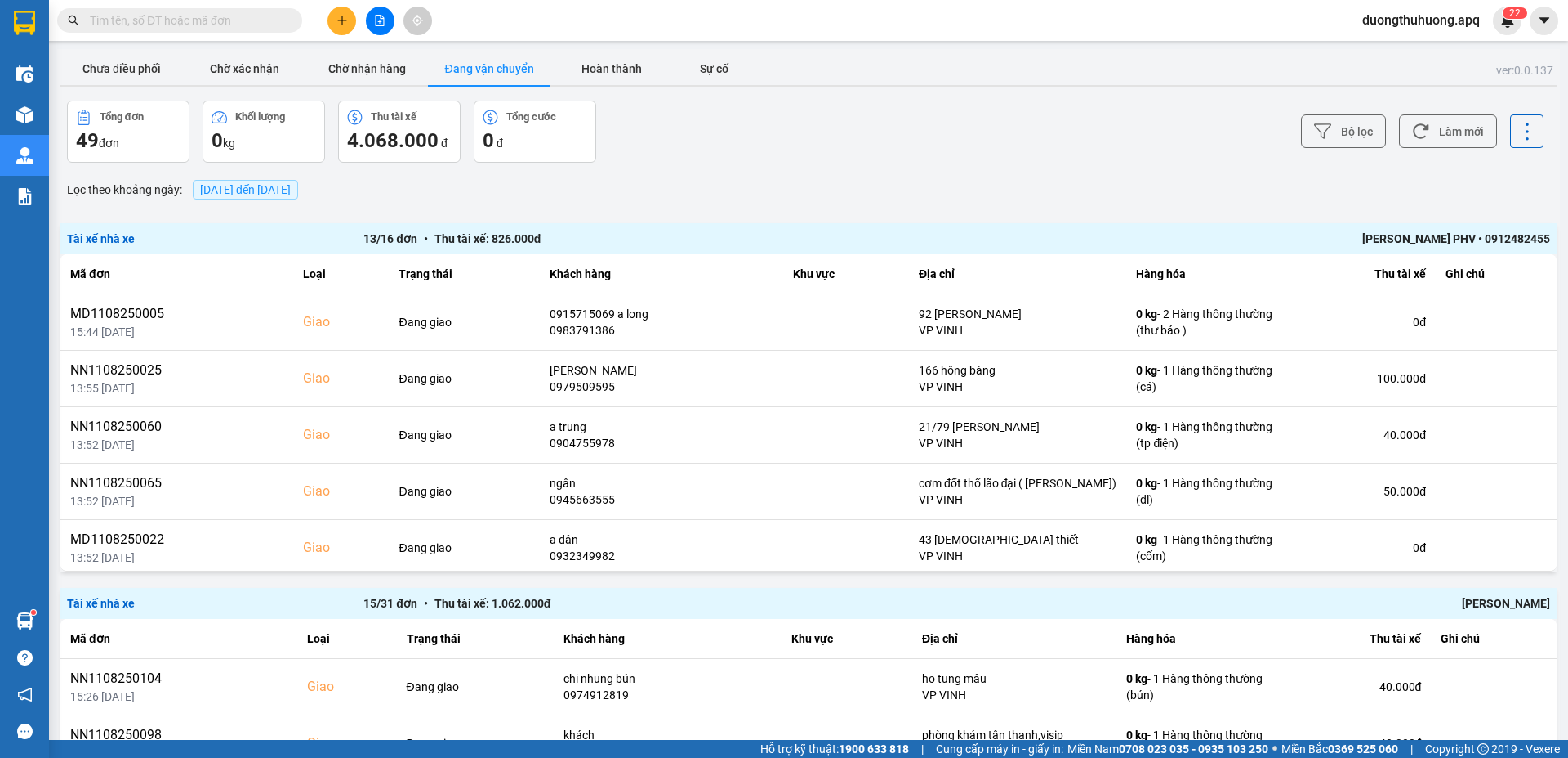
paste input "0983179595"
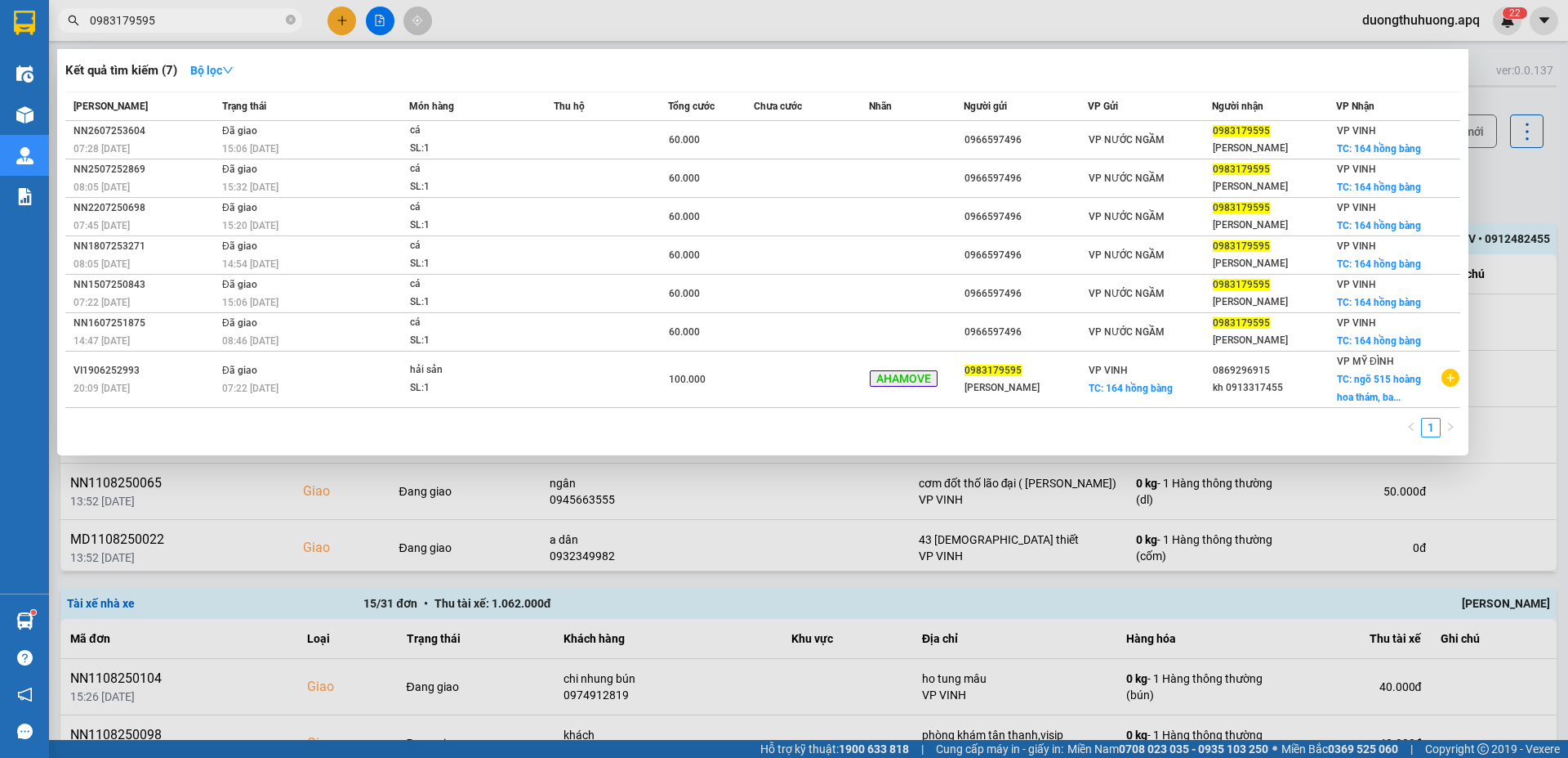
type input "0983179595"
drag, startPoint x: 294, startPoint y: 17, endPoint x: 258, endPoint y: 21, distance: 36.2
click at [292, 17] on icon "close-circle" at bounding box center [290, 19] width 10 height 10
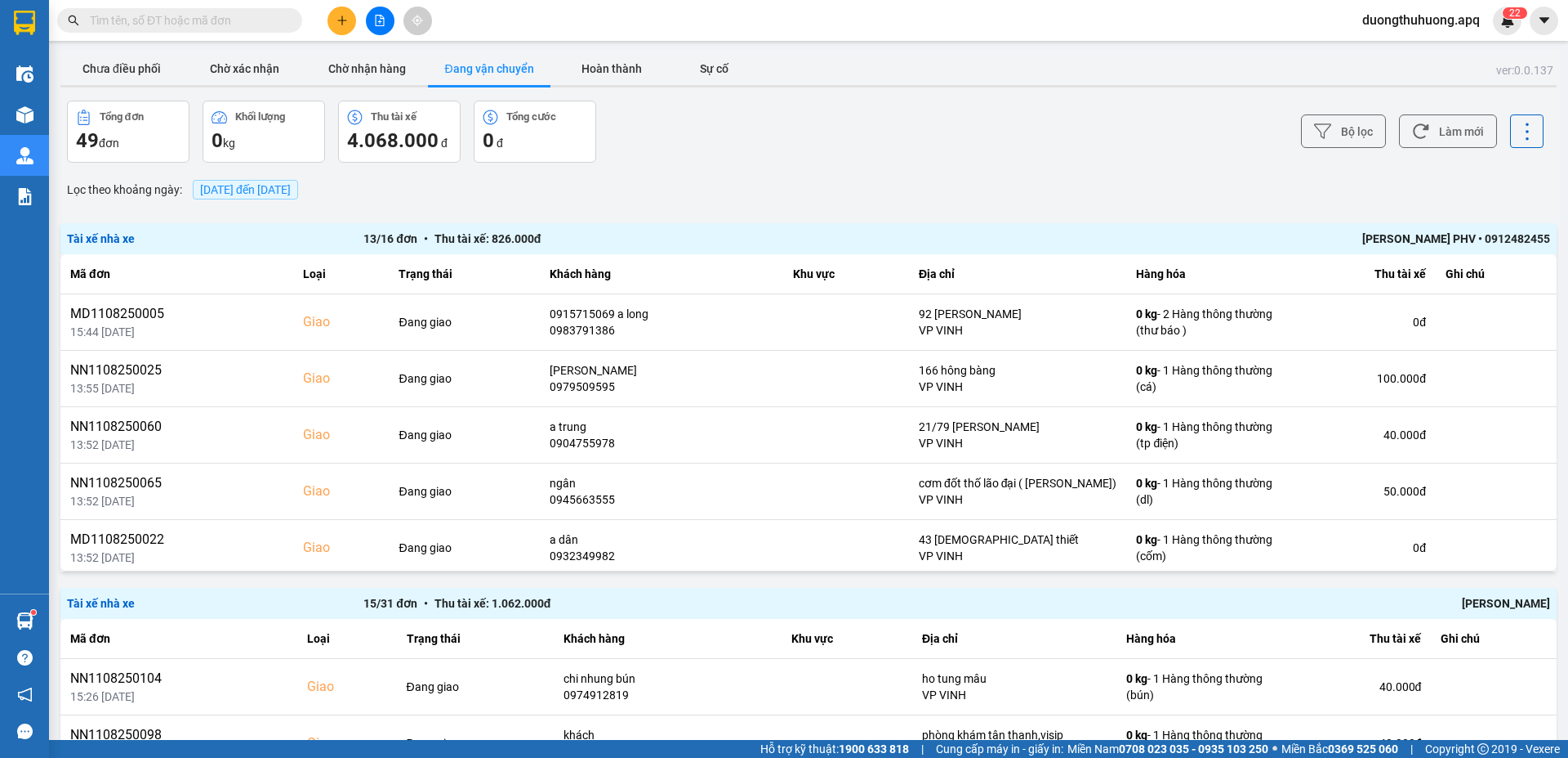
paste input "0817995995"
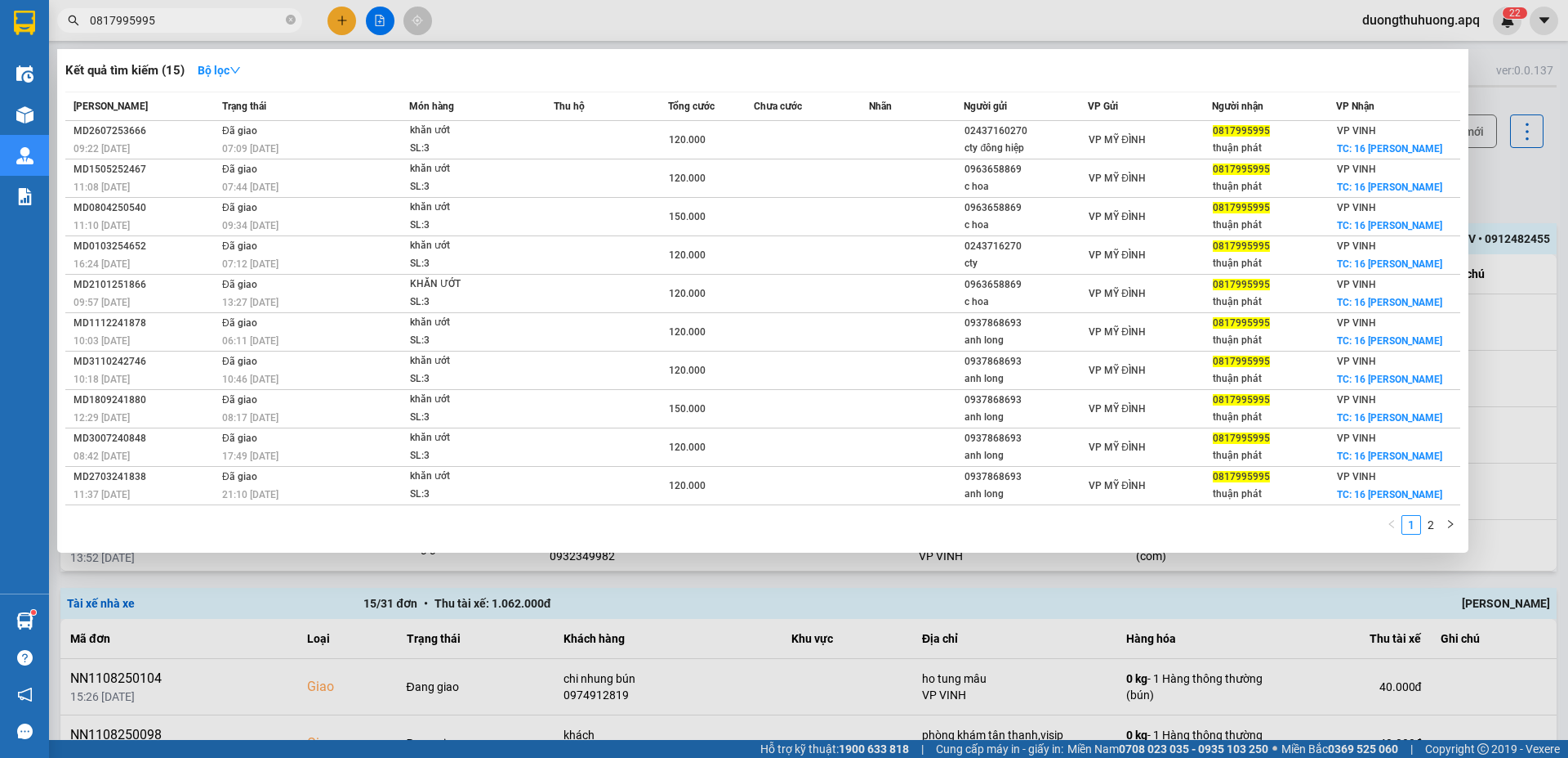
type input "0817995995"
drag, startPoint x: 290, startPoint y: 16, endPoint x: 255, endPoint y: 18, distance: 35.1
click at [289, 17] on icon "close-circle" at bounding box center [290, 19] width 10 height 10
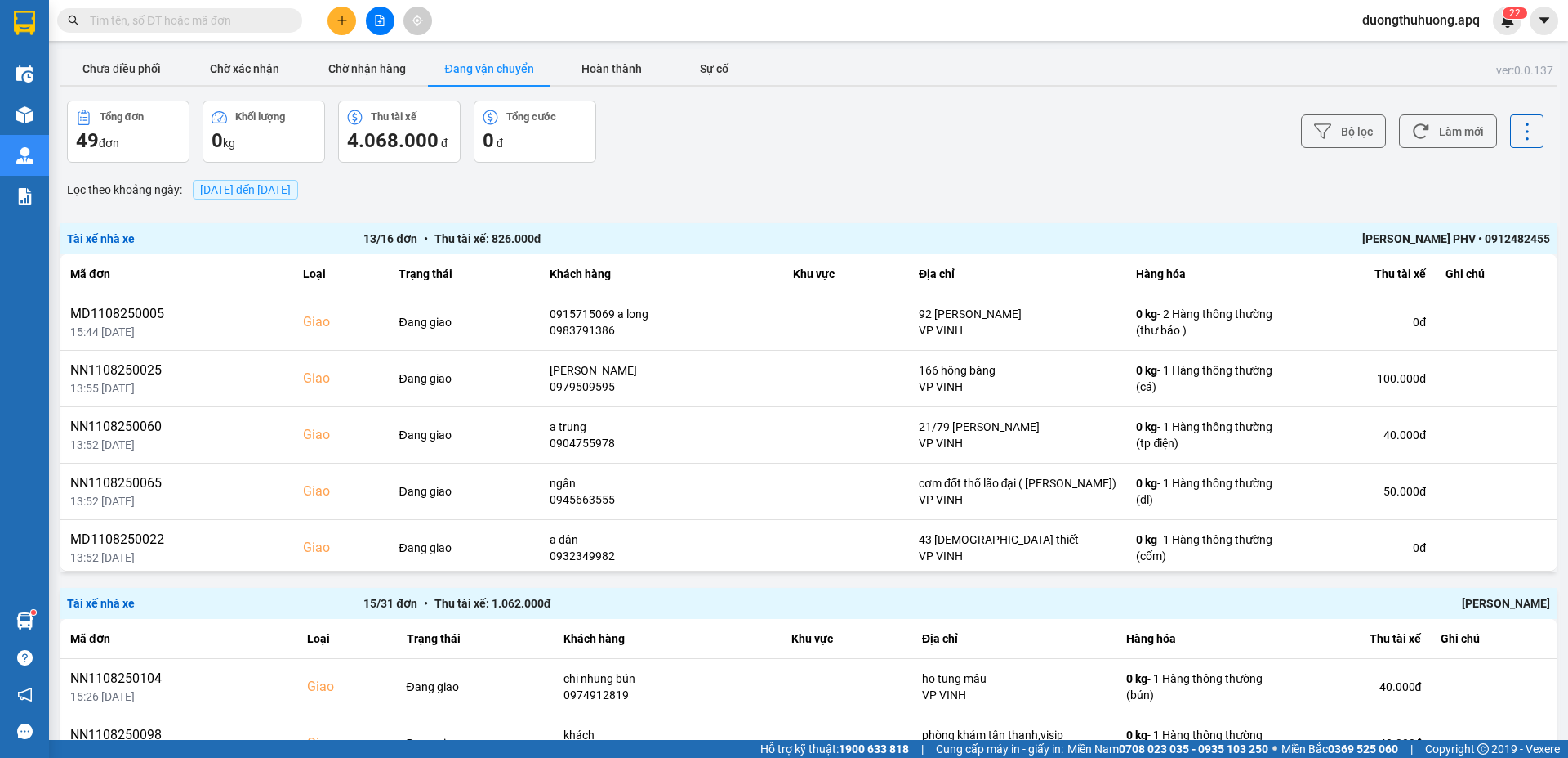
paste input "0931569595"
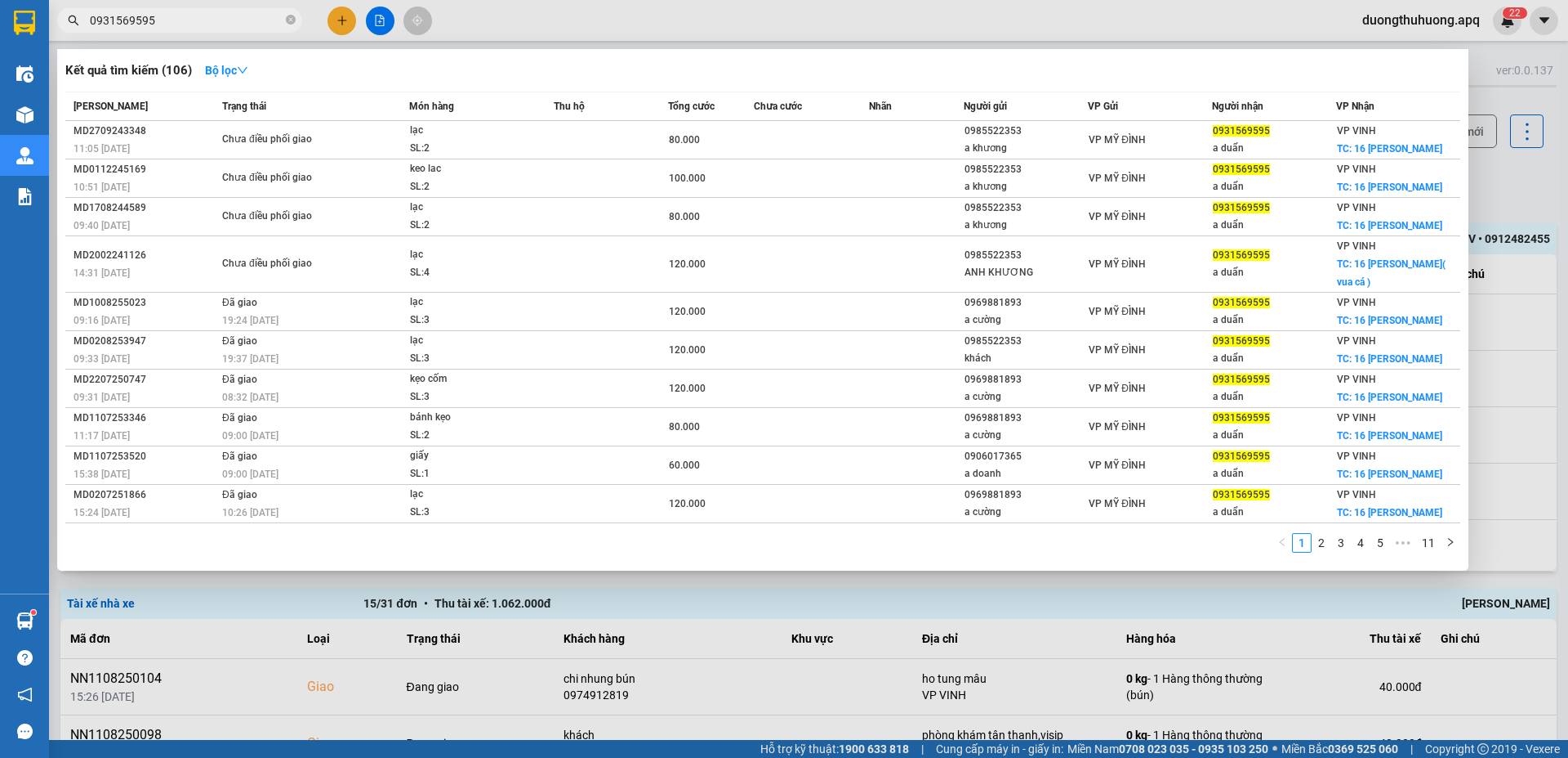
type input "0931569595"
click at [286, 21] on icon "close-circle" at bounding box center [290, 19] width 10 height 10
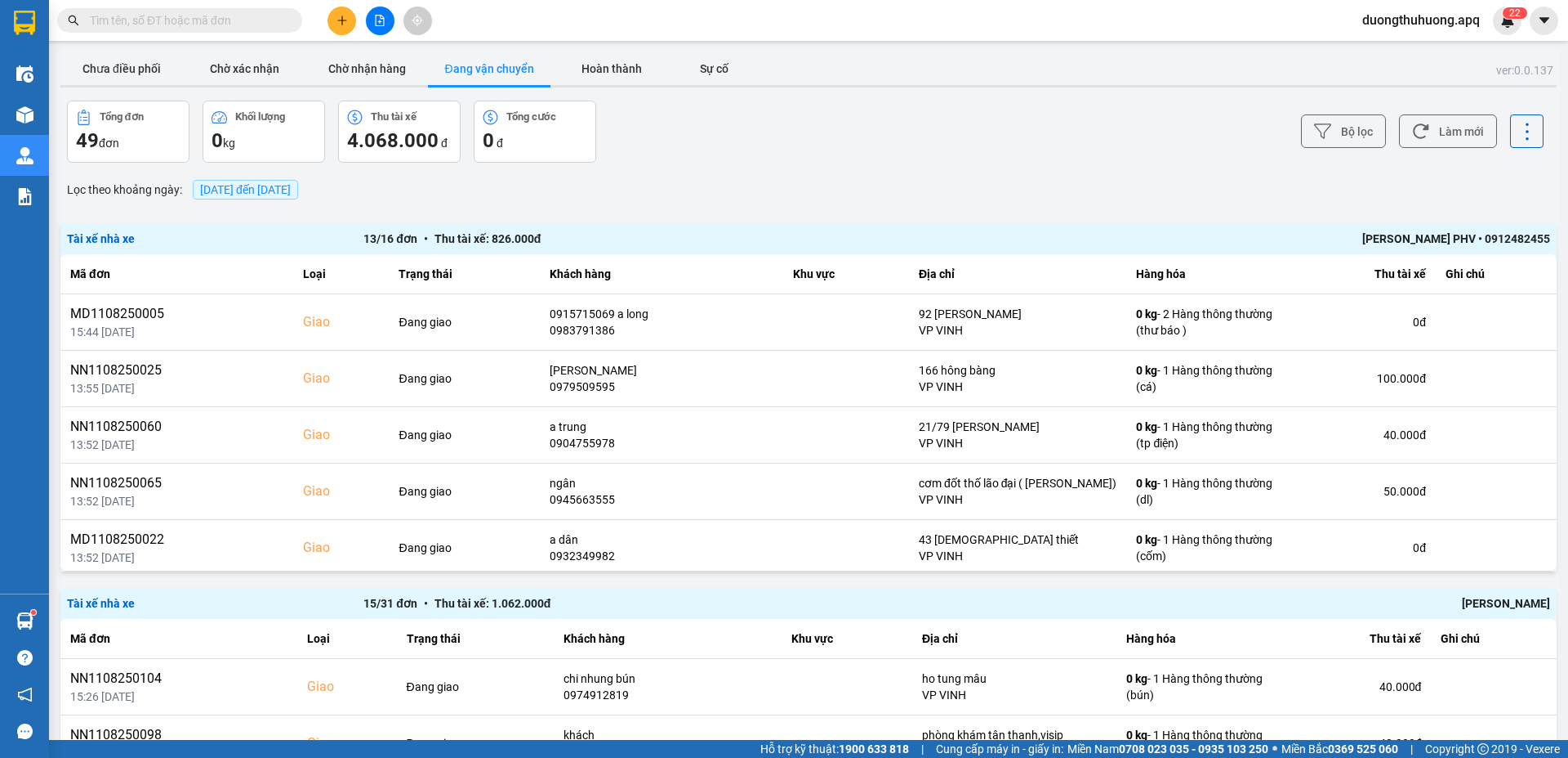
paste input "0833959595"
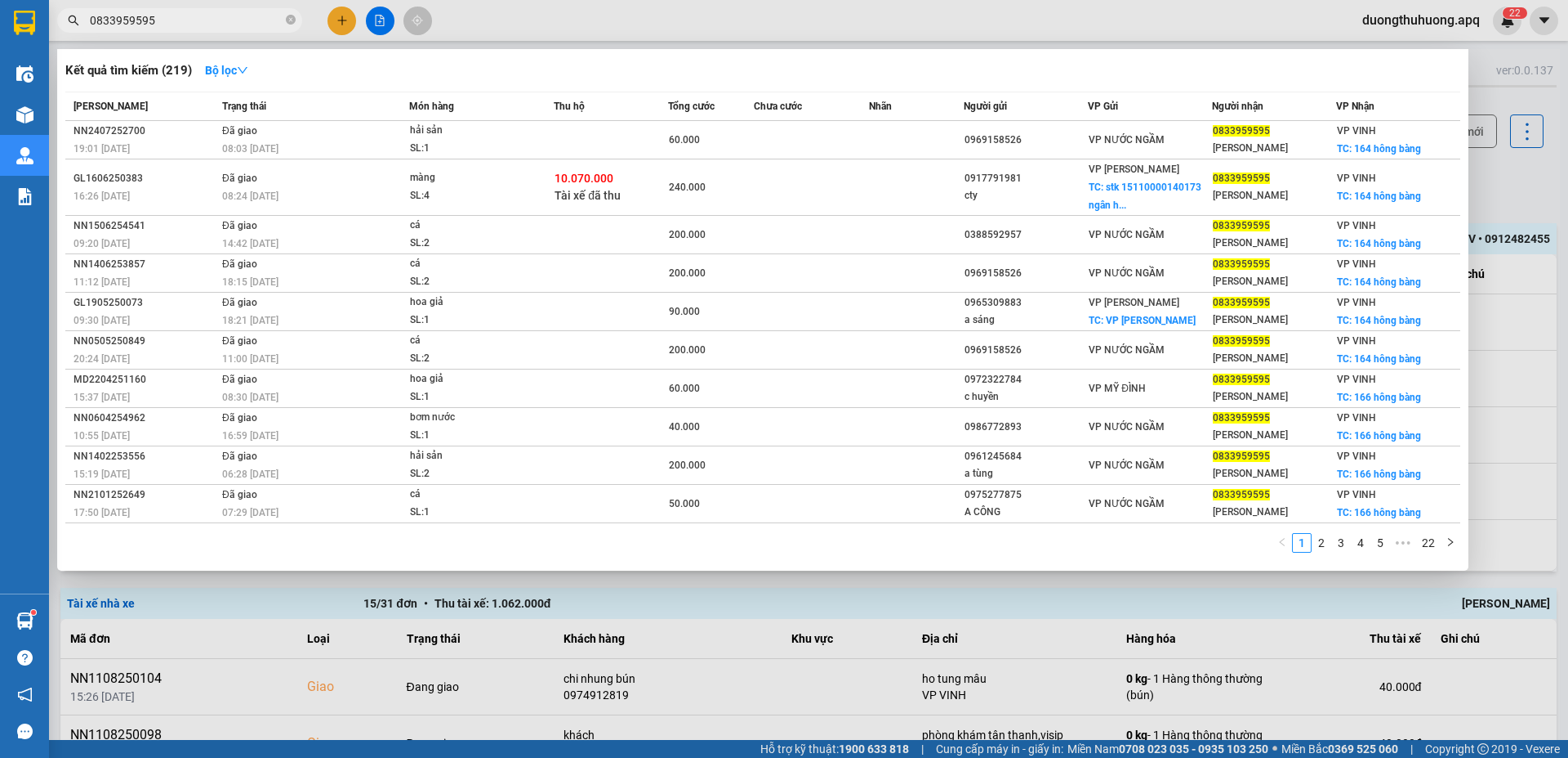
type input "0833959595"
drag, startPoint x: 290, startPoint y: 19, endPoint x: 274, endPoint y: 15, distance: 16.5
click at [288, 19] on icon "close-circle" at bounding box center [290, 19] width 10 height 10
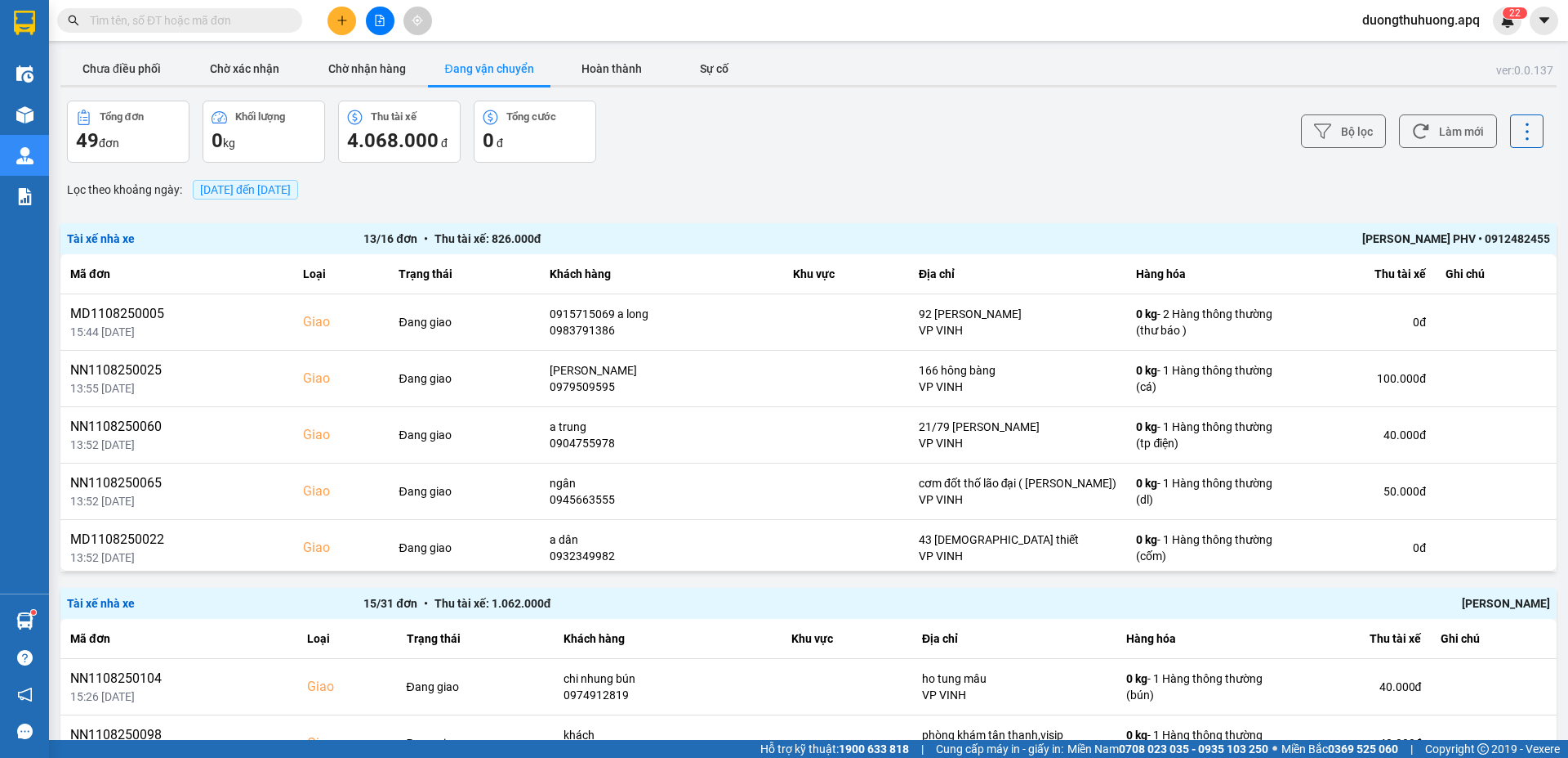
paste input "0705293464"
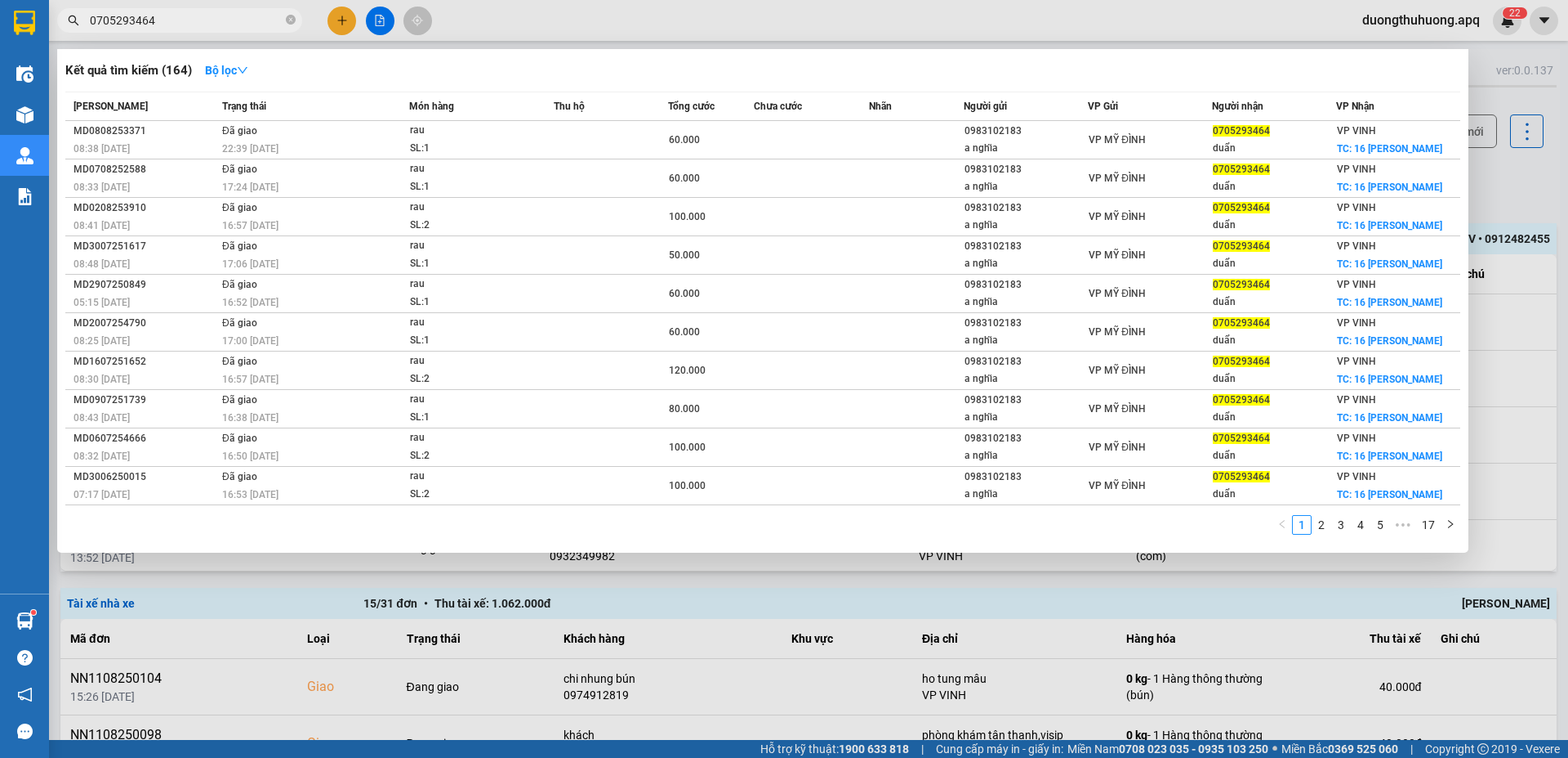
type input "0705293464"
drag, startPoint x: 290, startPoint y: 20, endPoint x: 217, endPoint y: 23, distance: 73.1
click at [284, 22] on span "0705293464" at bounding box center [179, 19] width 245 height 24
click at [289, 18] on icon "close-circle" at bounding box center [290, 19] width 10 height 10
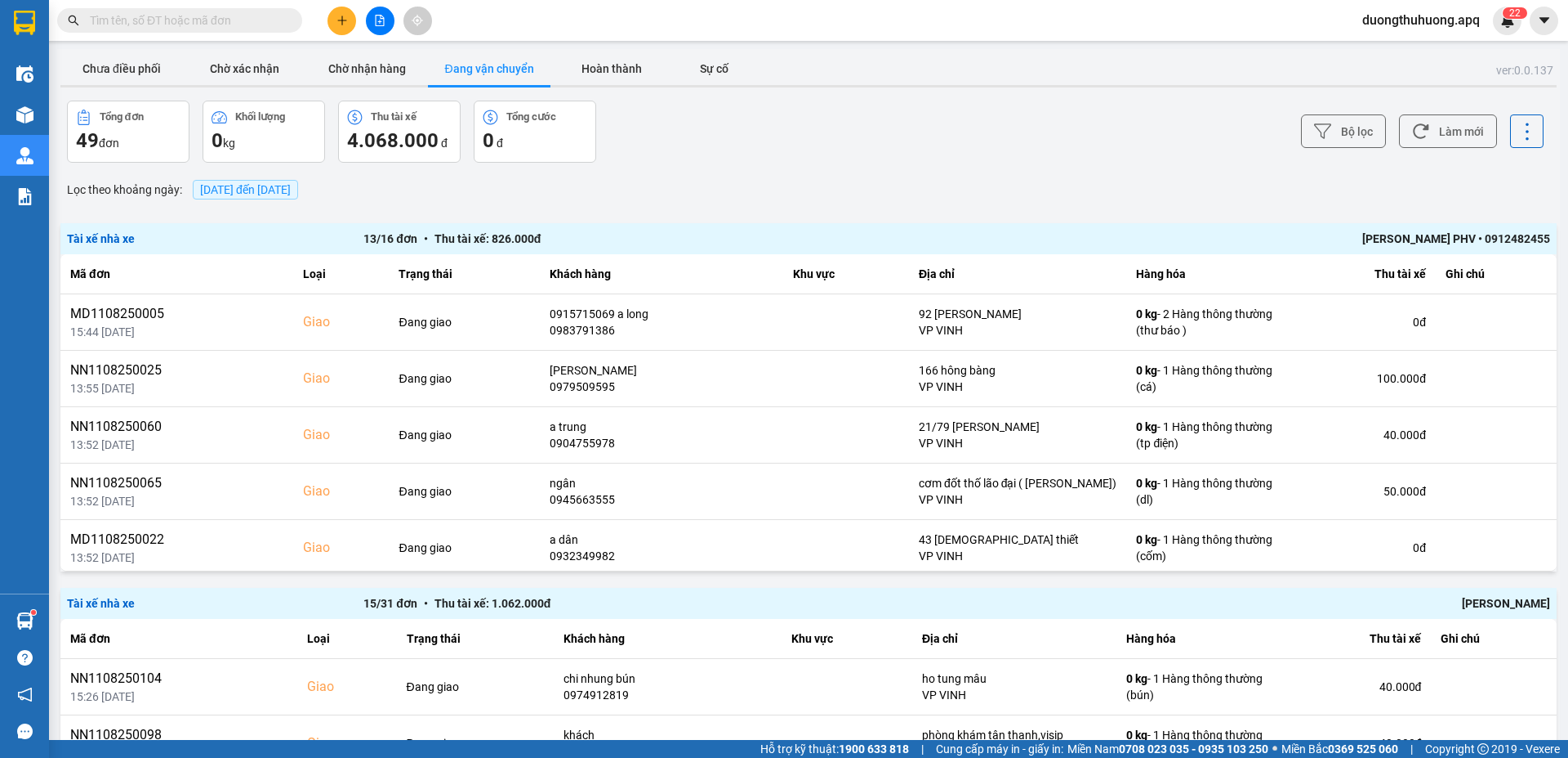
paste input "0966597496"
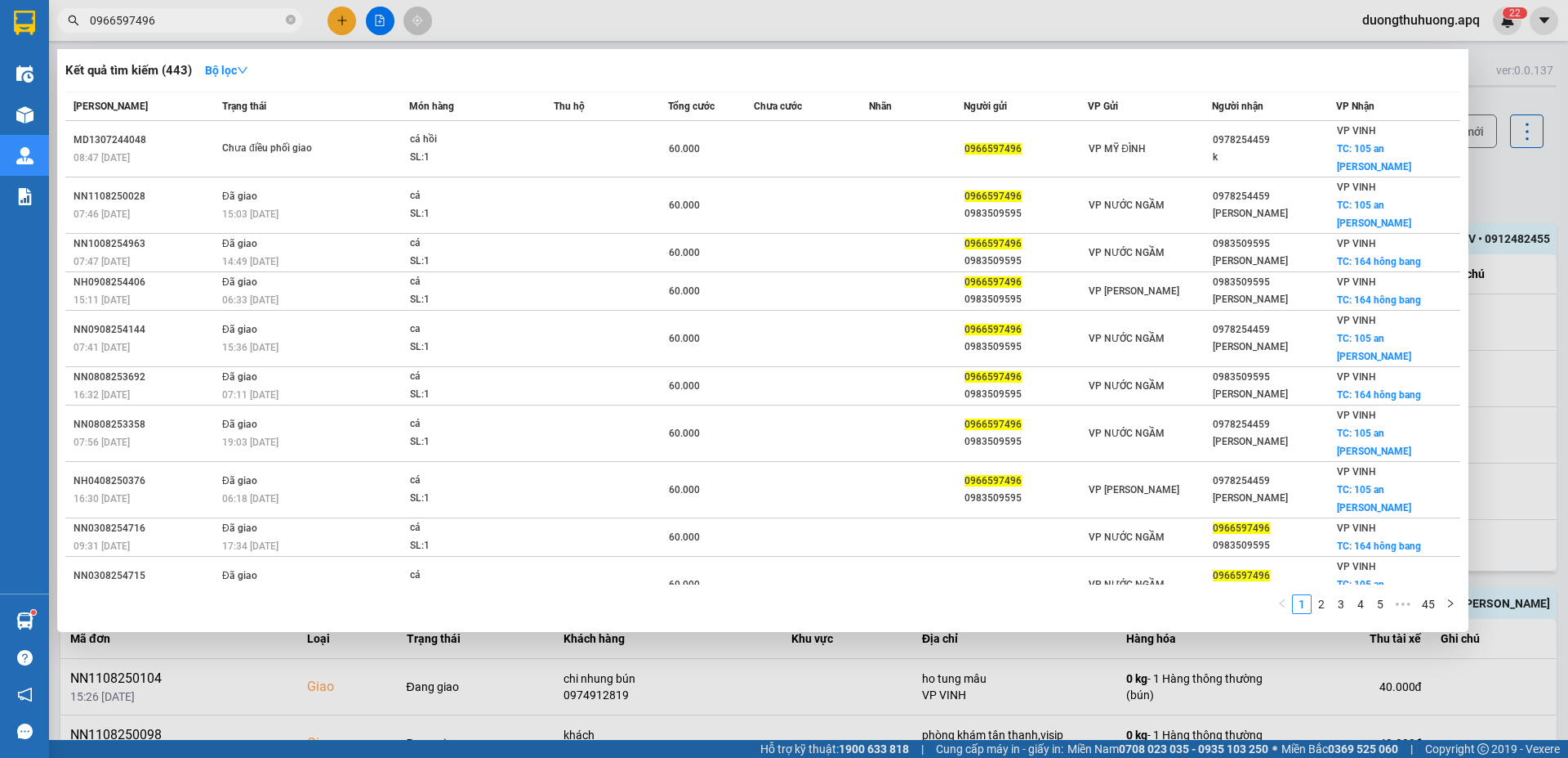
type input "0966597496"
click at [292, 19] on icon "close-circle" at bounding box center [290, 19] width 10 height 10
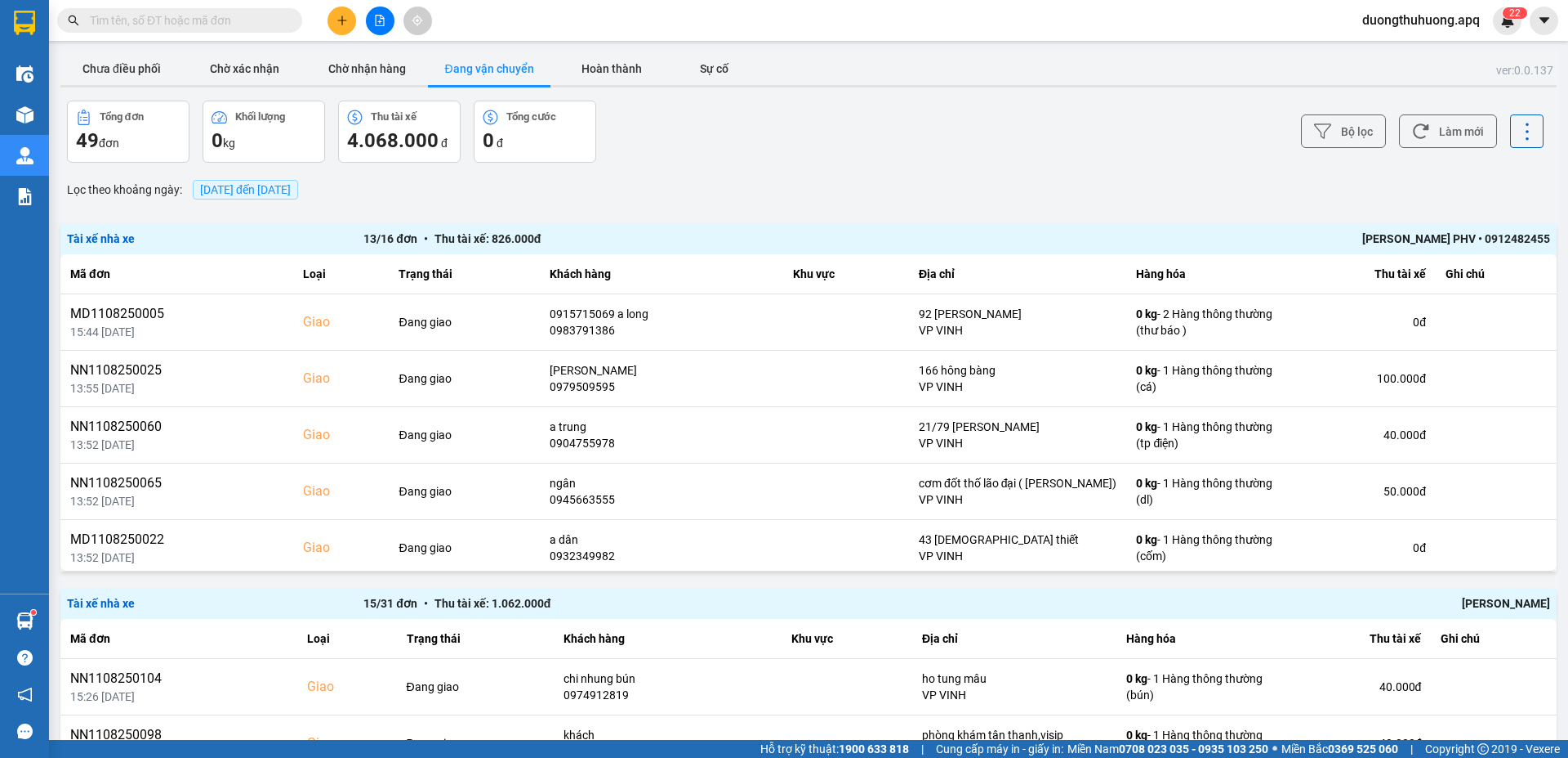
paste input "0917782228"
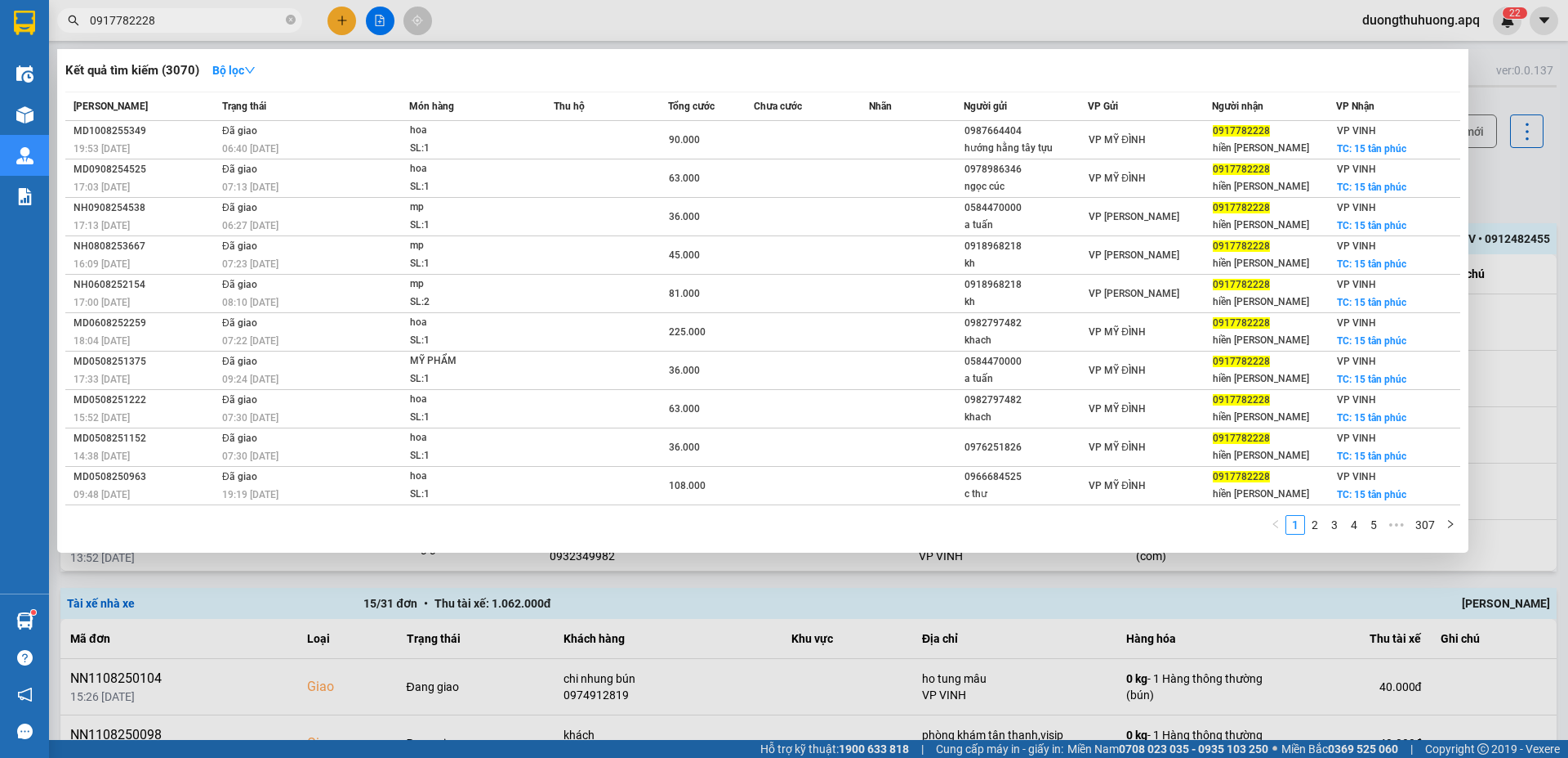
type input "0917782228"
drag, startPoint x: 292, startPoint y: 19, endPoint x: 250, endPoint y: 20, distance: 42.0
click at [286, 20] on span "0917782228" at bounding box center [179, 19] width 245 height 24
click at [288, 18] on icon "close-circle" at bounding box center [290, 19] width 10 height 10
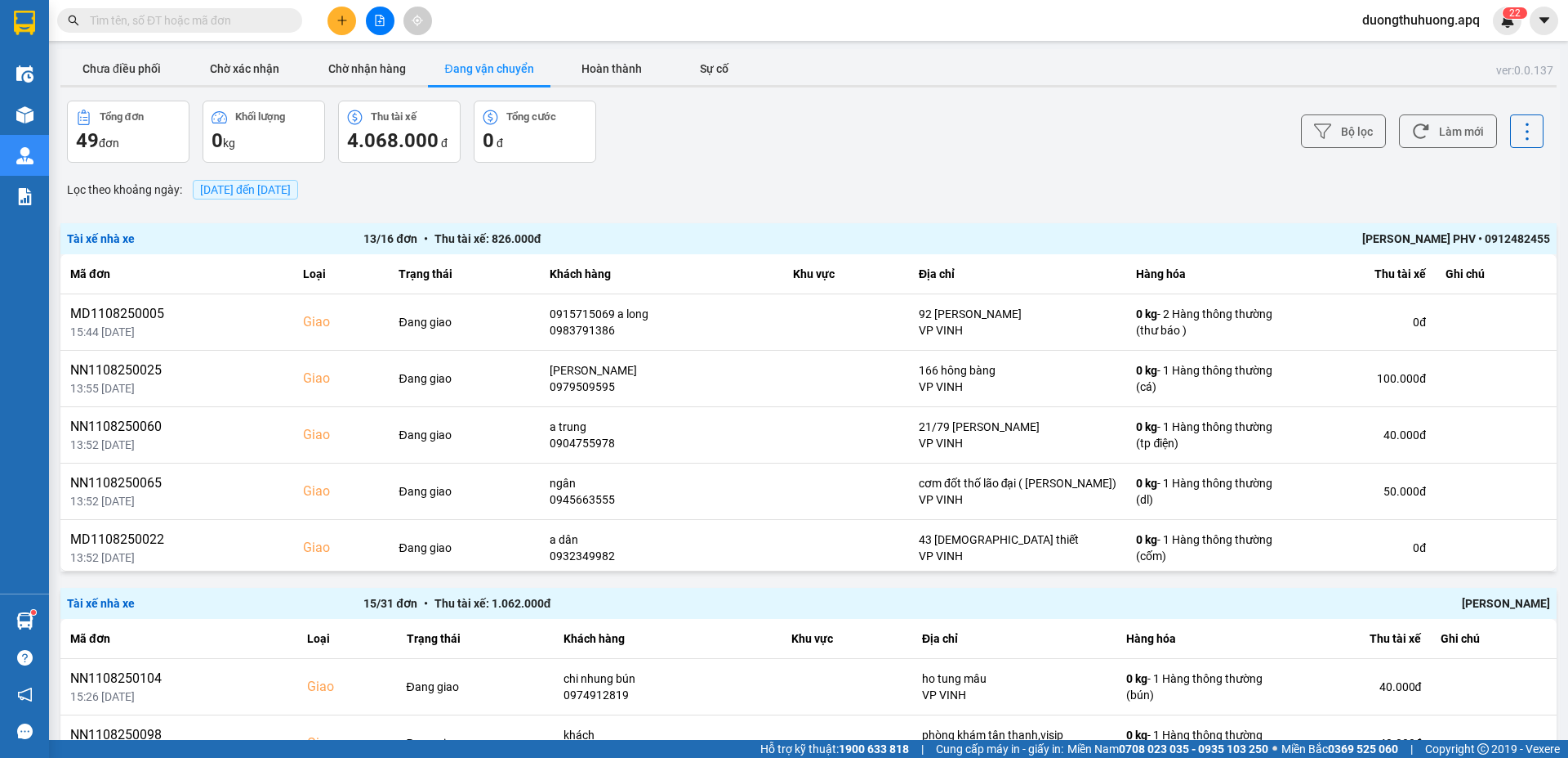
paste input "0942271988"
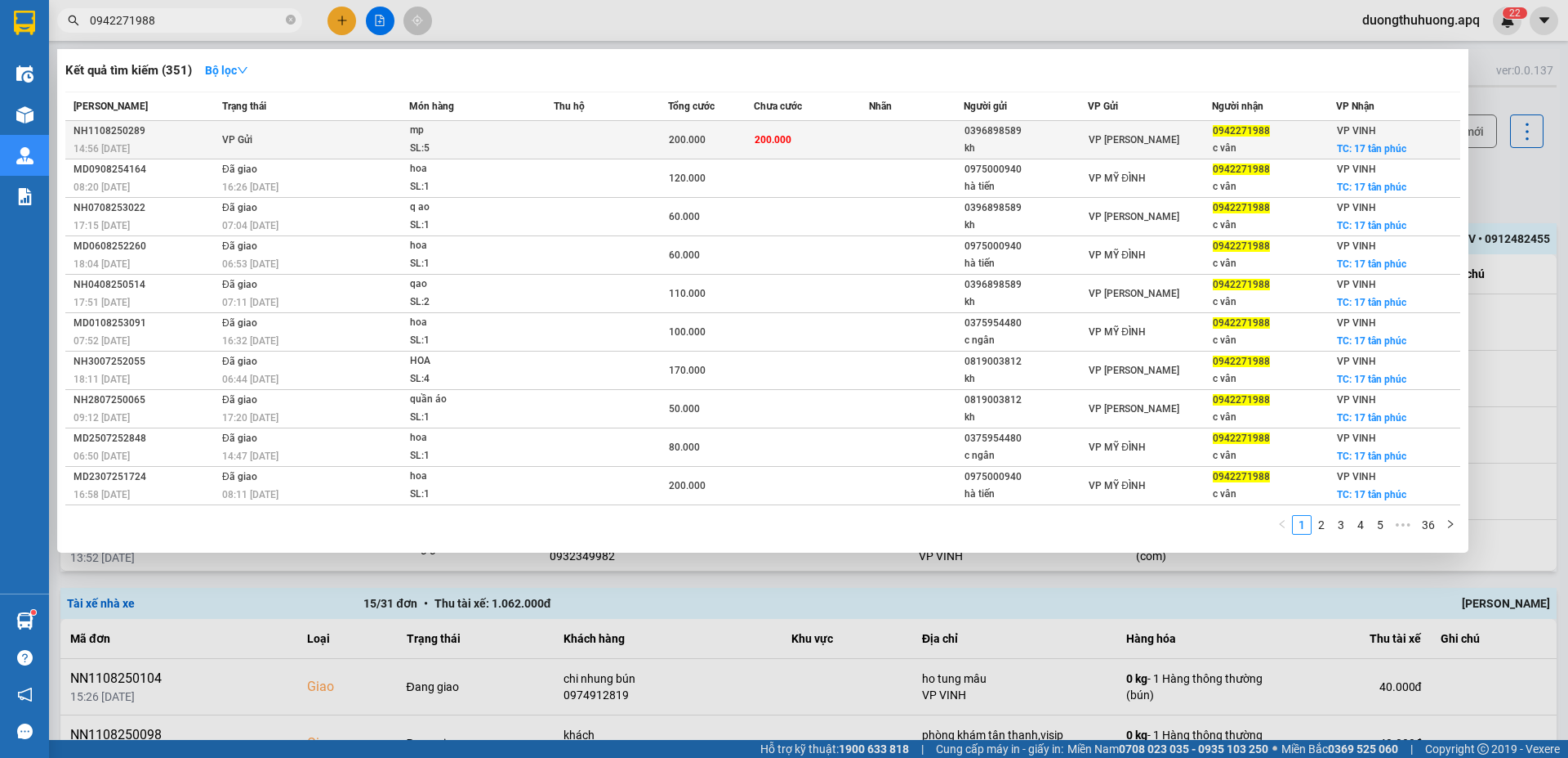
type input "0942271988"
click at [107, 128] on div "NH1108250289" at bounding box center [145, 131] width 144 height 17
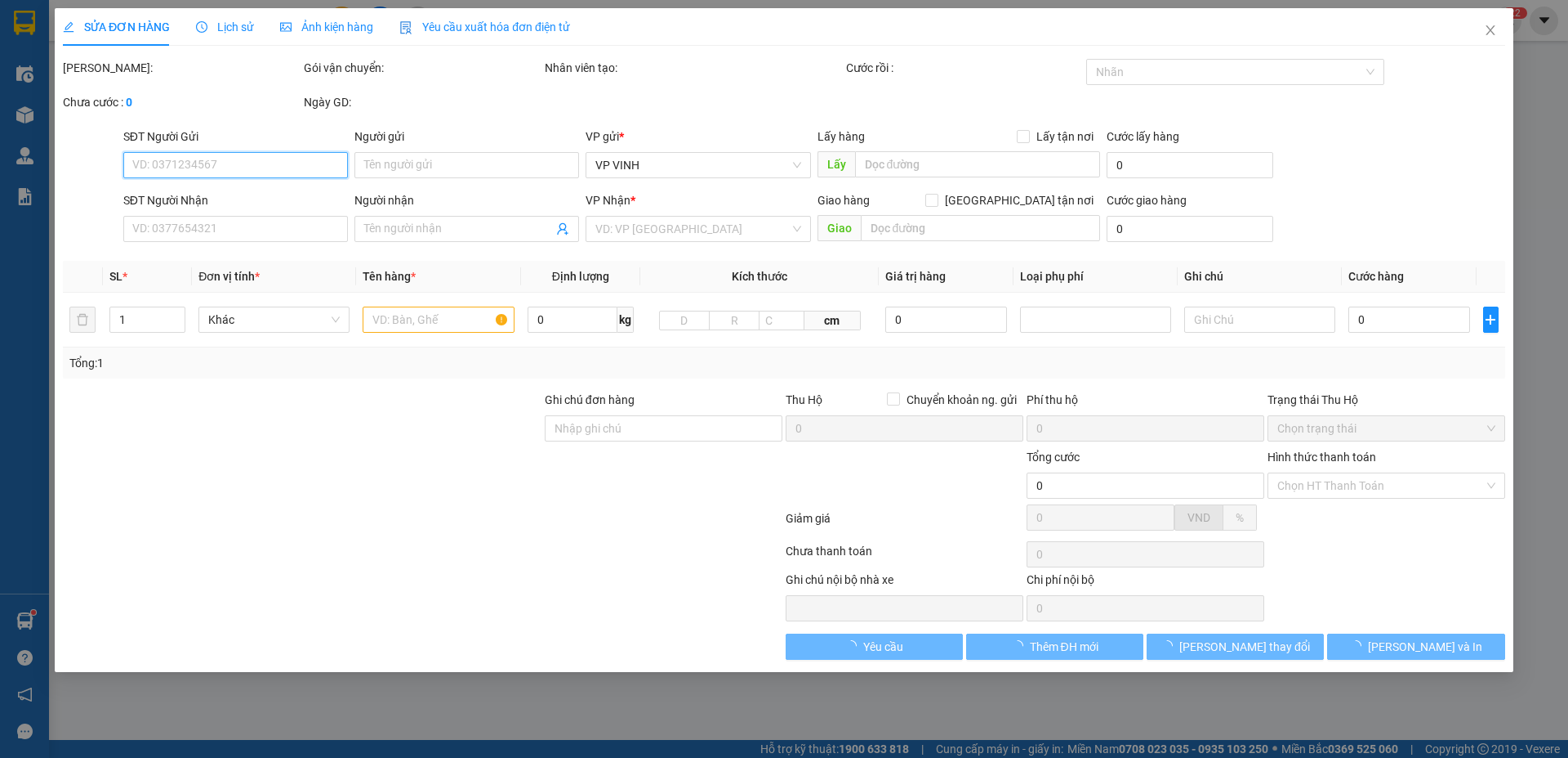
type input "0396898589"
type input "kh"
type input "0942271988"
type input "c vân"
checkbox input "true"
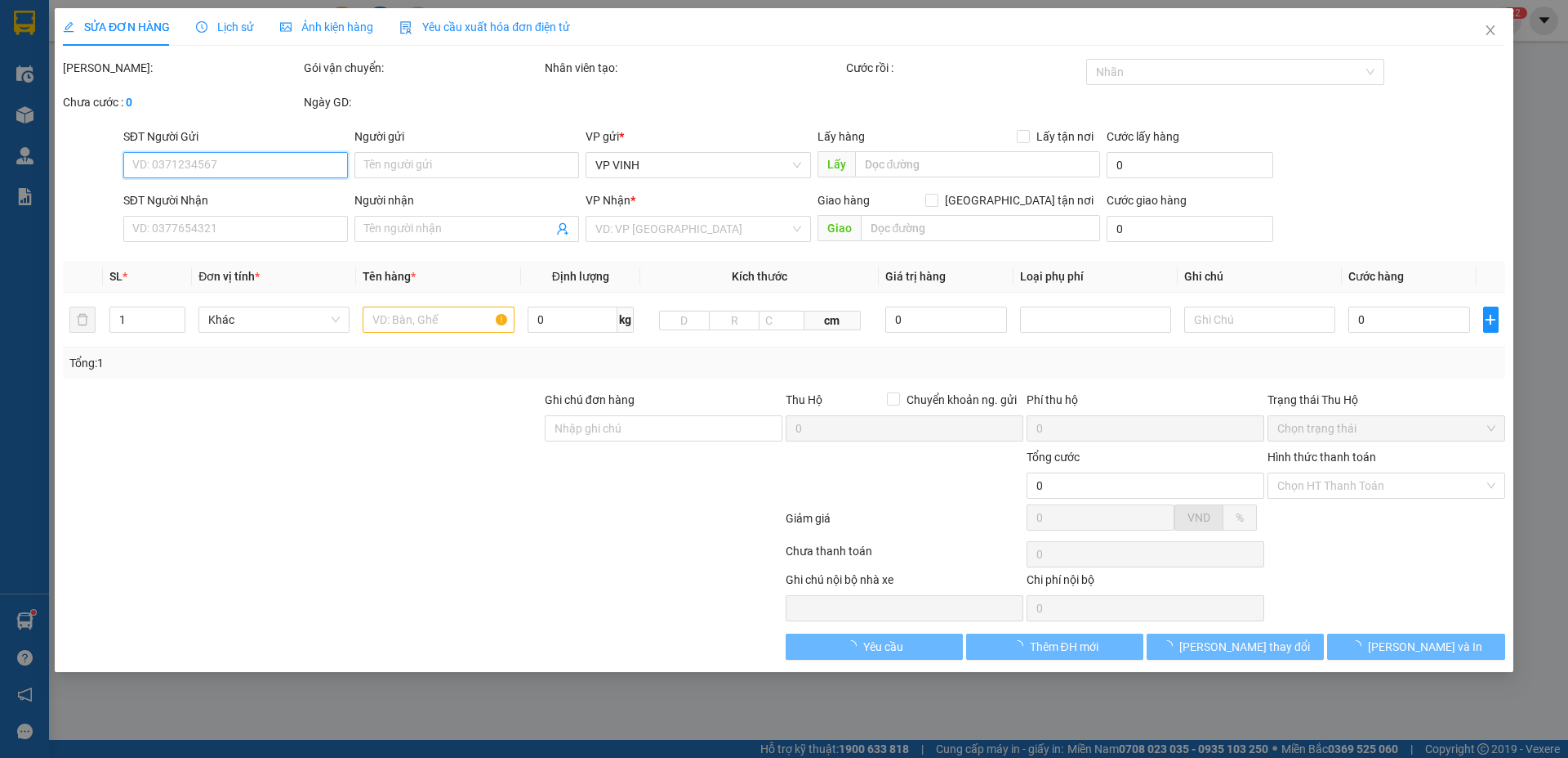
type input "17 tân phúc"
type input "200.000"
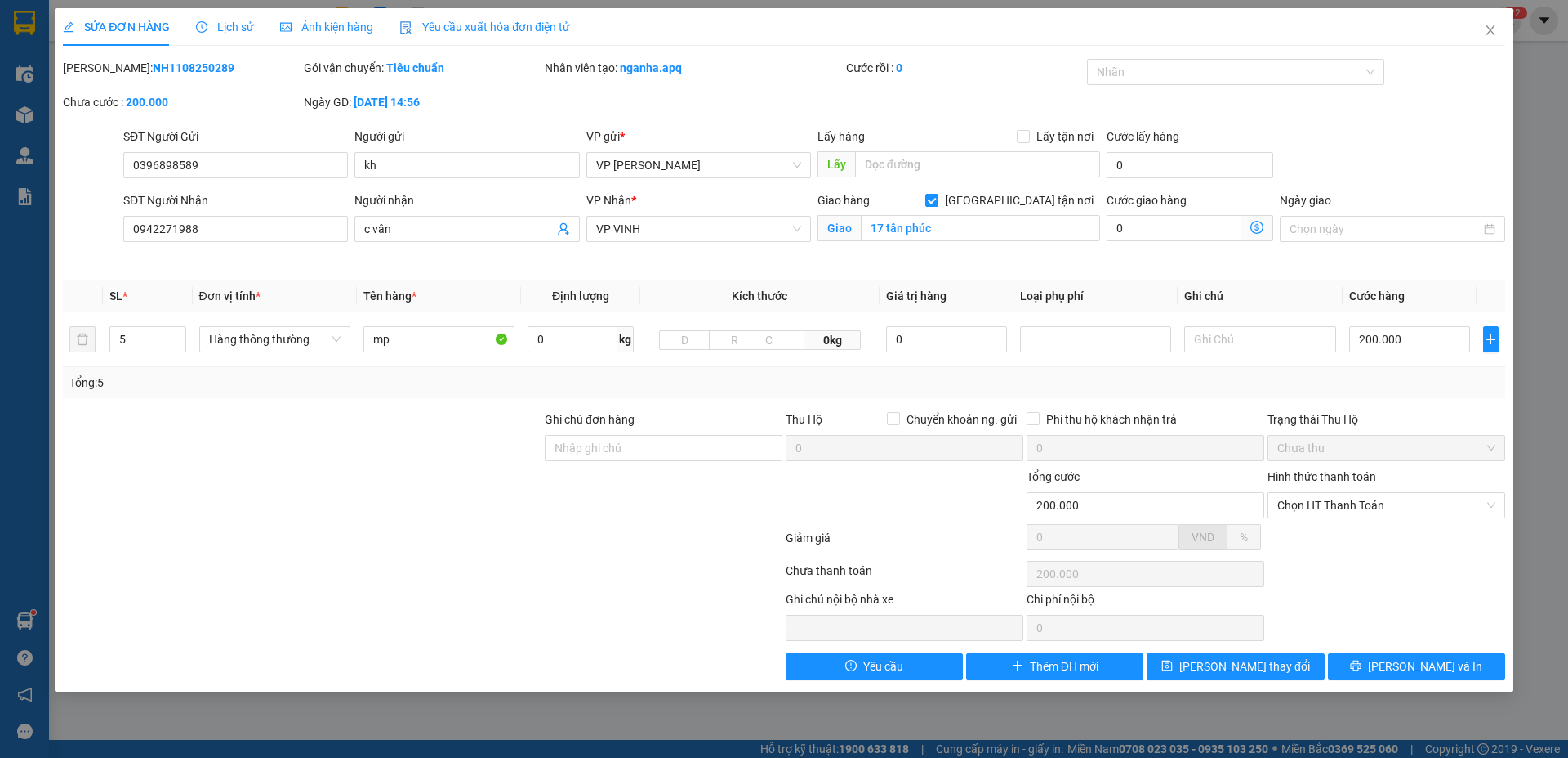
drag, startPoint x: 106, startPoint y: 68, endPoint x: 177, endPoint y: 66, distance: 71.0
click at [212, 69] on div "Mã ĐH: NH1108250289" at bounding box center [181, 67] width 237 height 18
copy b "NH1108250289"
click at [1494, 30] on icon "close" at bounding box center [1491, 31] width 13 height 13
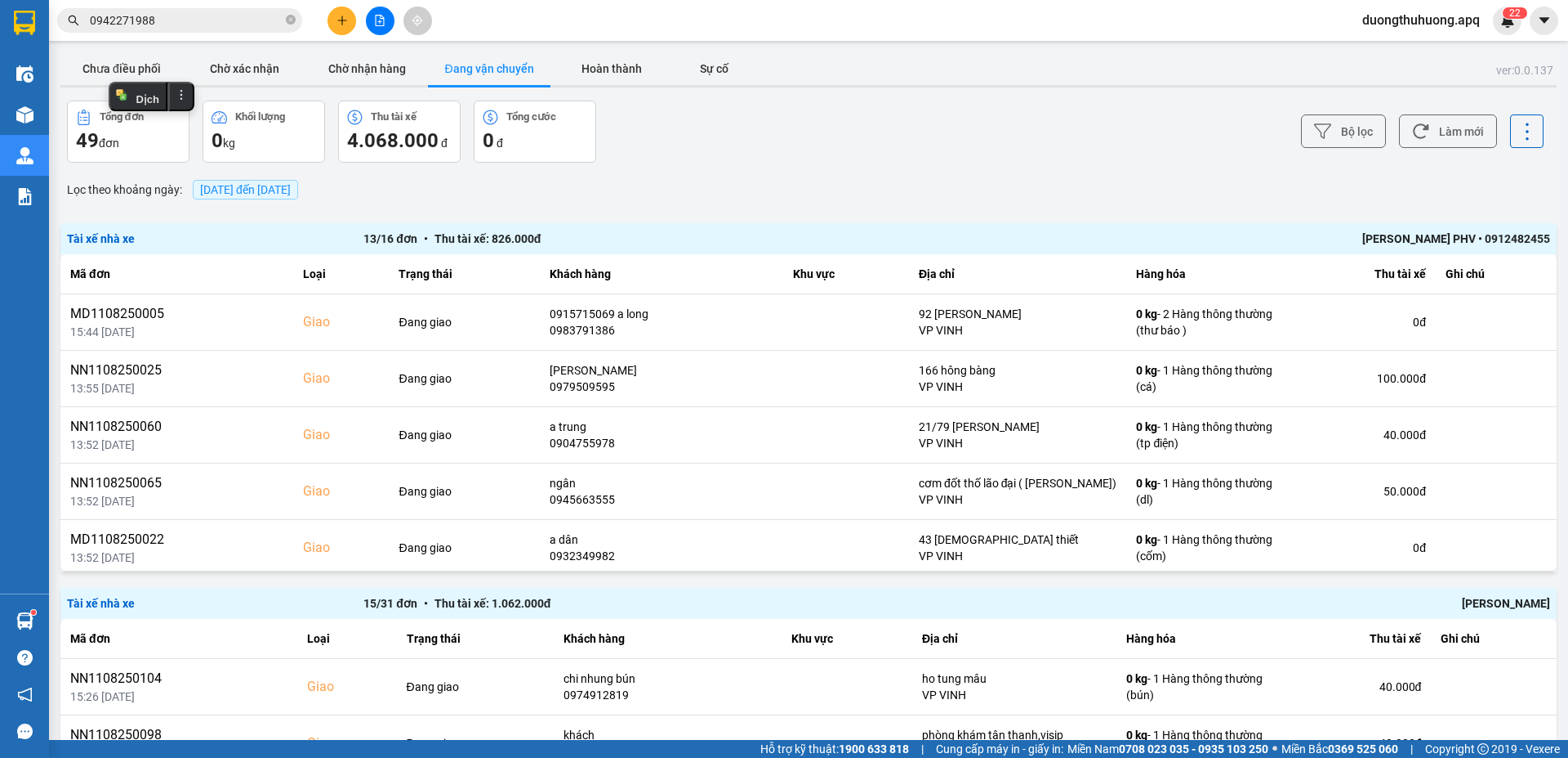
click at [229, 22] on input "0942271988" at bounding box center [186, 20] width 193 height 18
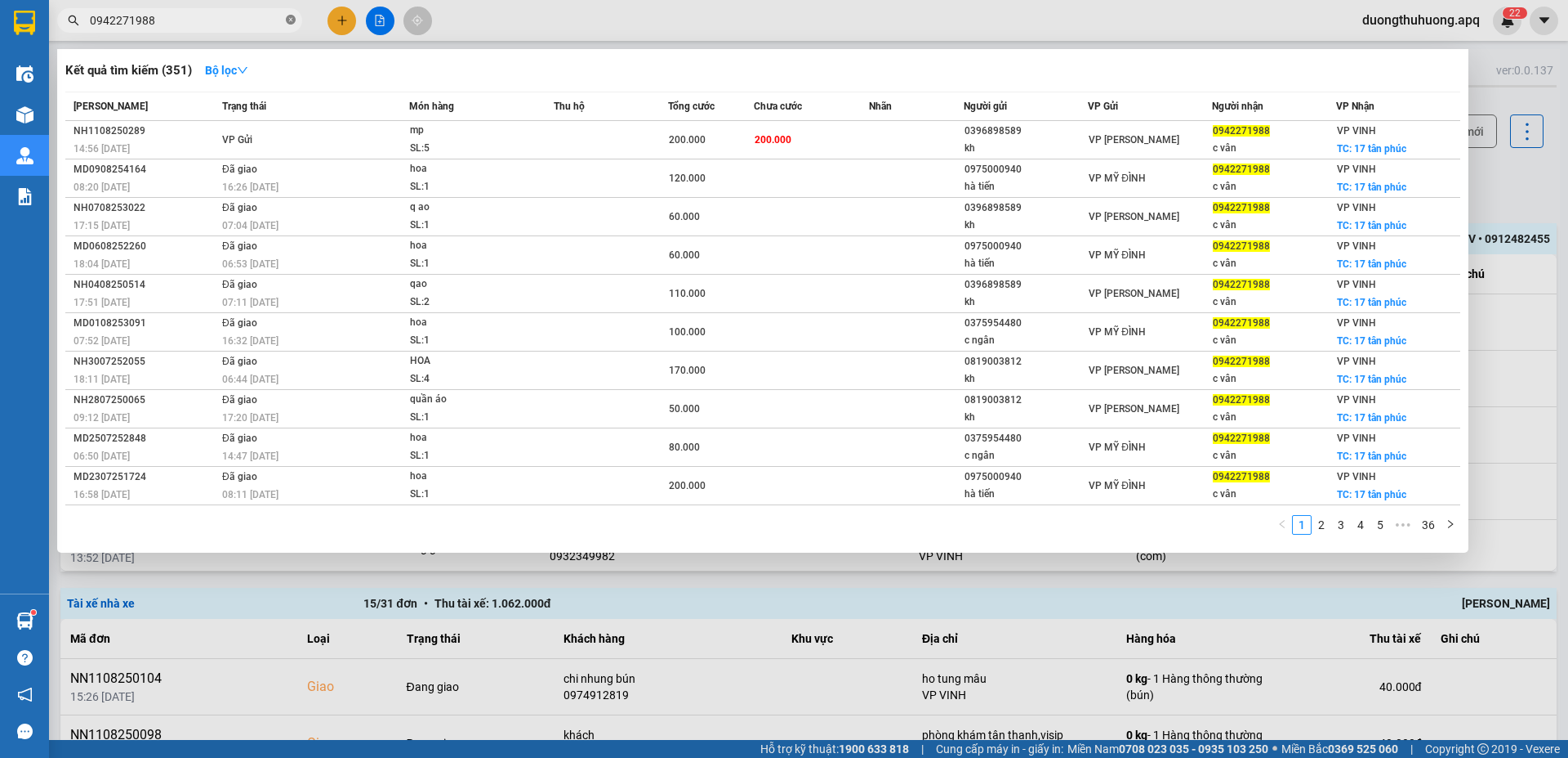
click at [287, 18] on icon "close-circle" at bounding box center [290, 19] width 10 height 10
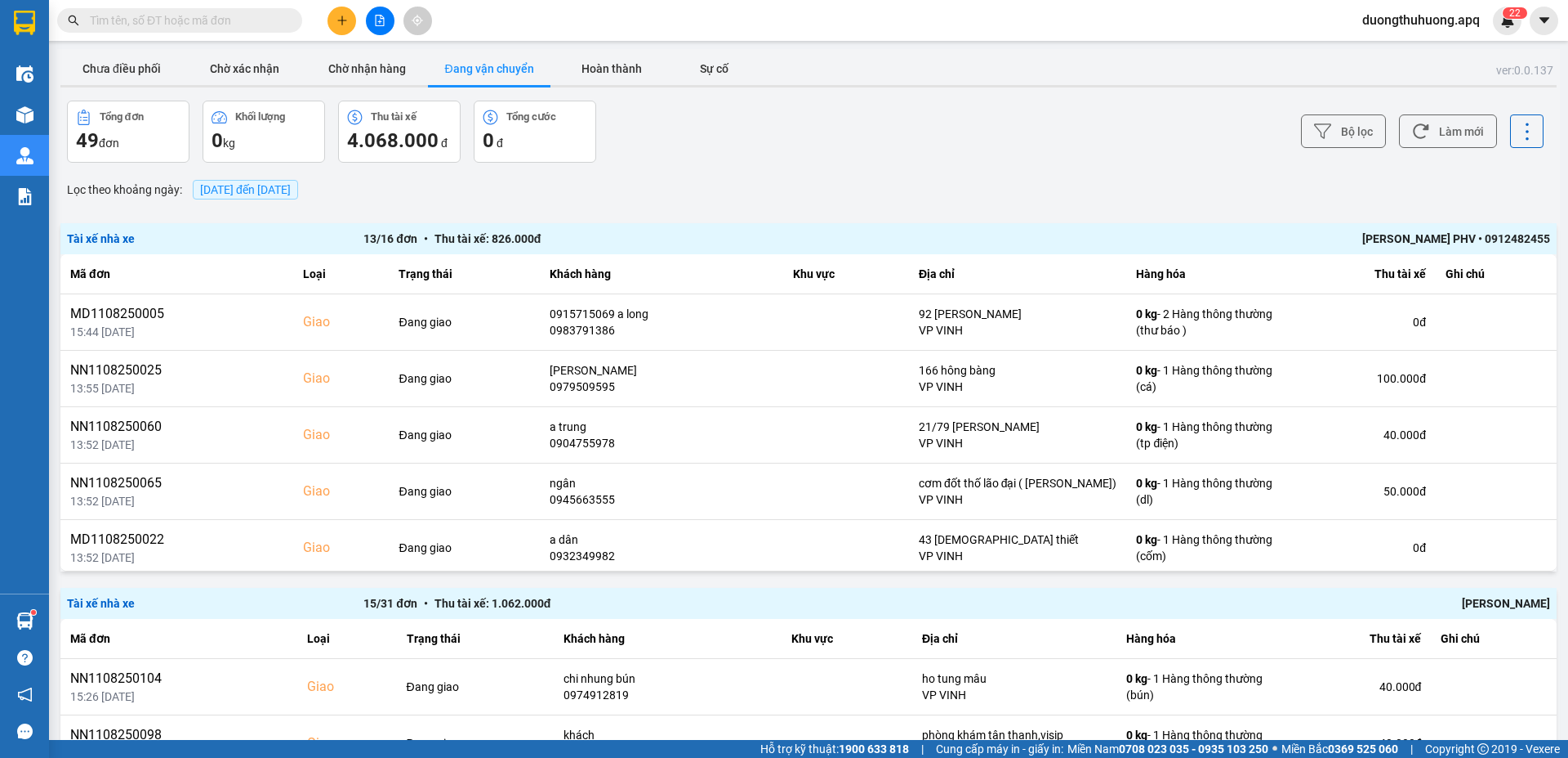
paste input "0986666878"
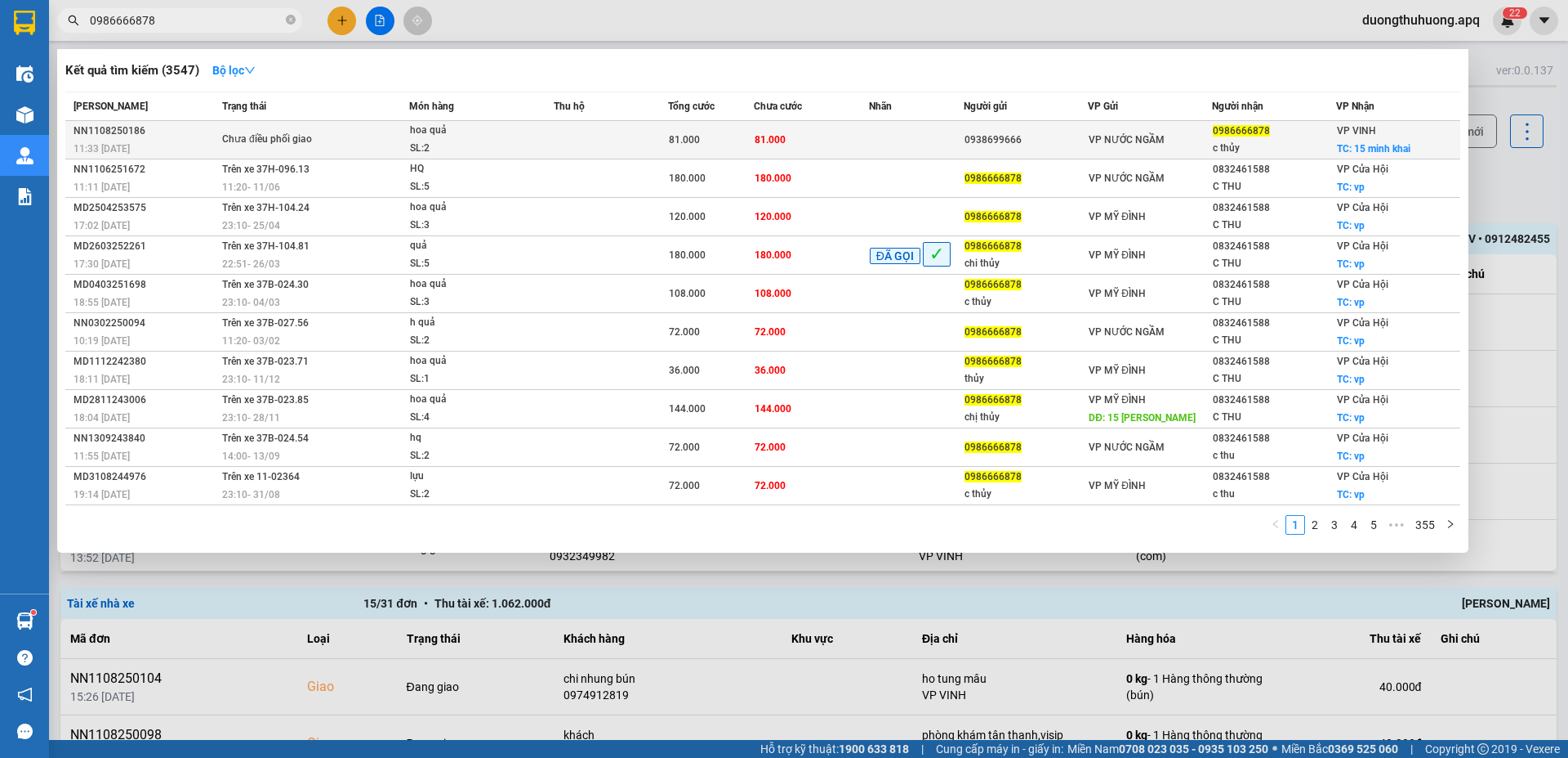
type input "0986666878"
click at [111, 131] on div "NN1108250186" at bounding box center [145, 131] width 144 height 17
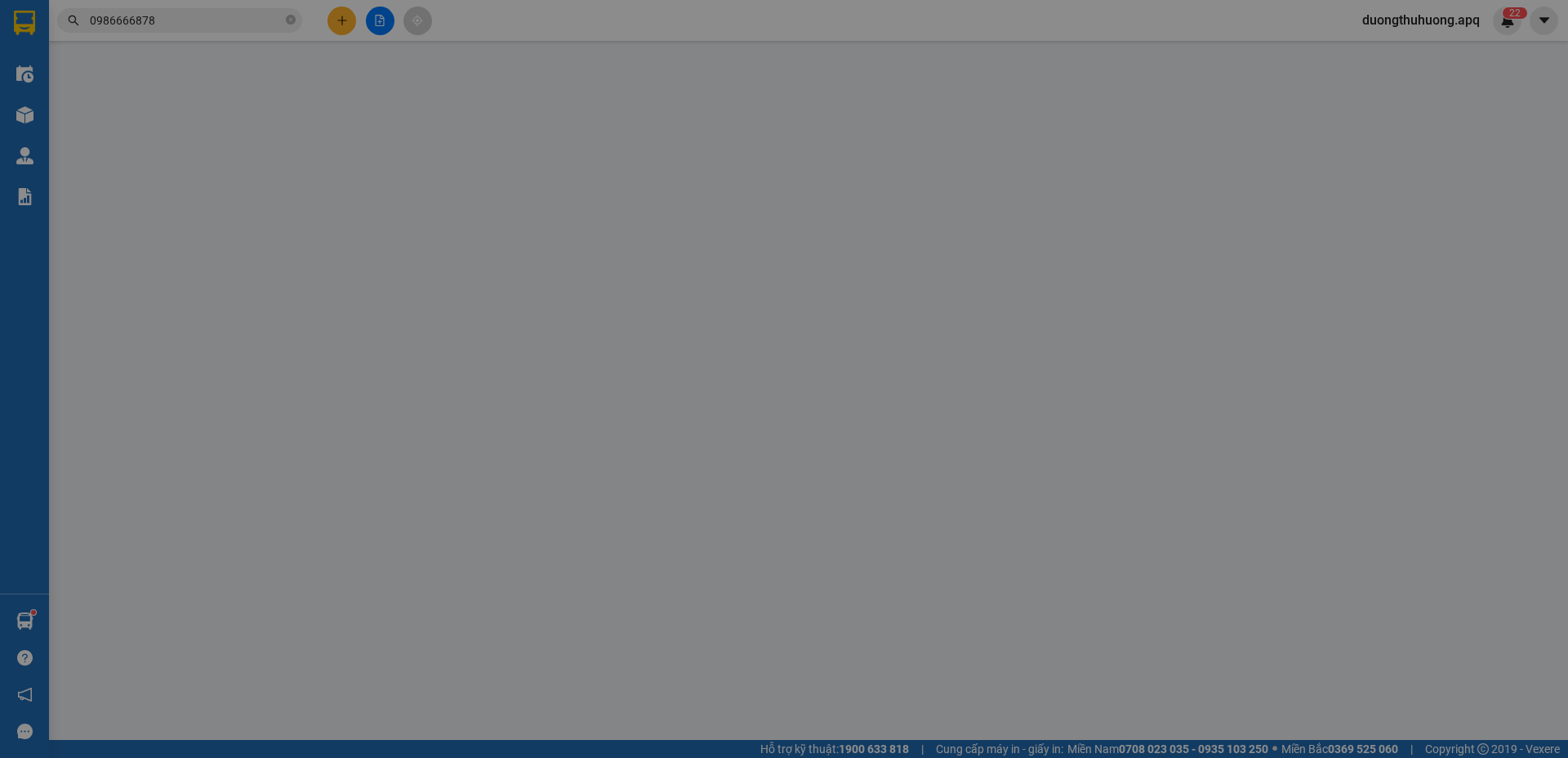
type input "0938699666"
type input "0986666878"
type input "c thủy"
checkbox input "true"
type input "15 minh khai"
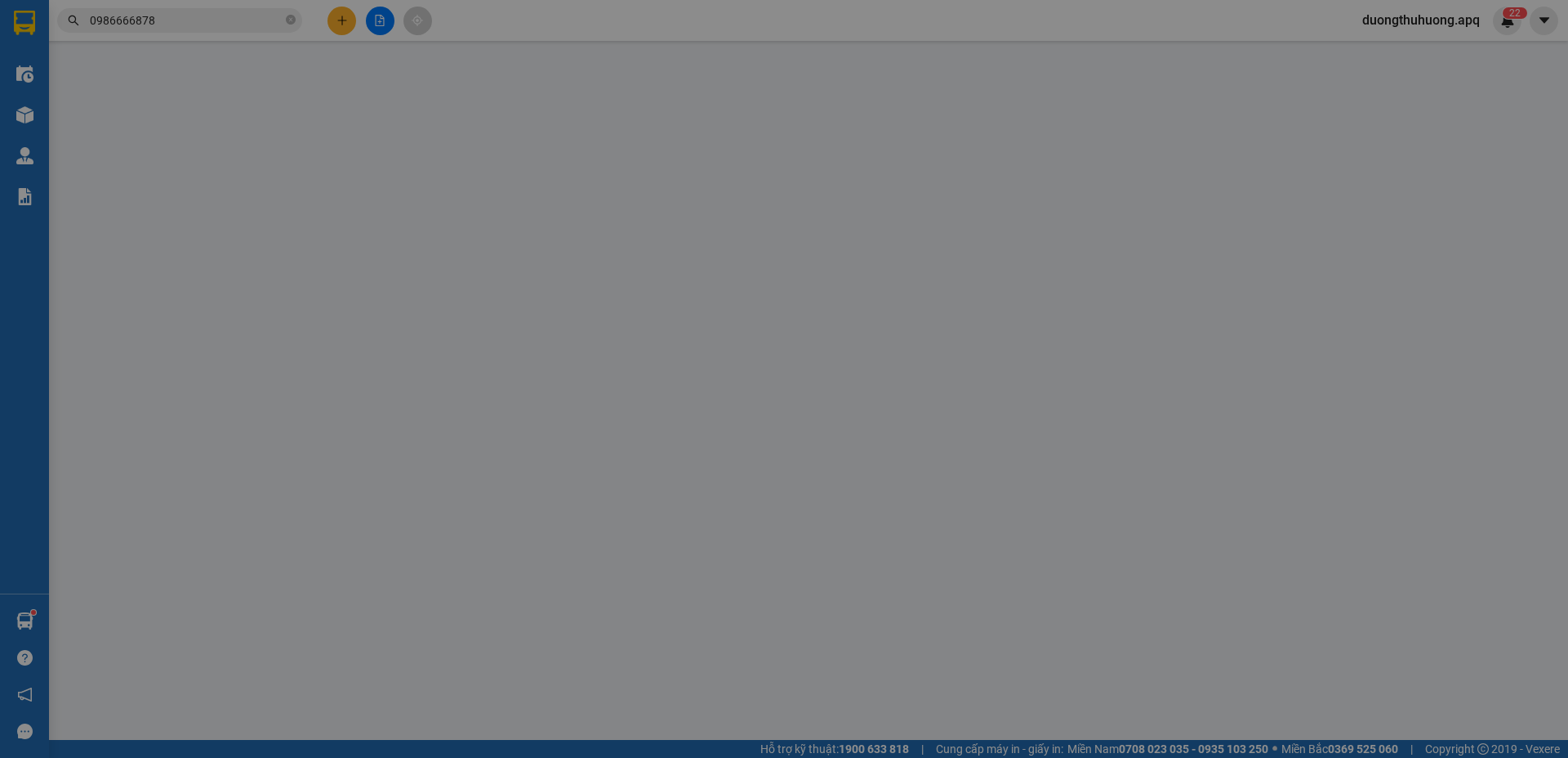
type input "81.000"
type input "10"
type input "81.000"
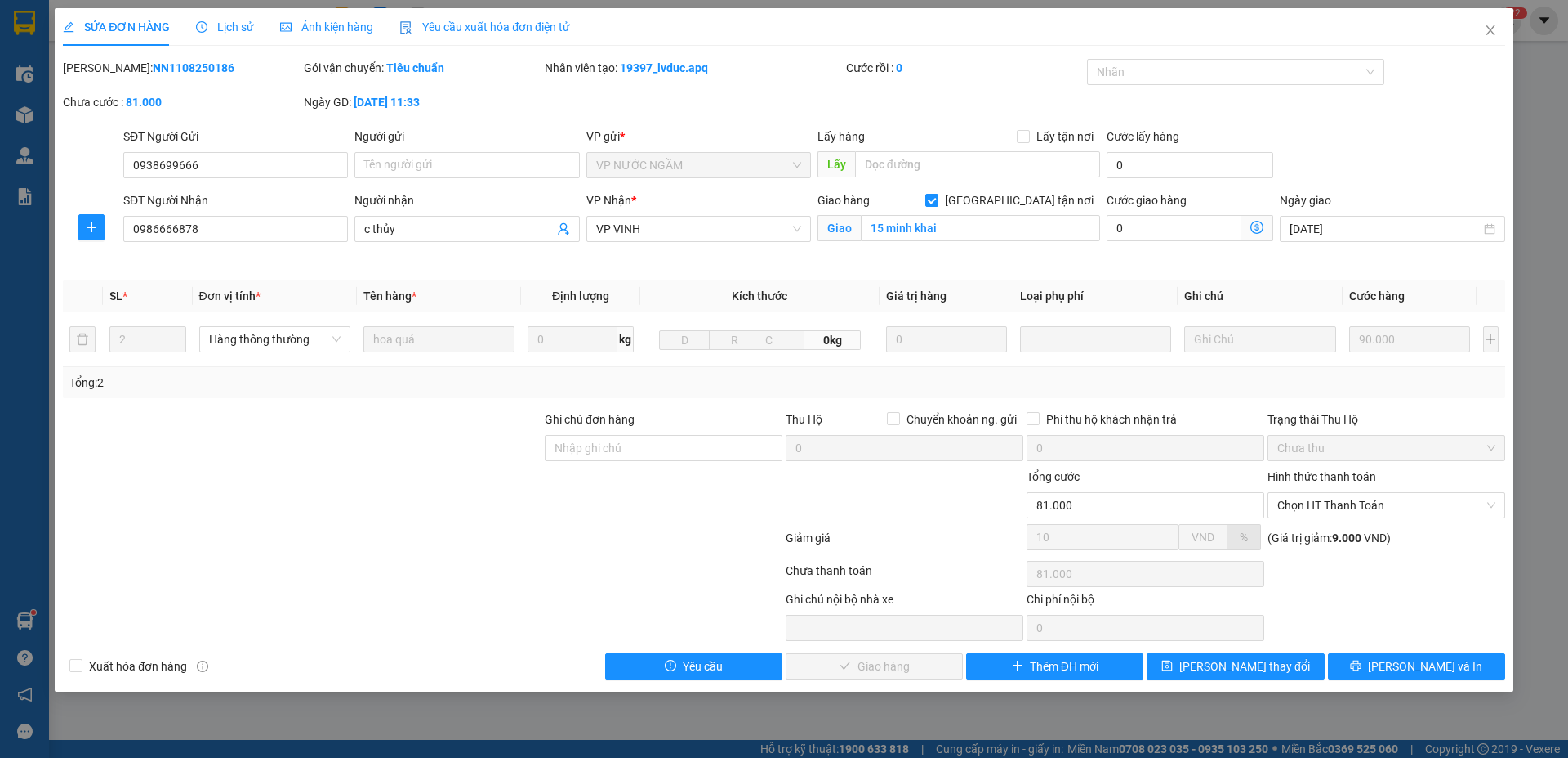
drag, startPoint x: 106, startPoint y: 68, endPoint x: 226, endPoint y: 68, distance: 120.0
click at [226, 68] on div "Mã ĐH: NN1108250186" at bounding box center [181, 67] width 237 height 18
copy b "NN1108250186"
click at [1489, 31] on icon "close" at bounding box center [1491, 31] width 13 height 13
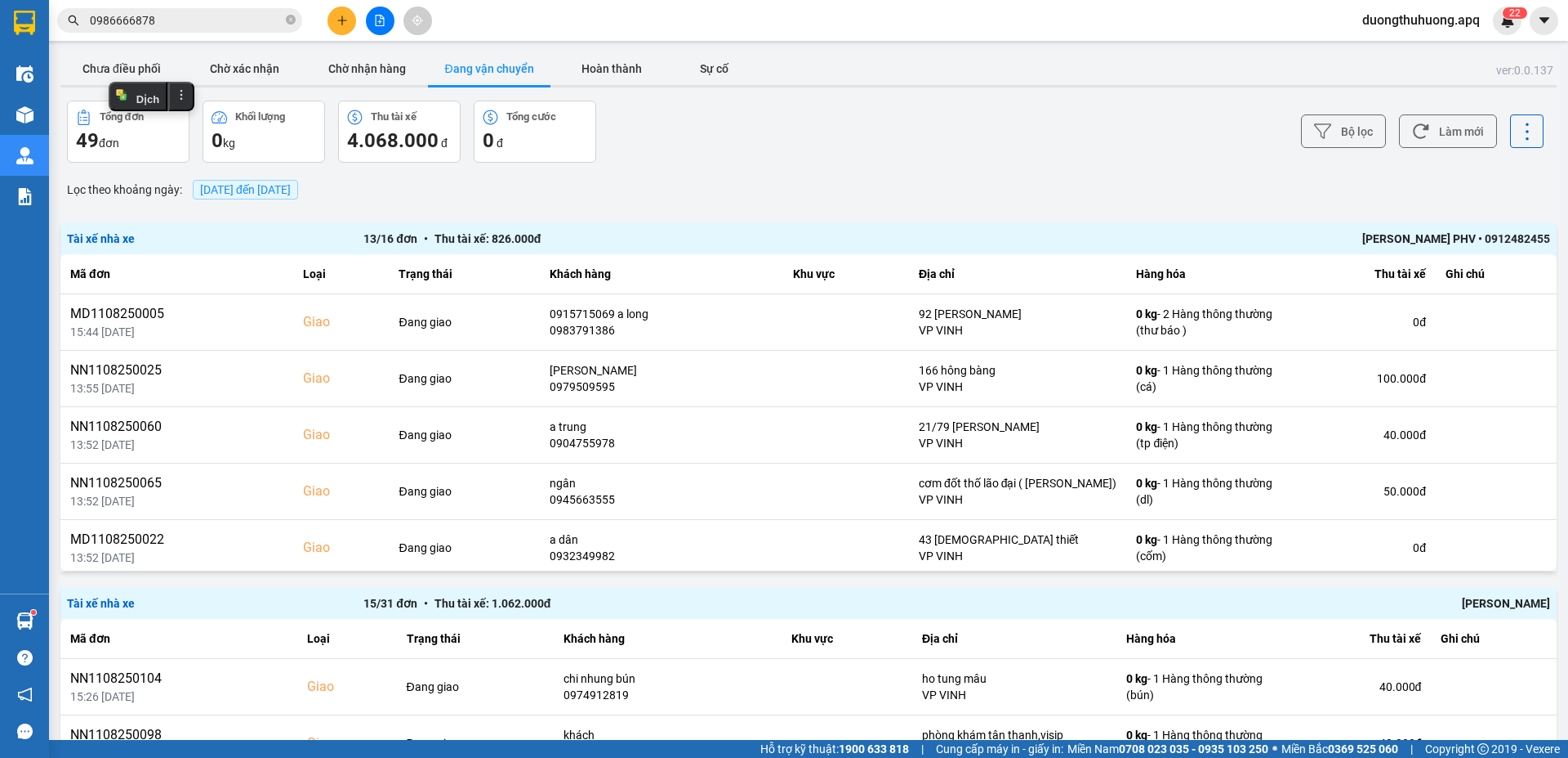
click at [204, 20] on input "0986666878" at bounding box center [186, 20] width 193 height 18
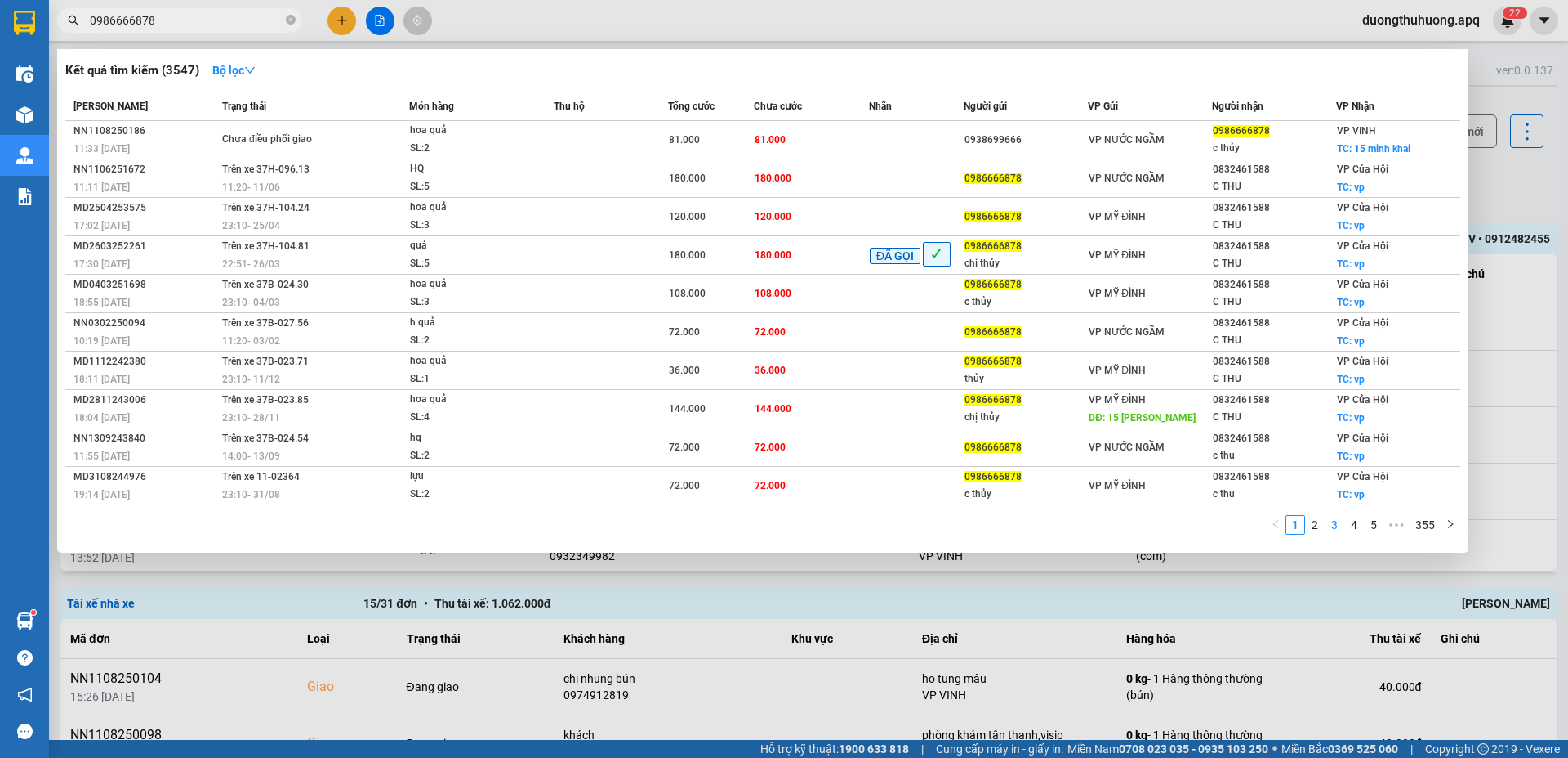
click at [1338, 527] on link "3" at bounding box center [1334, 524] width 18 height 18
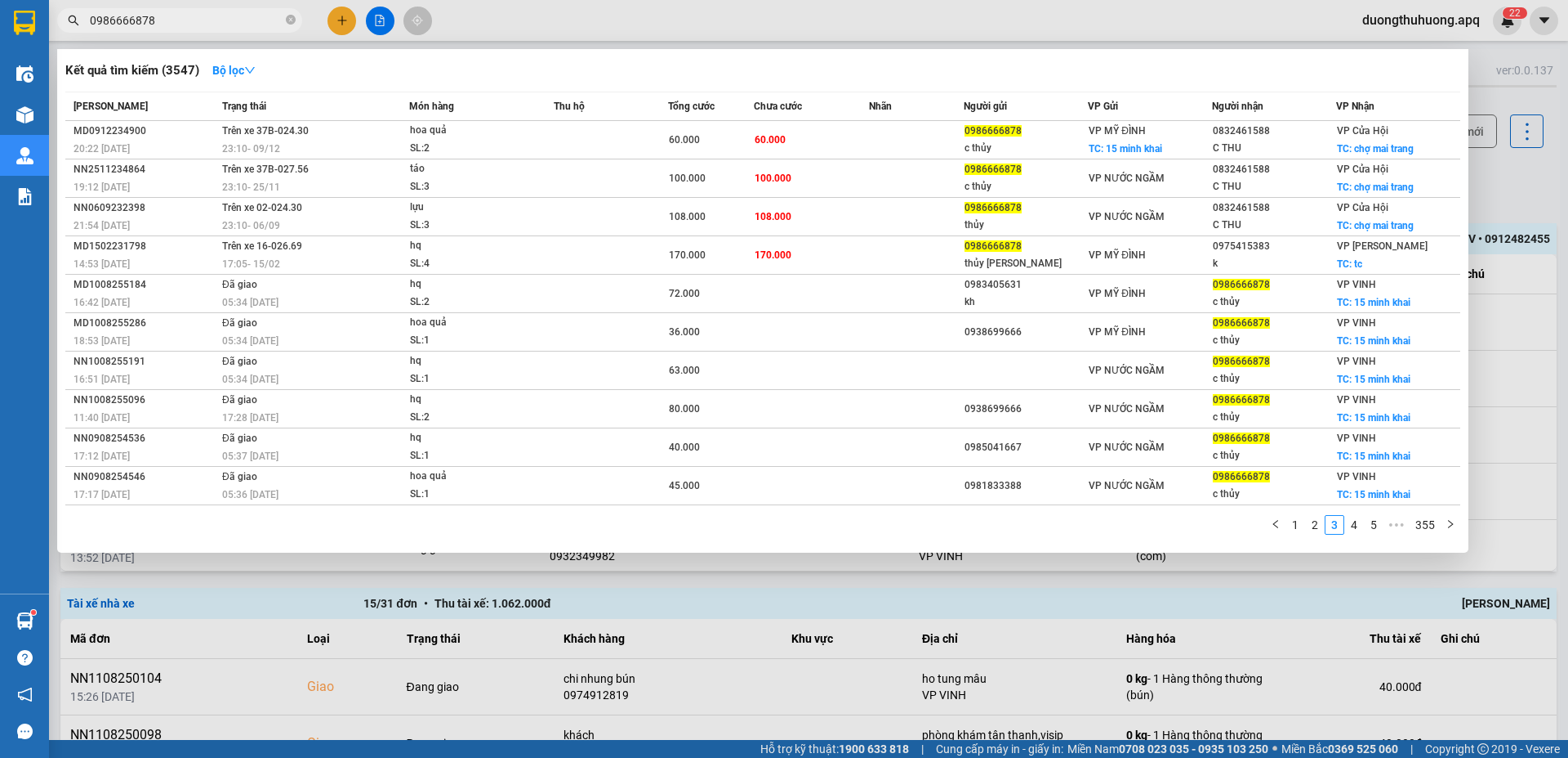
click at [290, 20] on icon "close-circle" at bounding box center [290, 19] width 10 height 10
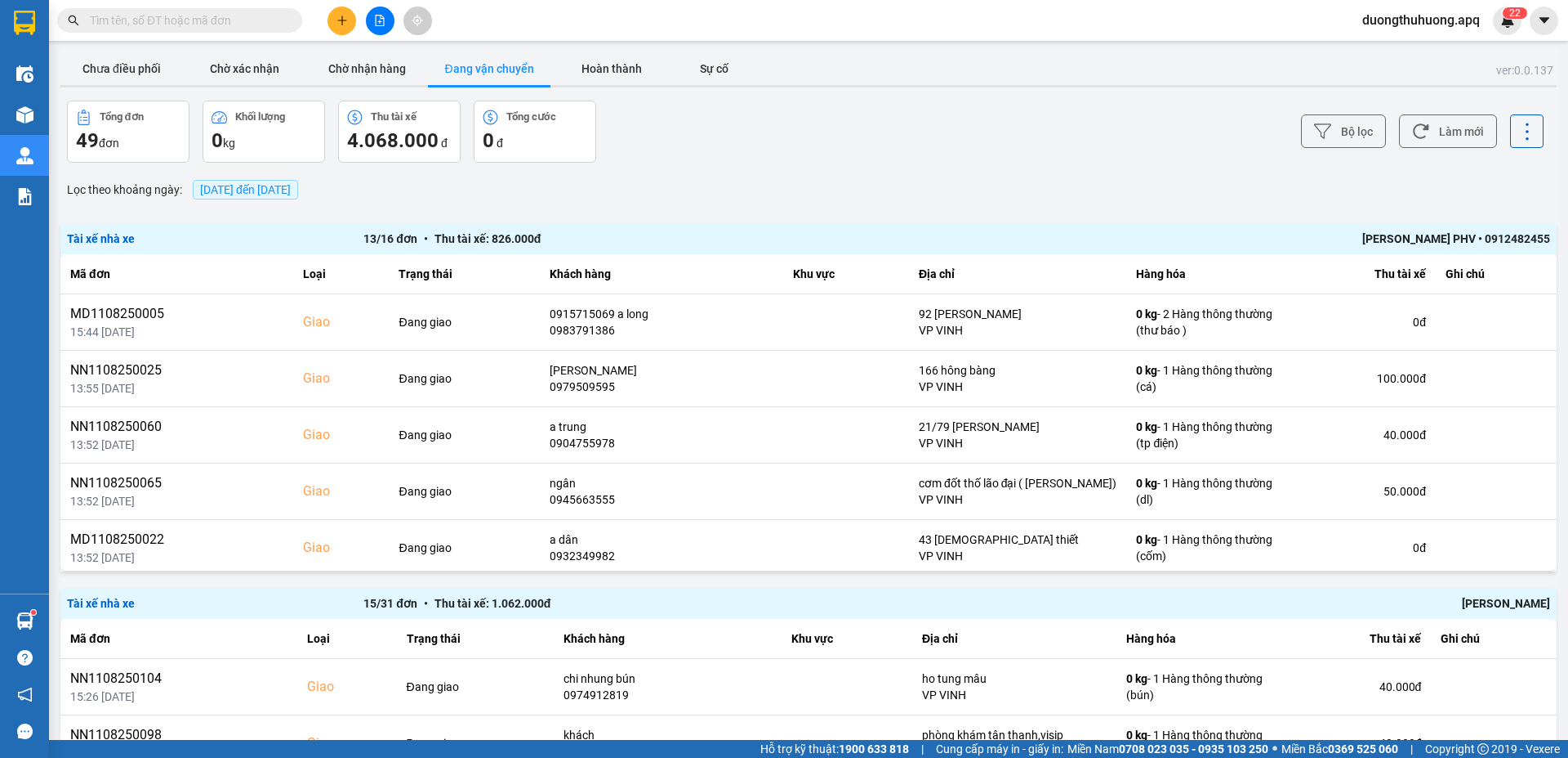
paste input "0389933139"
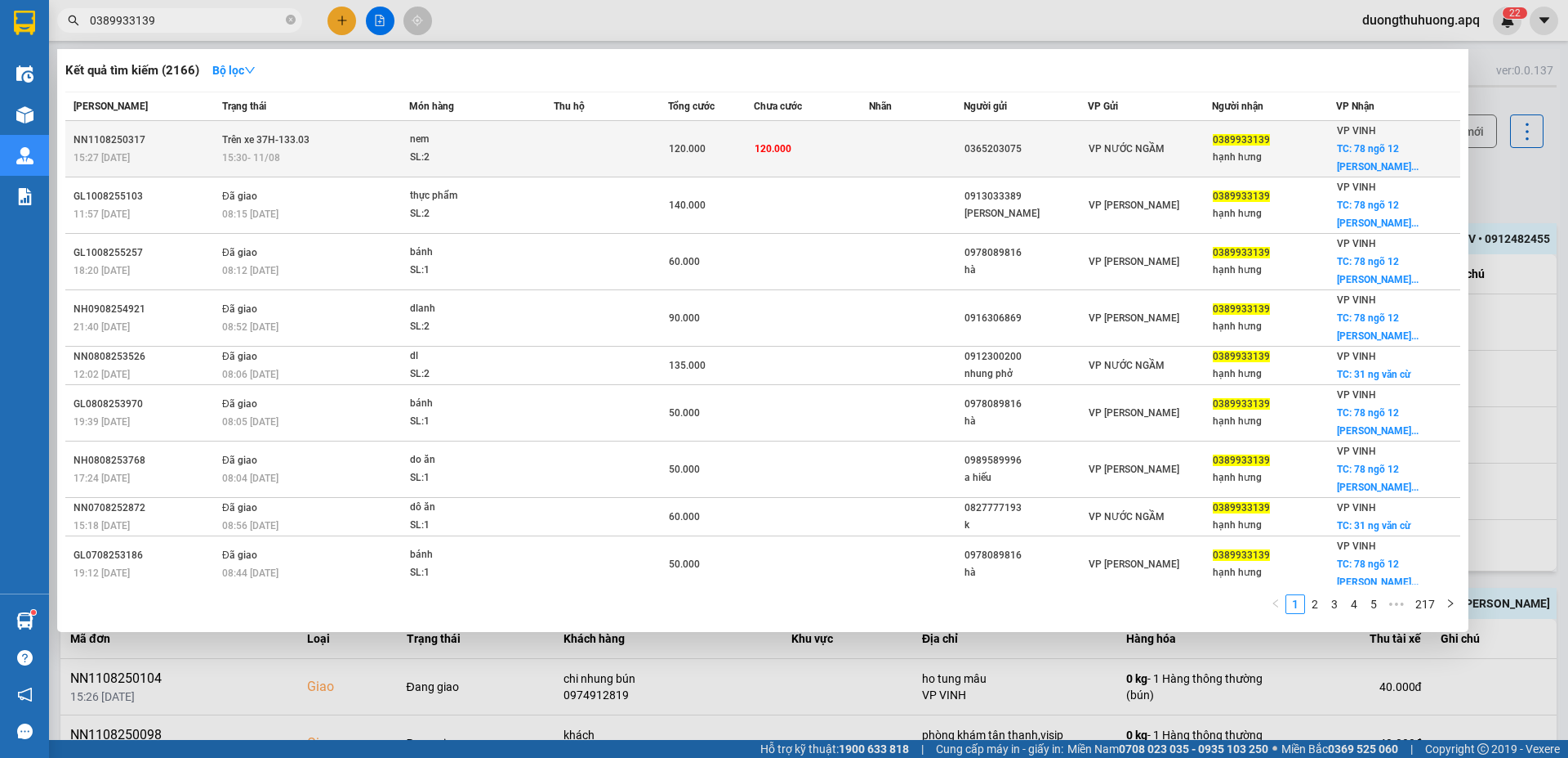
type input "0389933139"
click at [117, 137] on div "NN1108250317" at bounding box center [145, 140] width 144 height 17
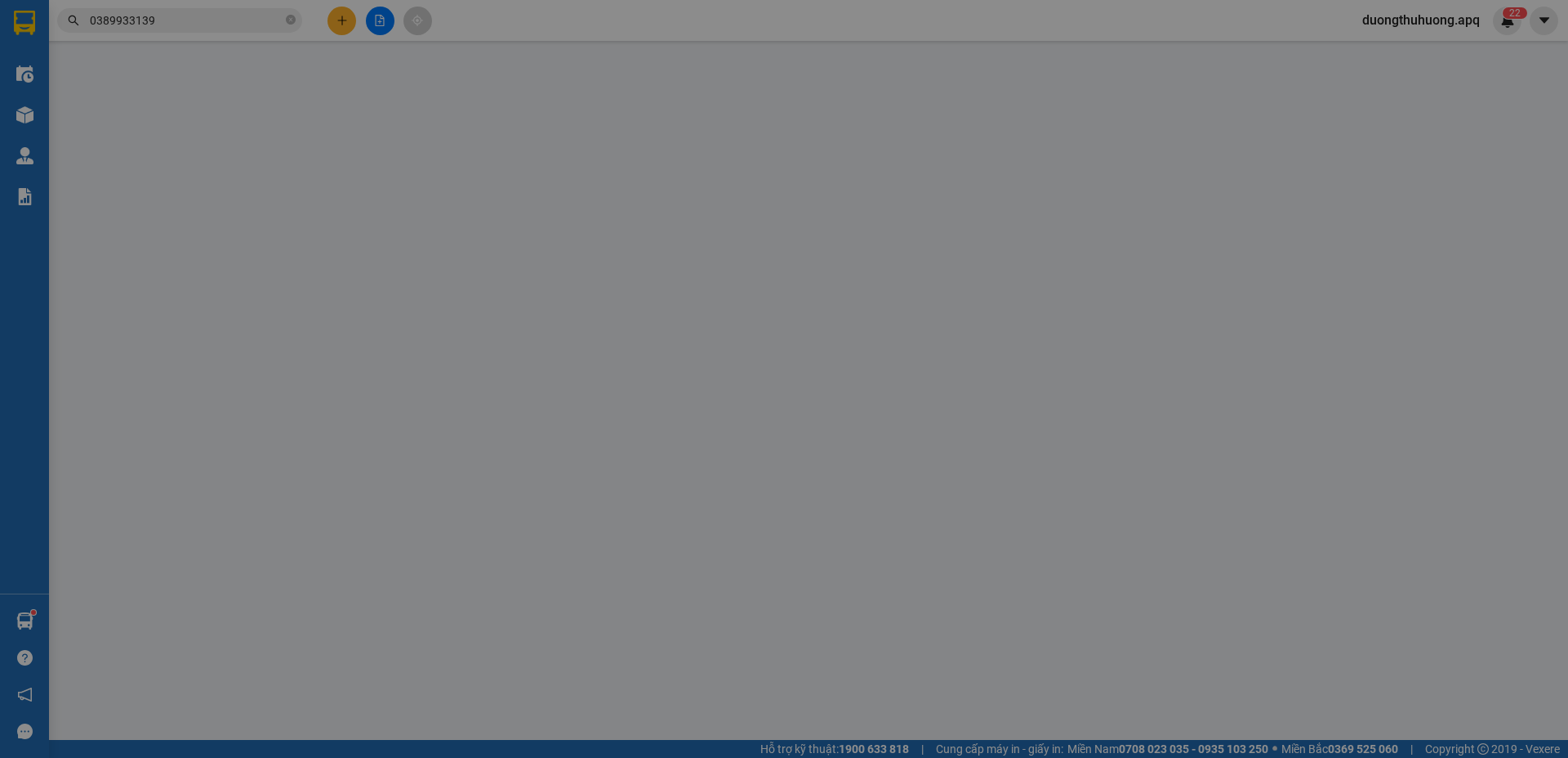
type input "0365203075"
type input "0389933139"
type input "hạnh hưng"
checkbox input "true"
type input "78 ngõ 12 nguyễn viết phú sau quán (huyền ngô đức kế) cố định"
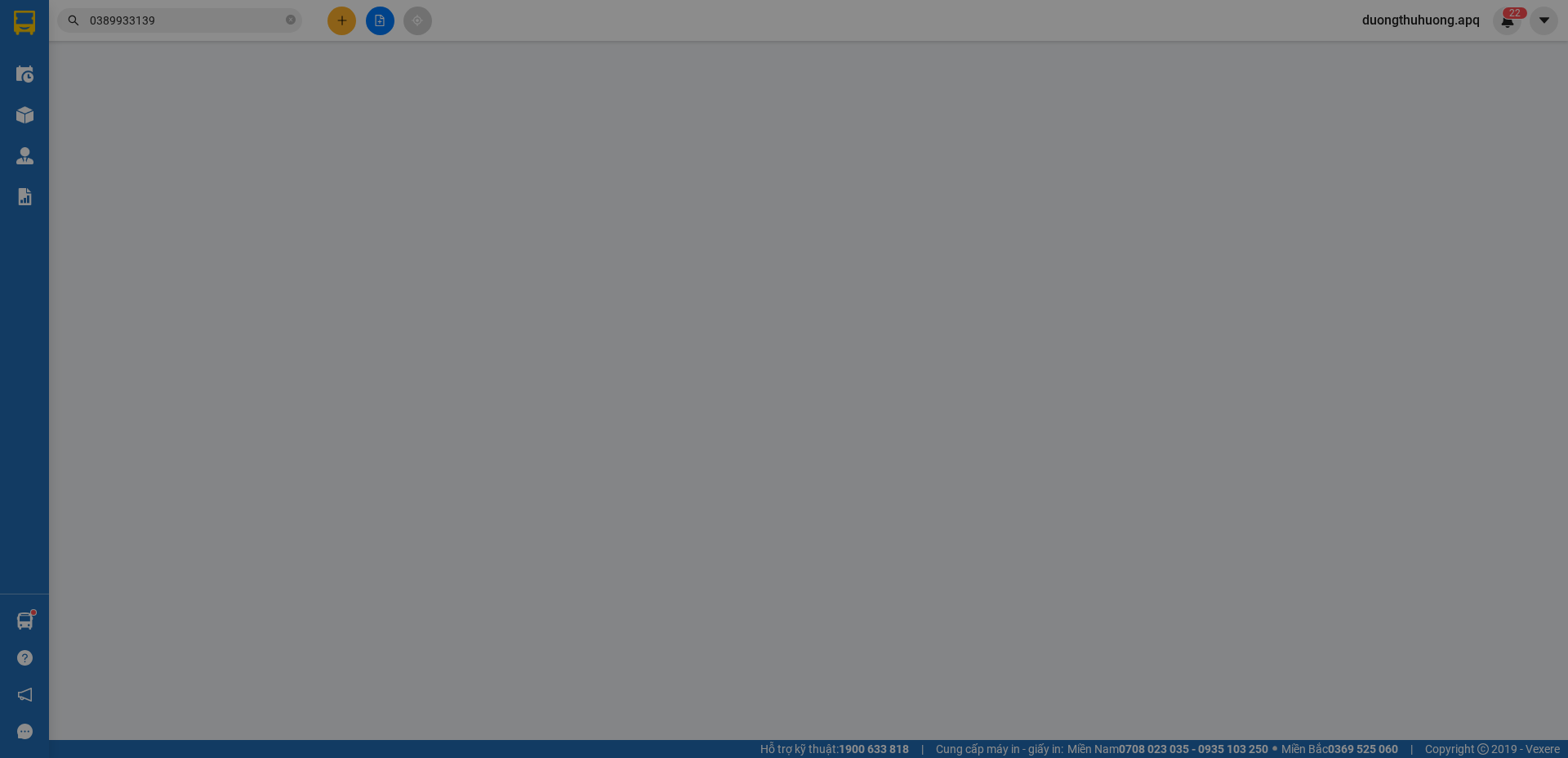
type input "120.000"
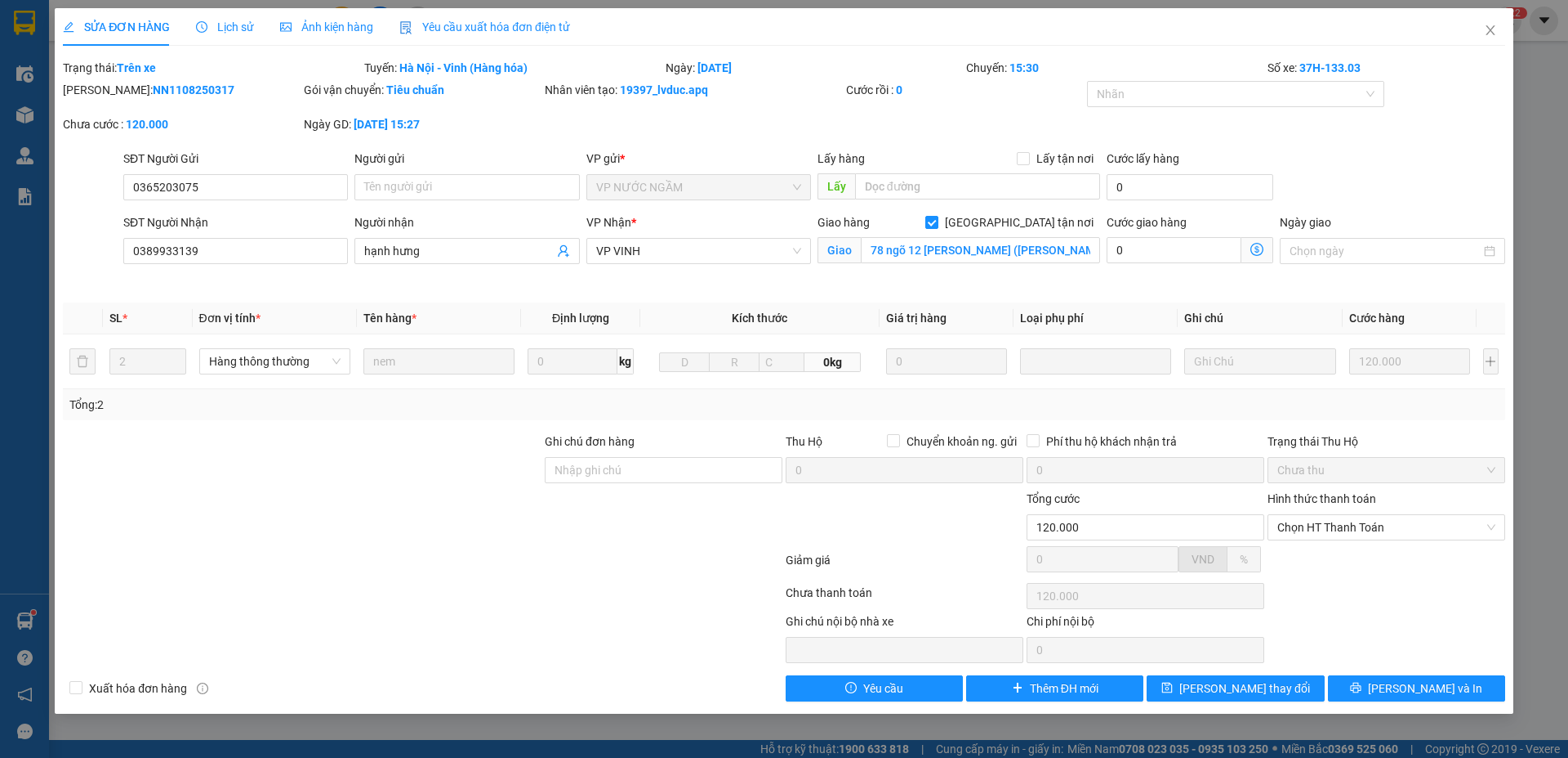
drag, startPoint x: 118, startPoint y: 92, endPoint x: 187, endPoint y: 91, distance: 69.0
click at [225, 98] on div "Mã ĐH: NN1108250317" at bounding box center [181, 89] width 237 height 18
copy b "NN1108250317"
drag, startPoint x: 1490, startPoint y: 29, endPoint x: 1242, endPoint y: 31, distance: 248.0
click at [1490, 28] on icon "close" at bounding box center [1491, 31] width 13 height 13
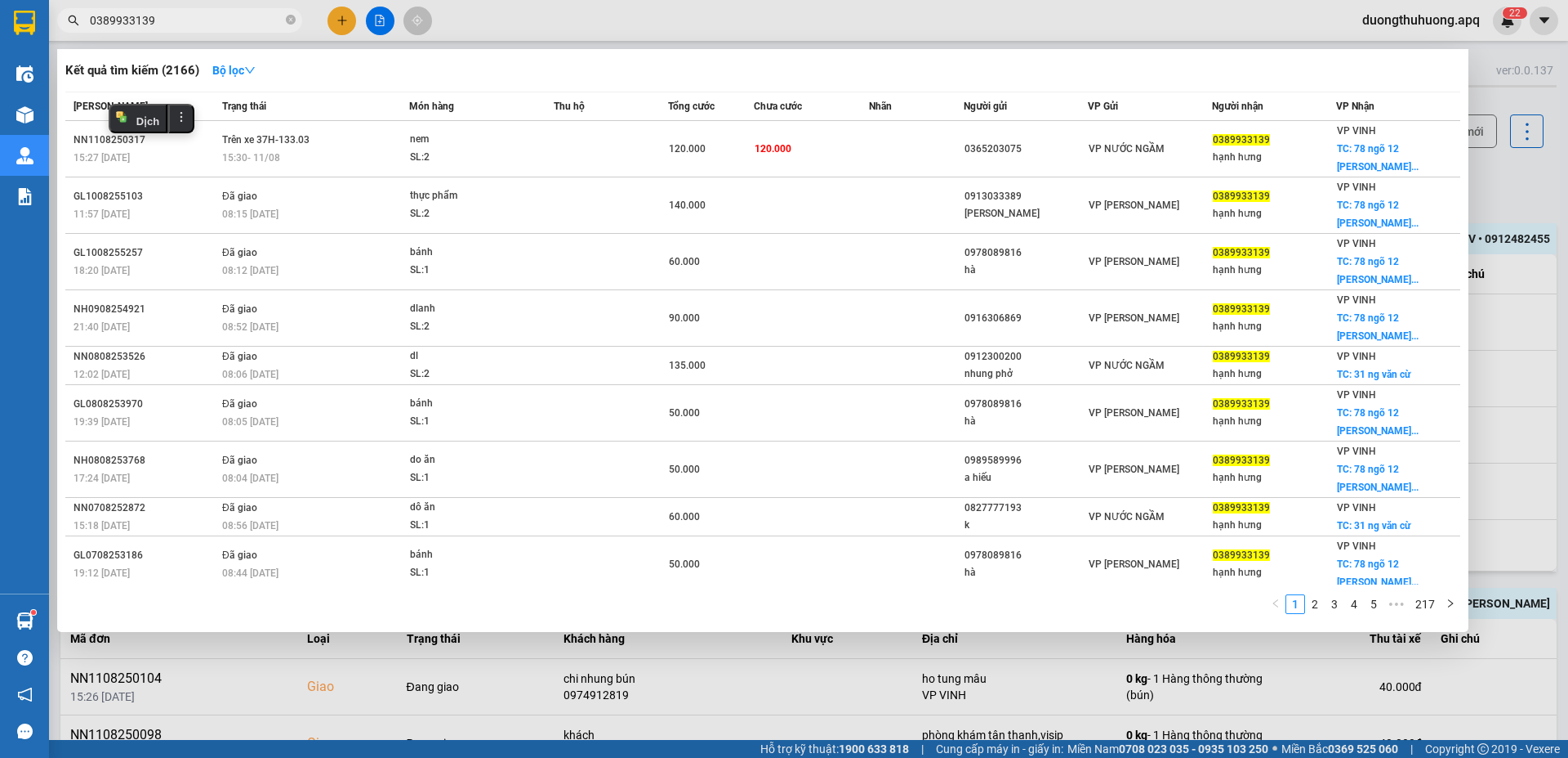
click at [219, 19] on input "0389933139" at bounding box center [186, 20] width 193 height 18
click at [287, 17] on icon "close-circle" at bounding box center [290, 19] width 10 height 10
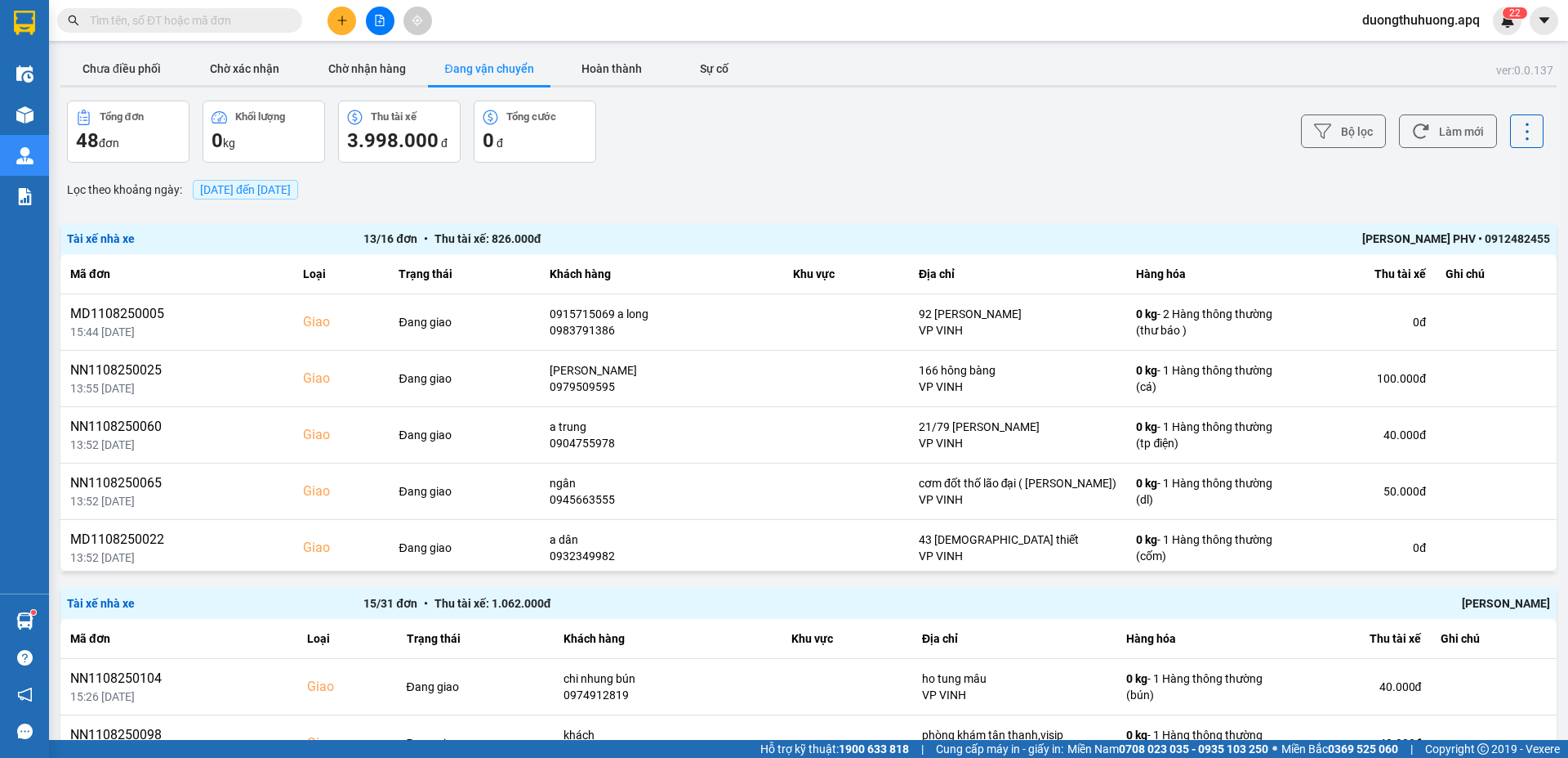
paste input "0971370408"
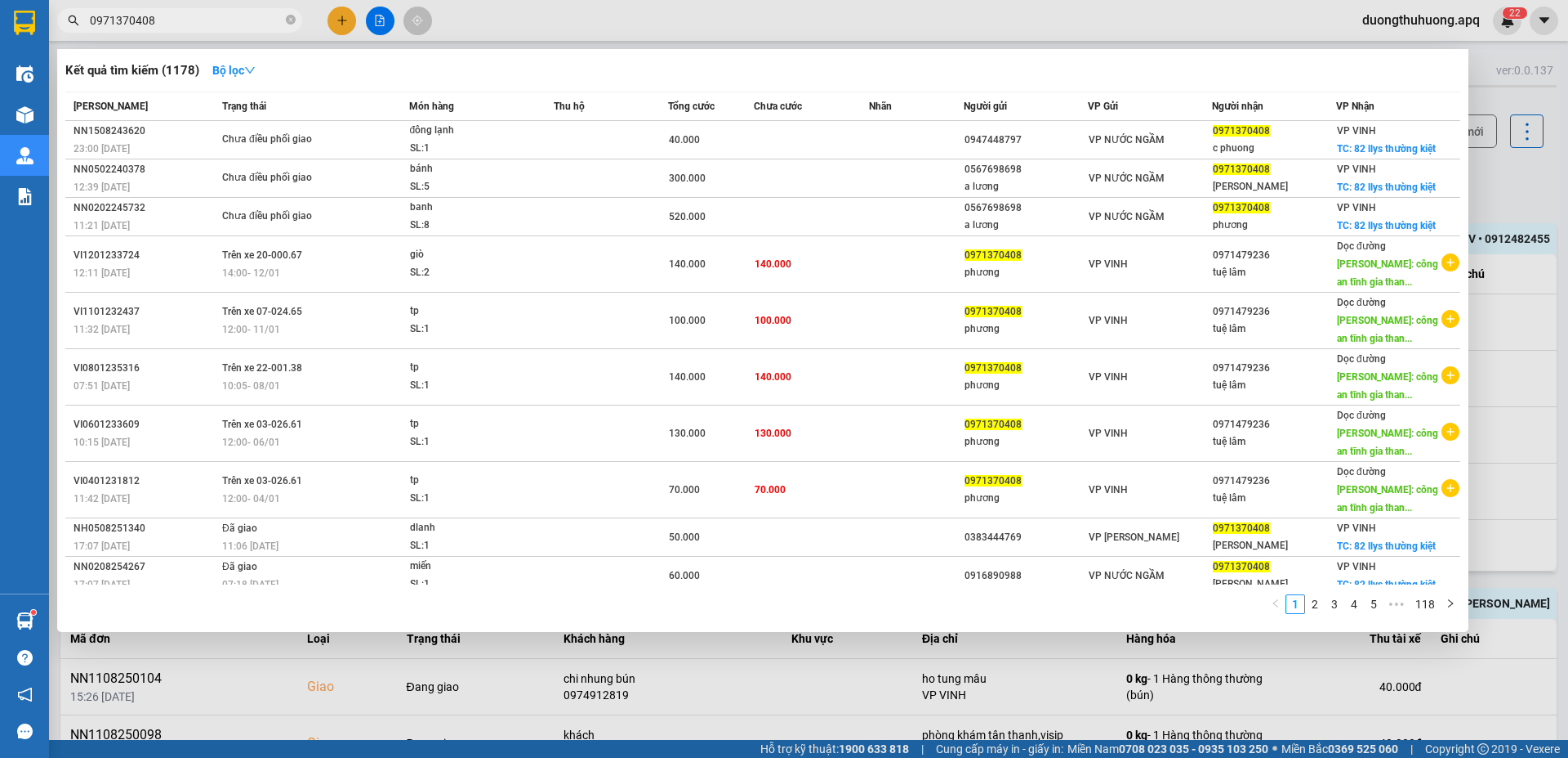
type input "0971370408"
click at [288, 22] on icon "close-circle" at bounding box center [290, 19] width 10 height 10
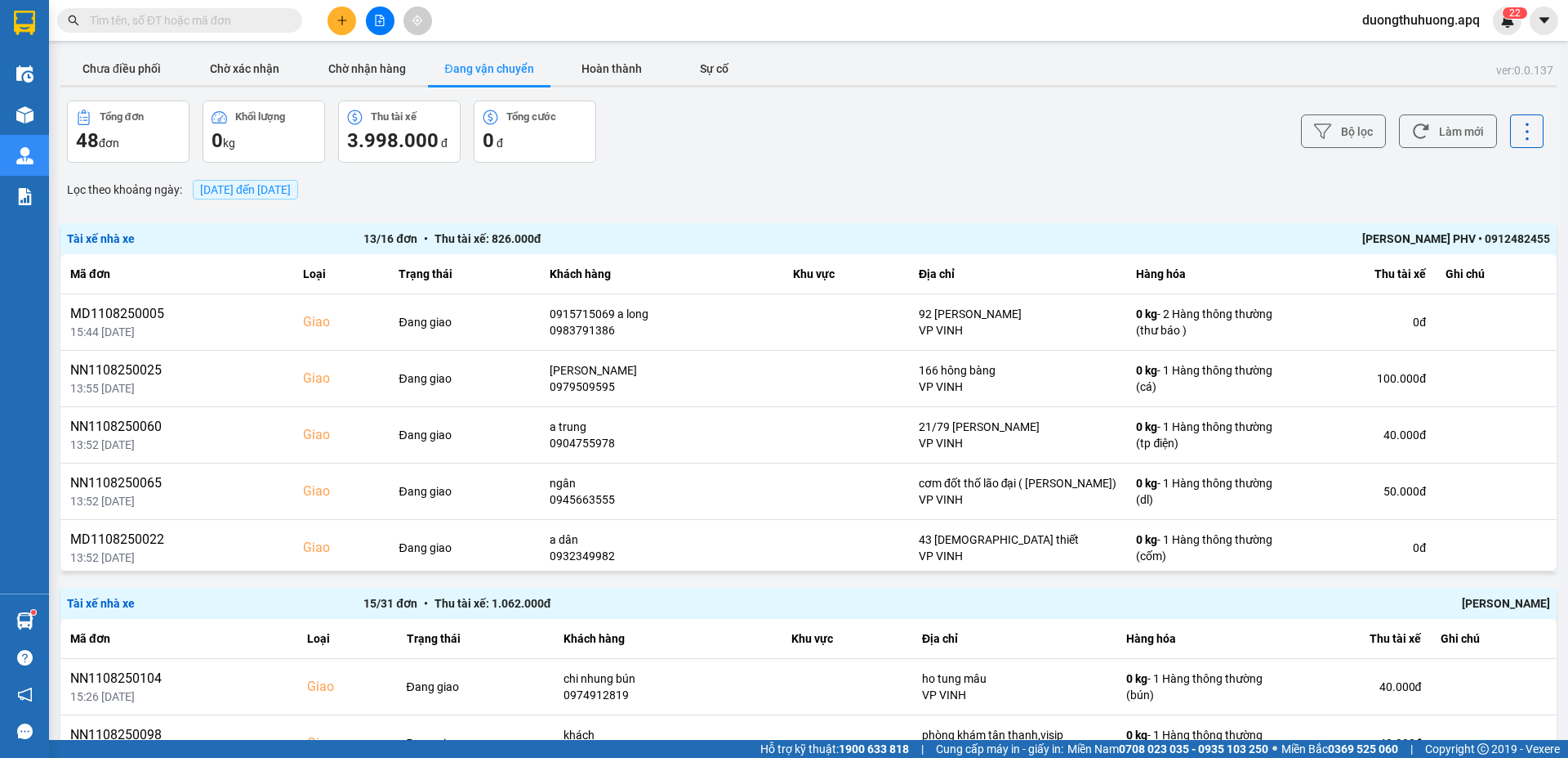
paste input "0969908037"
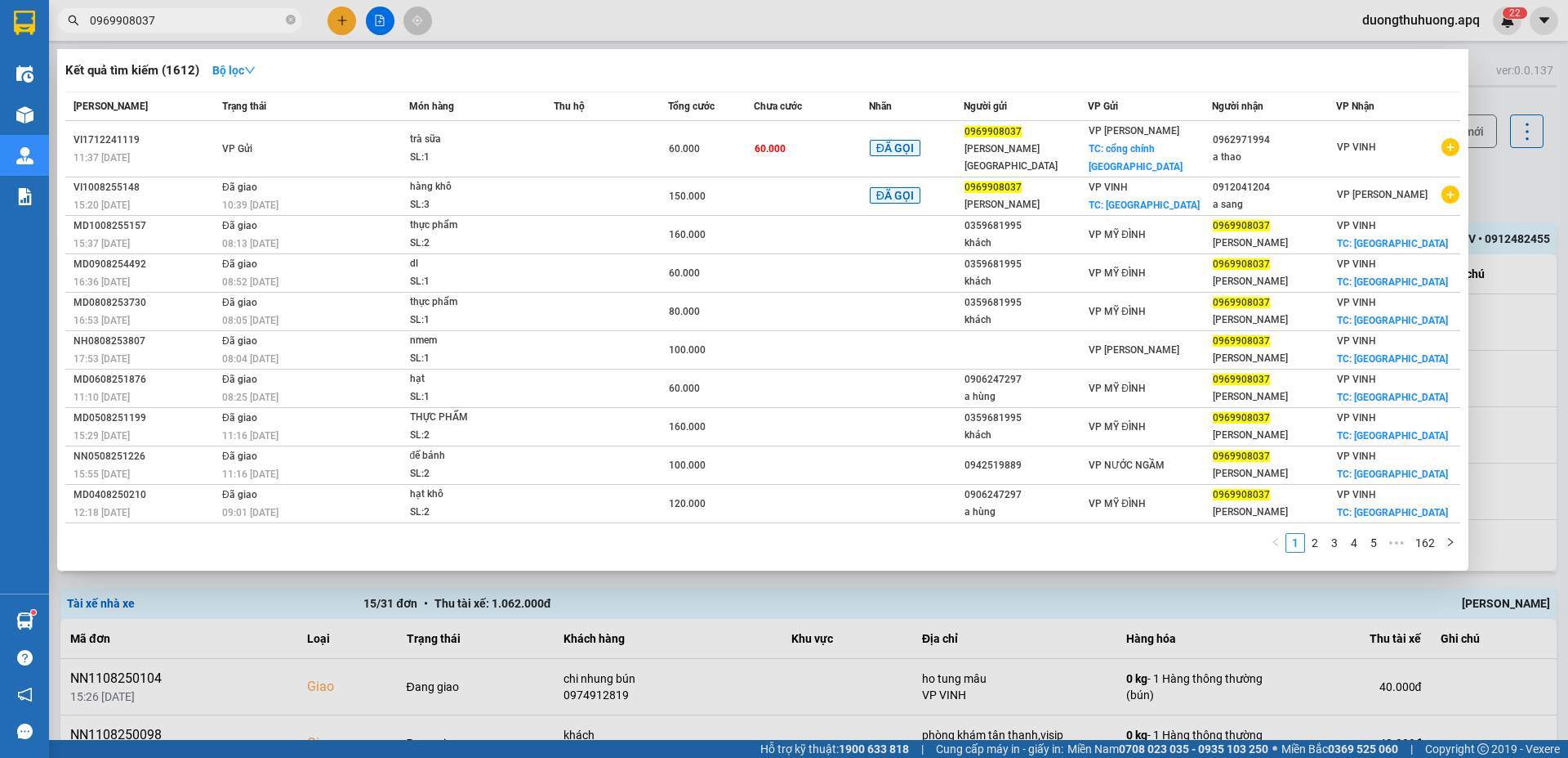
type input "0969908037"
drag, startPoint x: 294, startPoint y: 17, endPoint x: 255, endPoint y: 21, distance: 39.2
click at [292, 18] on icon "close-circle" at bounding box center [290, 19] width 10 height 10
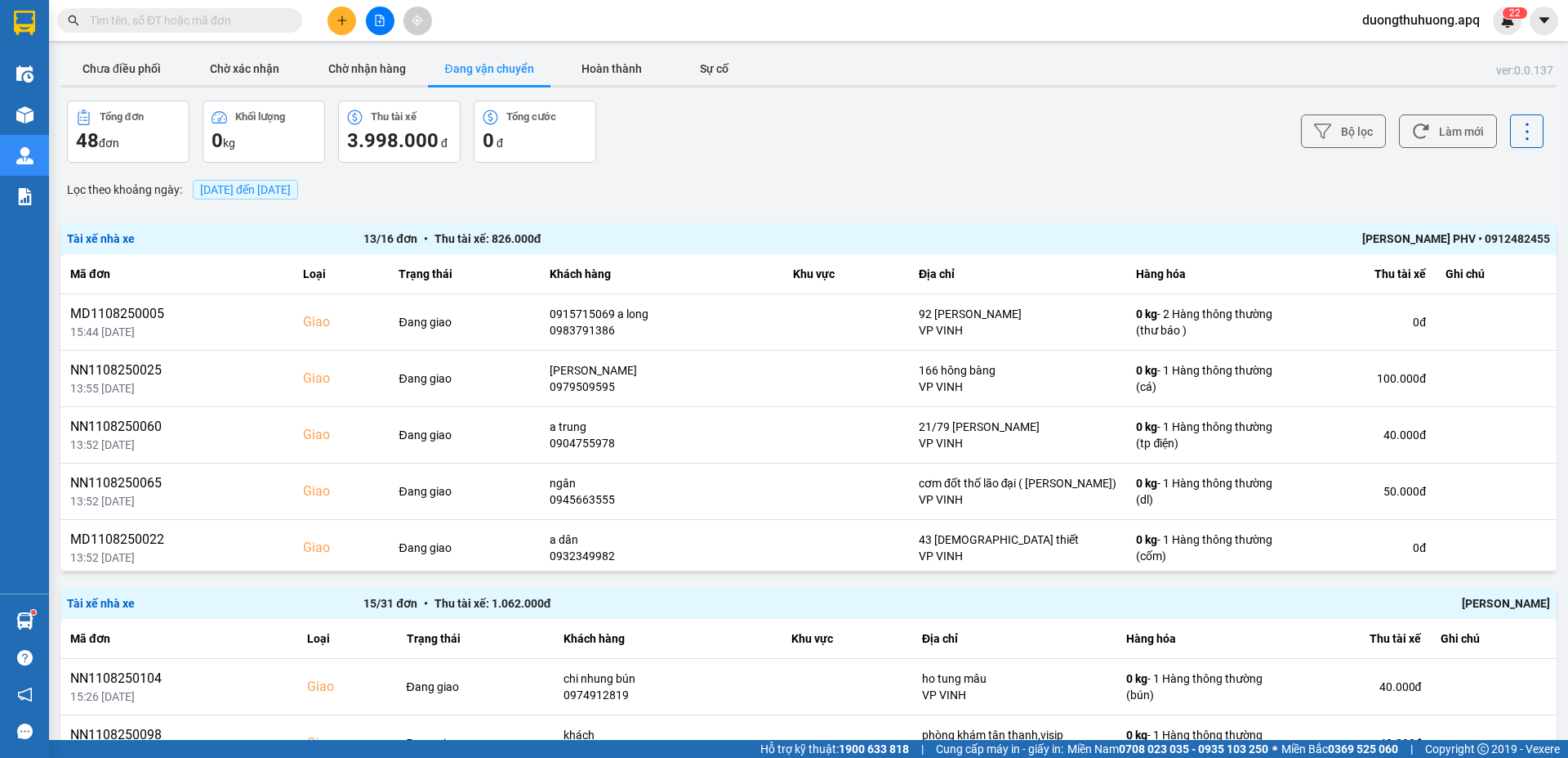
paste input "0914560807"
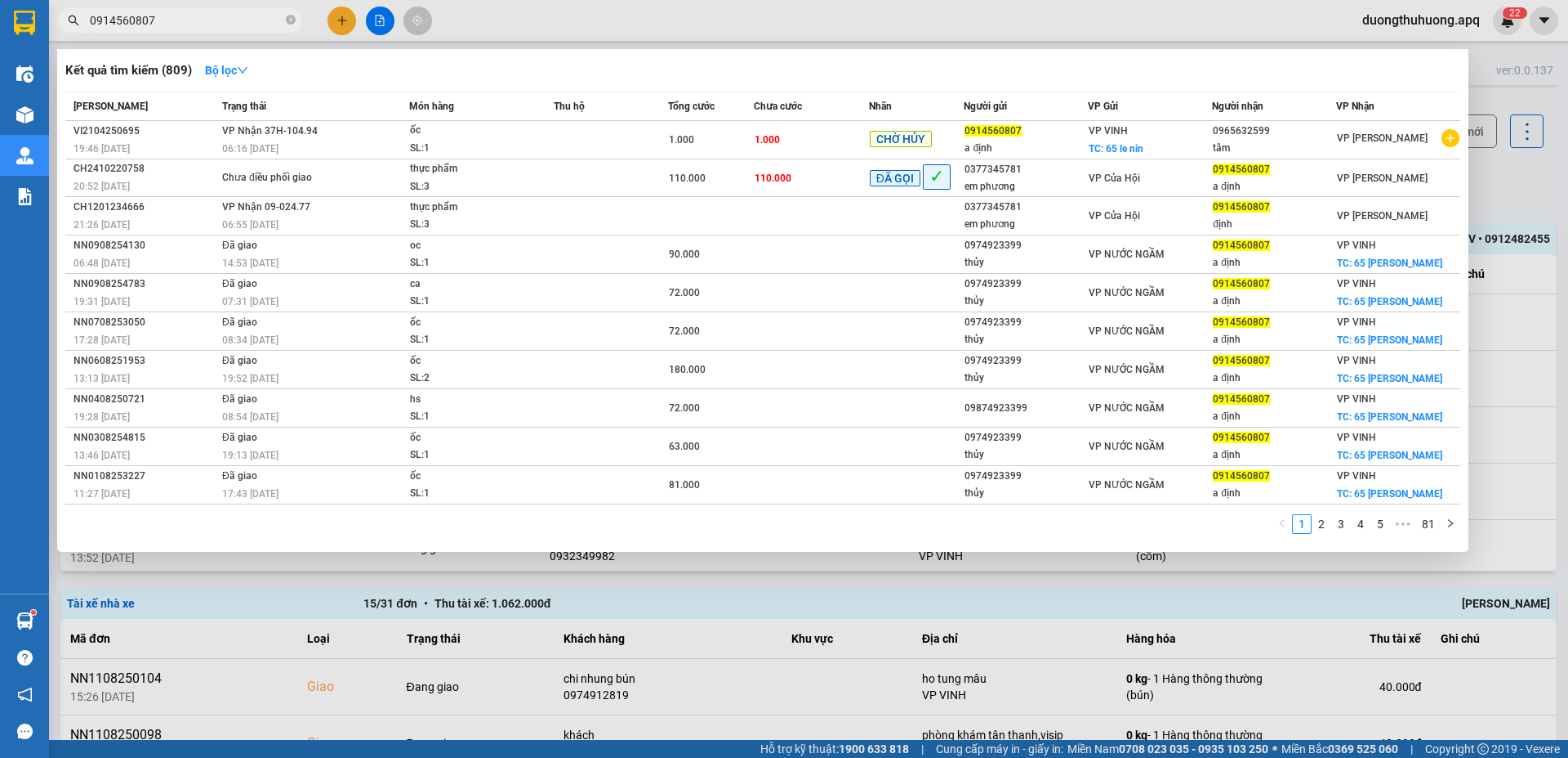
type input "0914560807"
drag, startPoint x: 289, startPoint y: 15, endPoint x: 231, endPoint y: 16, distance: 58.0
click at [289, 16] on icon "close-circle" at bounding box center [290, 19] width 10 height 10
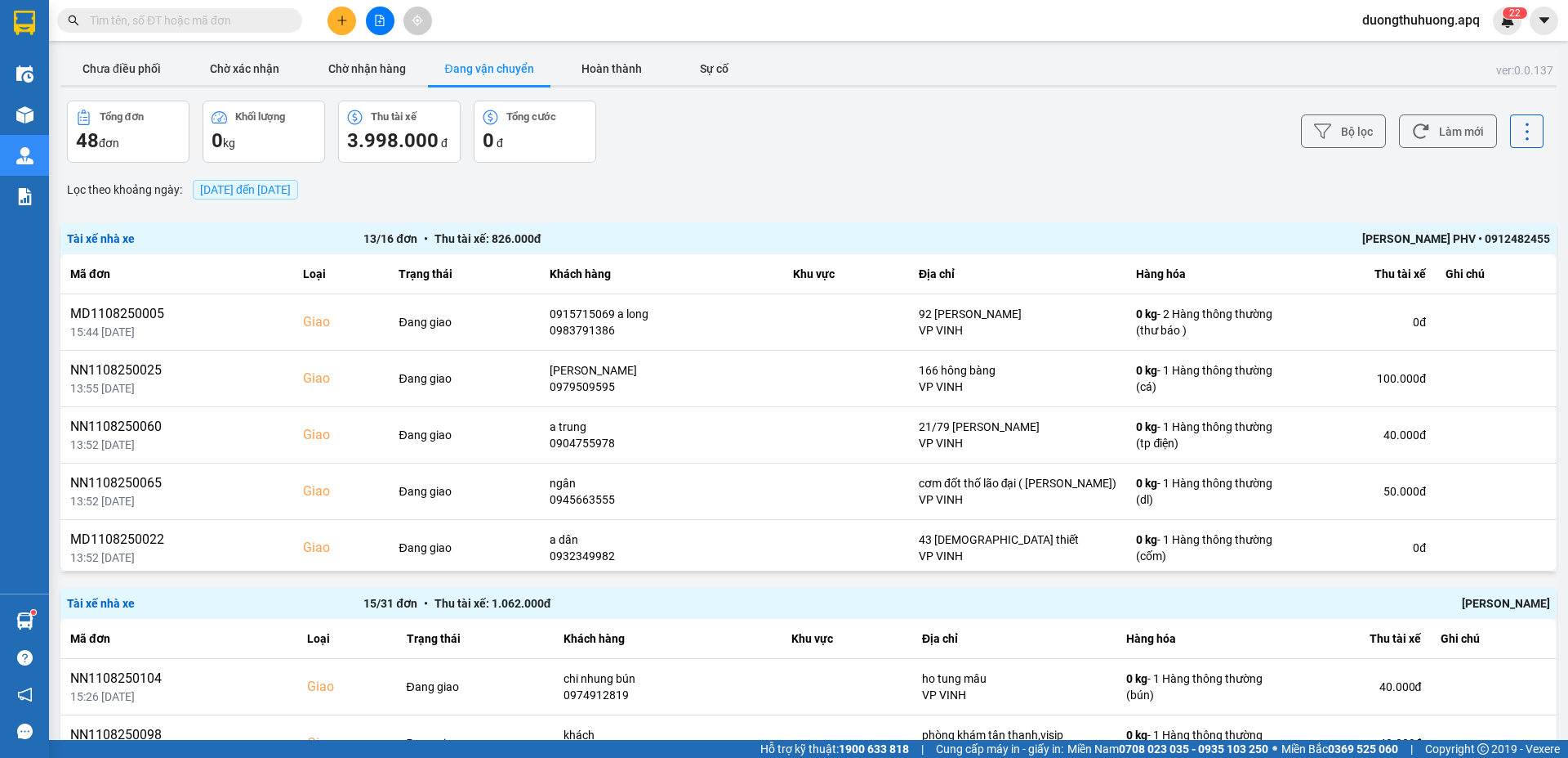
paste input "0979604207"
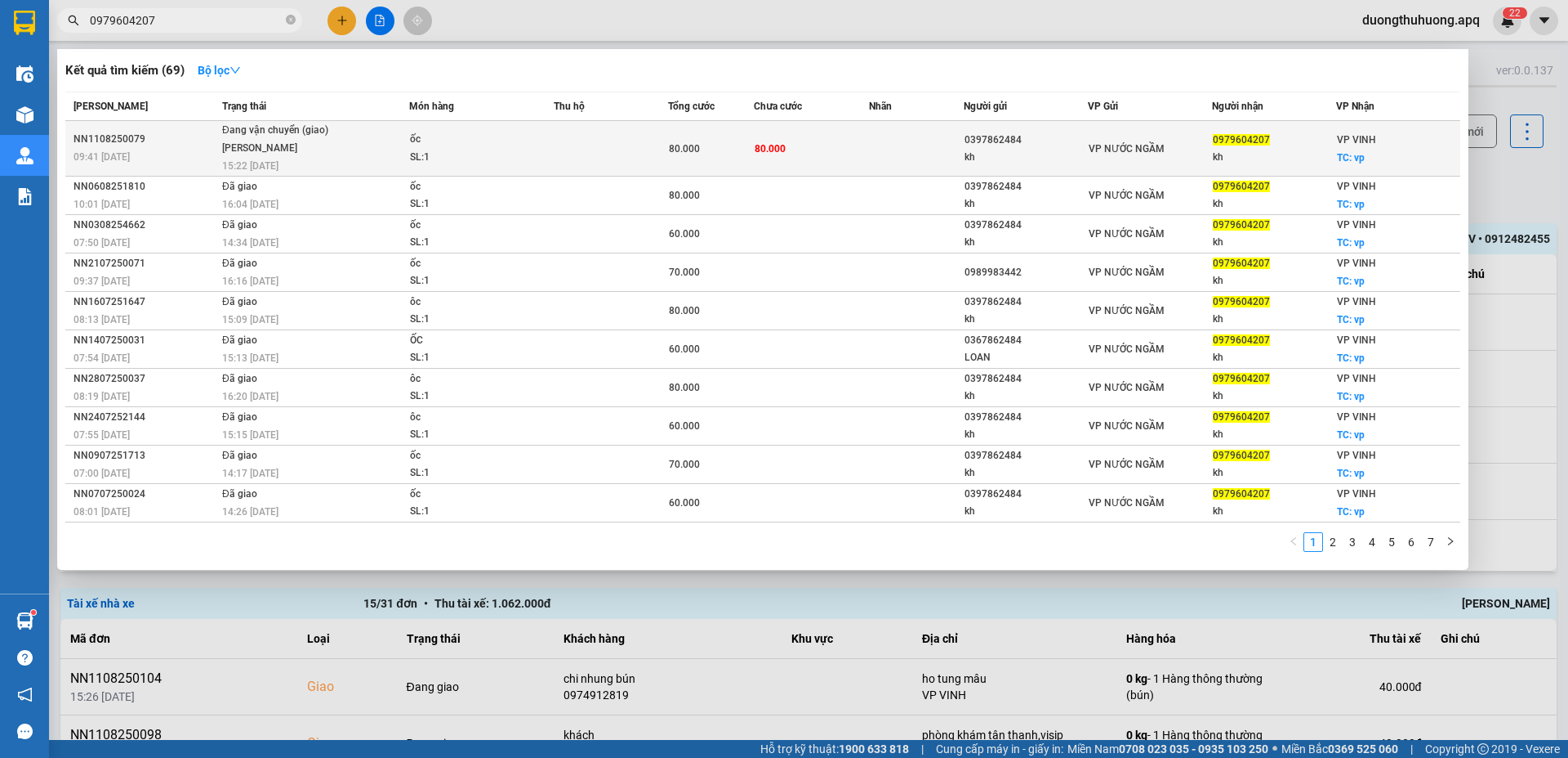
type input "0979604207"
click at [106, 139] on div "NN1108250079" at bounding box center [145, 139] width 144 height 17
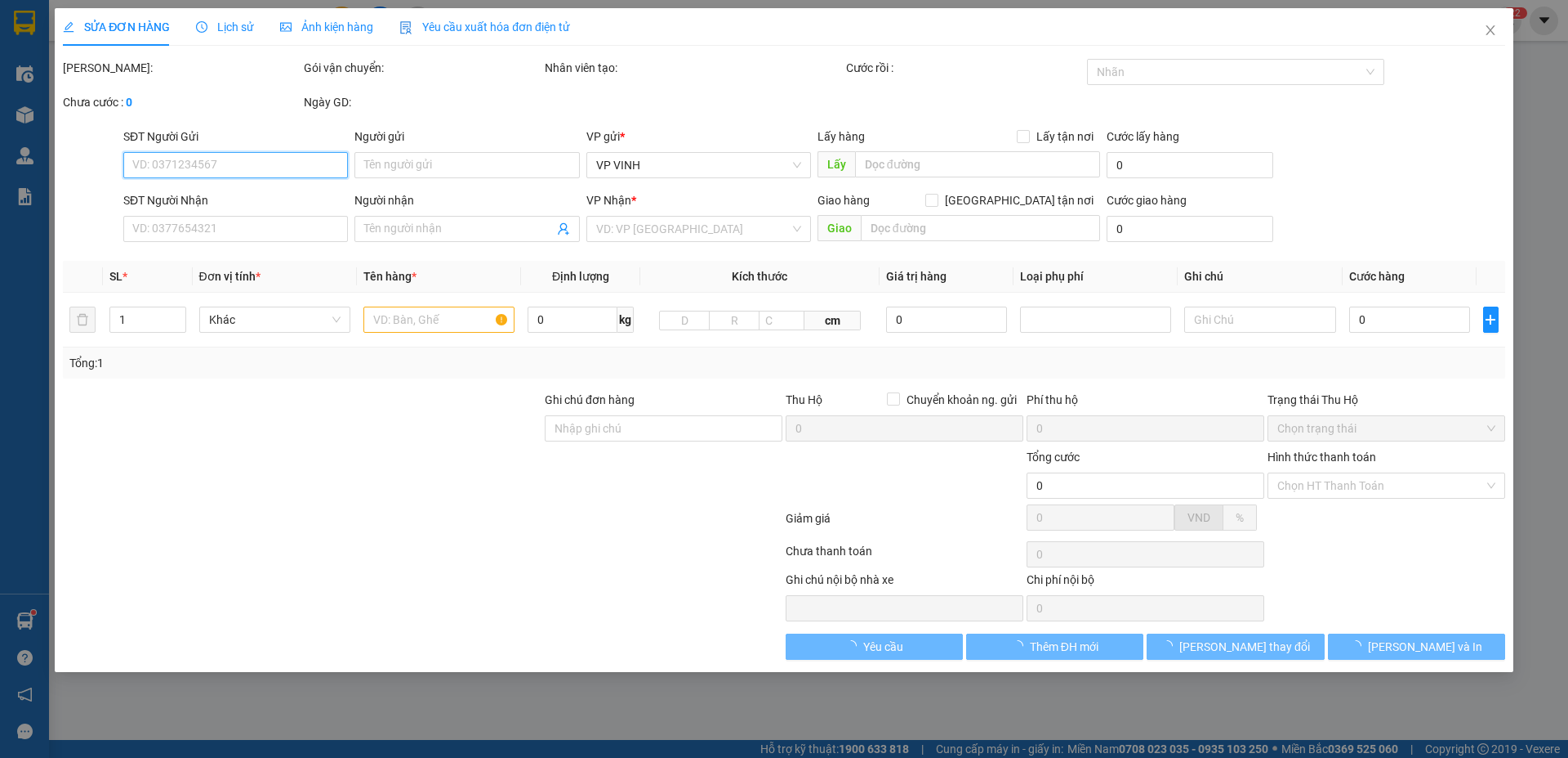
type input "0397862484"
type input "kh"
type input "0979604207"
type input "kh"
checkbox input "true"
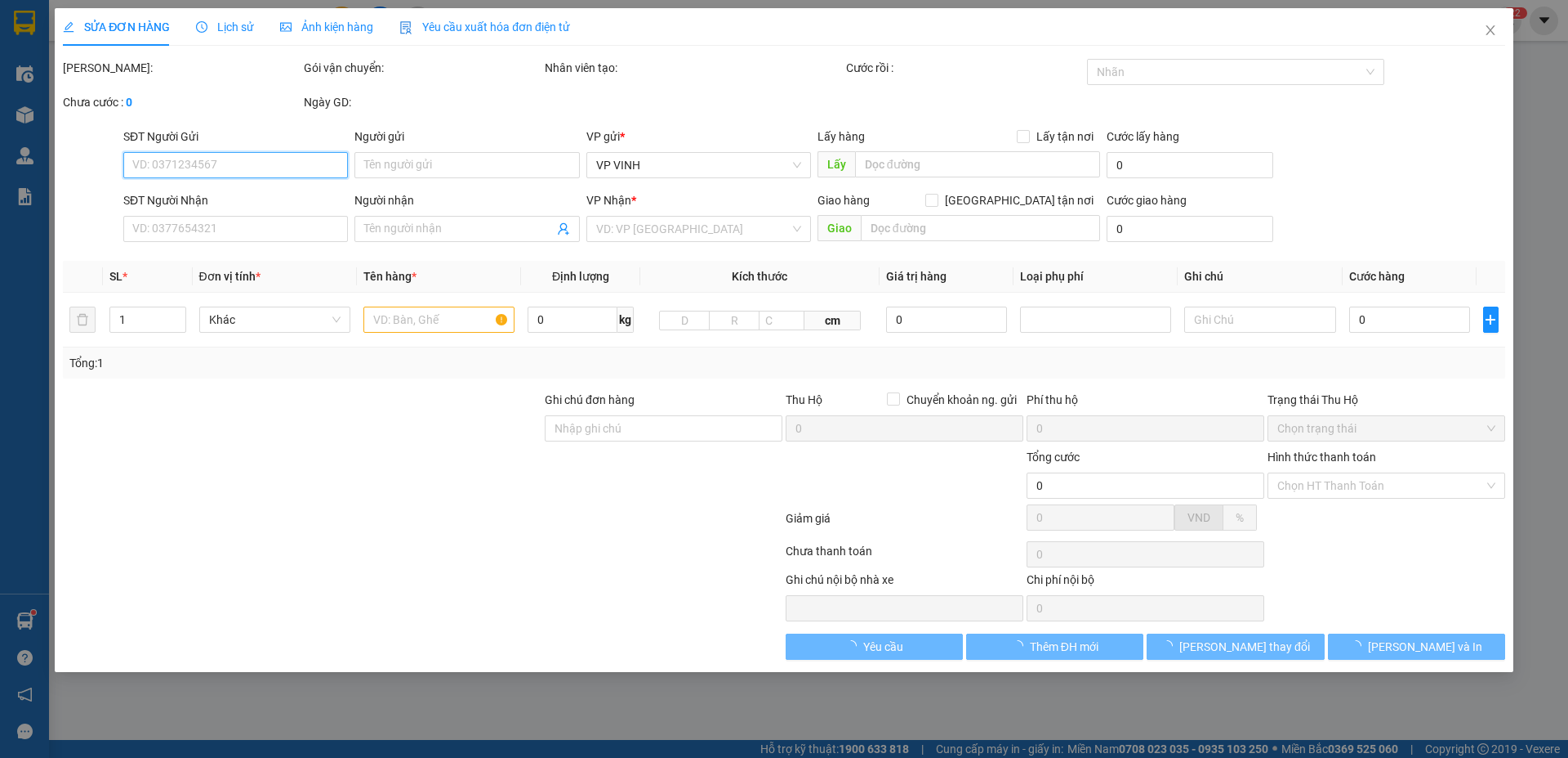
type input "vp"
type input "80.000"
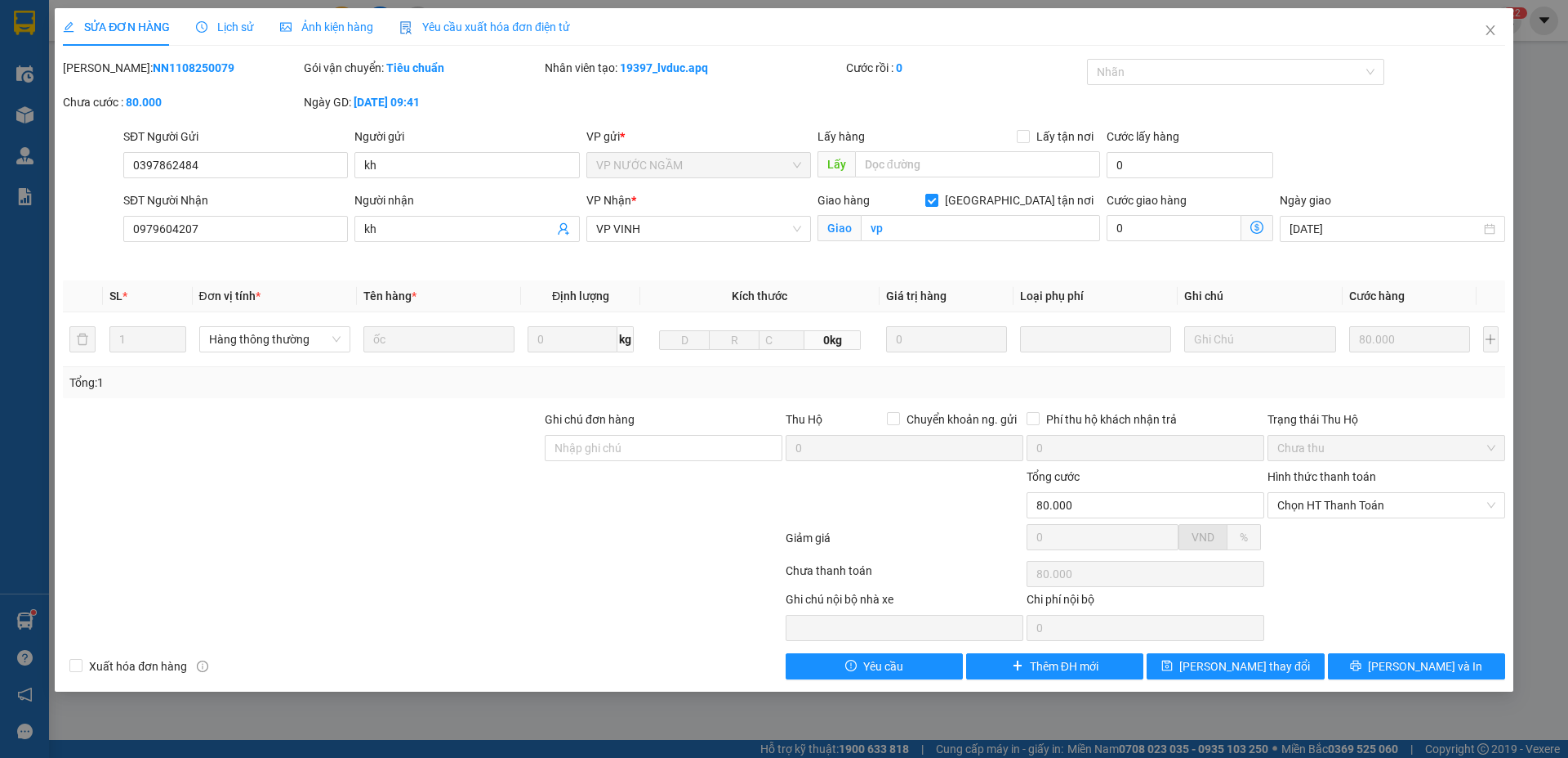
drag, startPoint x: 121, startPoint y: 68, endPoint x: 205, endPoint y: 68, distance: 84.0
click at [205, 68] on div "Mã ĐH: NN1108250079" at bounding box center [181, 67] width 237 height 18
copy b "NN1108250079"
click at [1493, 31] on icon "close" at bounding box center [1491, 31] width 13 height 13
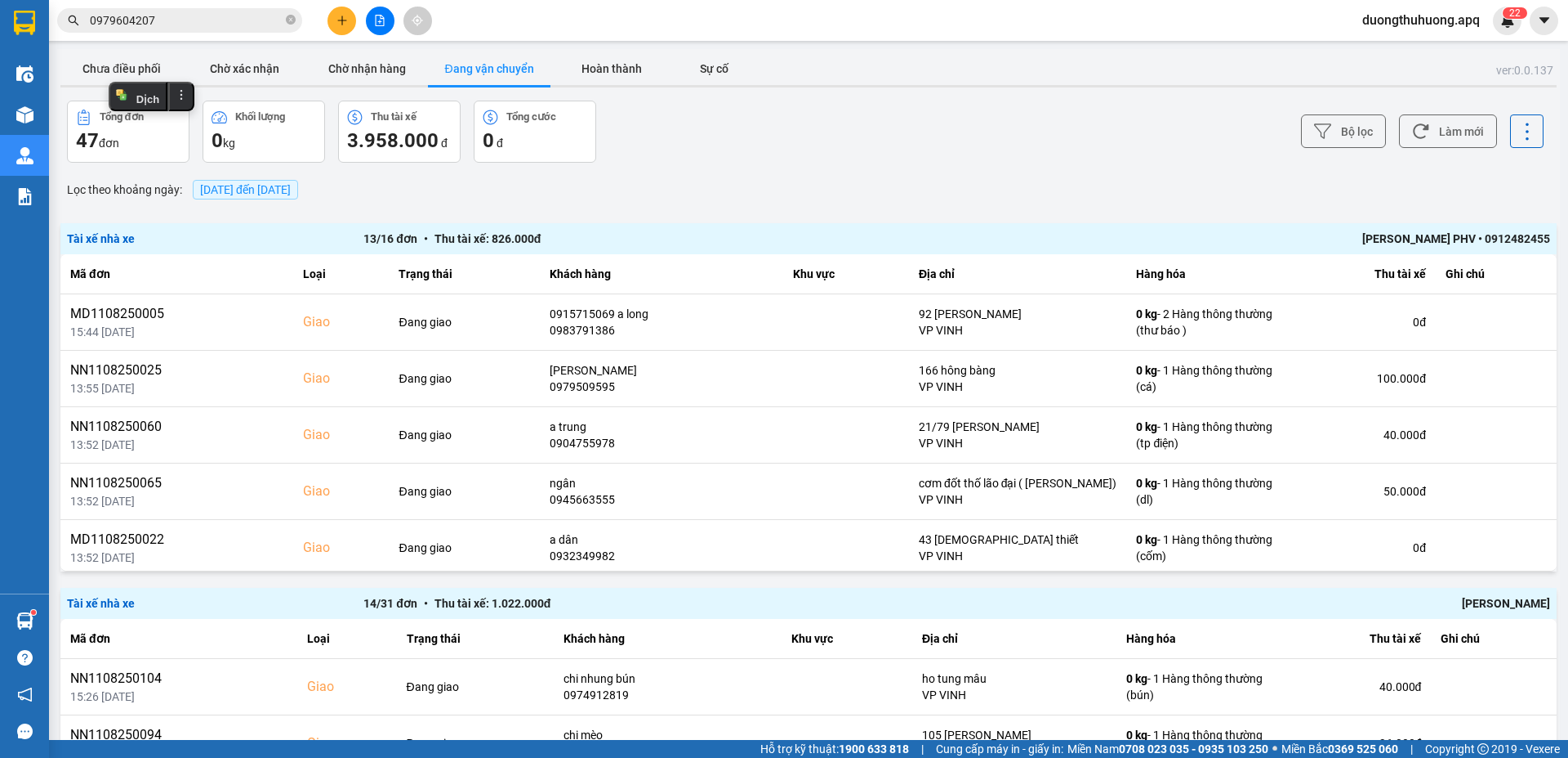
click at [290, 21] on icon "close-circle" at bounding box center [290, 19] width 10 height 10
paste input "0973417352"
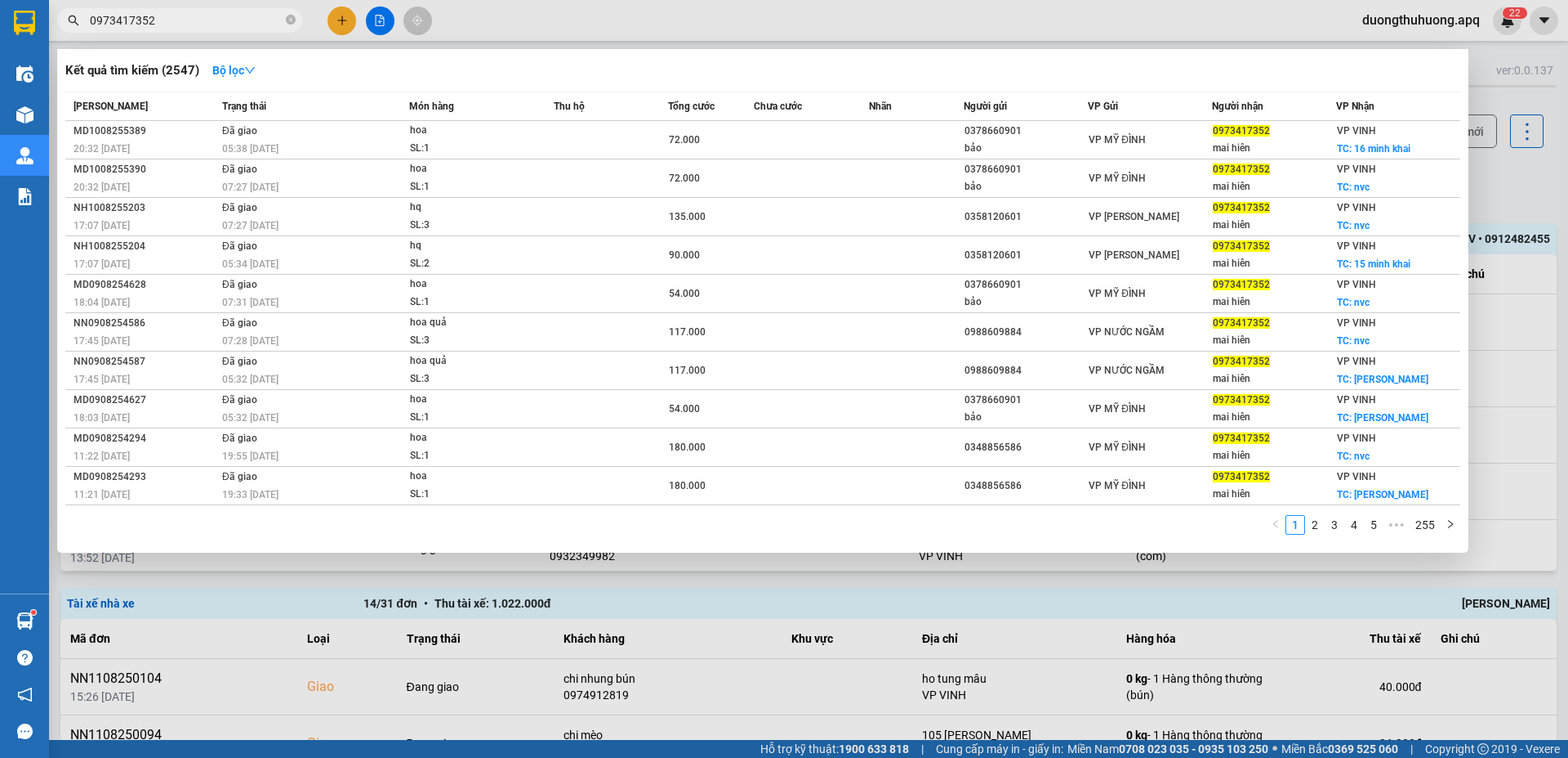
type input "0973417352"
click at [290, 19] on icon "close-circle" at bounding box center [290, 19] width 10 height 10
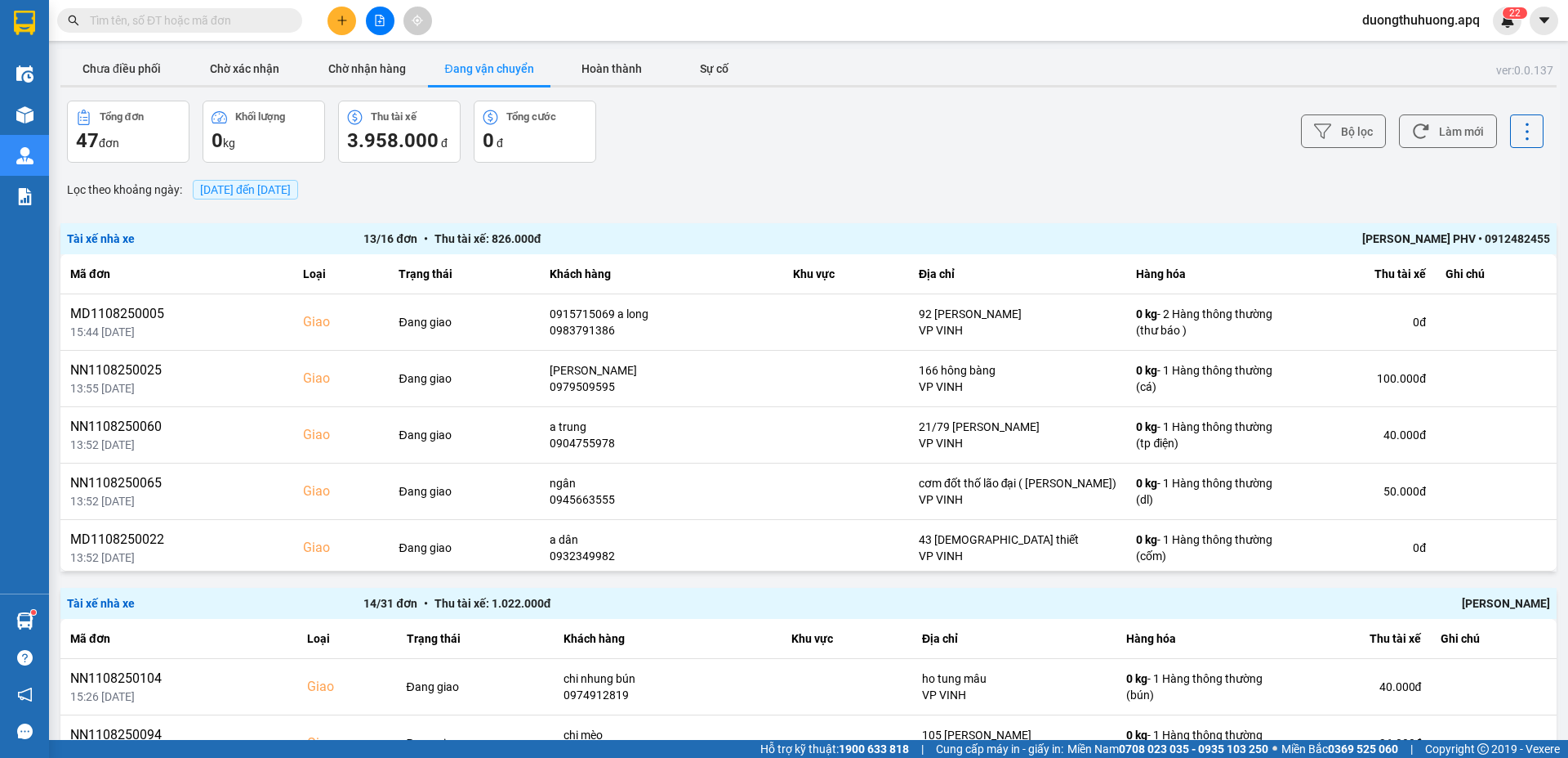
paste input "0886545266"
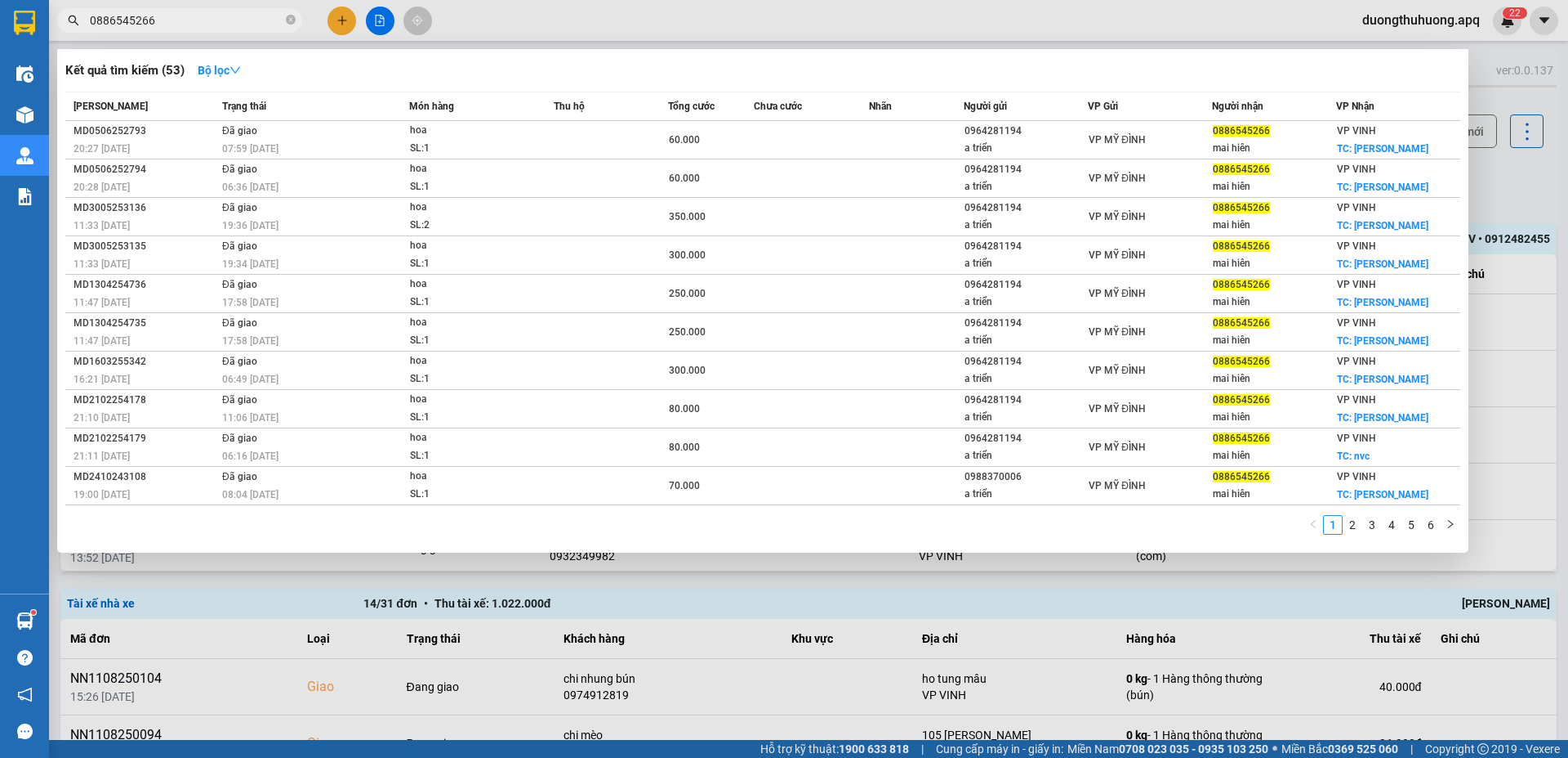
type input "0886545266"
click at [197, 21] on input "0886545266" at bounding box center [186, 20] width 193 height 18
drag, startPoint x: 290, startPoint y: 17, endPoint x: 243, endPoint y: 18, distance: 47.0
click at [287, 16] on icon "close-circle" at bounding box center [290, 19] width 10 height 10
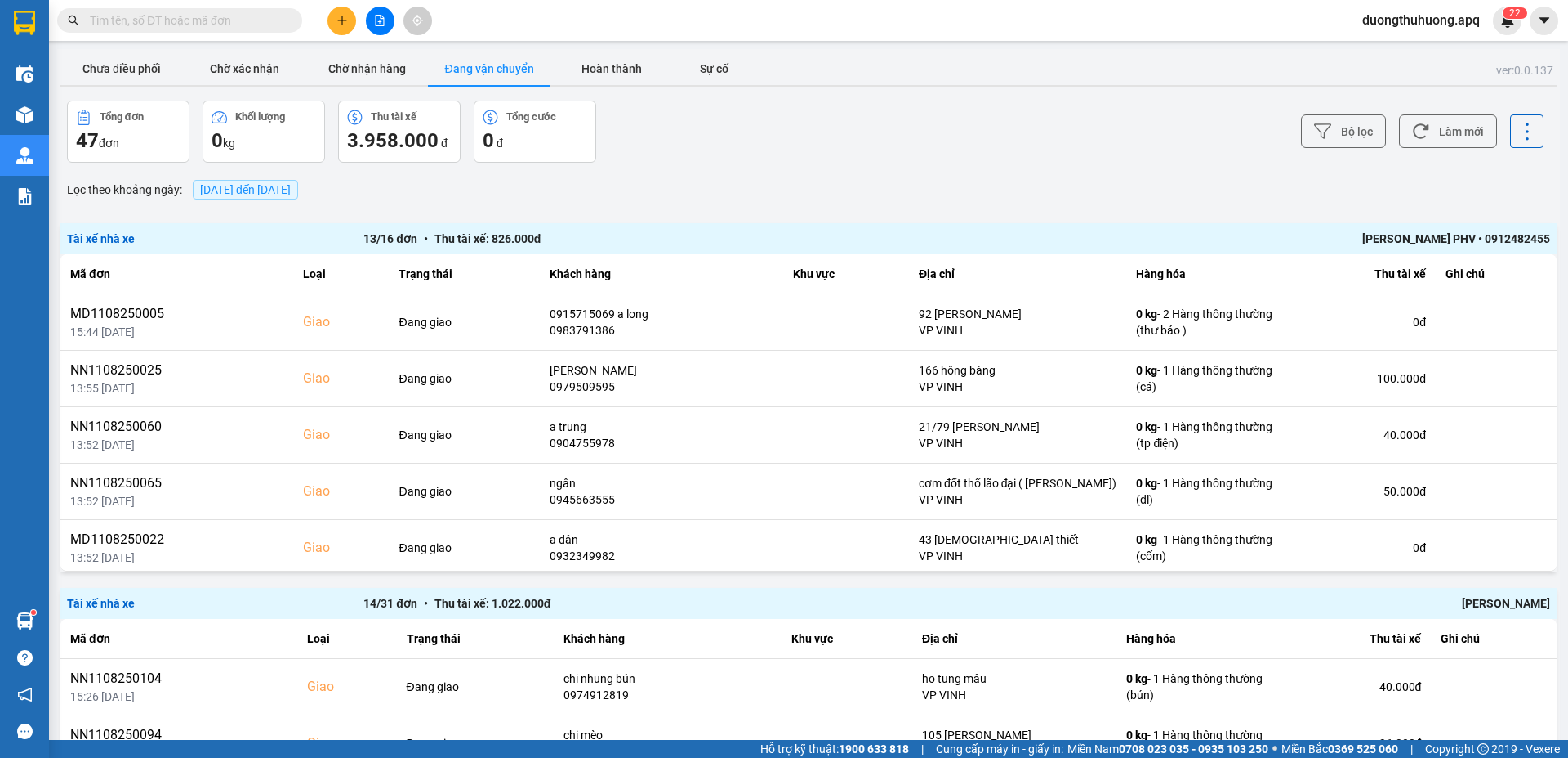
paste input "0983548956"
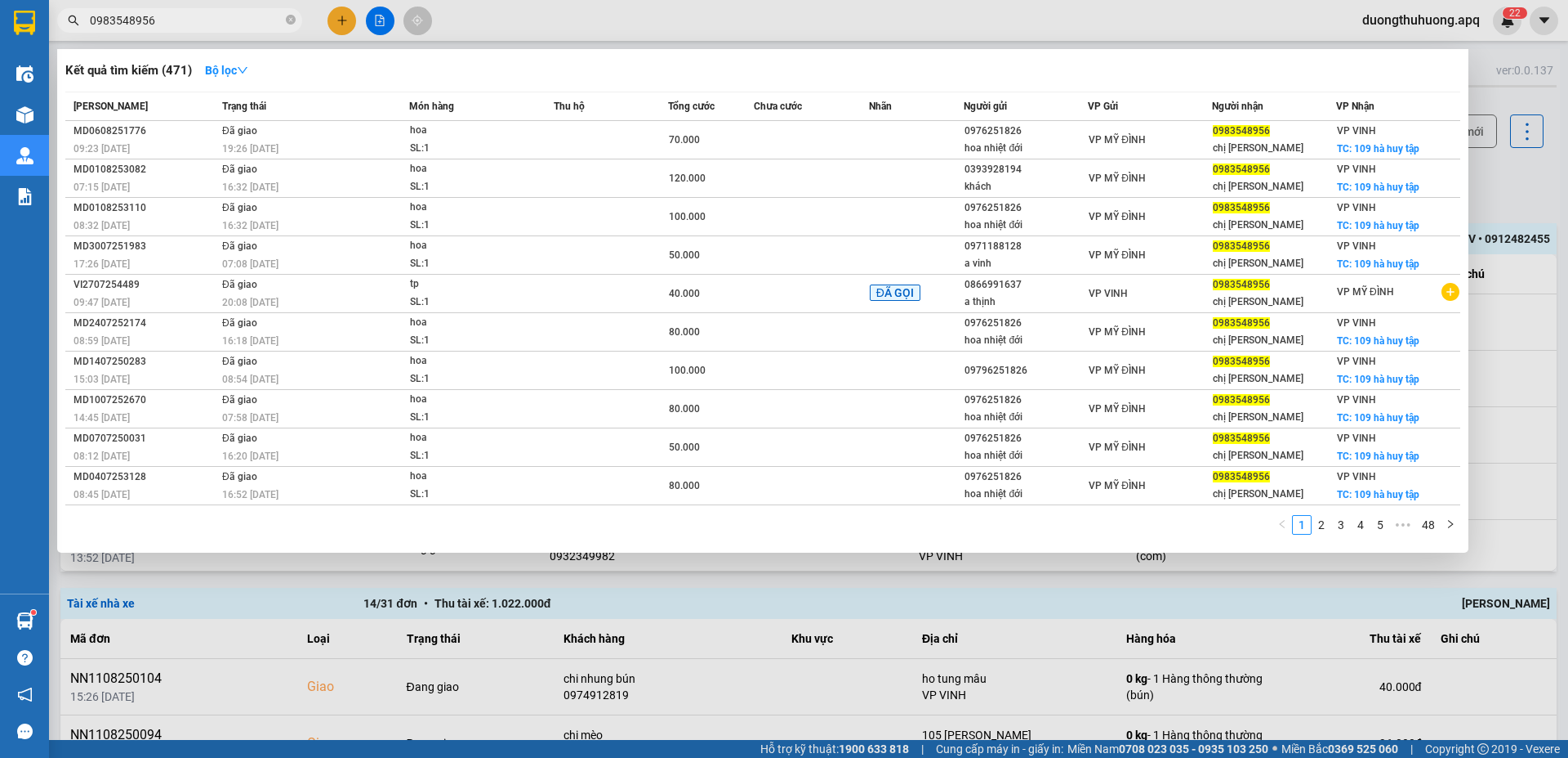
type input "0983548956"
drag, startPoint x: 286, startPoint y: 19, endPoint x: 258, endPoint y: 19, distance: 28.0
click at [286, 20] on icon "close-circle" at bounding box center [290, 19] width 10 height 10
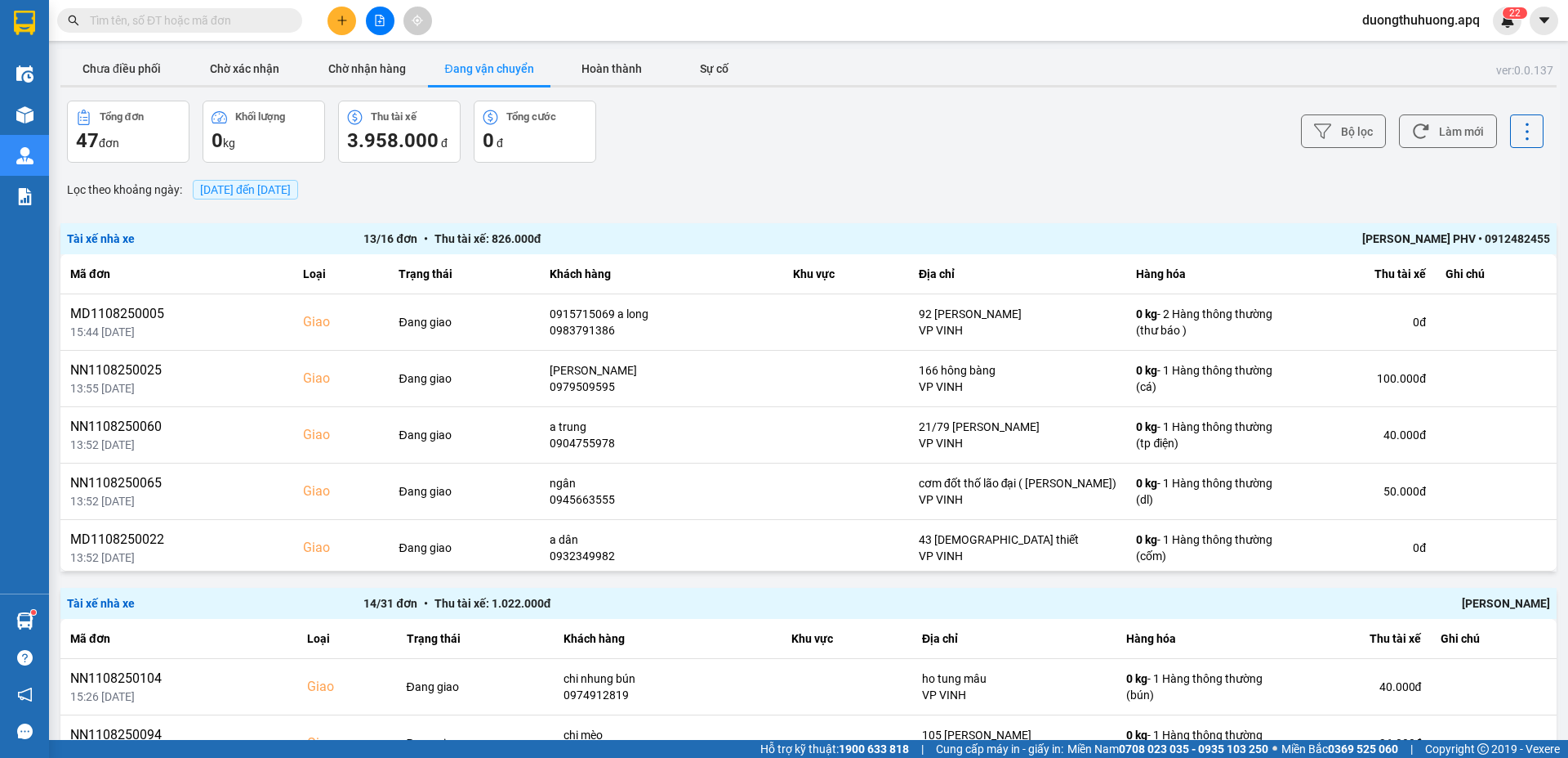
paste input "0988529035"
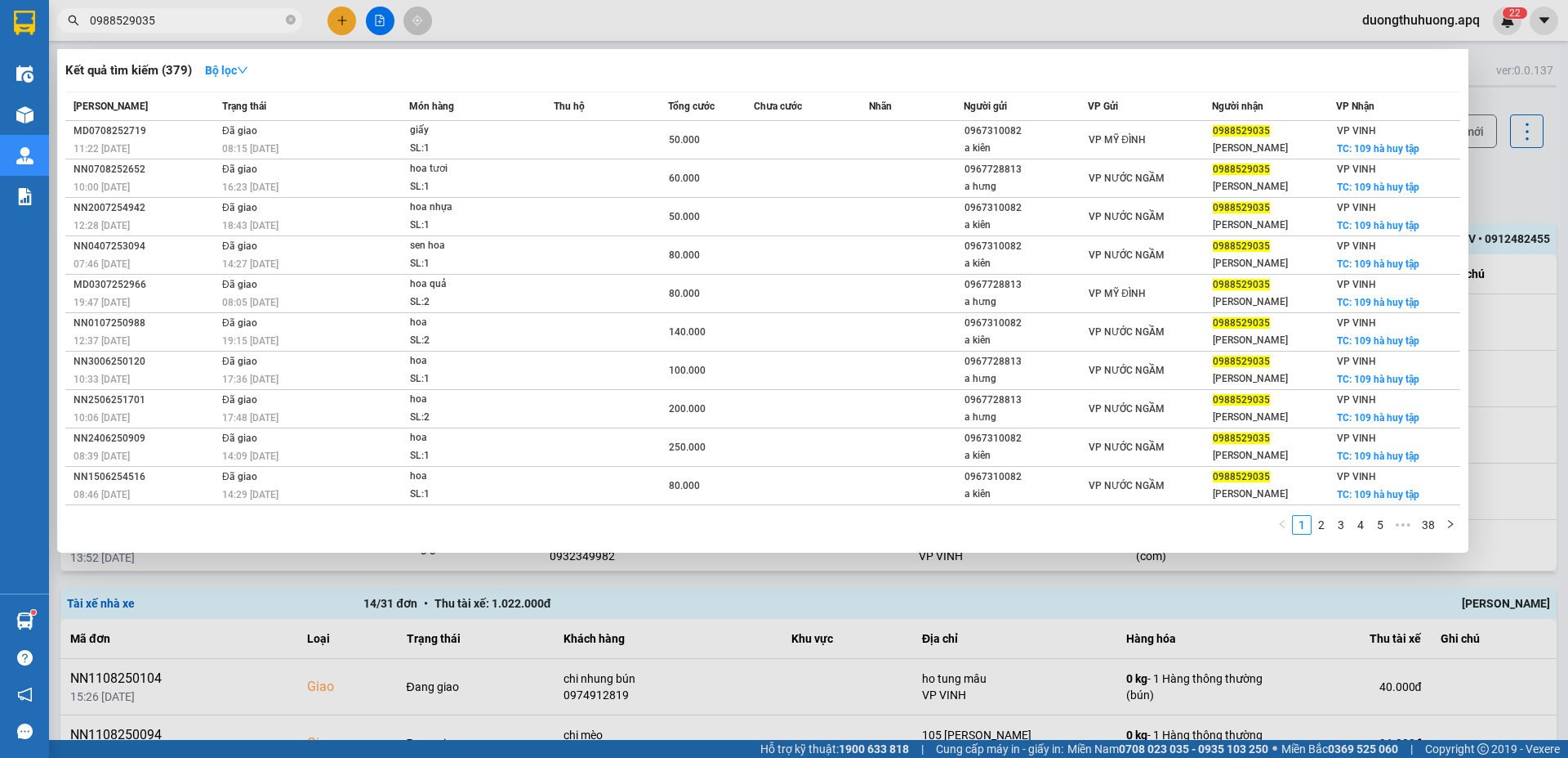
type input "0988529035"
click at [288, 18] on icon "close-circle" at bounding box center [290, 19] width 10 height 10
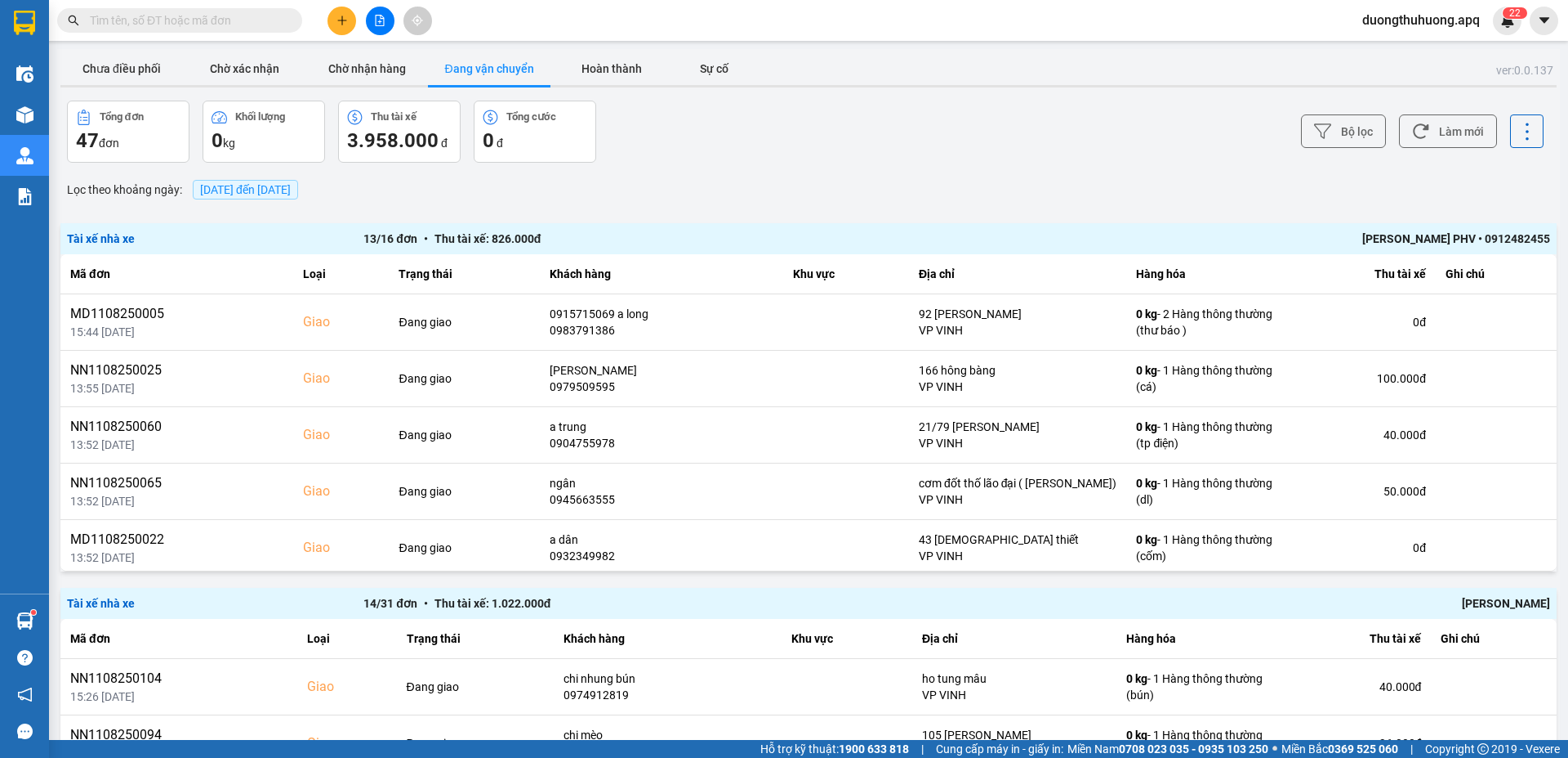
paste input "0983695936"
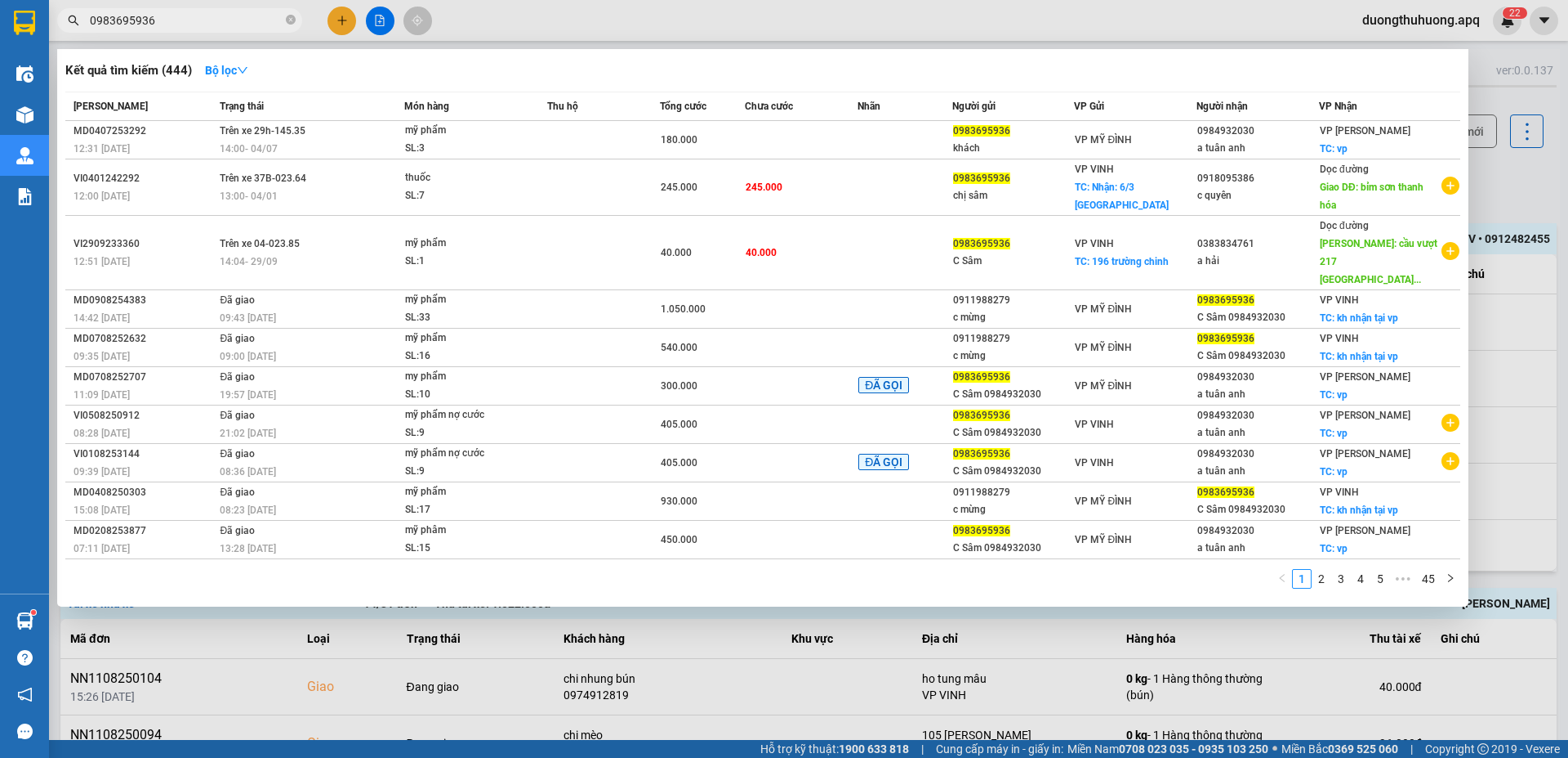
type input "0983695936"
click at [290, 17] on icon "close-circle" at bounding box center [290, 19] width 10 height 10
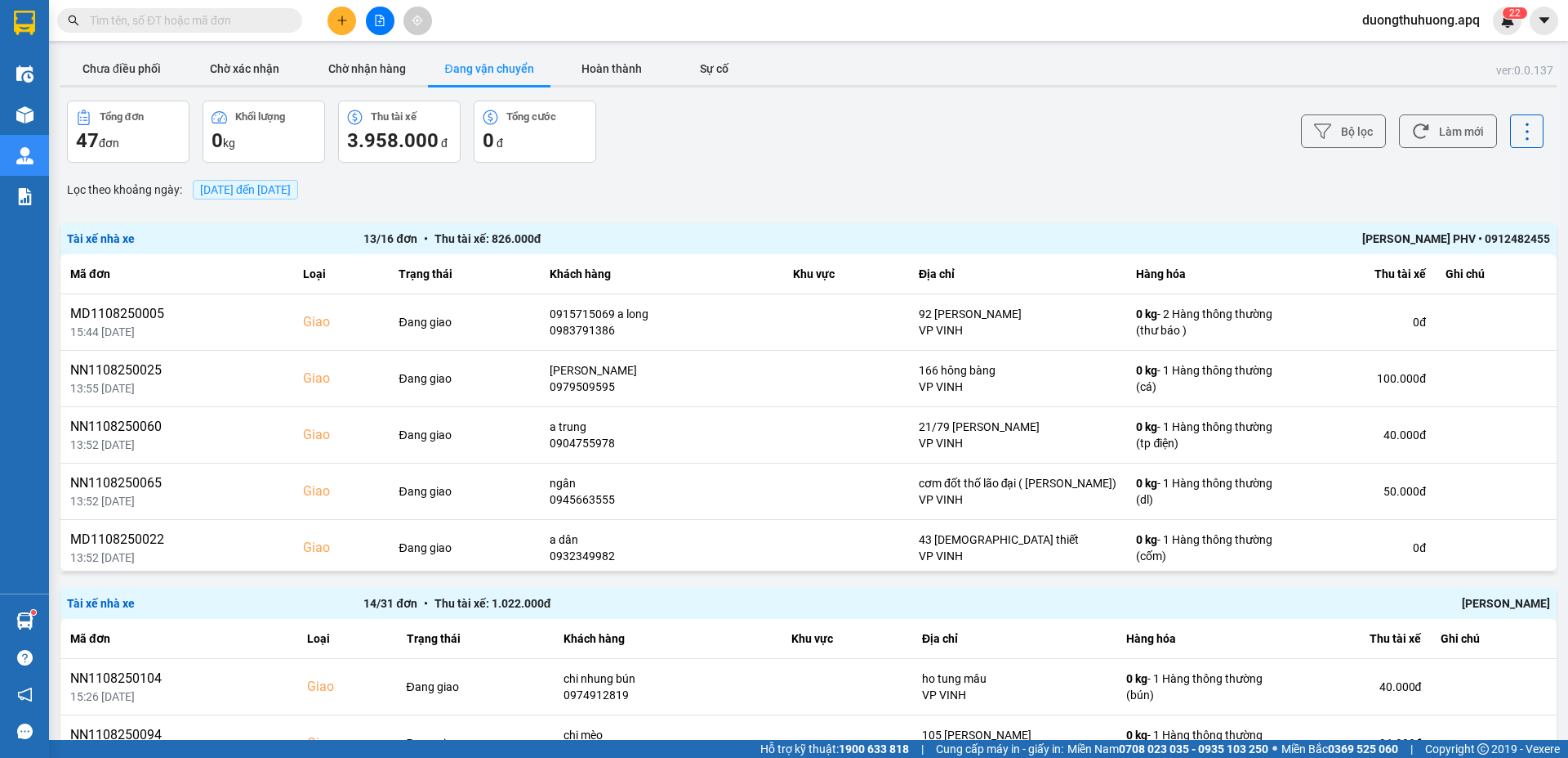
paste input "0389899999"
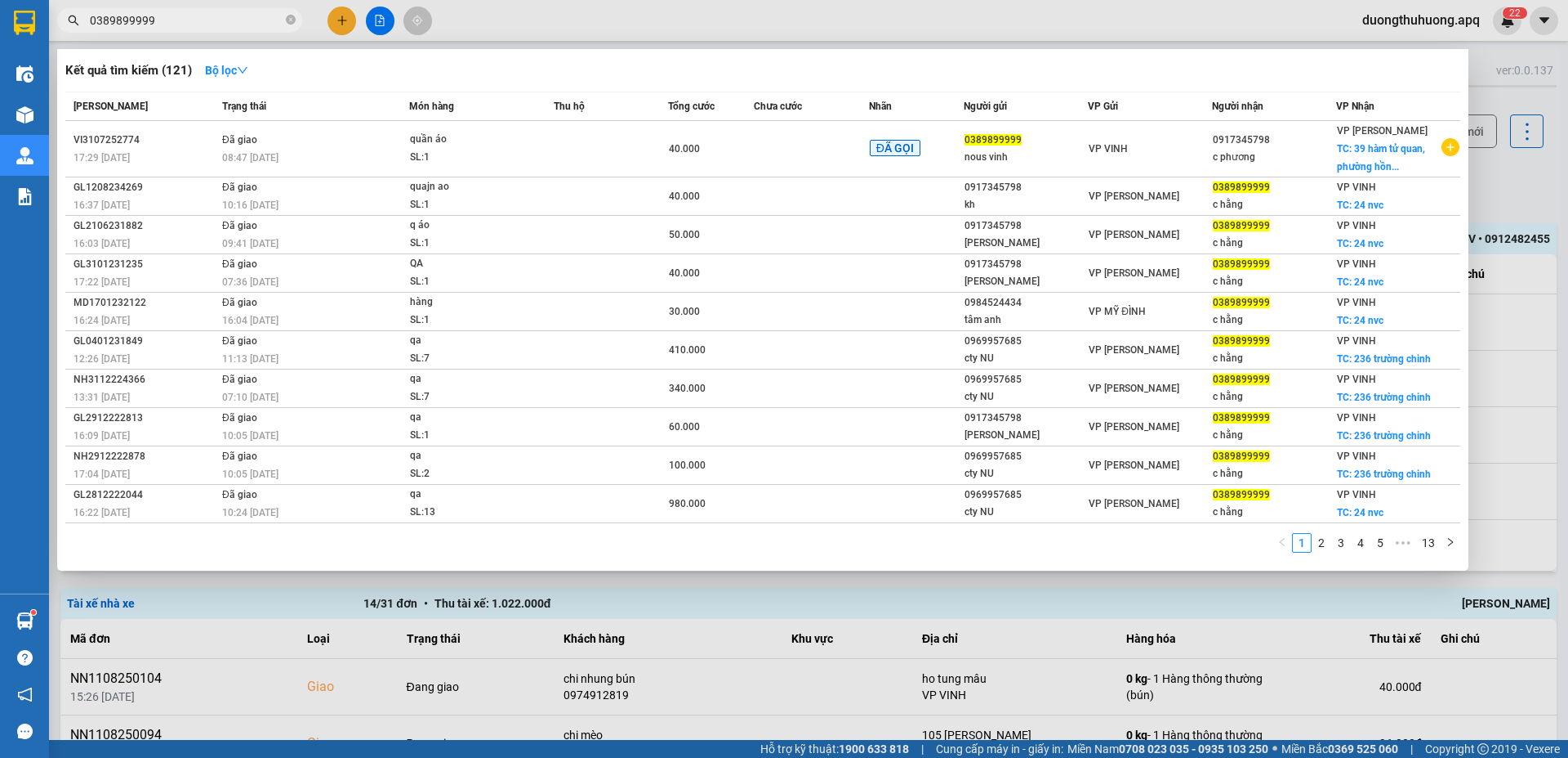
type input "0389899999"
click at [295, 16] on icon "close-circle" at bounding box center [290, 19] width 10 height 10
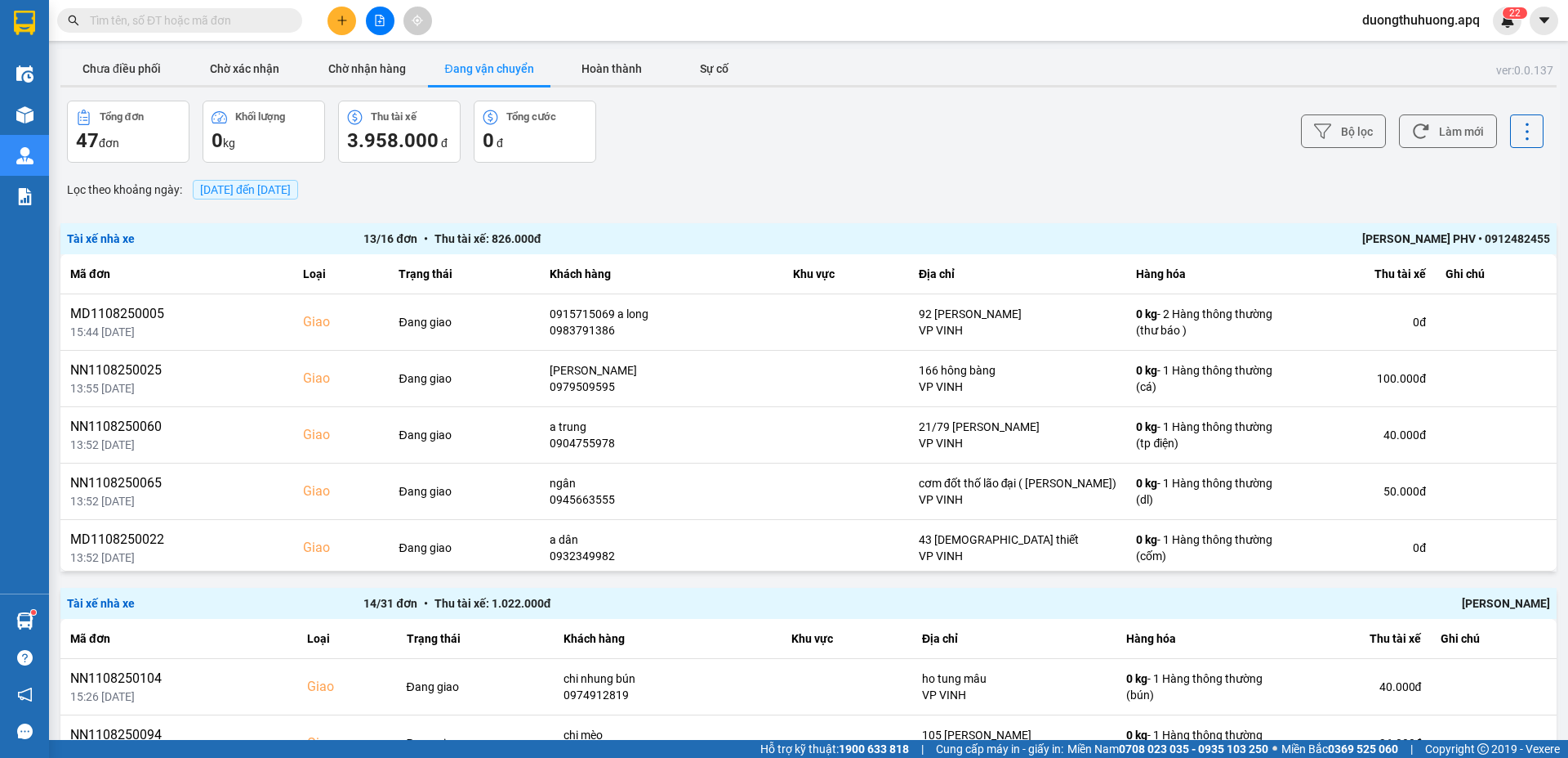
paste input "0913272621"
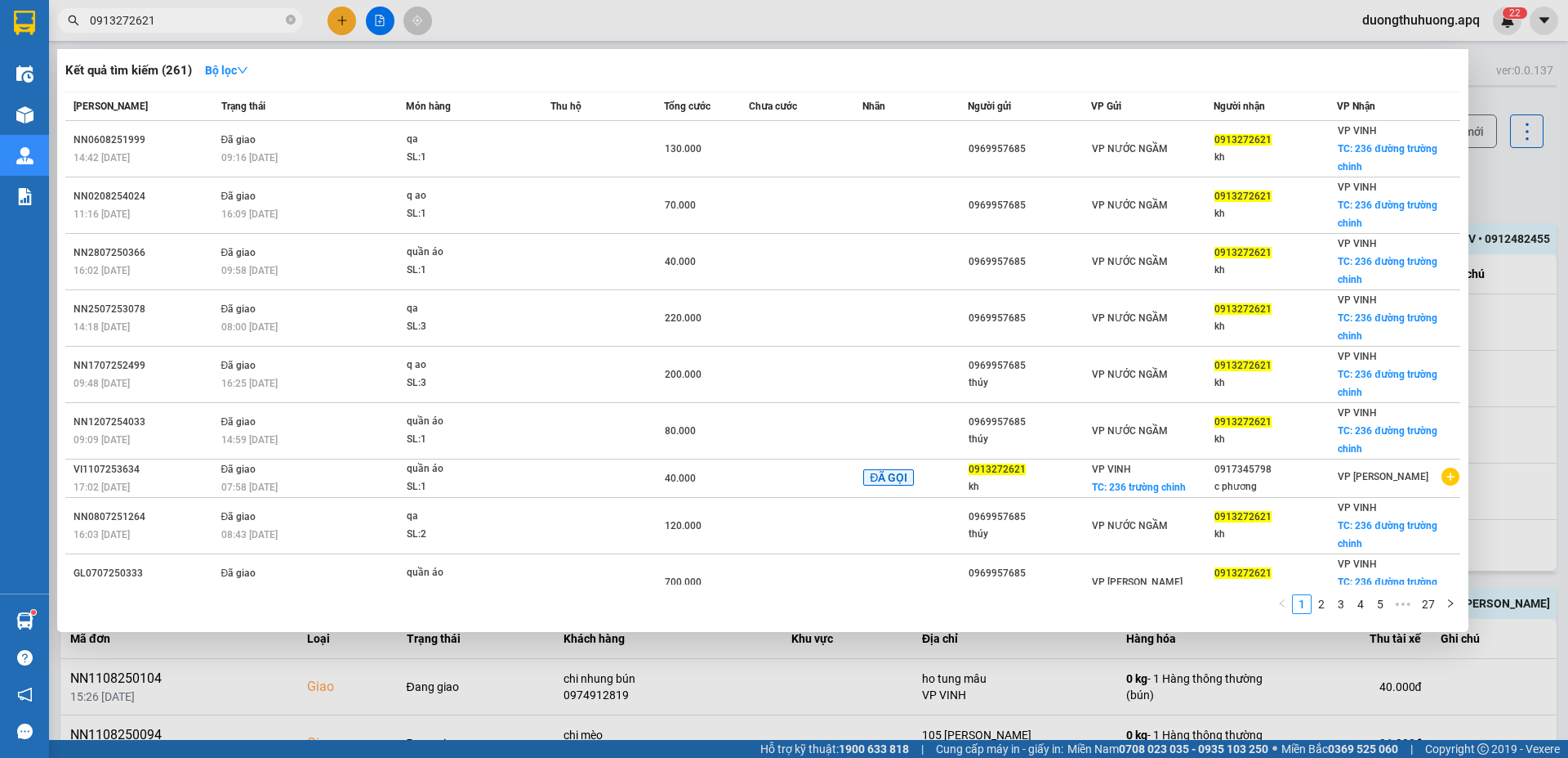
type input "0913272621"
click at [290, 19] on icon "close-circle" at bounding box center [290, 19] width 10 height 10
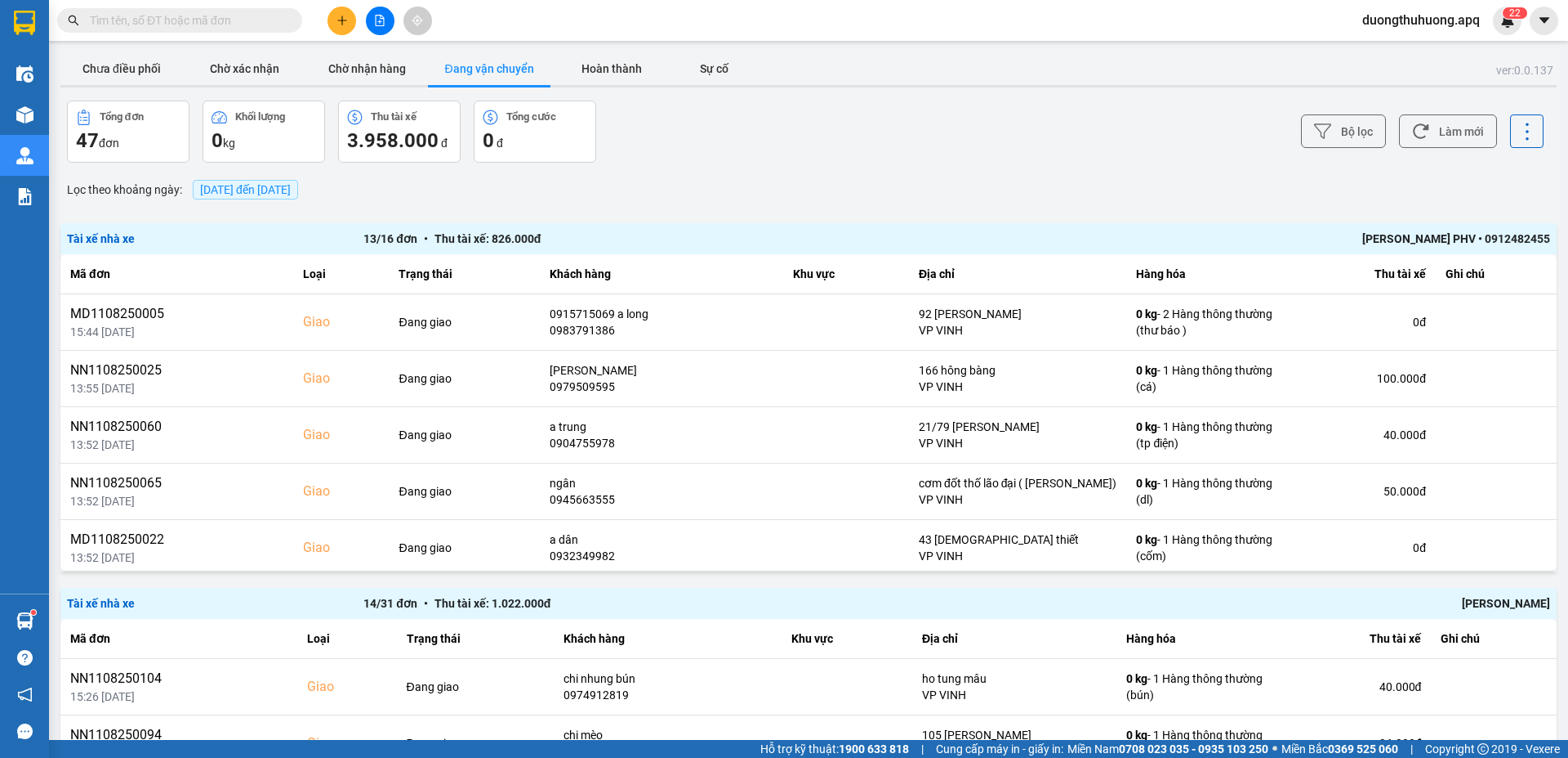
paste input "0366529948"
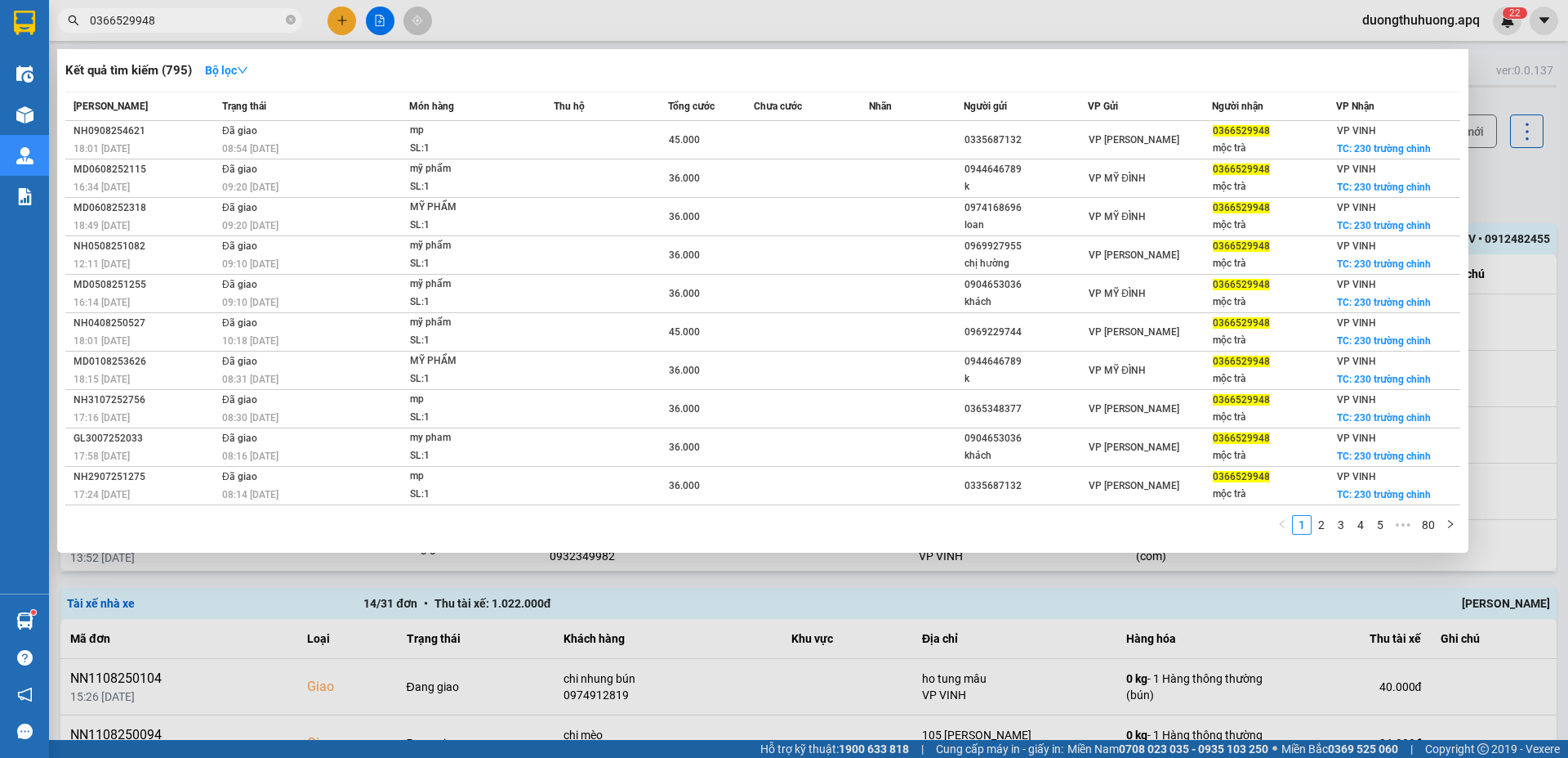
type input "0366529948"
drag, startPoint x: 290, startPoint y: 18, endPoint x: 238, endPoint y: 18, distance: 52.0
click at [288, 18] on icon "close-circle" at bounding box center [290, 19] width 10 height 10
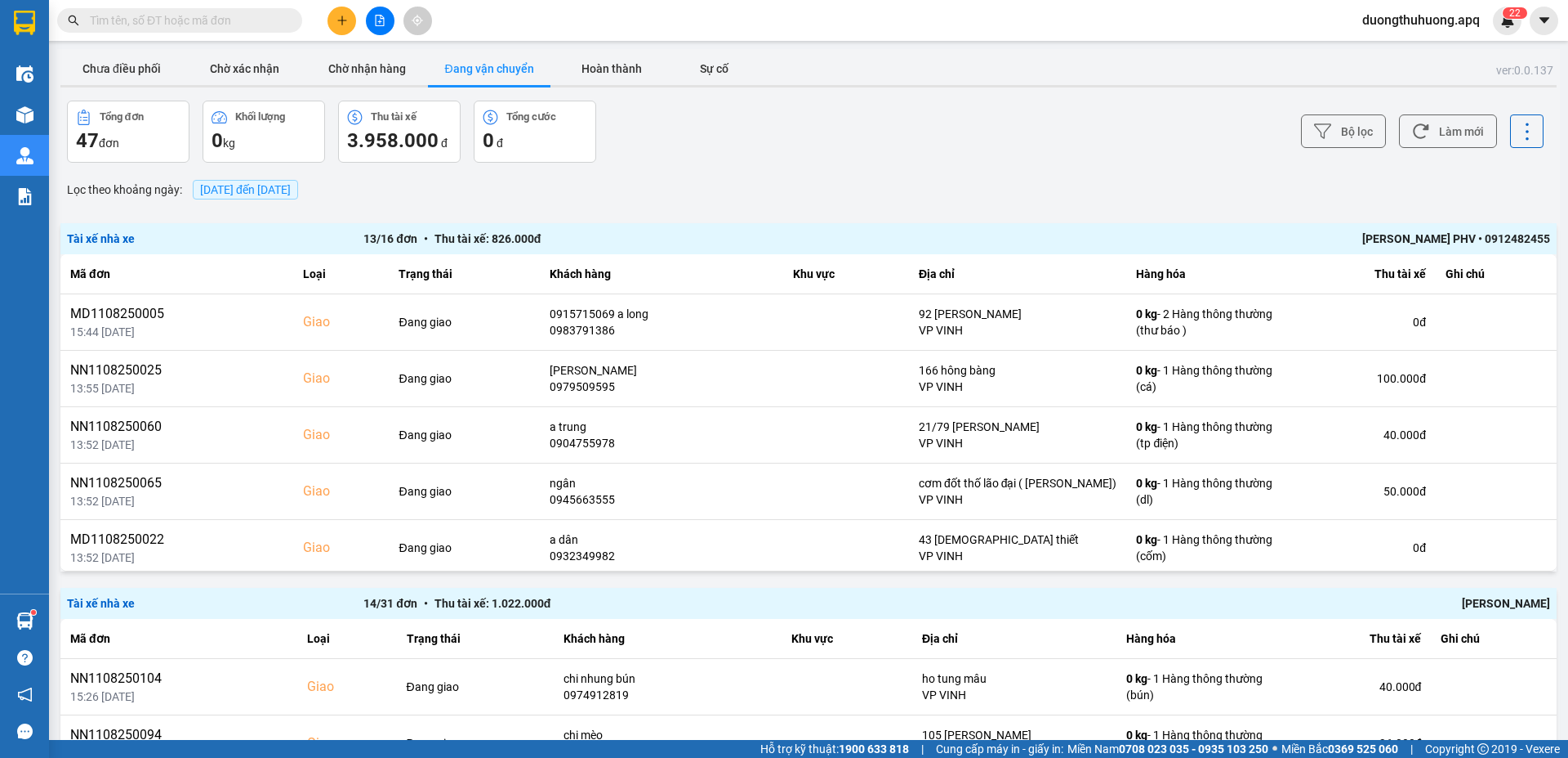
paste input "0832833444"
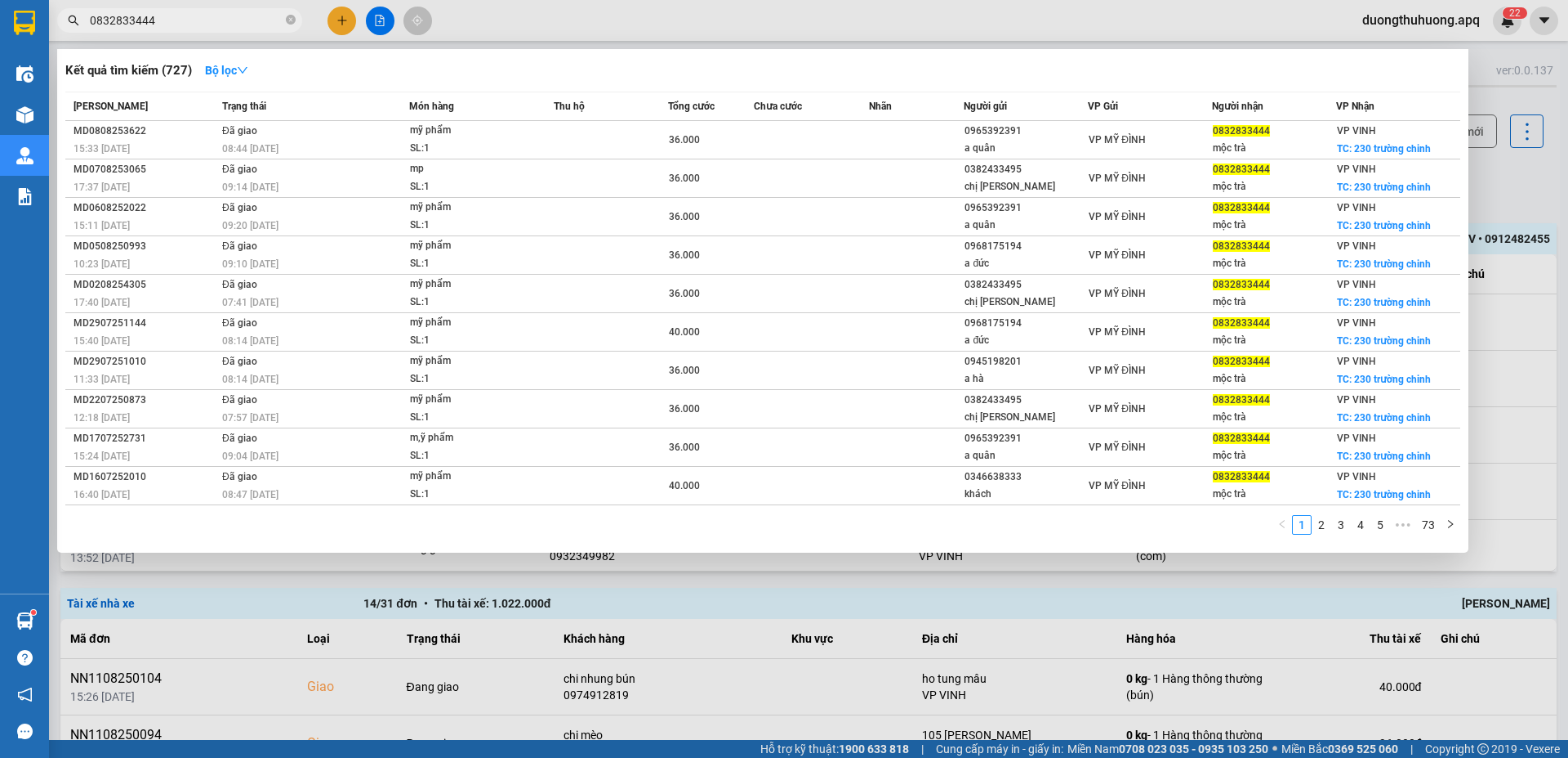
type input "0832833444"
click at [290, 23] on icon "close-circle" at bounding box center [290, 19] width 10 height 10
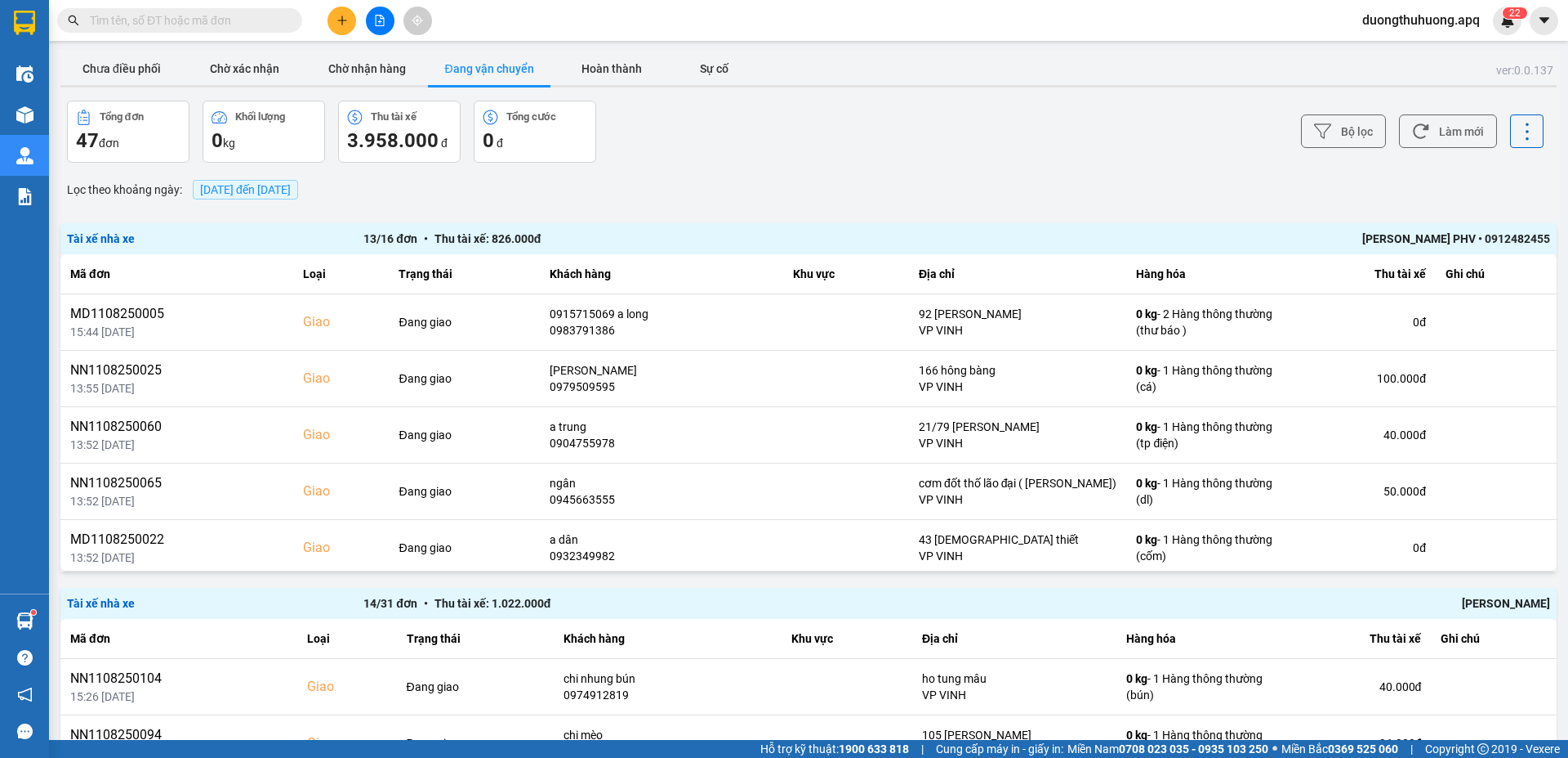
paste input "0359150687"
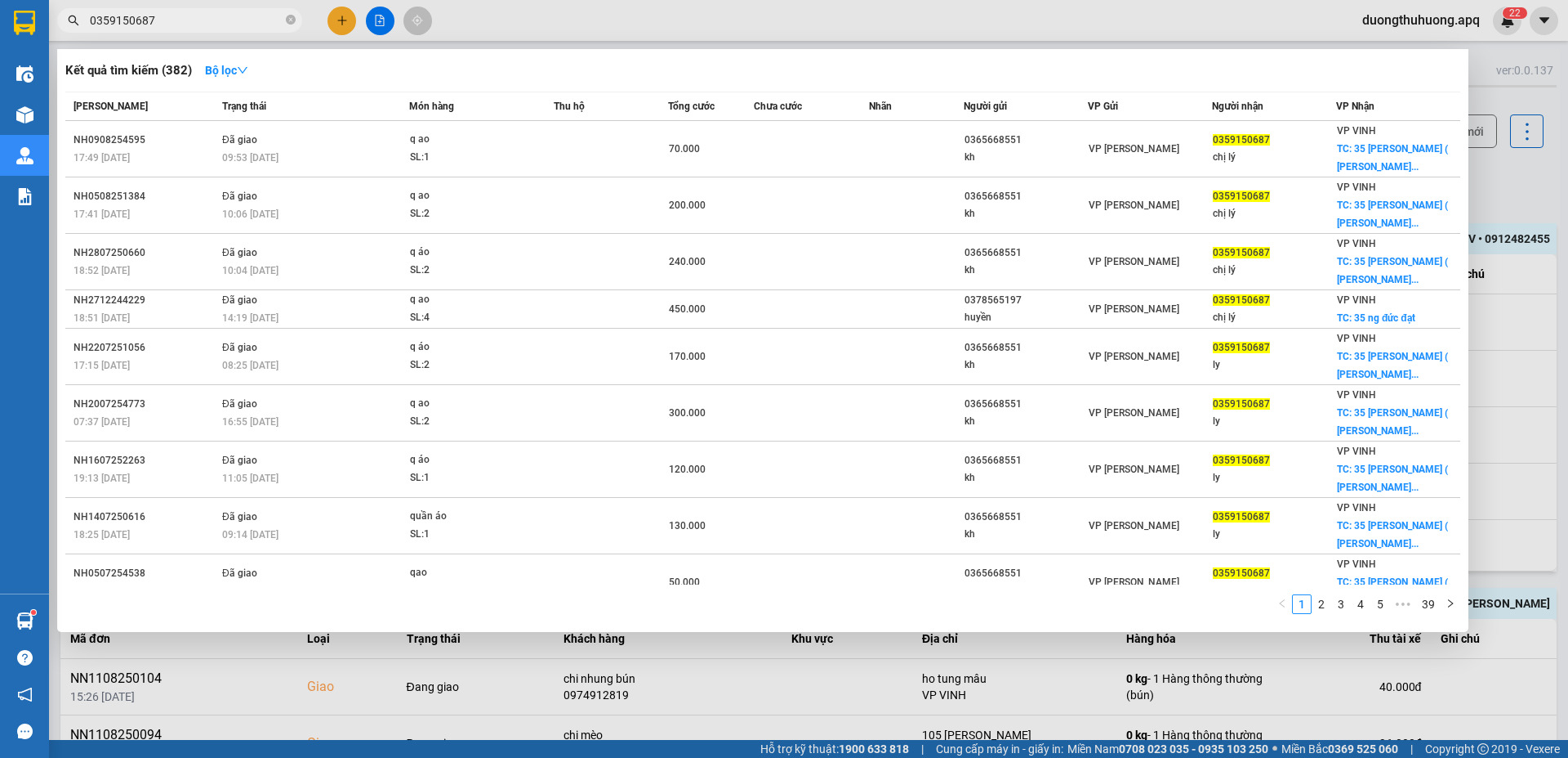
type input "0359150687"
click at [290, 19] on icon "close-circle" at bounding box center [290, 19] width 10 height 10
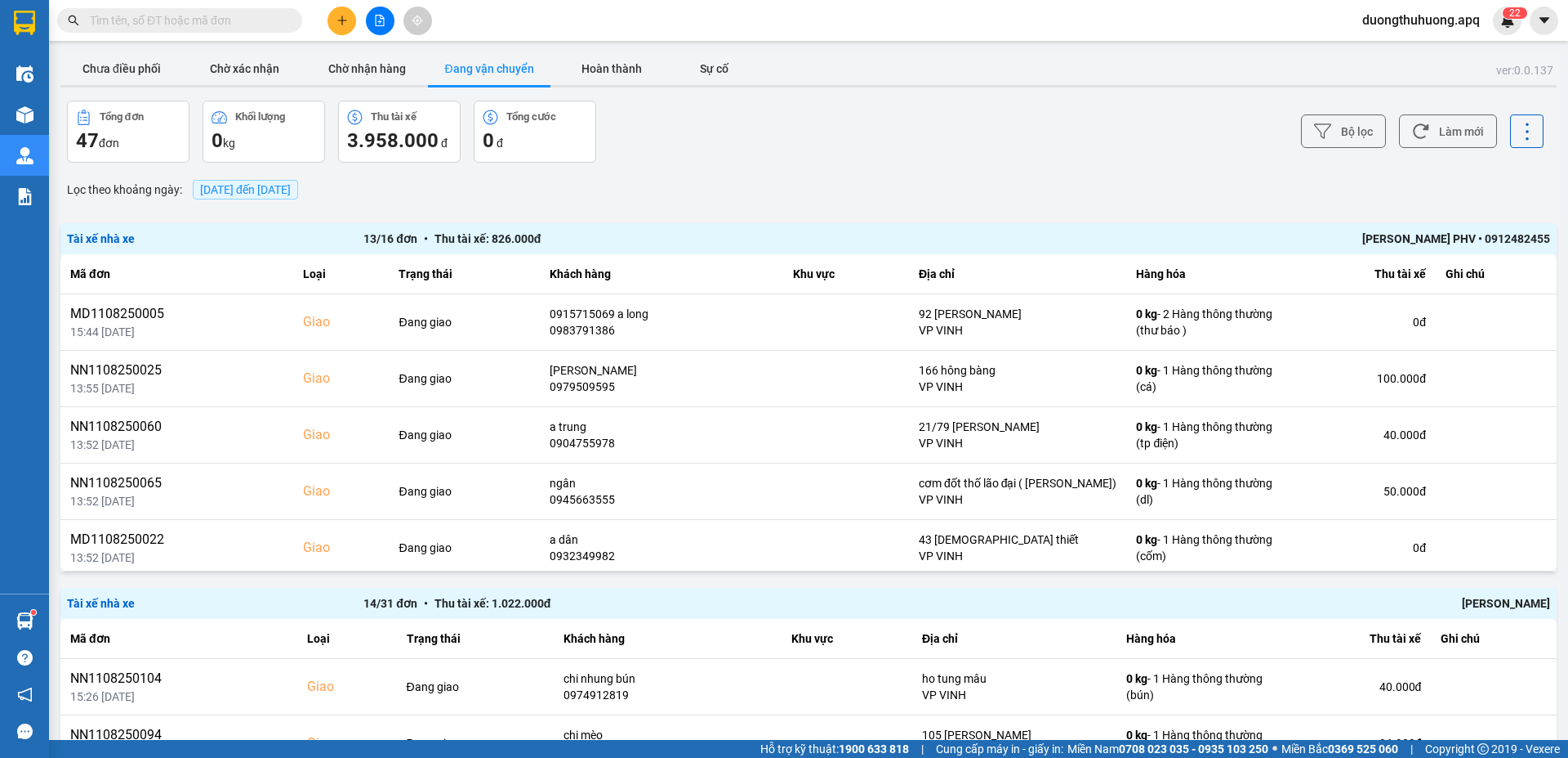
paste input "0971665999"
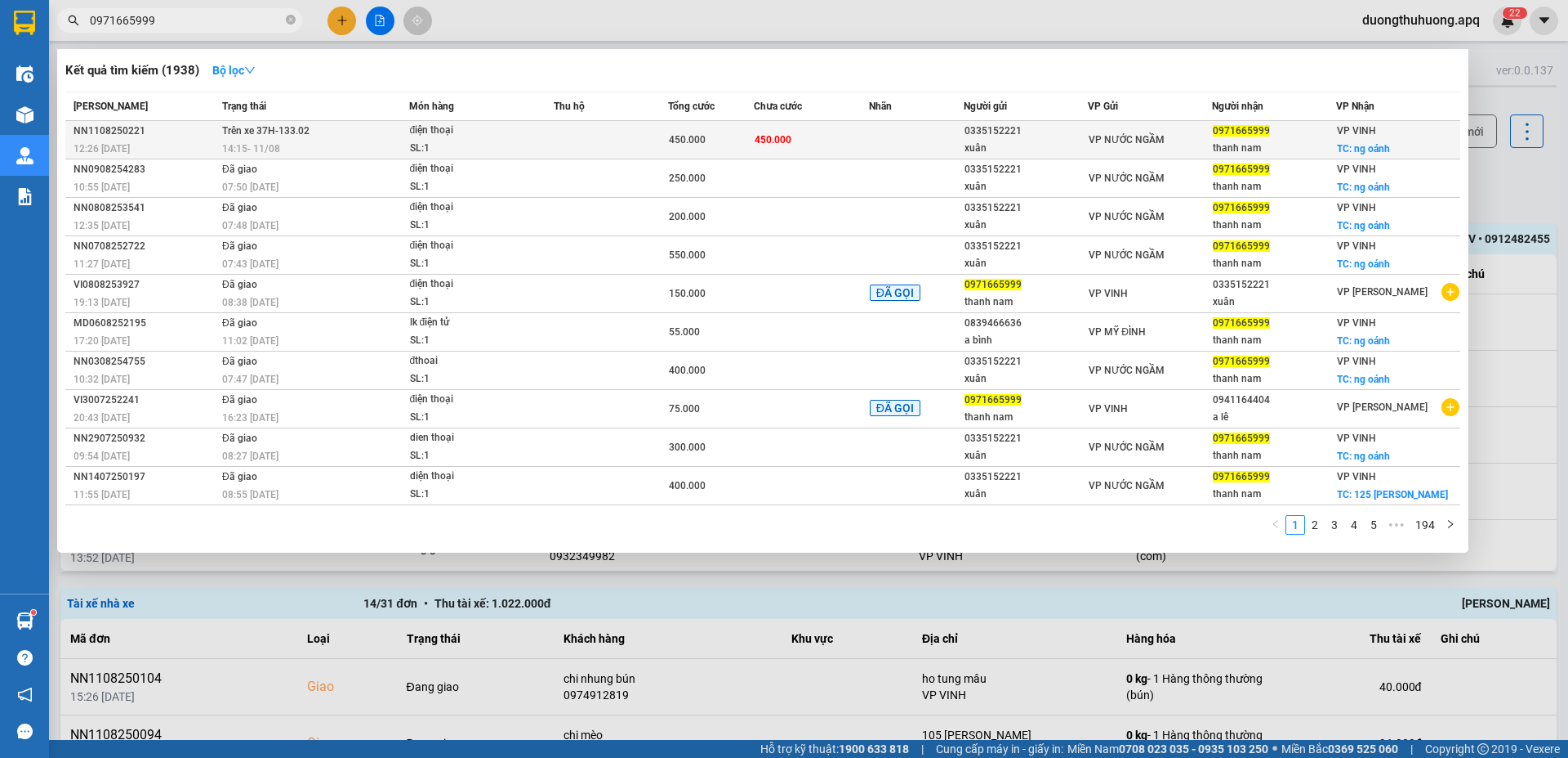
type input "0971665999"
click at [116, 132] on div "NN1108250221" at bounding box center [145, 131] width 144 height 17
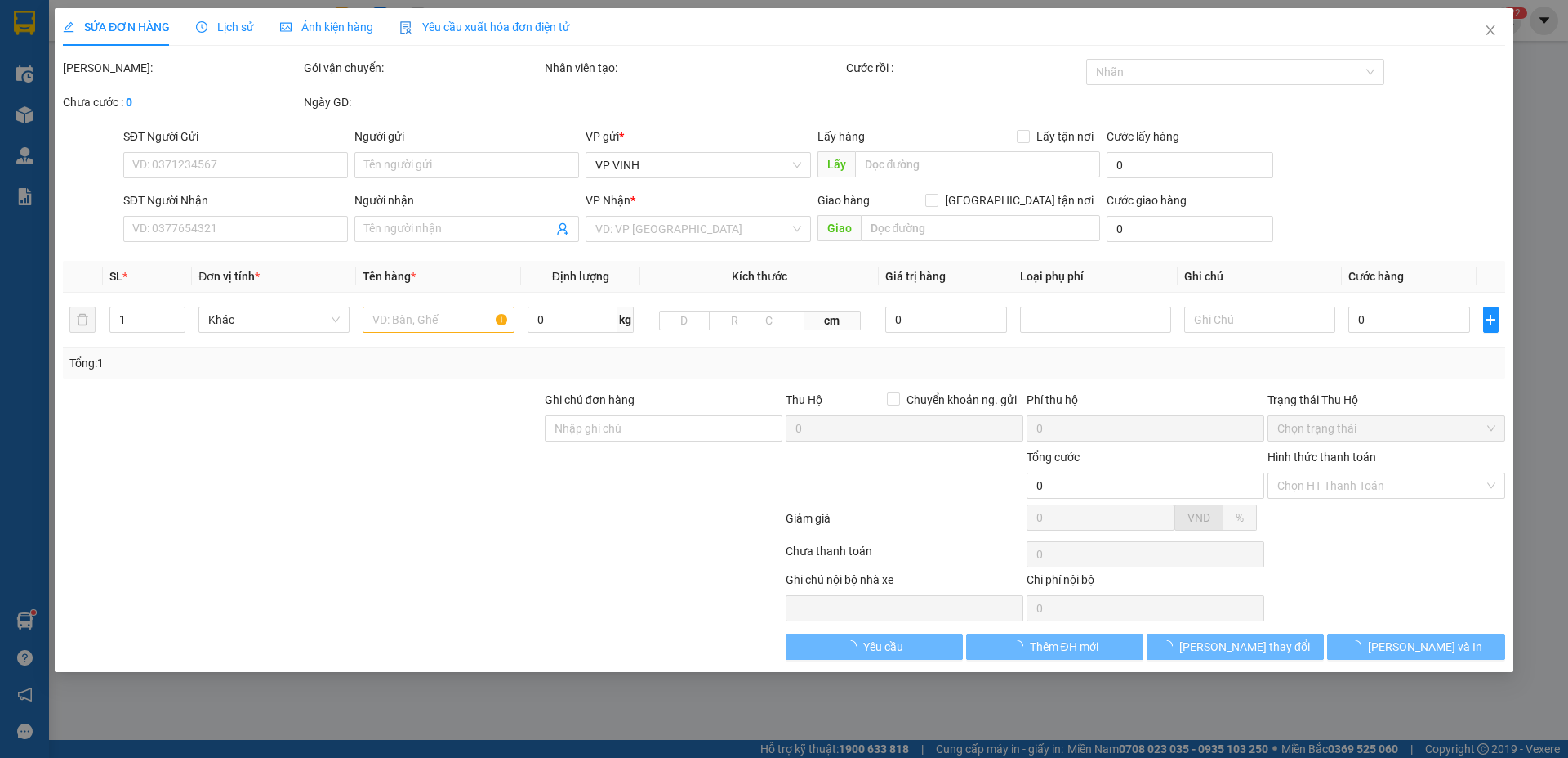
type input "0335152221"
type input "xuân"
type input "0971665999"
type input "thanh nam"
checkbox input "true"
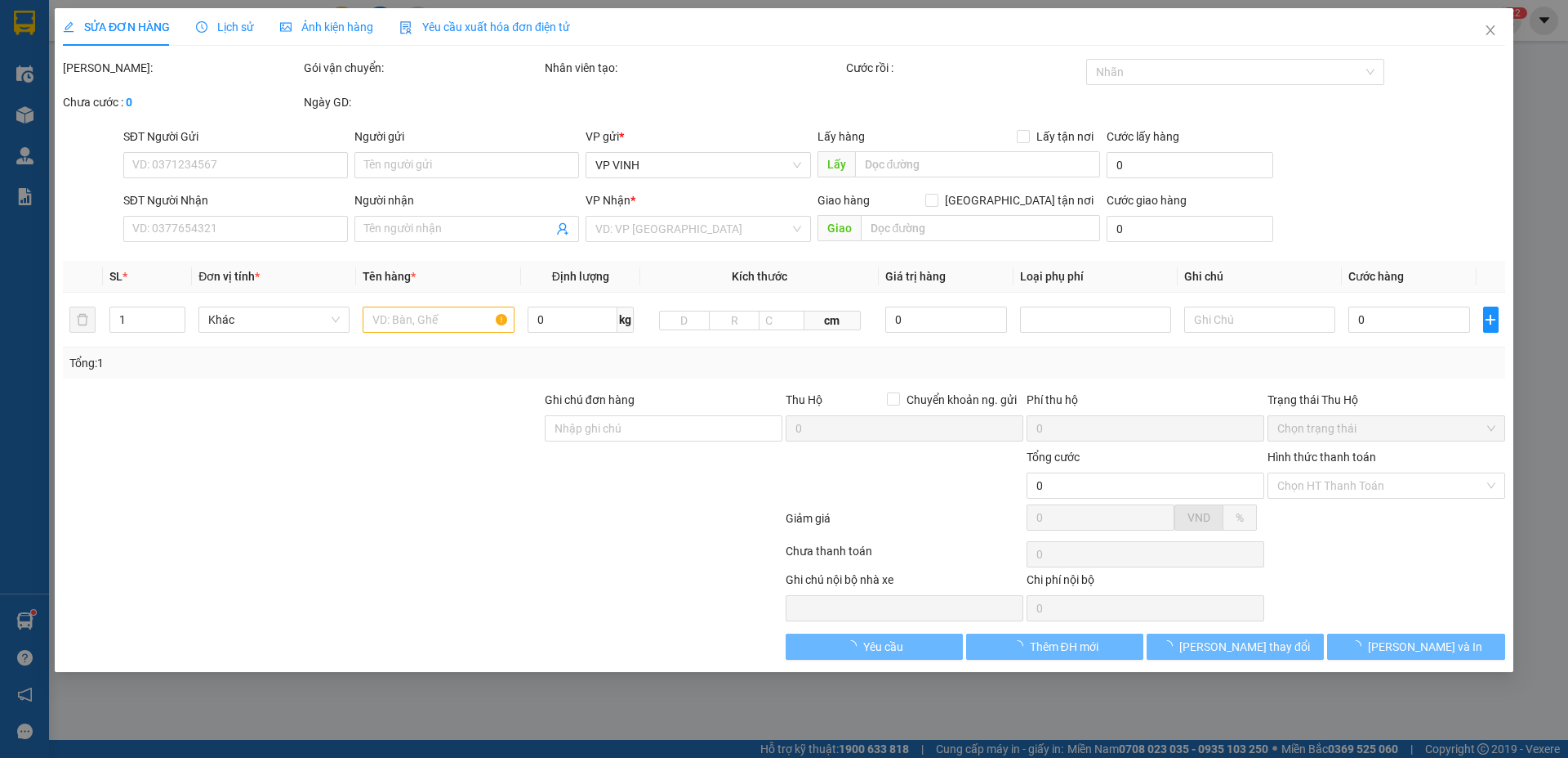
type input "ng oánh"
type input "450.000"
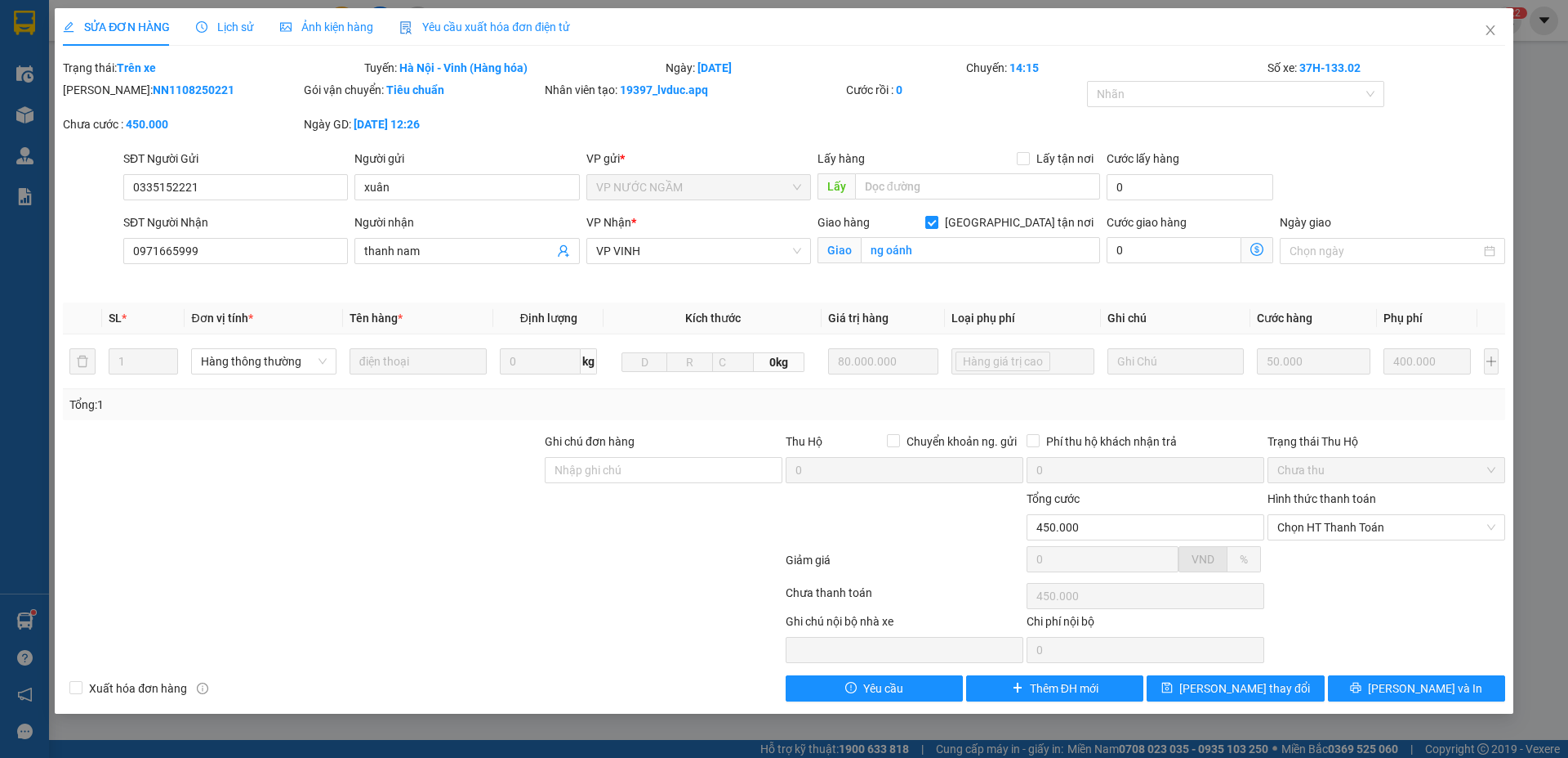
drag, startPoint x: 106, startPoint y: 89, endPoint x: 185, endPoint y: 94, distance: 79.2
click at [232, 102] on div "Mã ĐH: NN1108250221" at bounding box center [182, 98] width 241 height 35
copy b "NN1108250221"
click at [1492, 30] on icon "close" at bounding box center [1490, 30] width 9 height 10
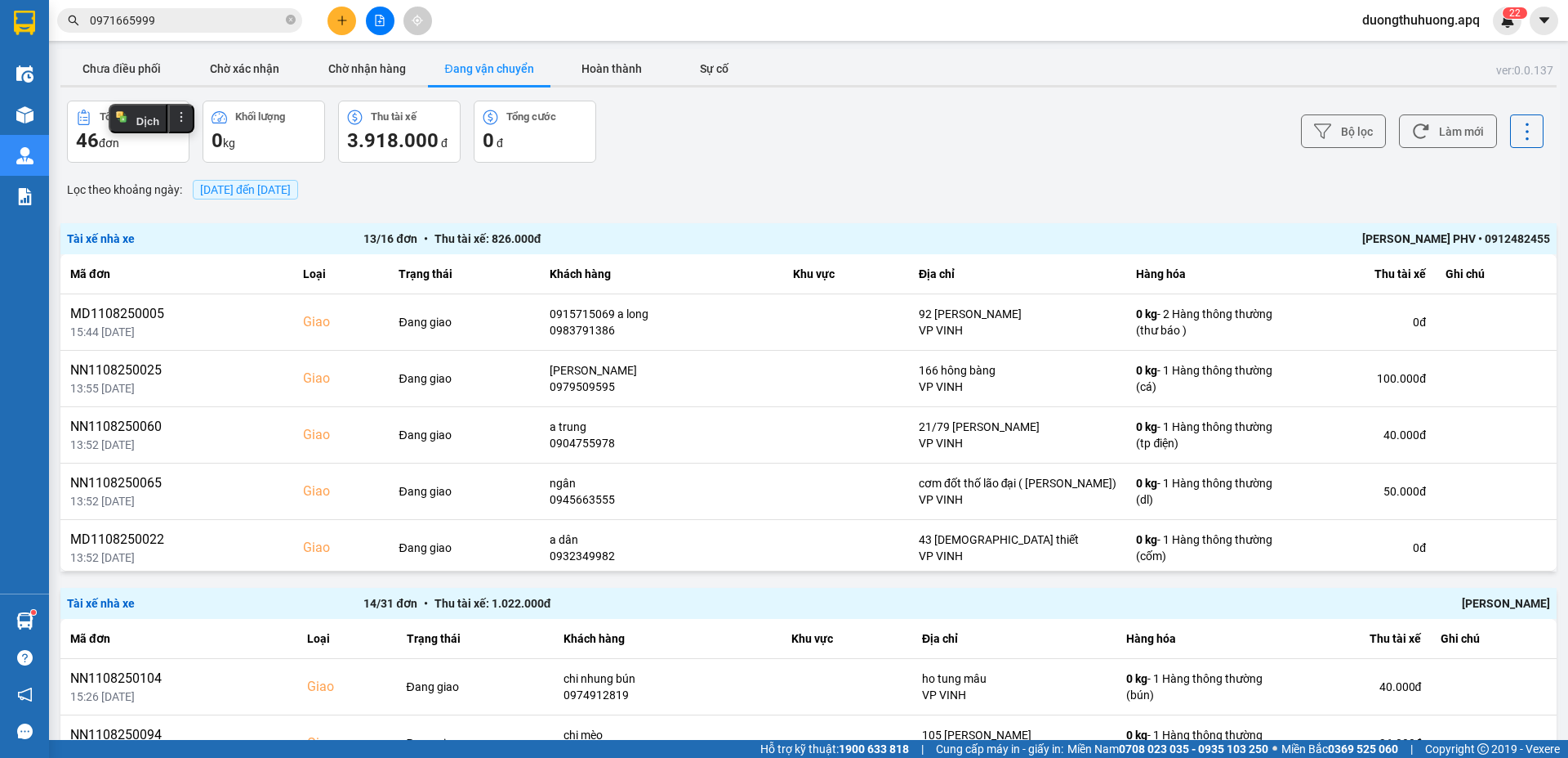
click at [186, 22] on input "0971665999" at bounding box center [186, 20] width 193 height 18
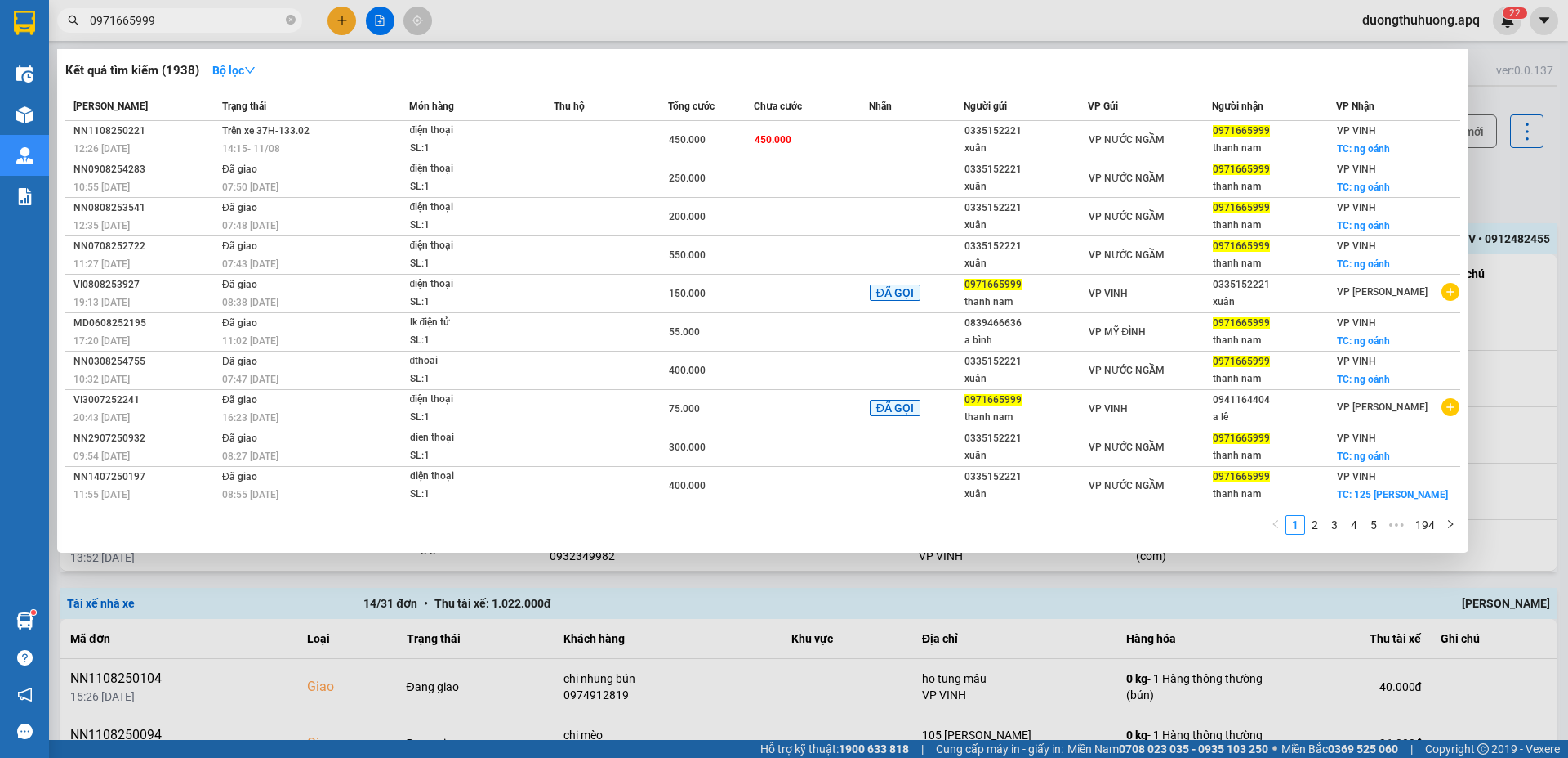
drag, startPoint x: 290, startPoint y: 21, endPoint x: 243, endPoint y: 13, distance: 47.7
click at [289, 21] on icon "close-circle" at bounding box center [290, 19] width 10 height 10
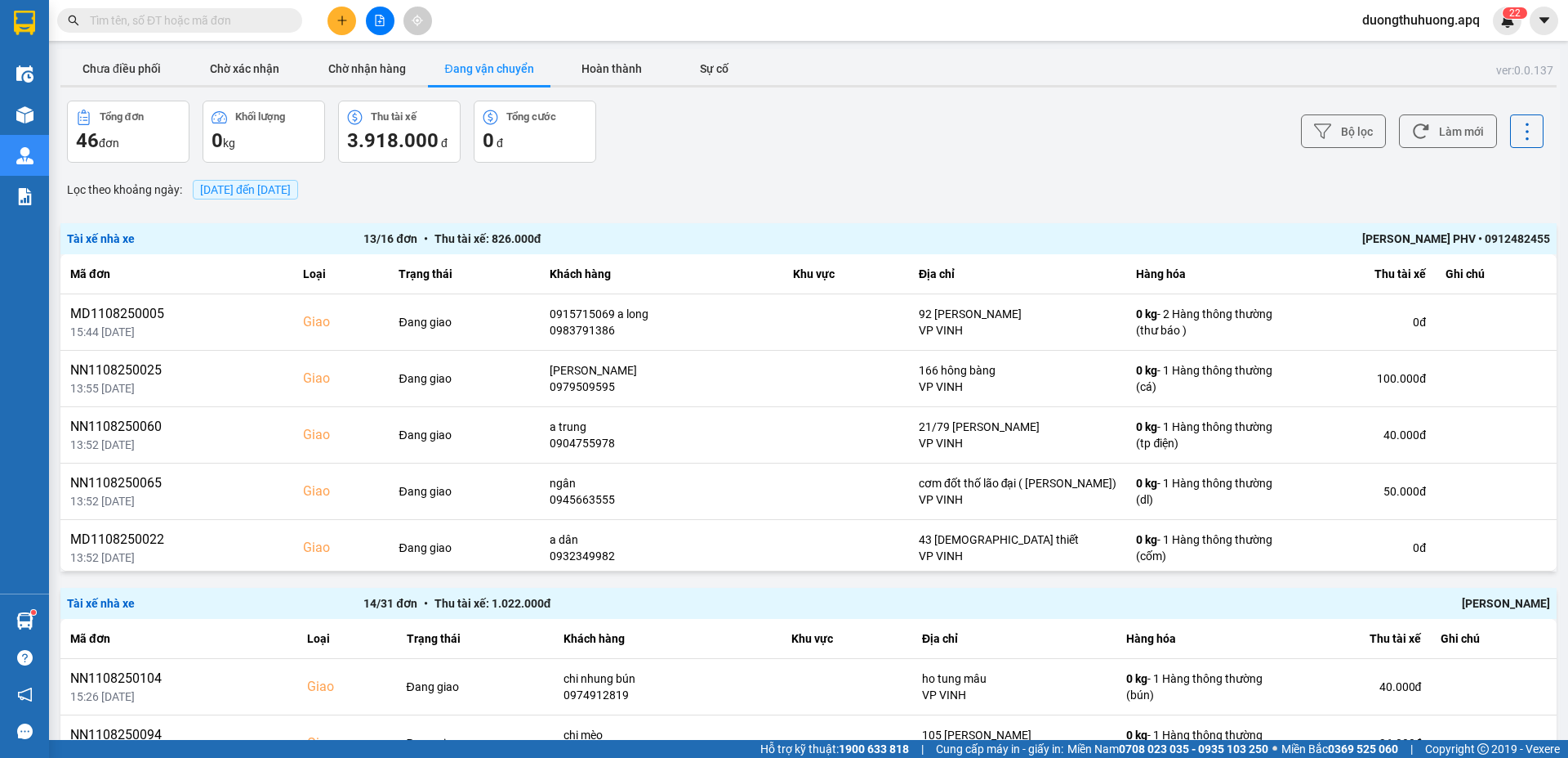
paste input "0984428888"
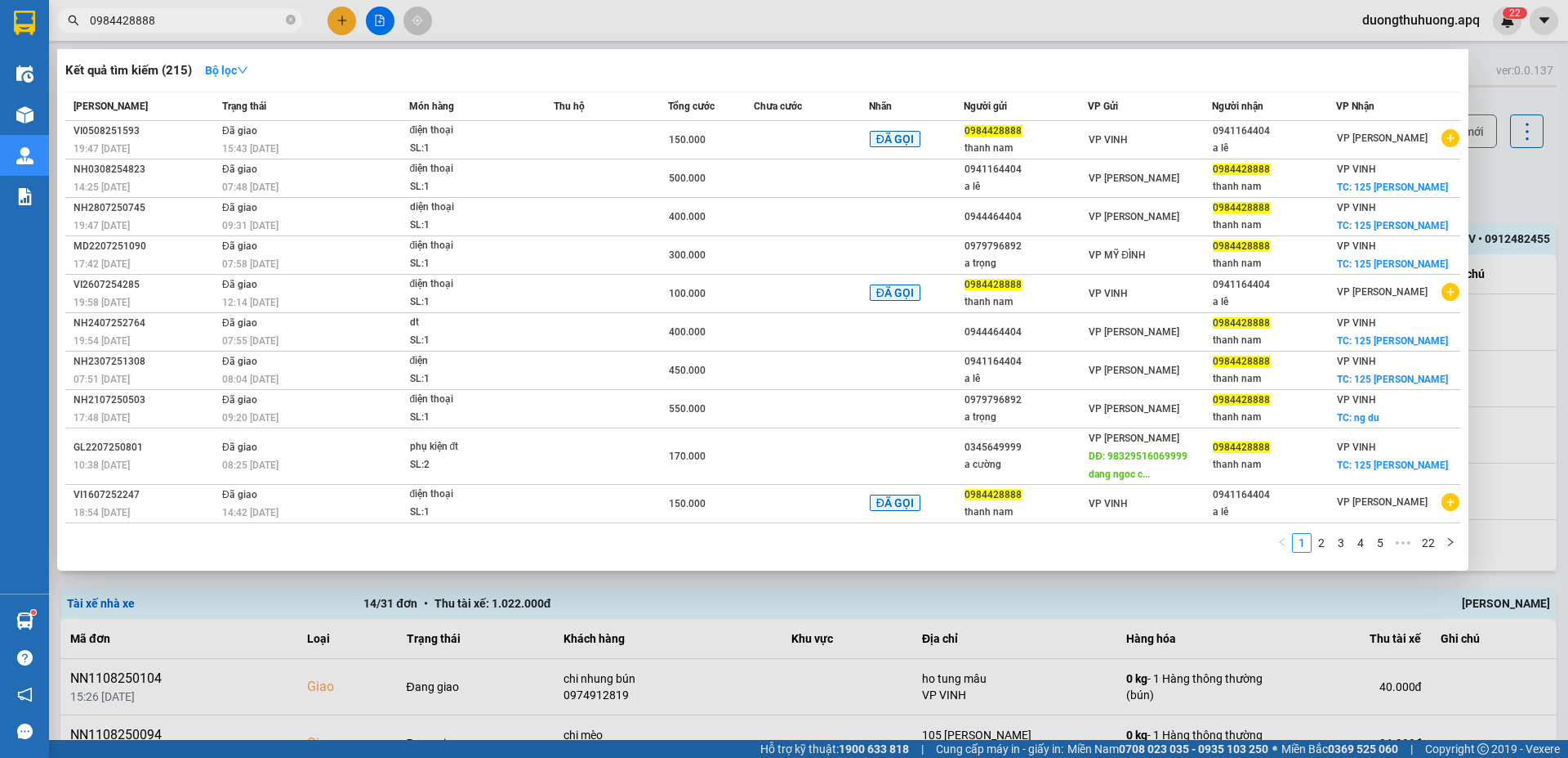
type input "0984428888"
click at [290, 23] on icon "close-circle" at bounding box center [290, 19] width 10 height 10
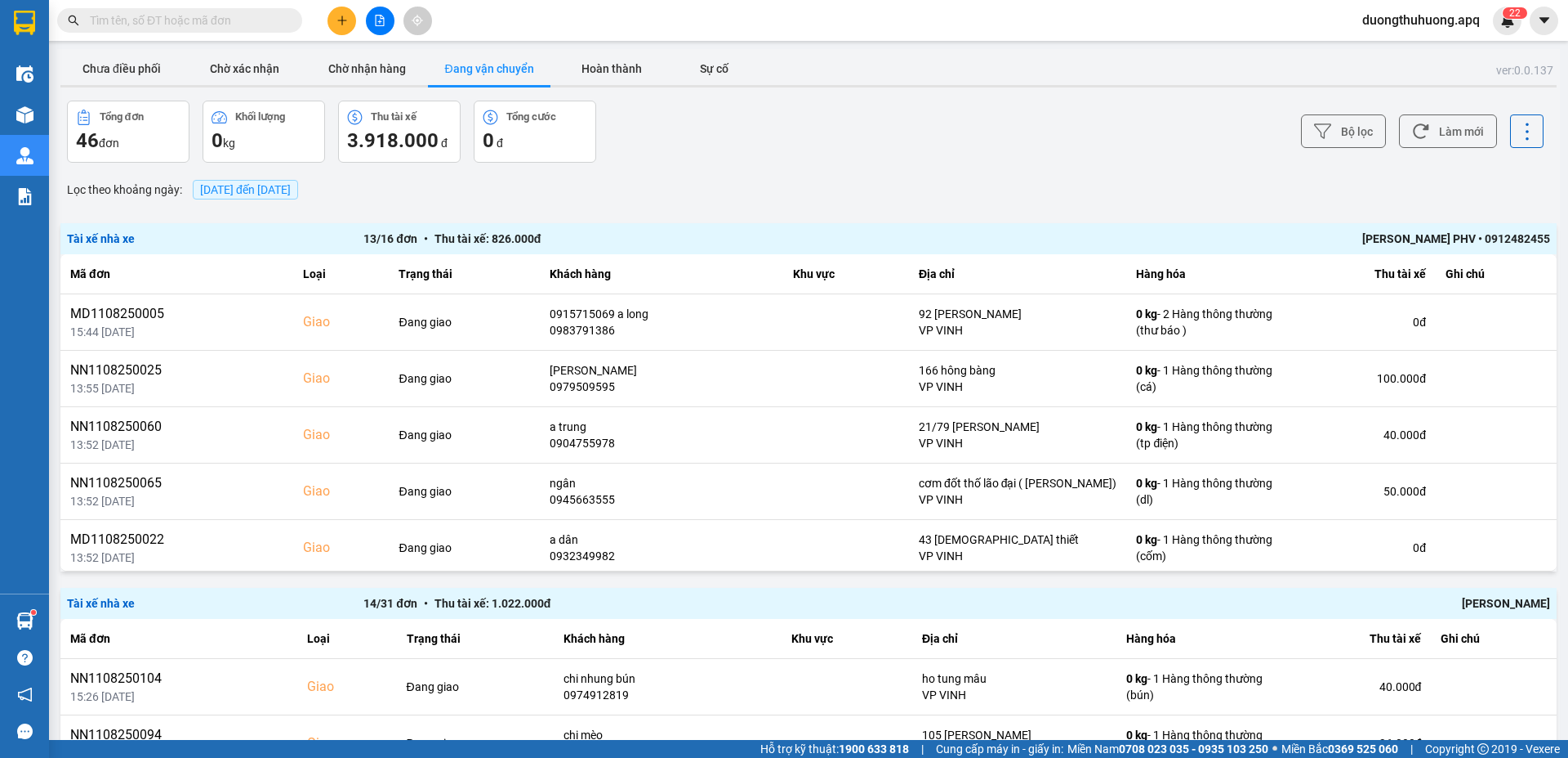
click at [268, 17] on input "text" at bounding box center [186, 20] width 193 height 18
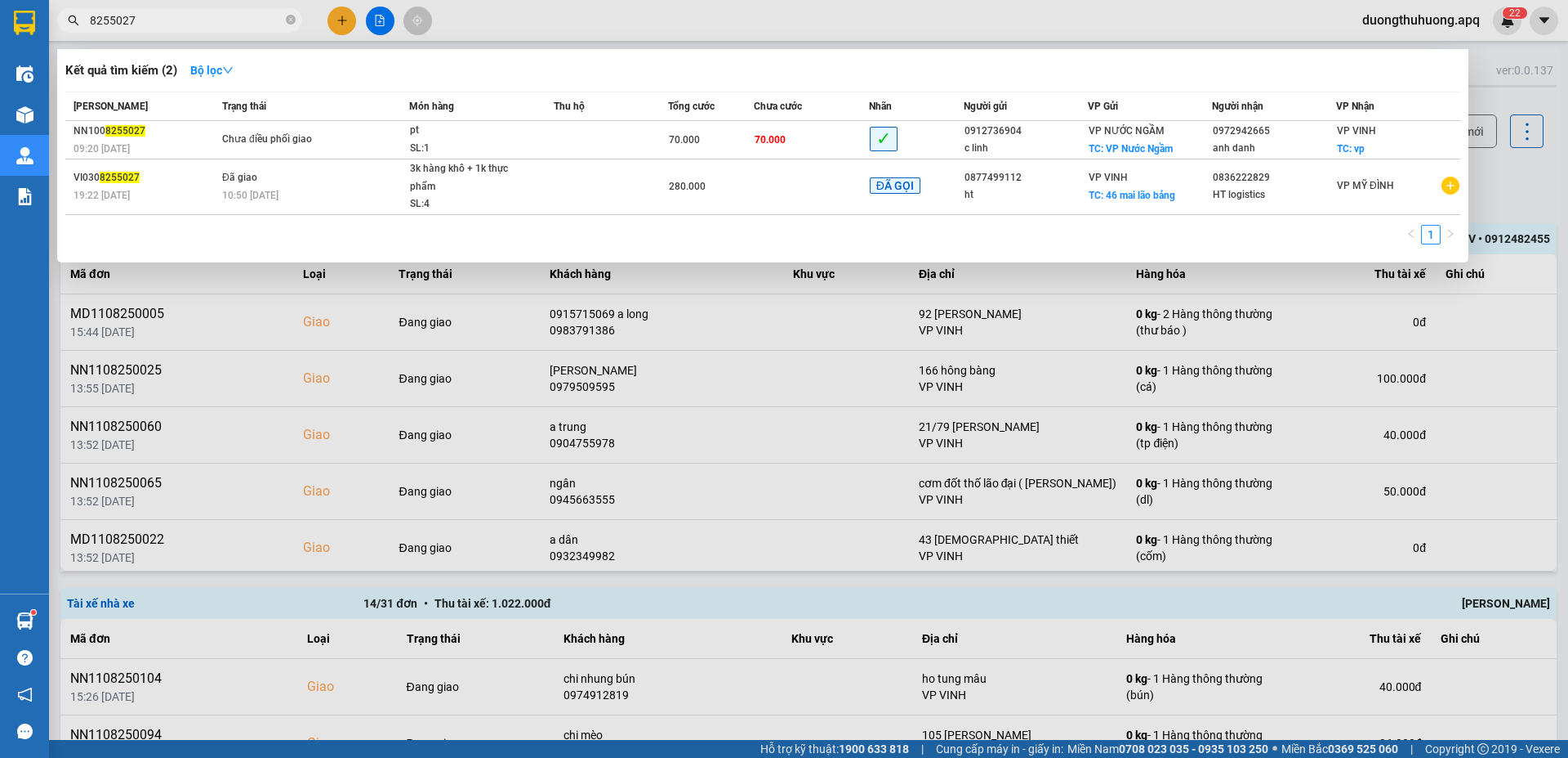
click at [152, 21] on input "8255027" at bounding box center [186, 20] width 193 height 18
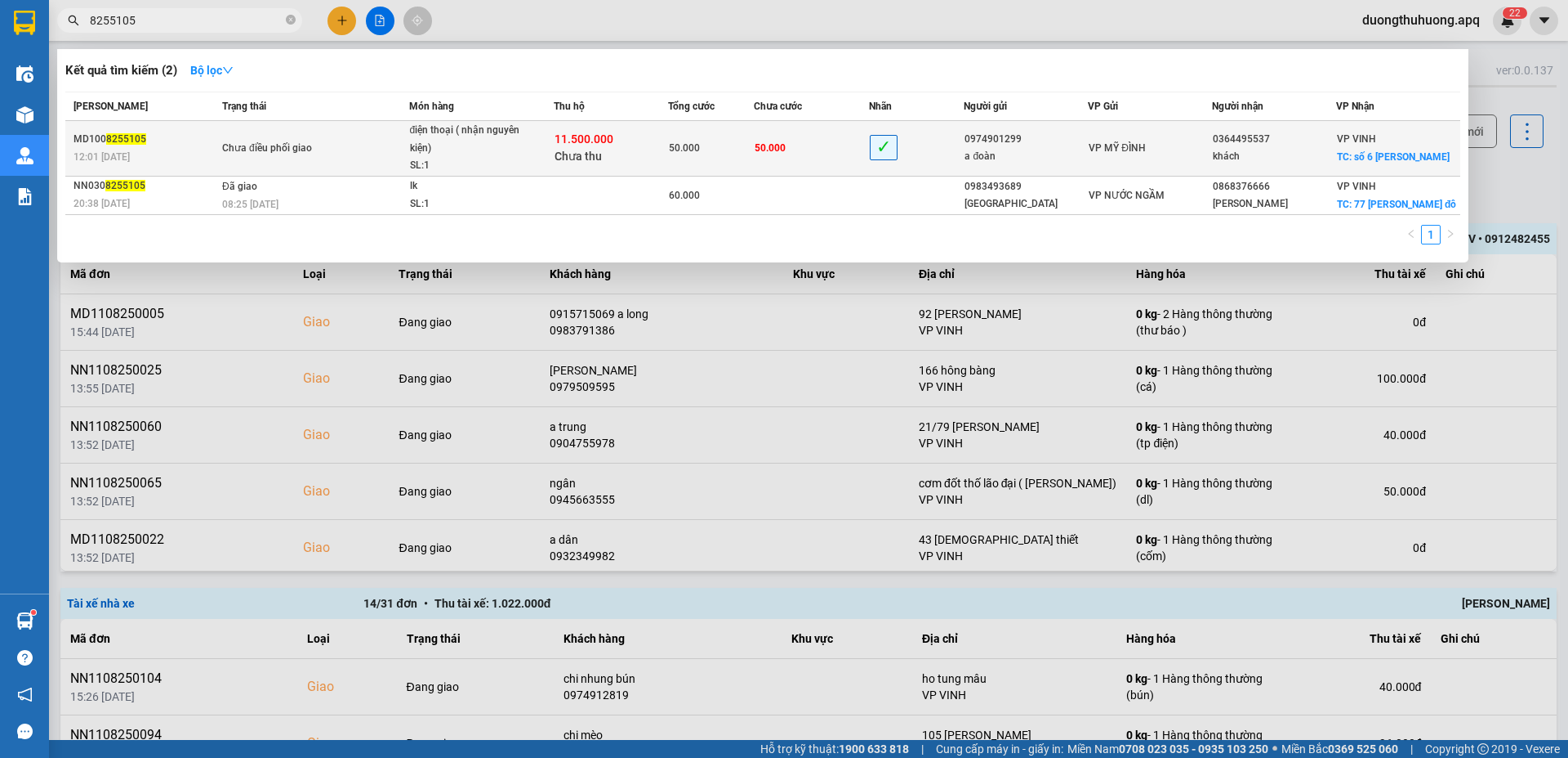
type input "8255105"
click at [476, 160] on div "SL: 1" at bounding box center [471, 165] width 122 height 18
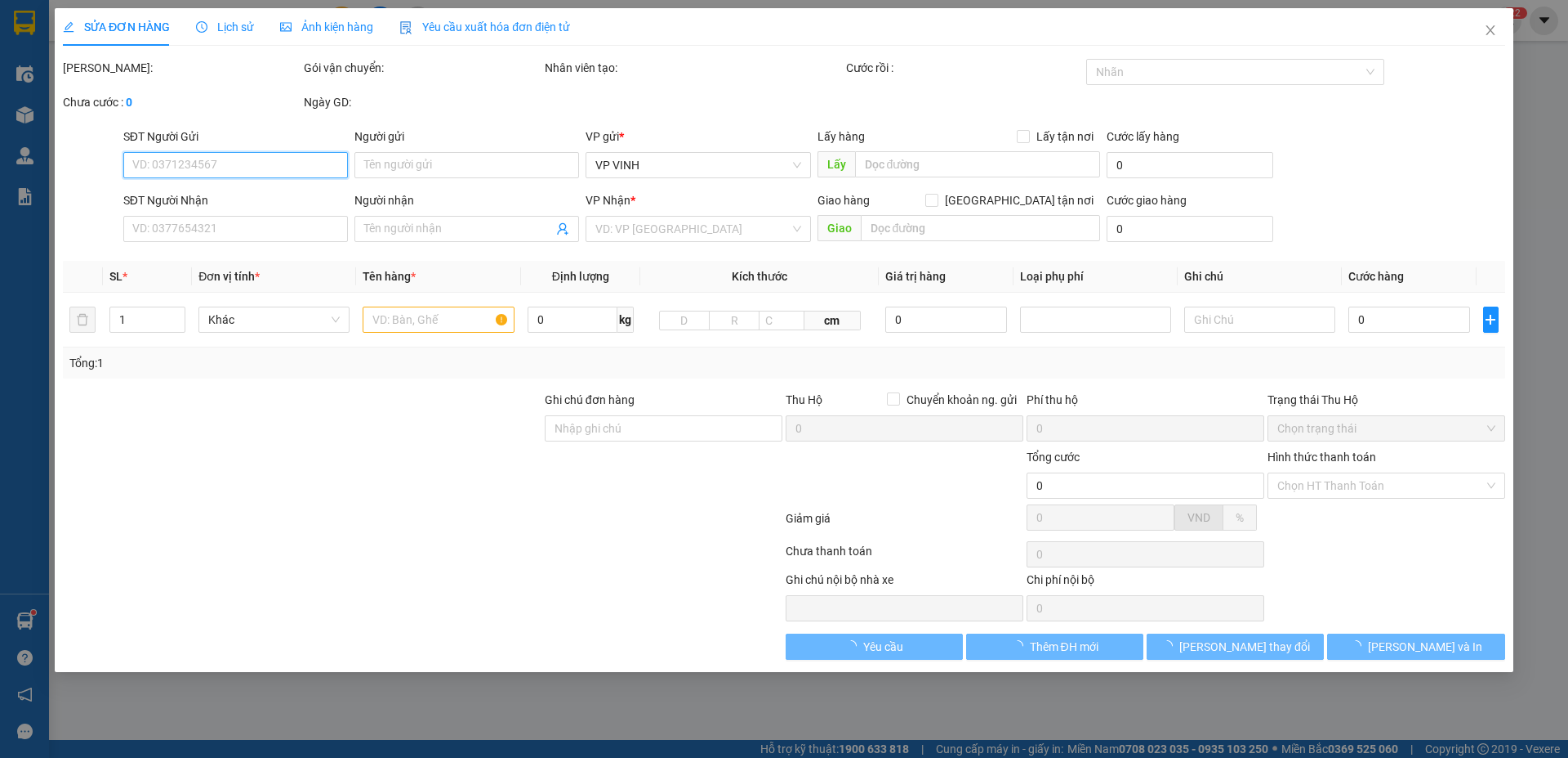
type input "0974901299"
type input "a đoàn"
type input "0364495537"
type input "khách"
checkbox input "true"
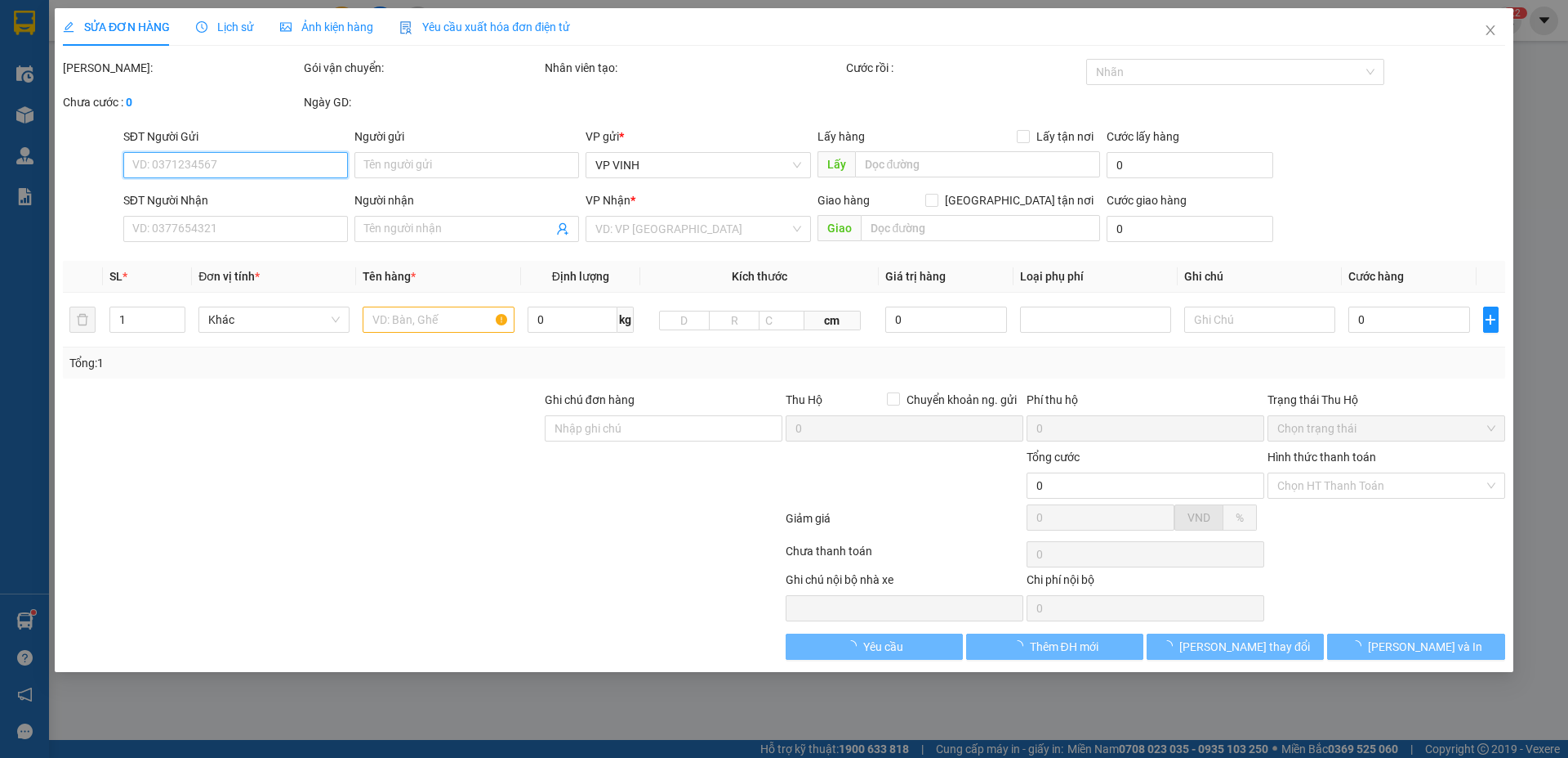
type input "số 6 phan bội châu"
type input "50.000"
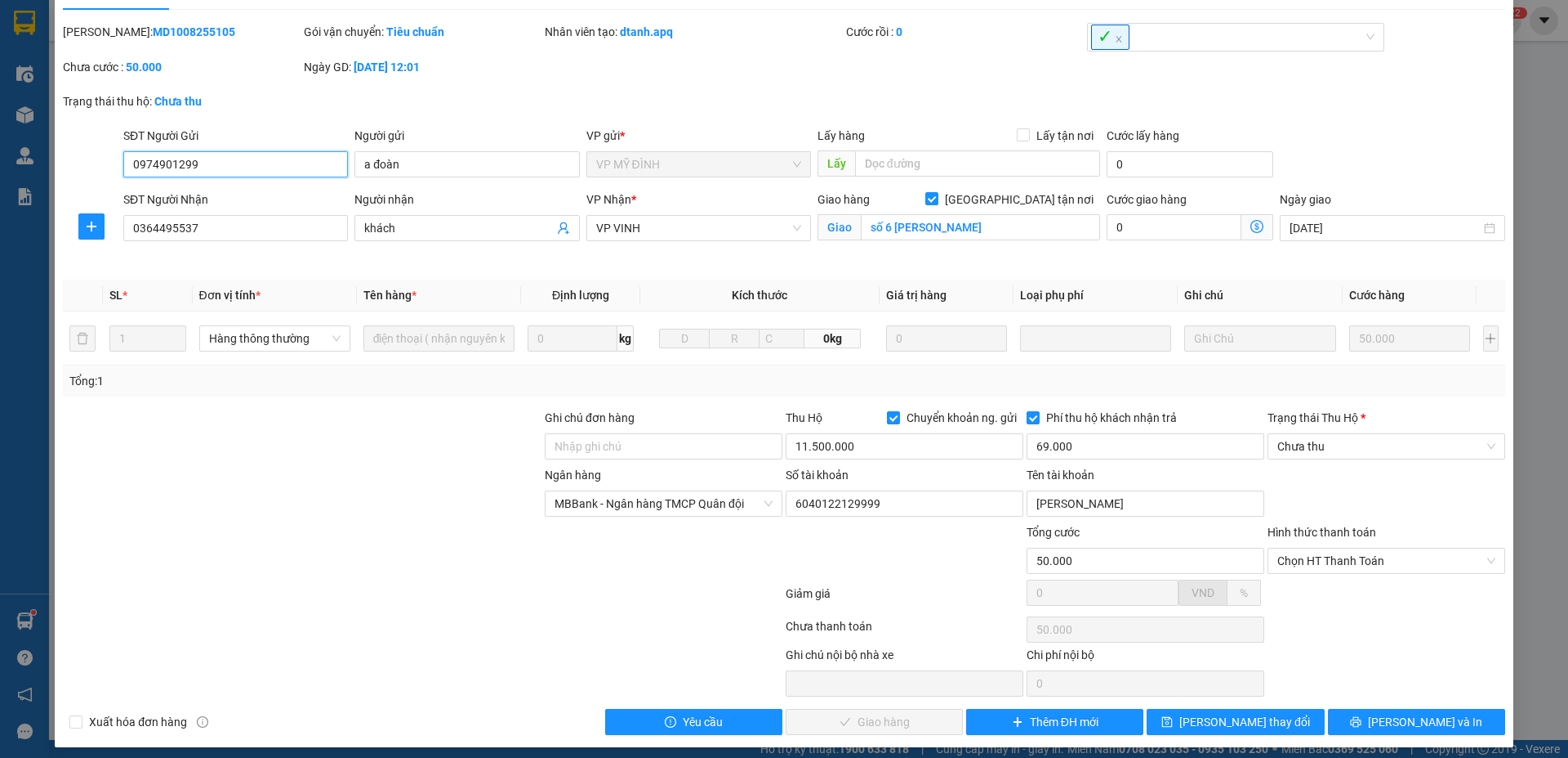
scroll to position [46, 0]
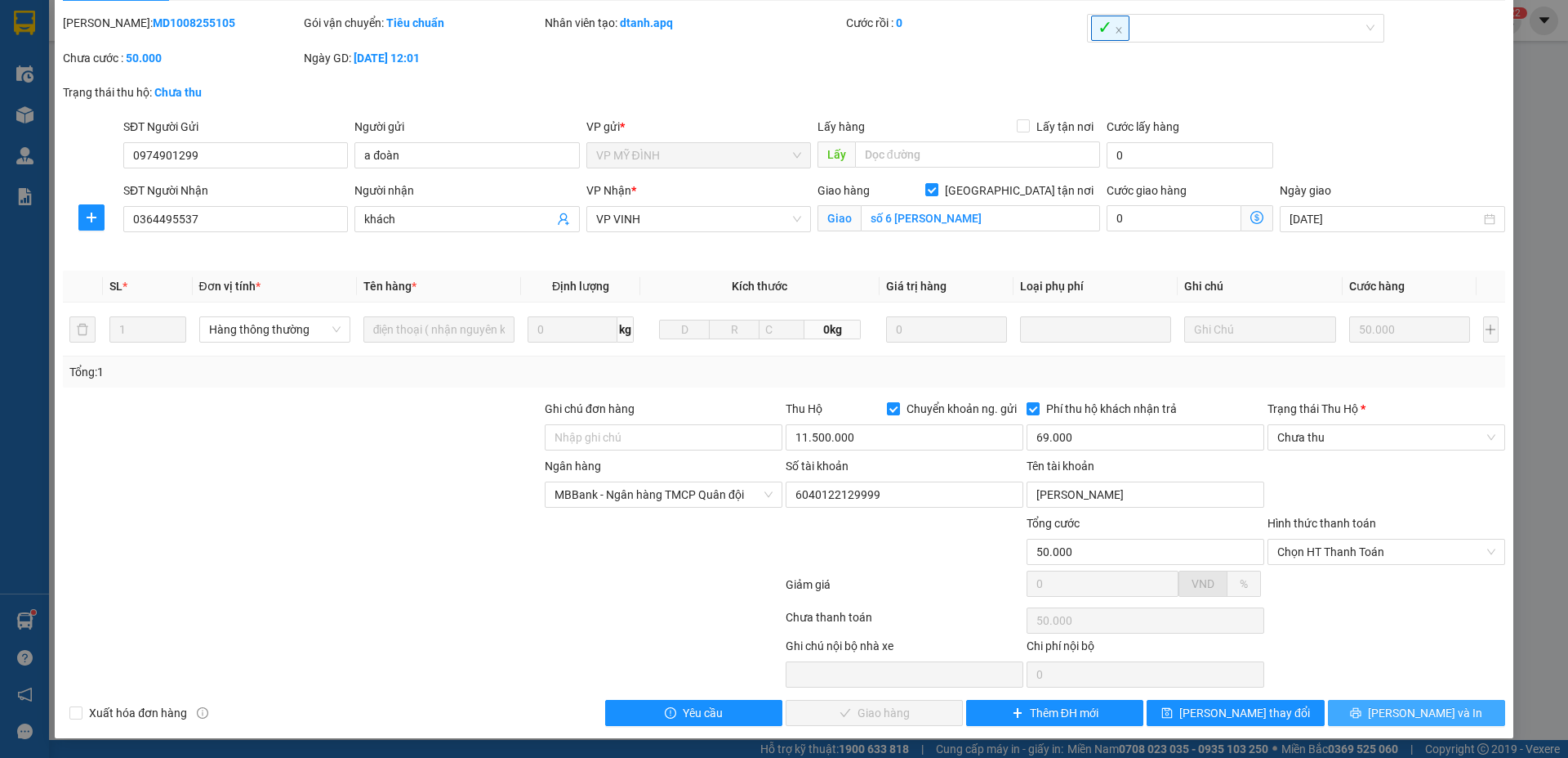
click at [1358, 712] on button "Lưu và In" at bounding box center [1417, 712] width 177 height 26
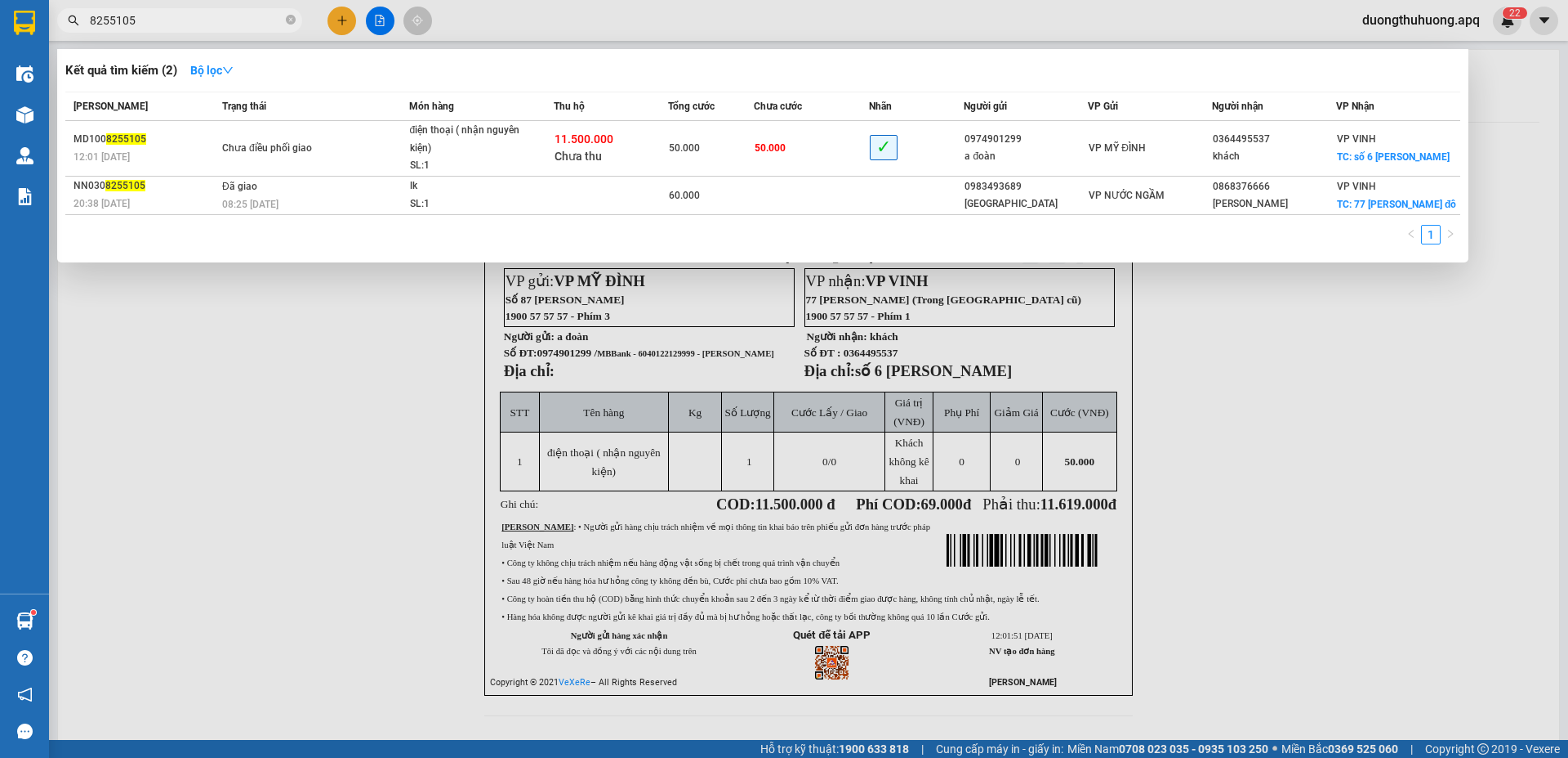
click at [250, 21] on input "8255105" at bounding box center [186, 20] width 193 height 18
click at [237, 23] on input "8255105" at bounding box center [186, 20] width 193 height 18
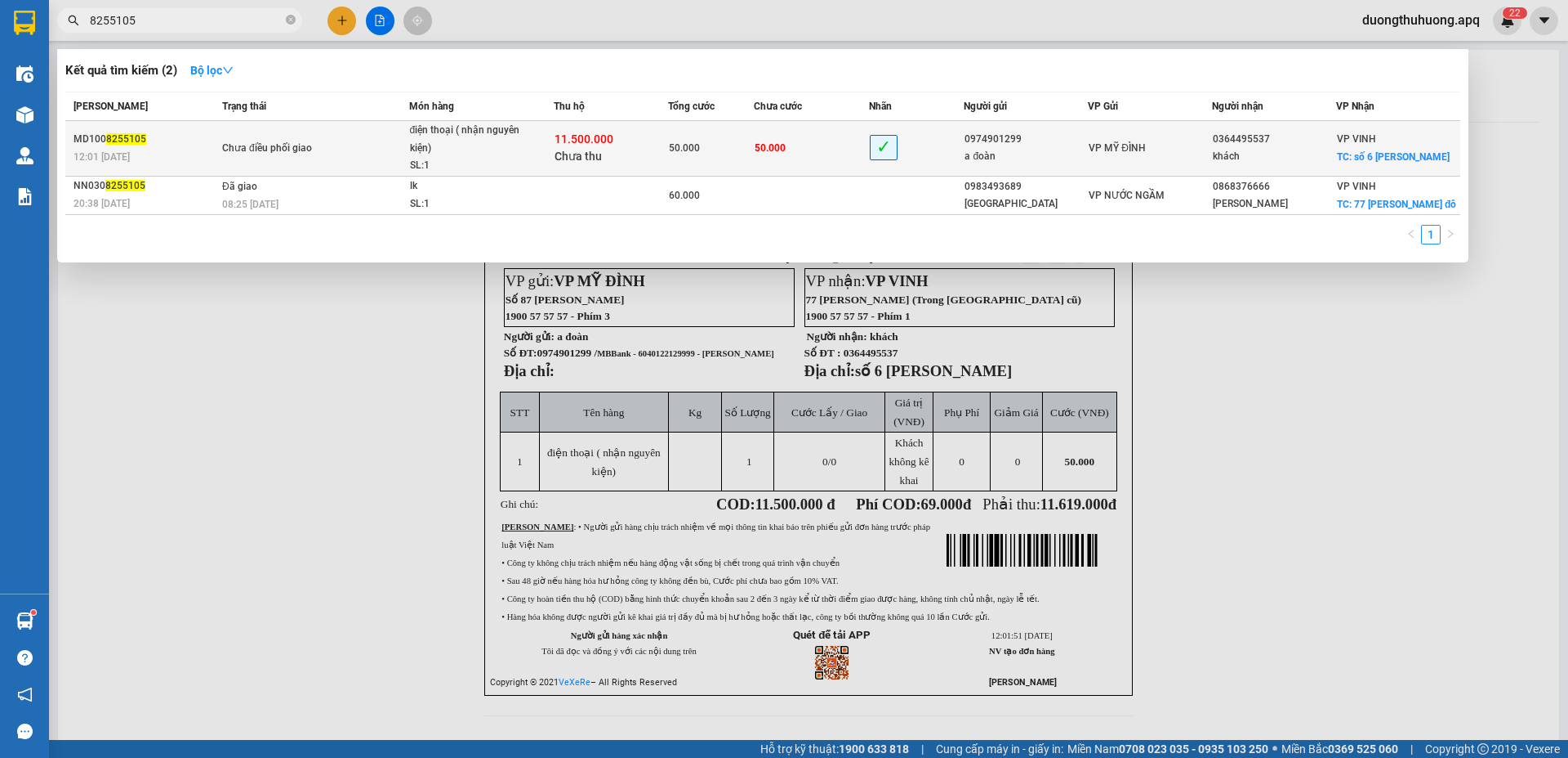
click at [333, 145] on div "Chưa điều phối giao" at bounding box center [283, 148] width 122 height 18
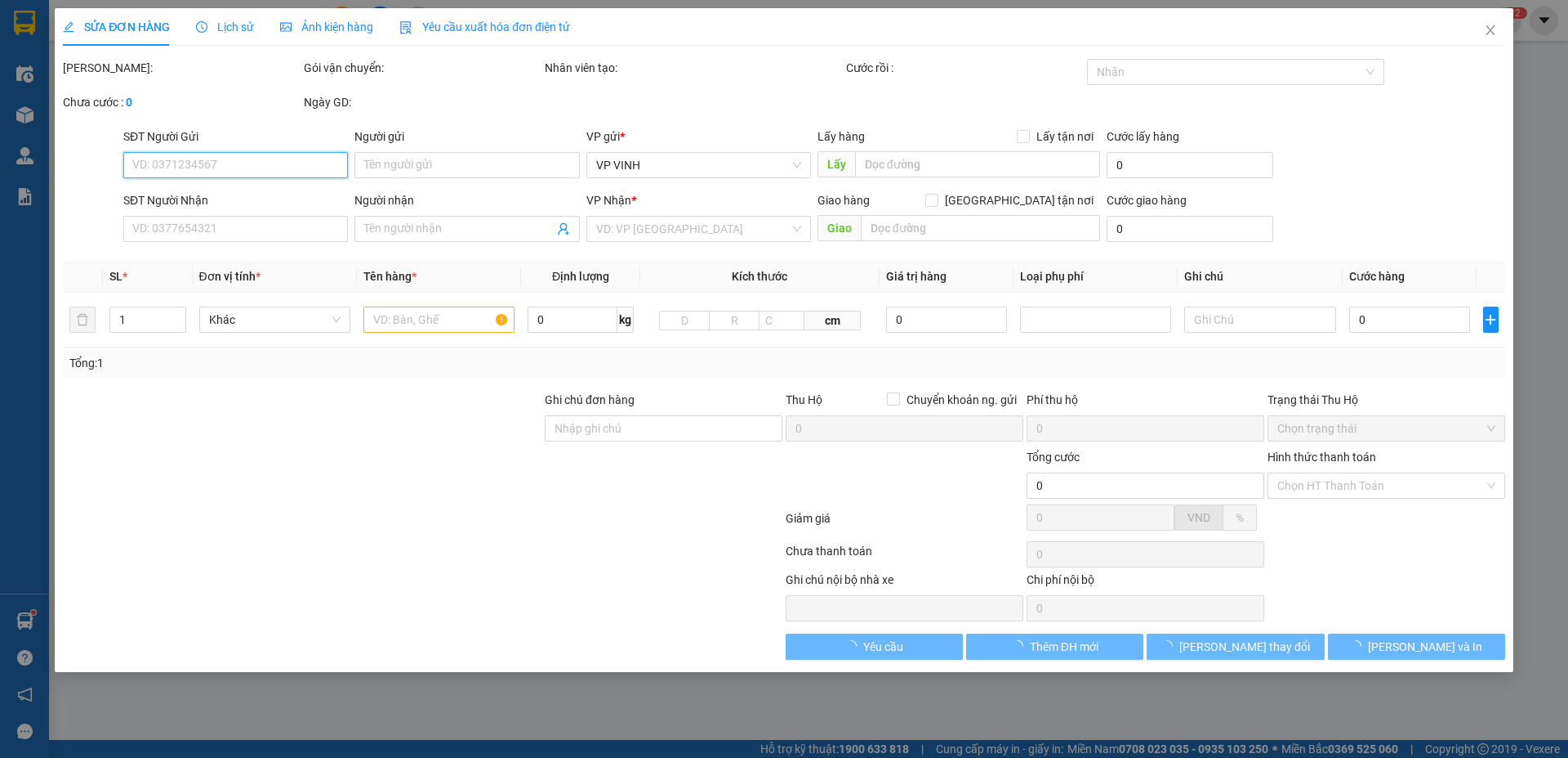
type input "0974901299"
type input "a đoàn"
type input "0364495537"
type input "khách"
checkbox input "true"
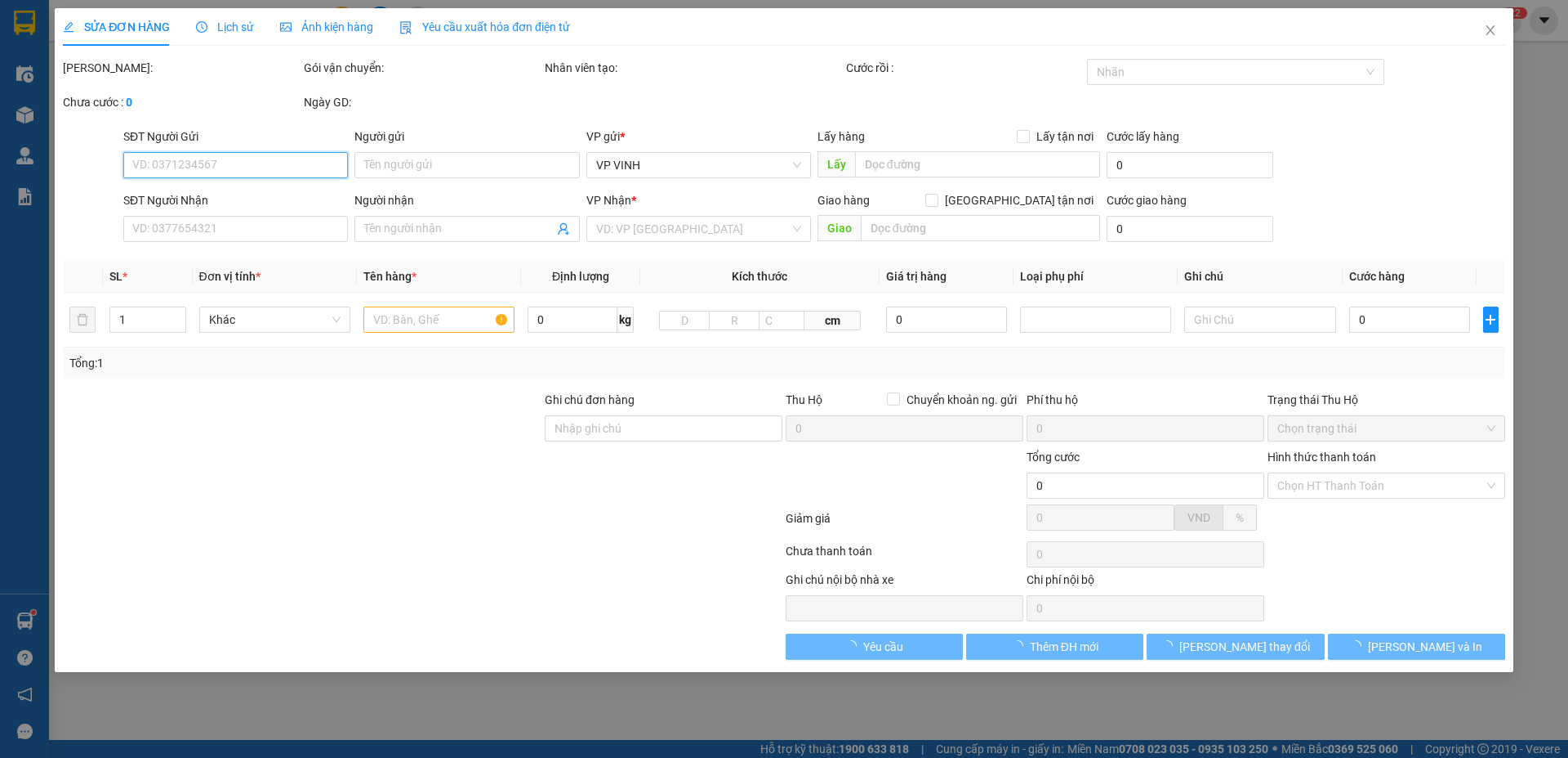
type input "số 6 phan bội châu"
type input "50.000"
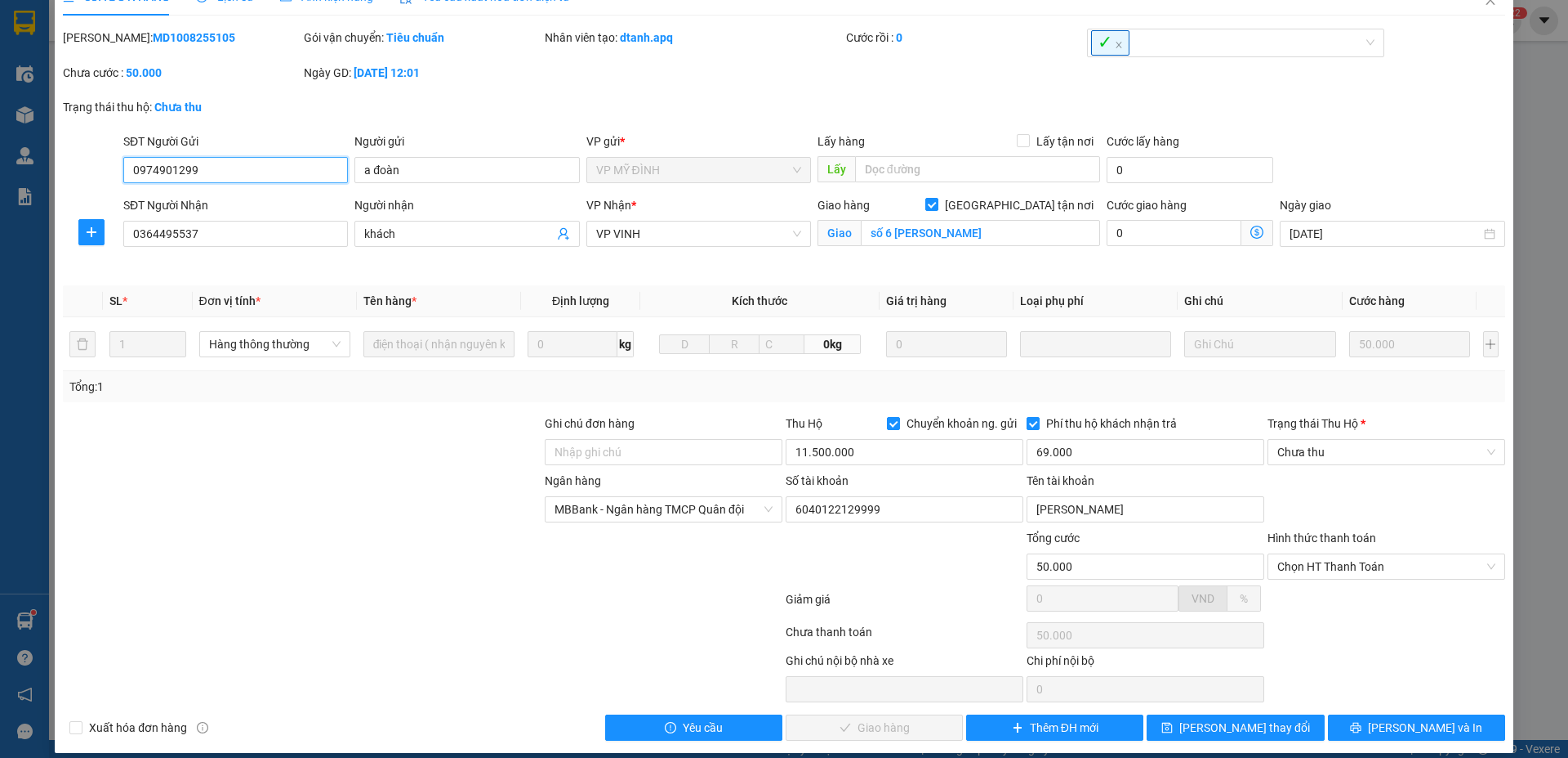
scroll to position [46, 0]
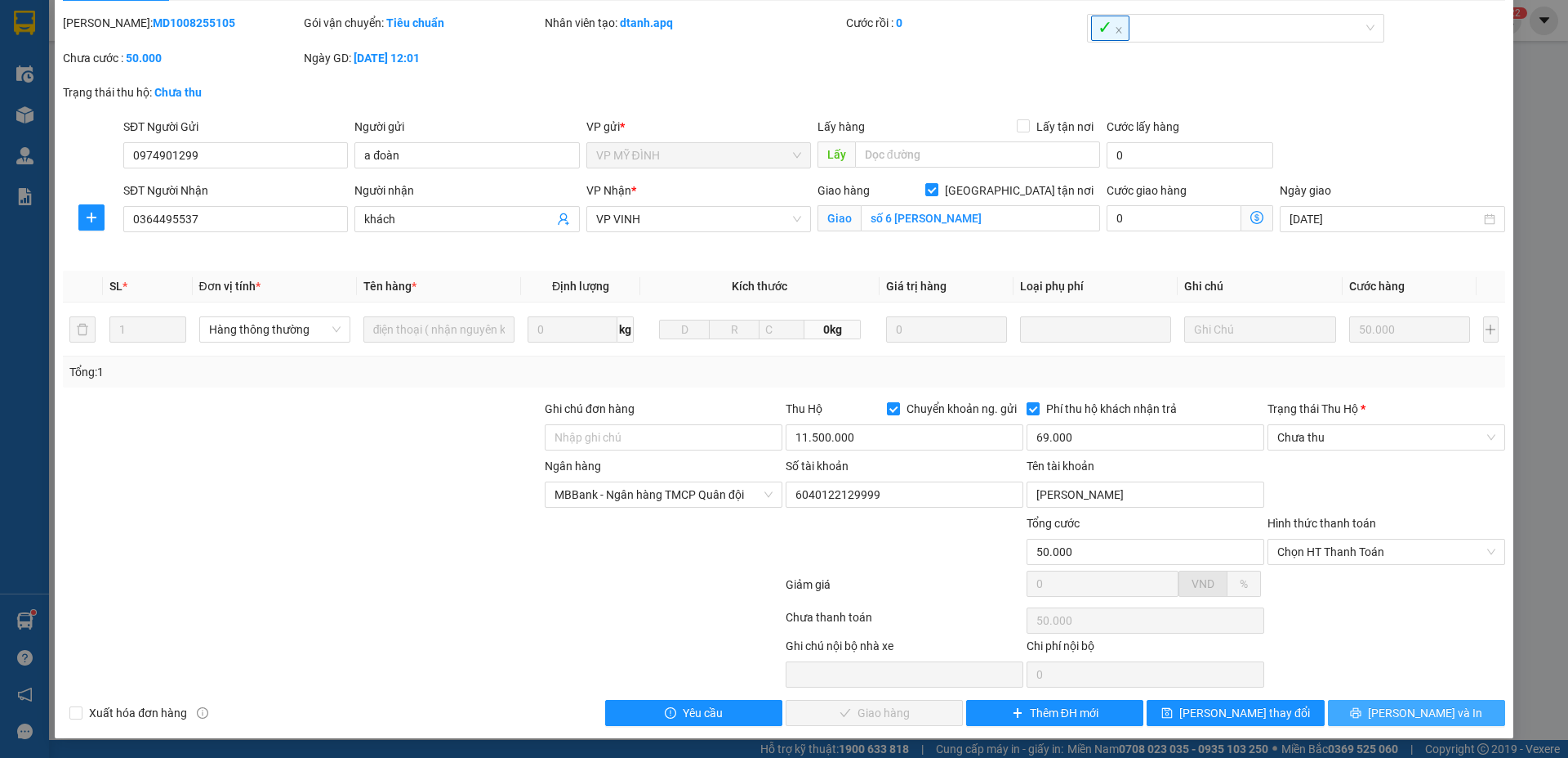
click at [1354, 715] on button "Lưu và In" at bounding box center [1417, 712] width 177 height 26
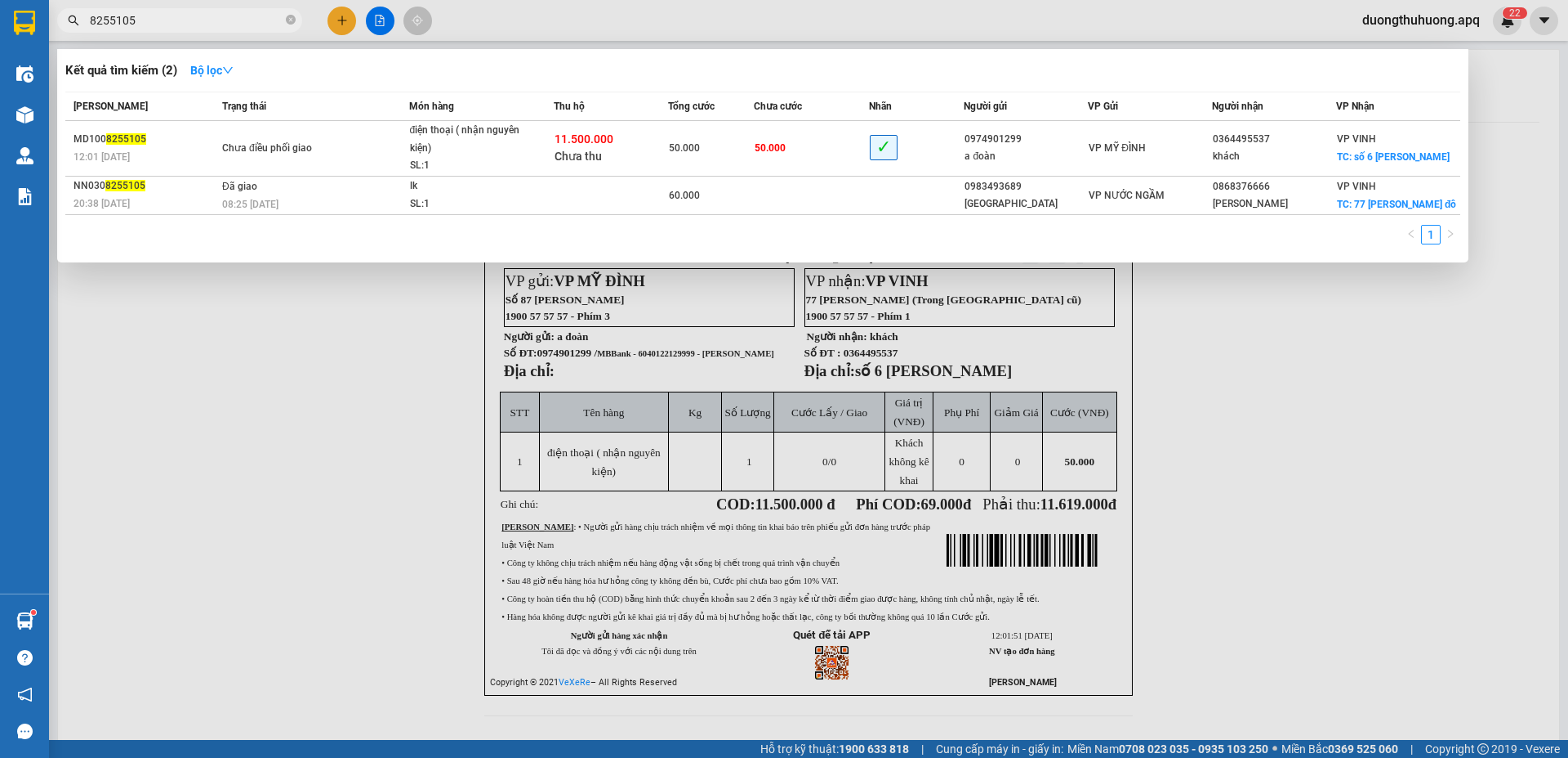
click at [190, 20] on input "8255105" at bounding box center [186, 20] width 193 height 18
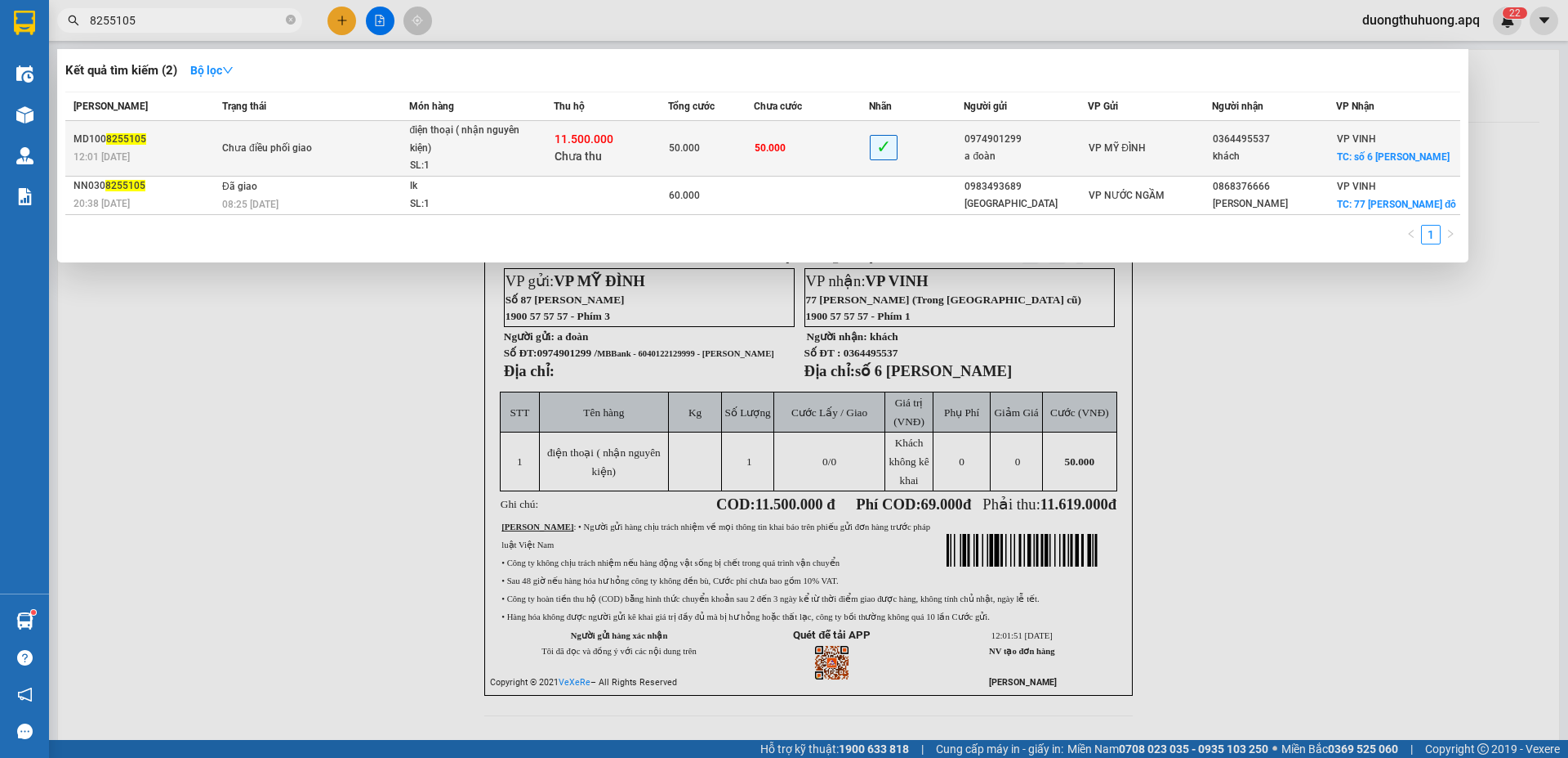
click at [336, 144] on div "Chưa điều phối giao" at bounding box center [283, 148] width 122 height 18
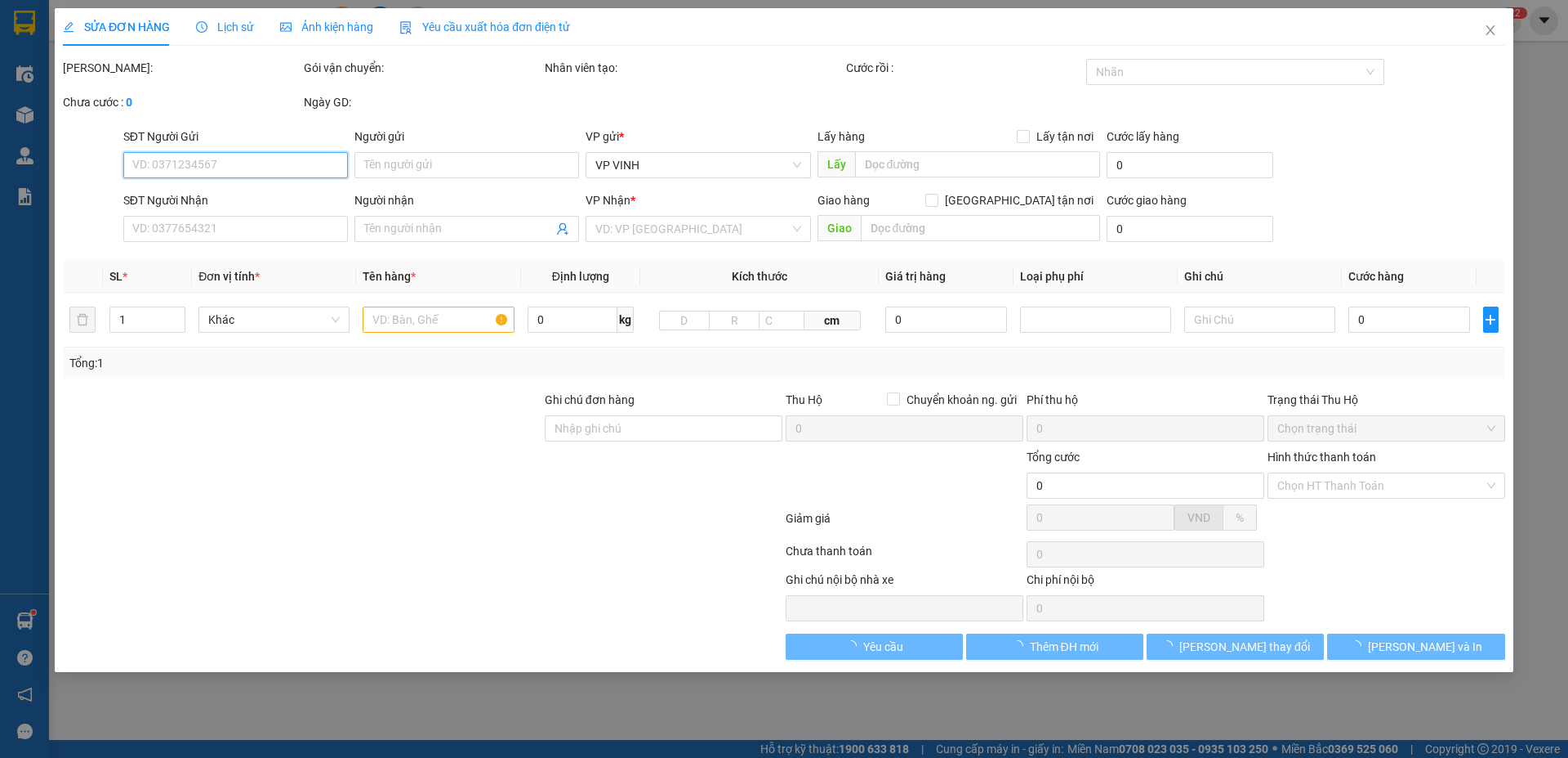
type input "0974901299"
type input "a đoàn"
type input "0364495537"
type input "khách"
checkbox input "true"
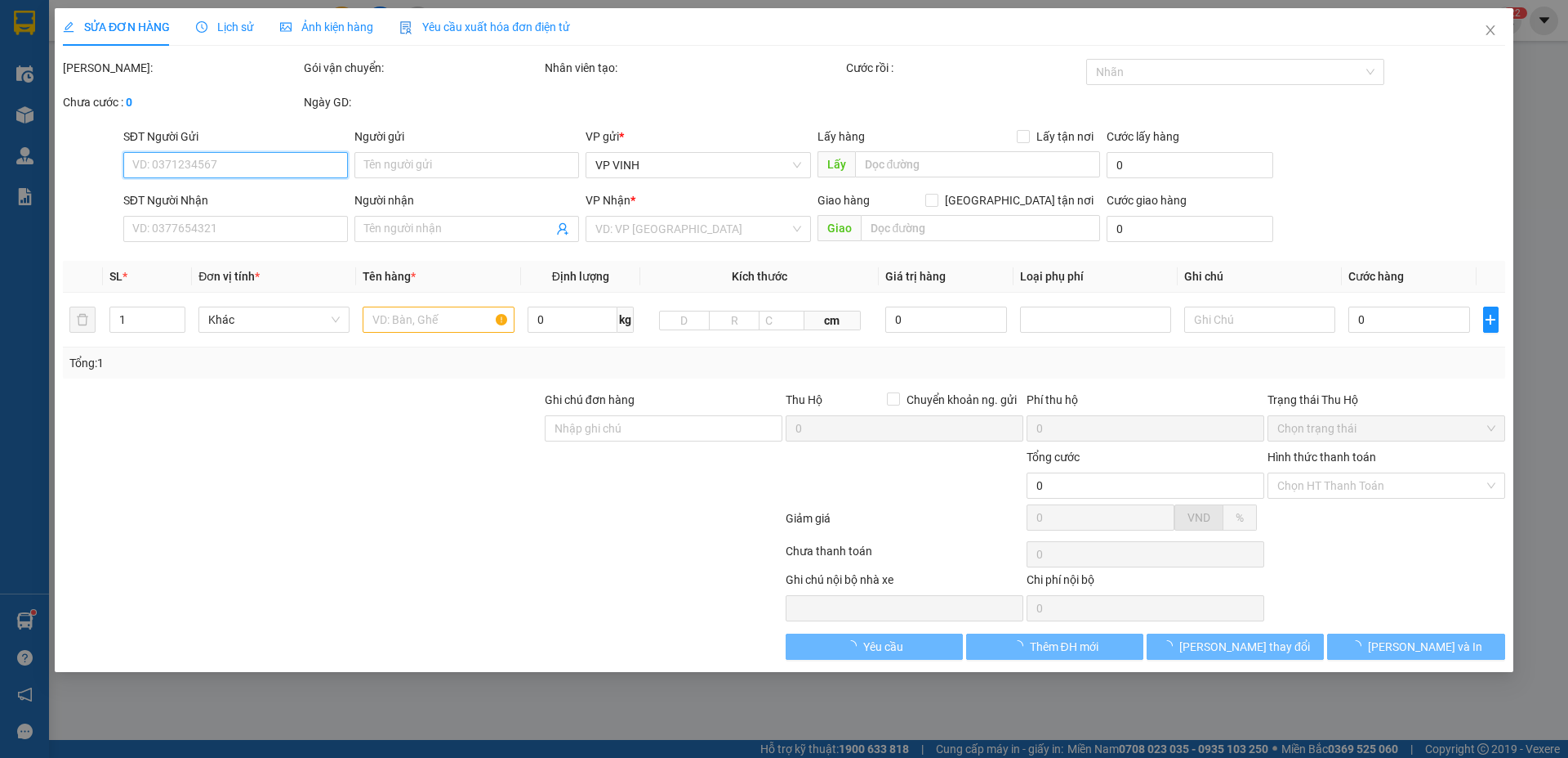
type input "số 6 phan bội châu"
type input "50.000"
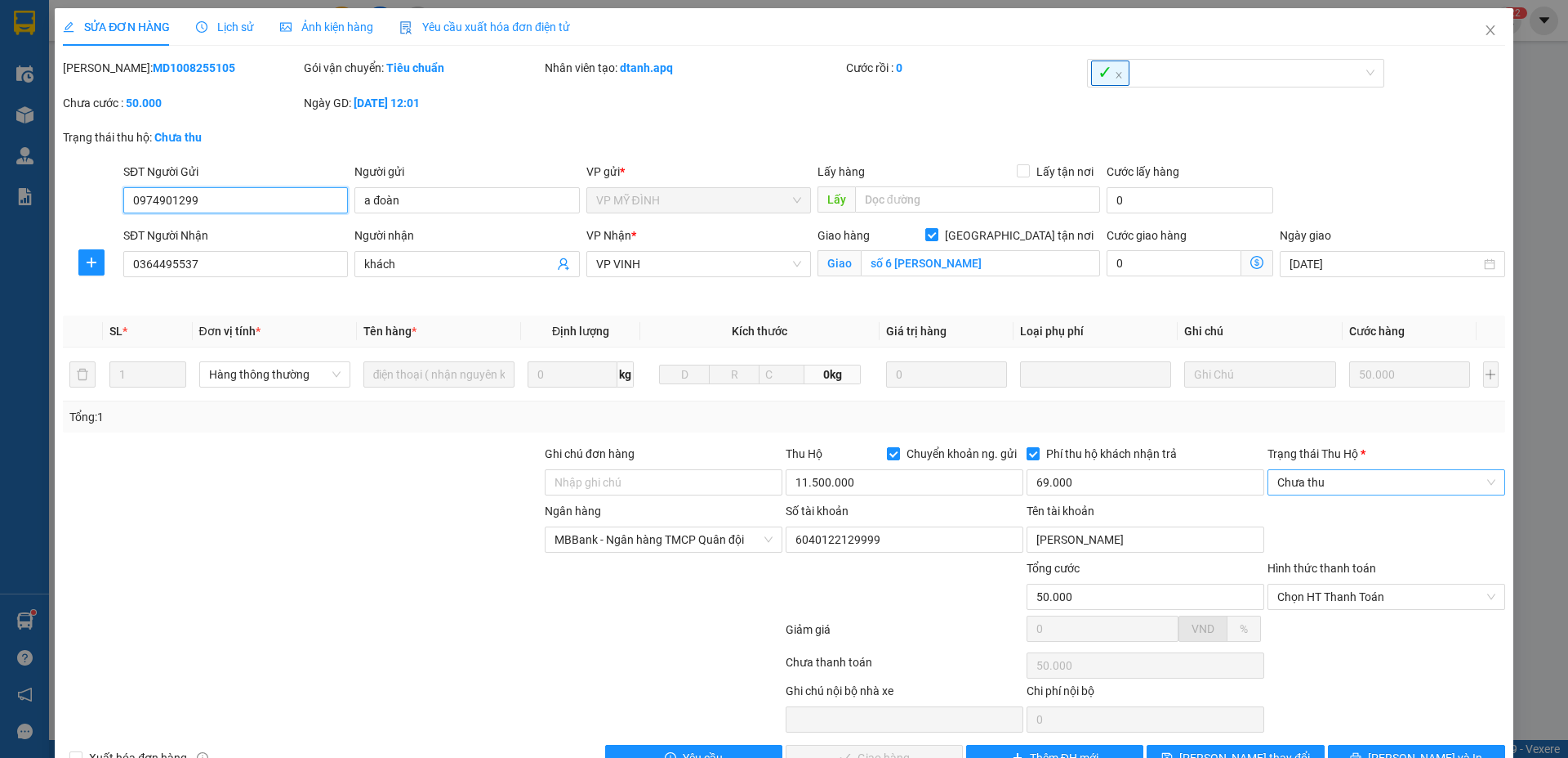
click at [1414, 489] on span "Chưa thu" at bounding box center [1386, 482] width 218 height 24
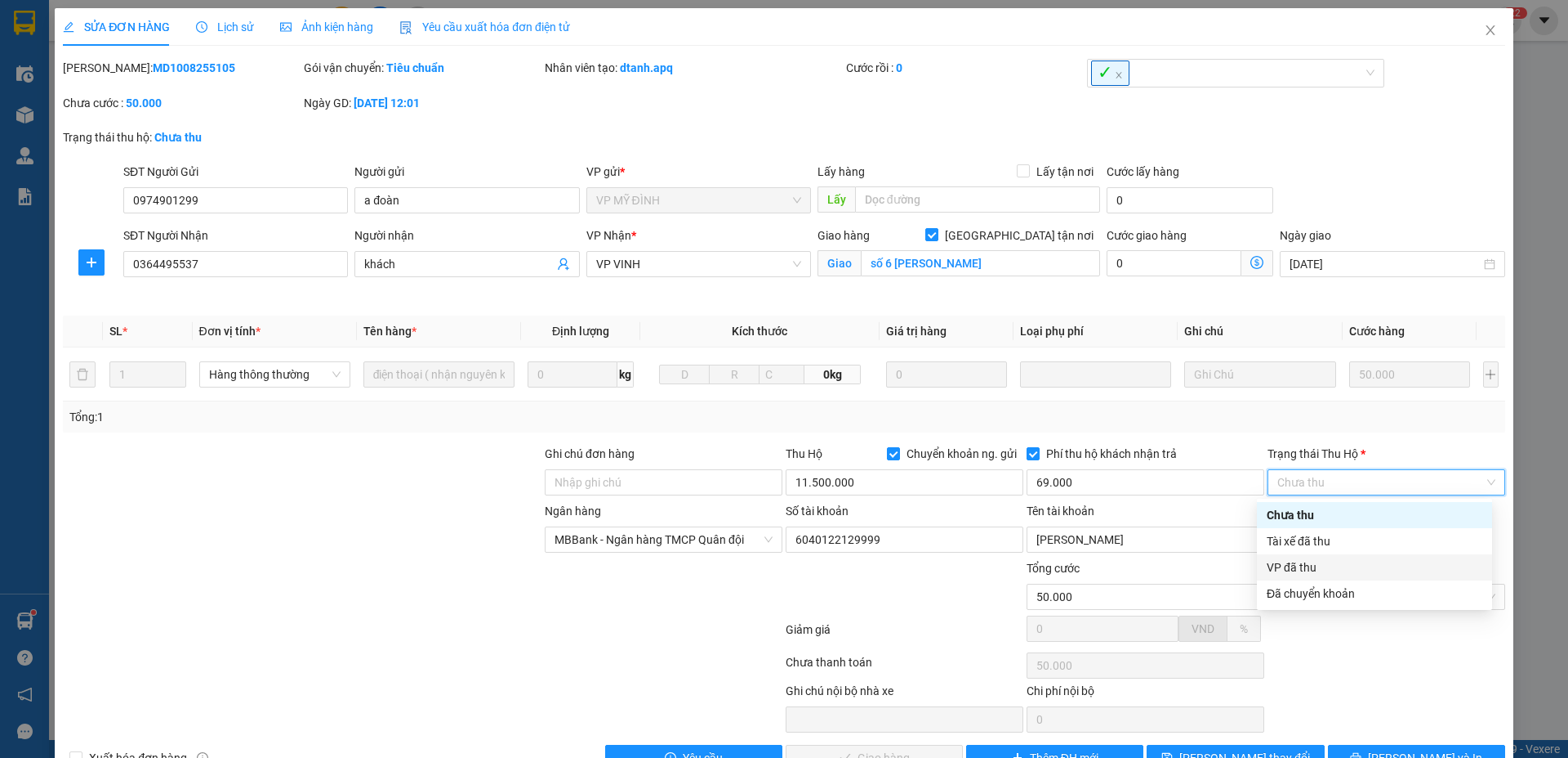
click at [1289, 569] on div "VP đã thu" at bounding box center [1375, 567] width 215 height 18
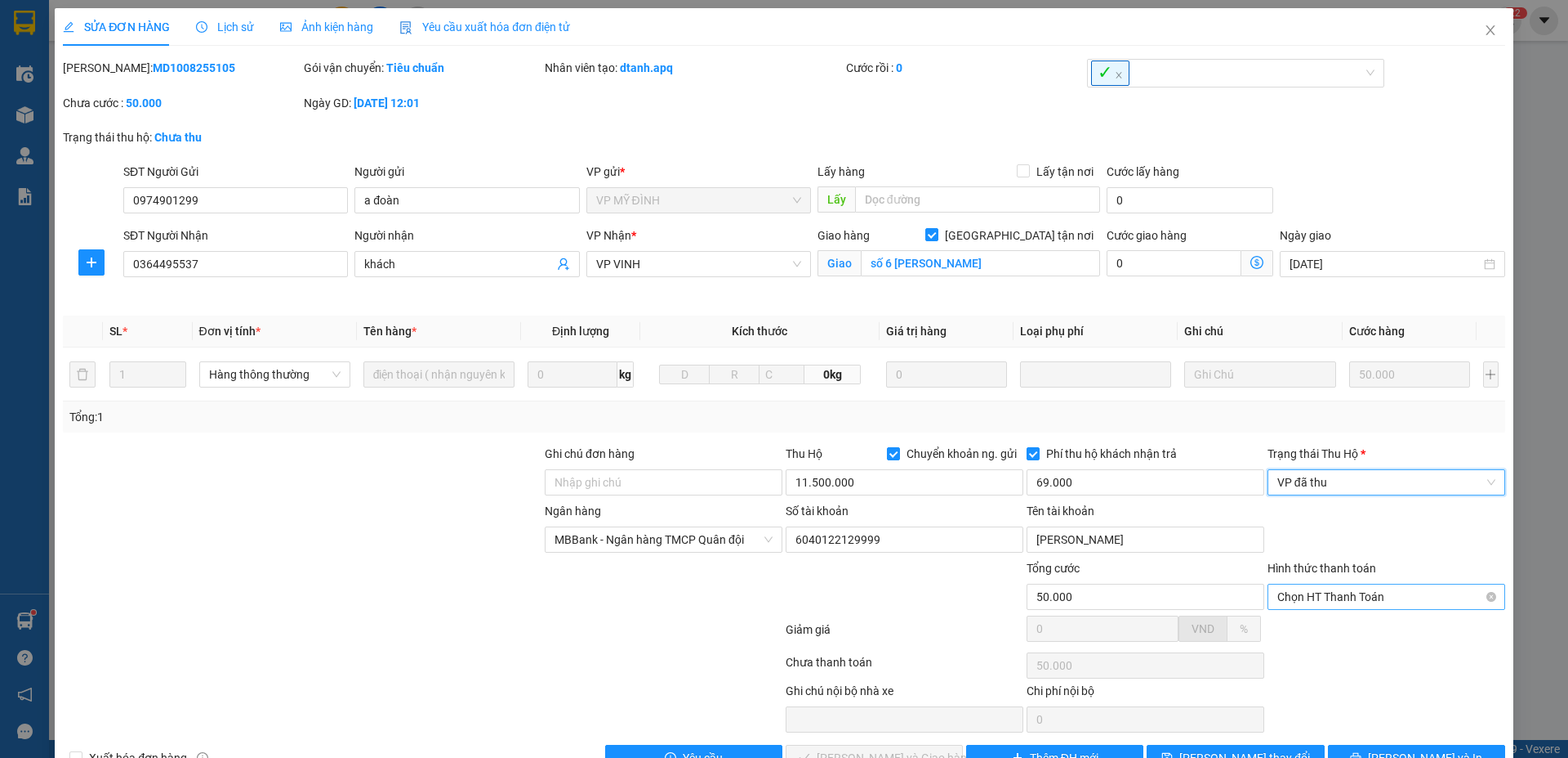
click at [1409, 601] on span "Chọn HT Thanh Toán" at bounding box center [1386, 596] width 218 height 24
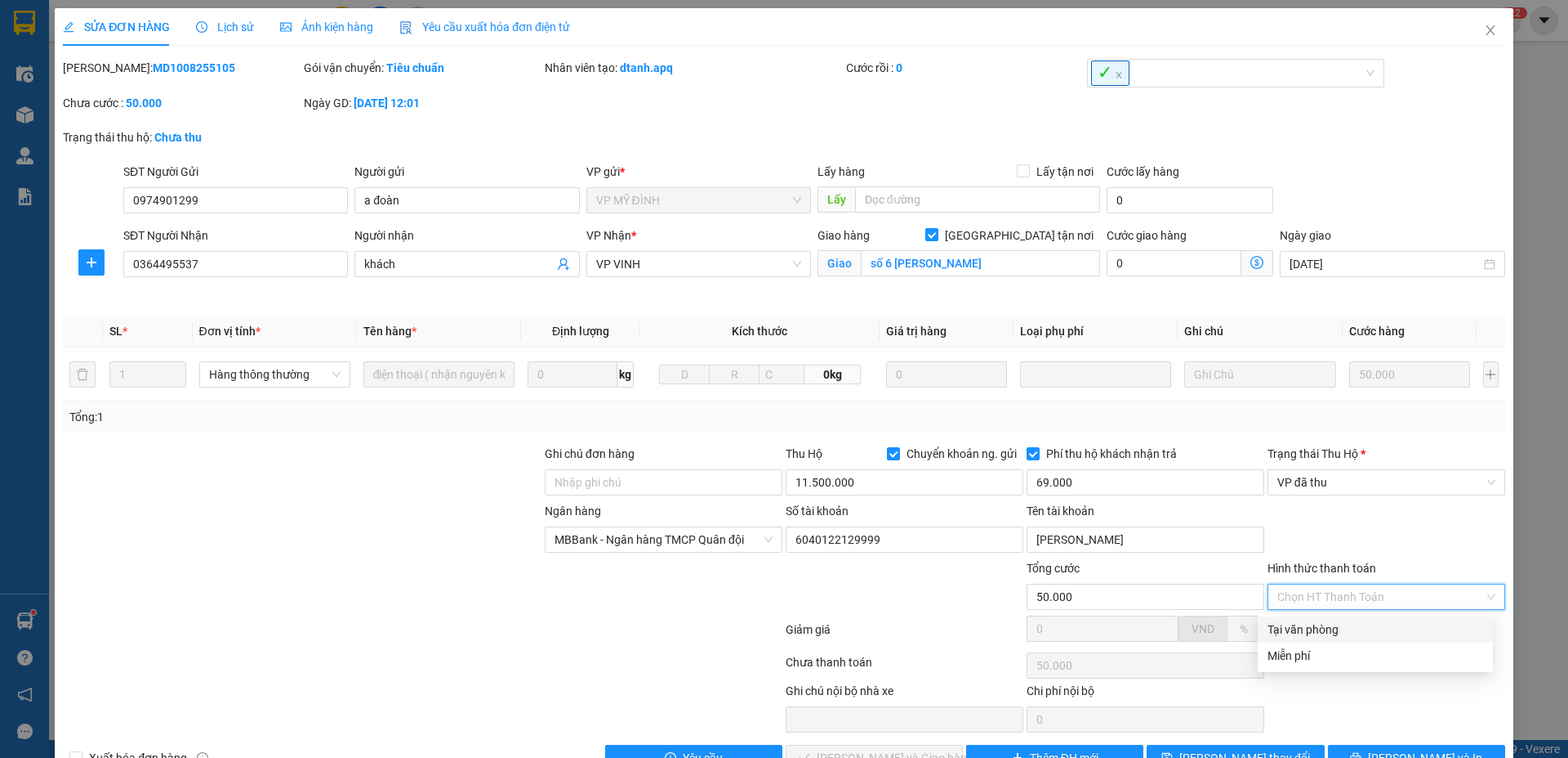
click at [1311, 633] on div "Tại văn phòng" at bounding box center [1376, 629] width 215 height 18
type input "0"
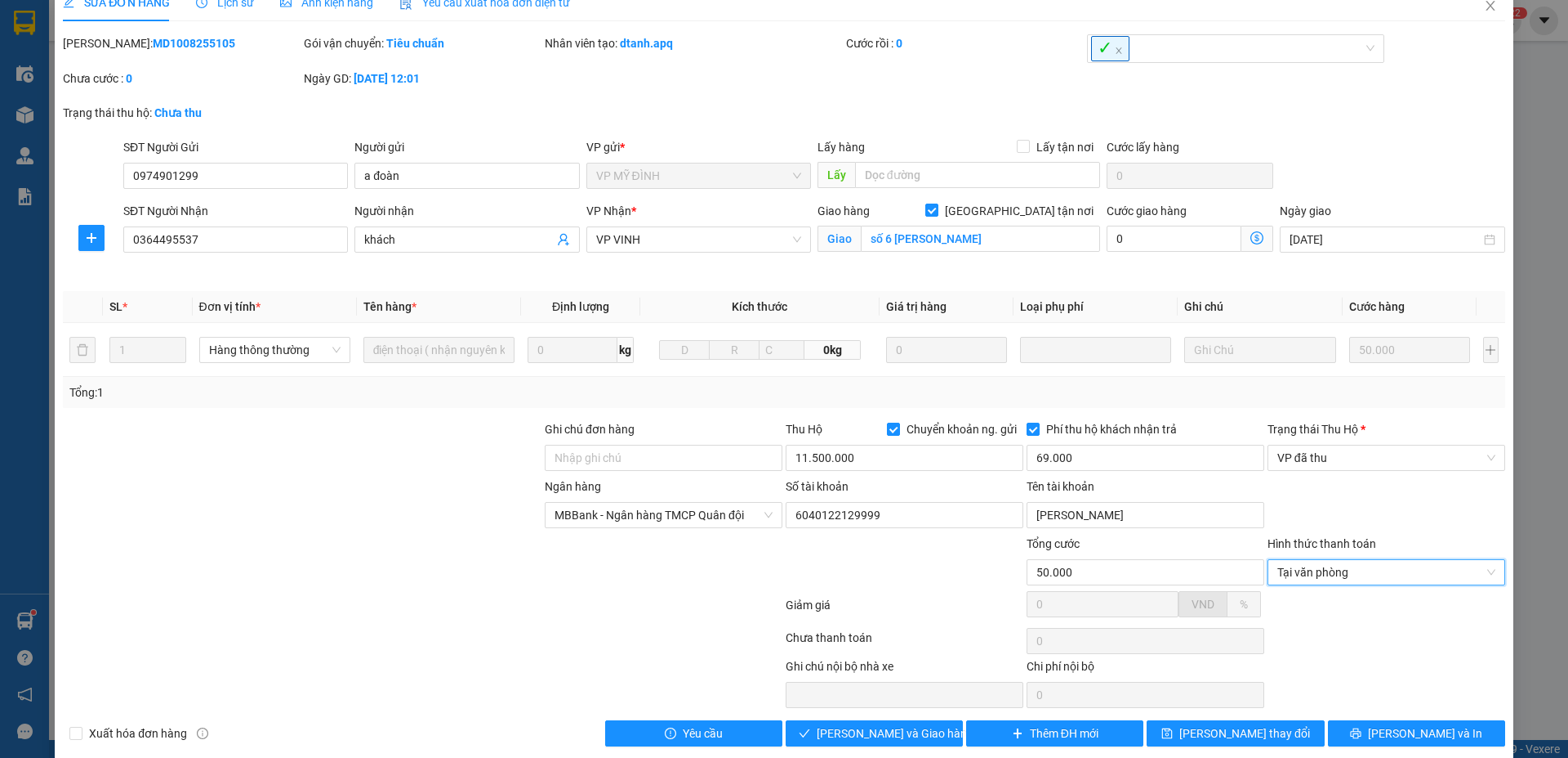
scroll to position [46, 0]
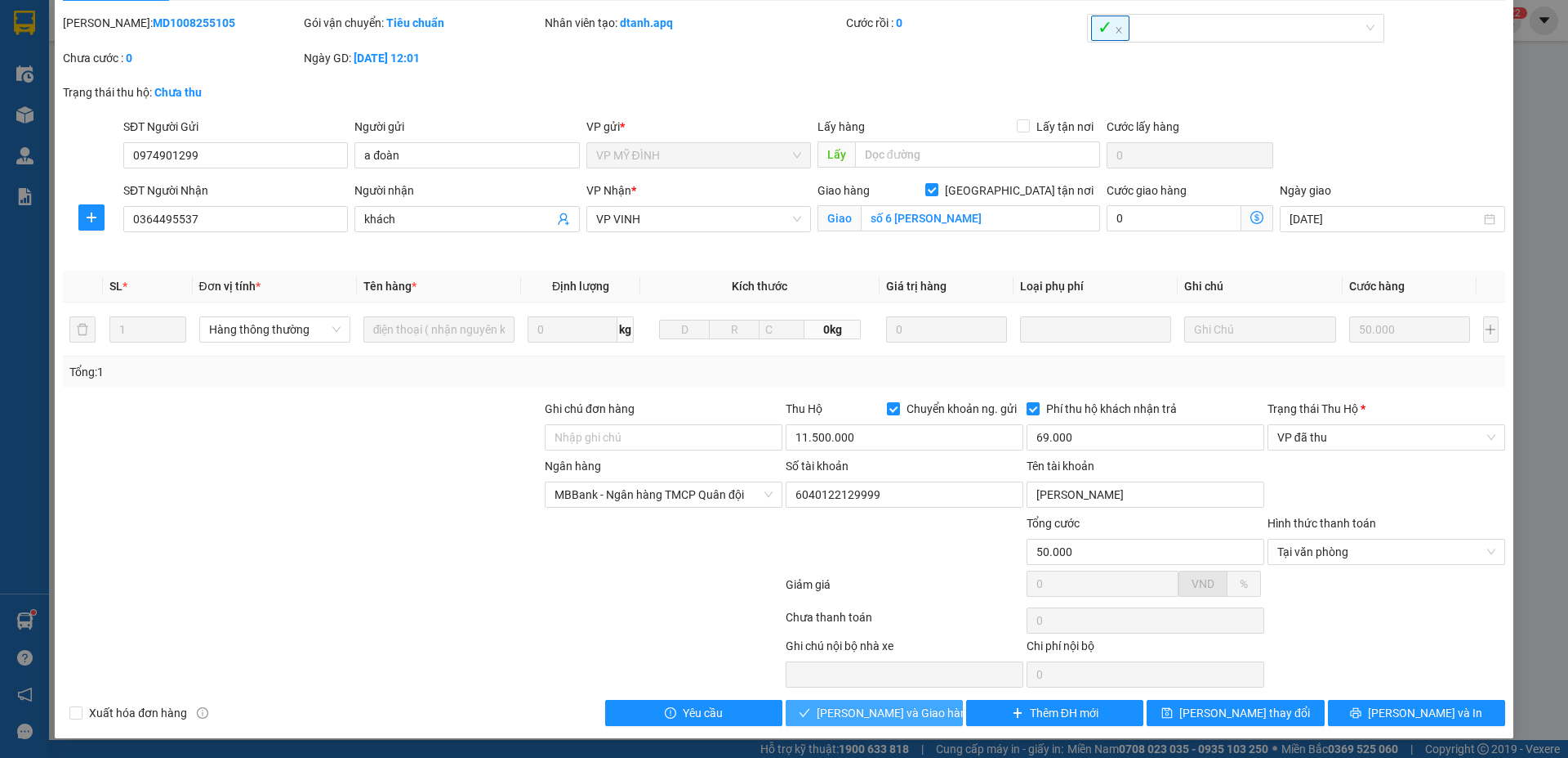
click at [894, 717] on span "Lưu và Giao hàng" at bounding box center [895, 713] width 157 height 18
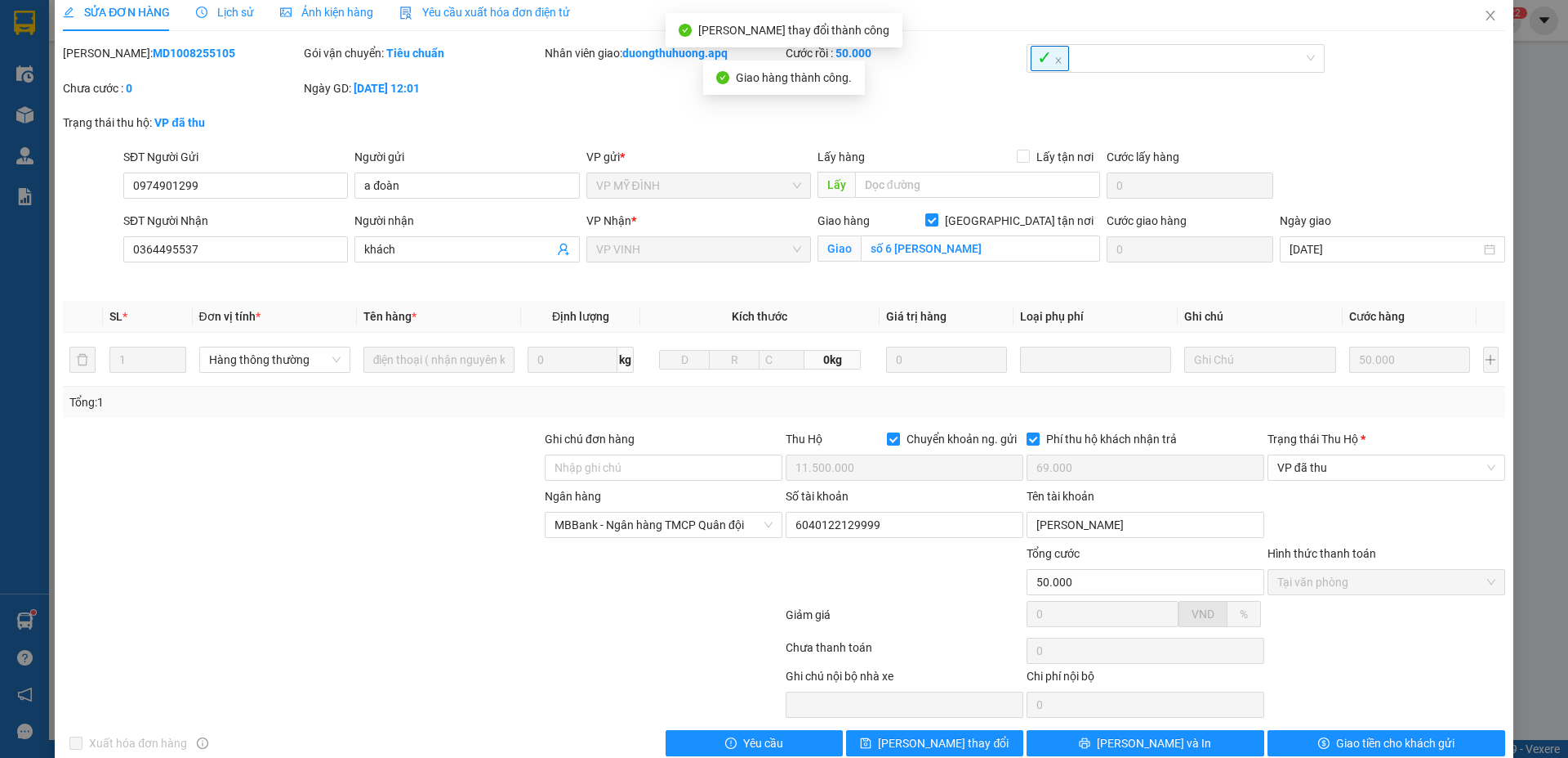
scroll to position [0, 0]
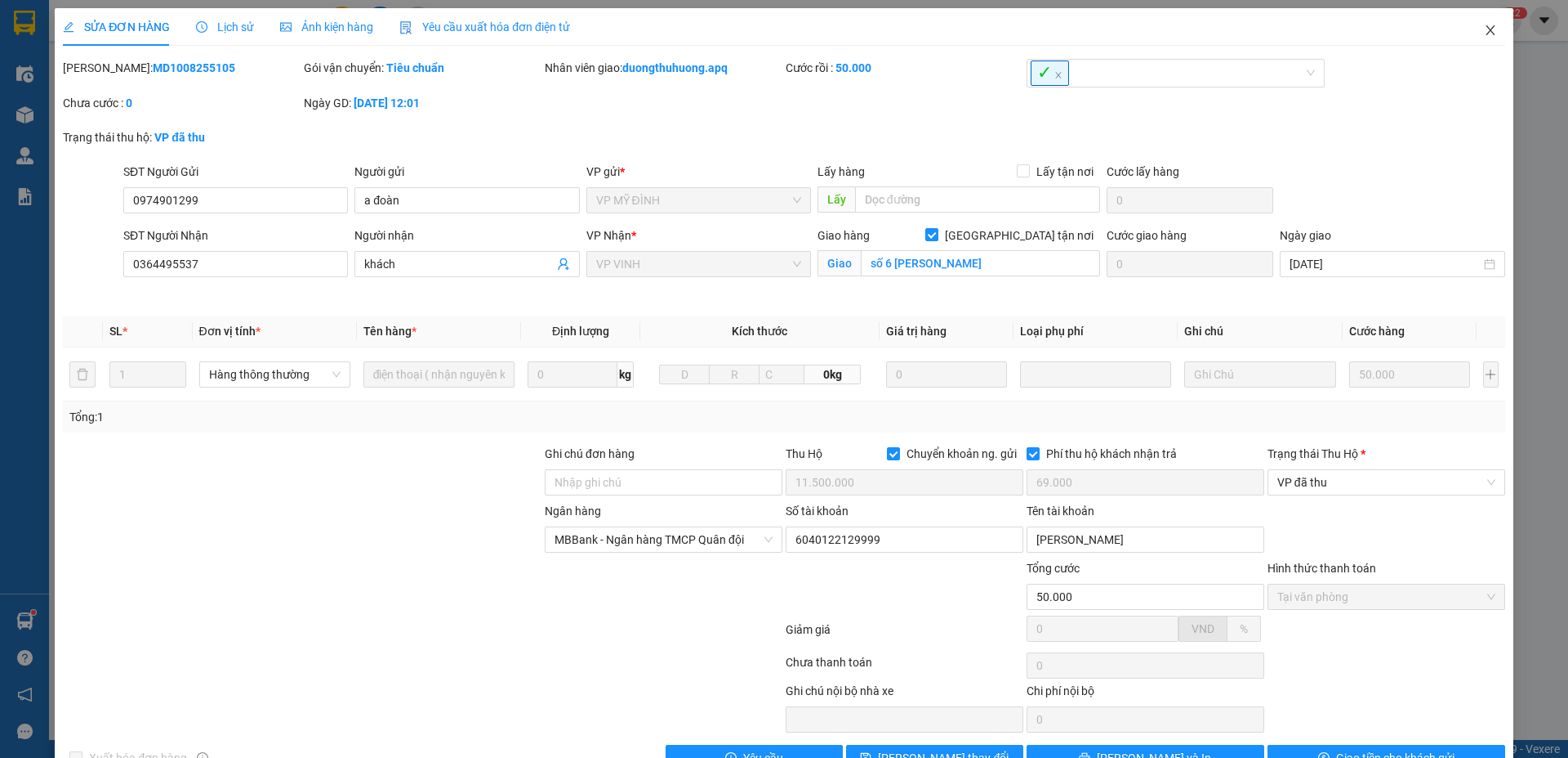
click at [1484, 28] on icon "close" at bounding box center [1491, 31] width 13 height 13
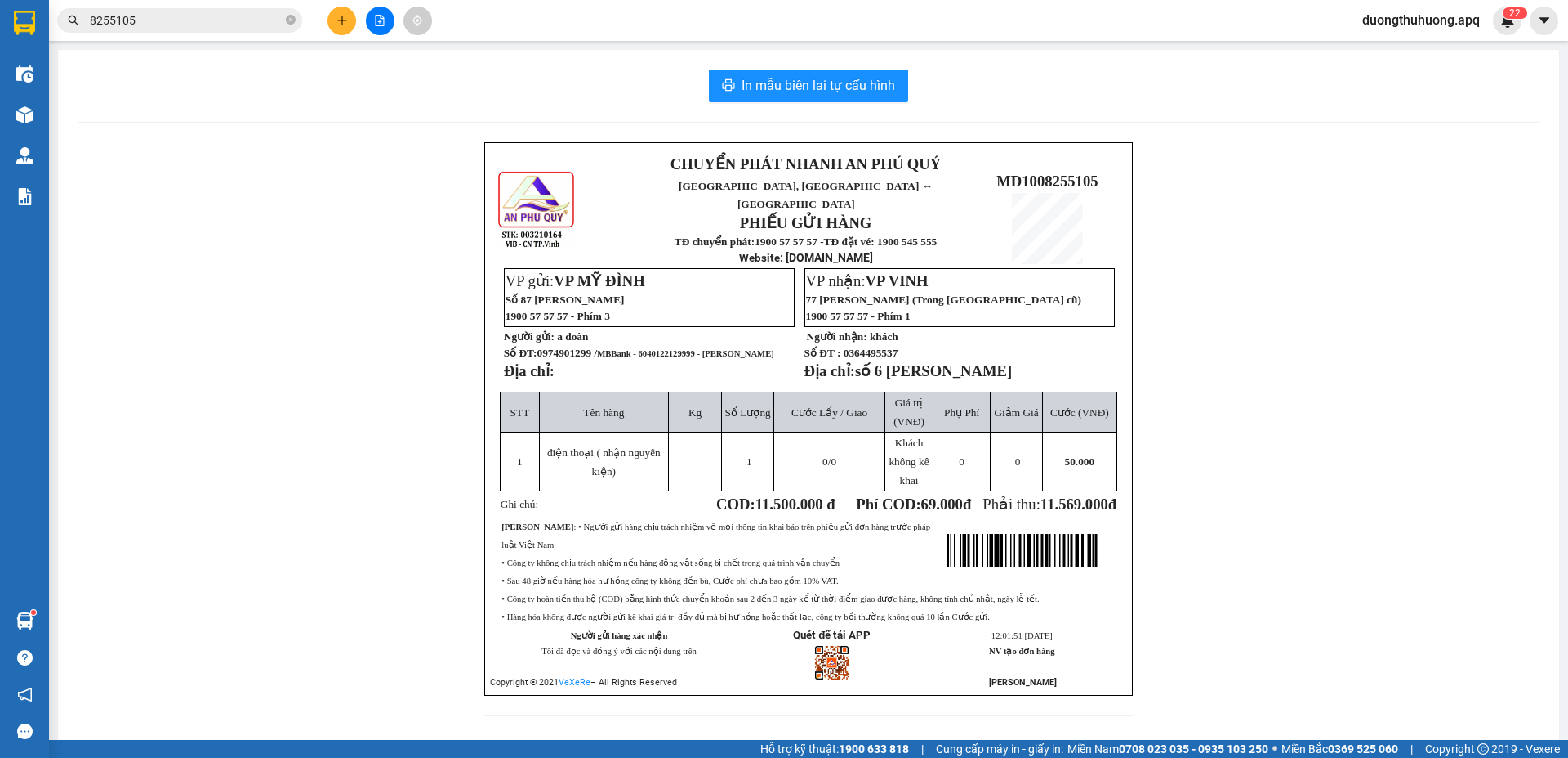
click at [339, 414] on div "CHUYỂN PHÁT NHANH AN PHÚ QUÝ NGHỆ AN, HÀ TĨNH ↔ HÀ NỘI PHIẾU GỬI HÀNG TĐ chuyển…" at bounding box center [809, 439] width 1462 height 594
click at [1426, 18] on span "duongthuhuong.apq" at bounding box center [1422, 19] width 144 height 20
click at [1392, 50] on span "Đăng xuất" at bounding box center [1427, 50] width 113 height 18
